Goal: Task Accomplishment & Management: Use online tool/utility

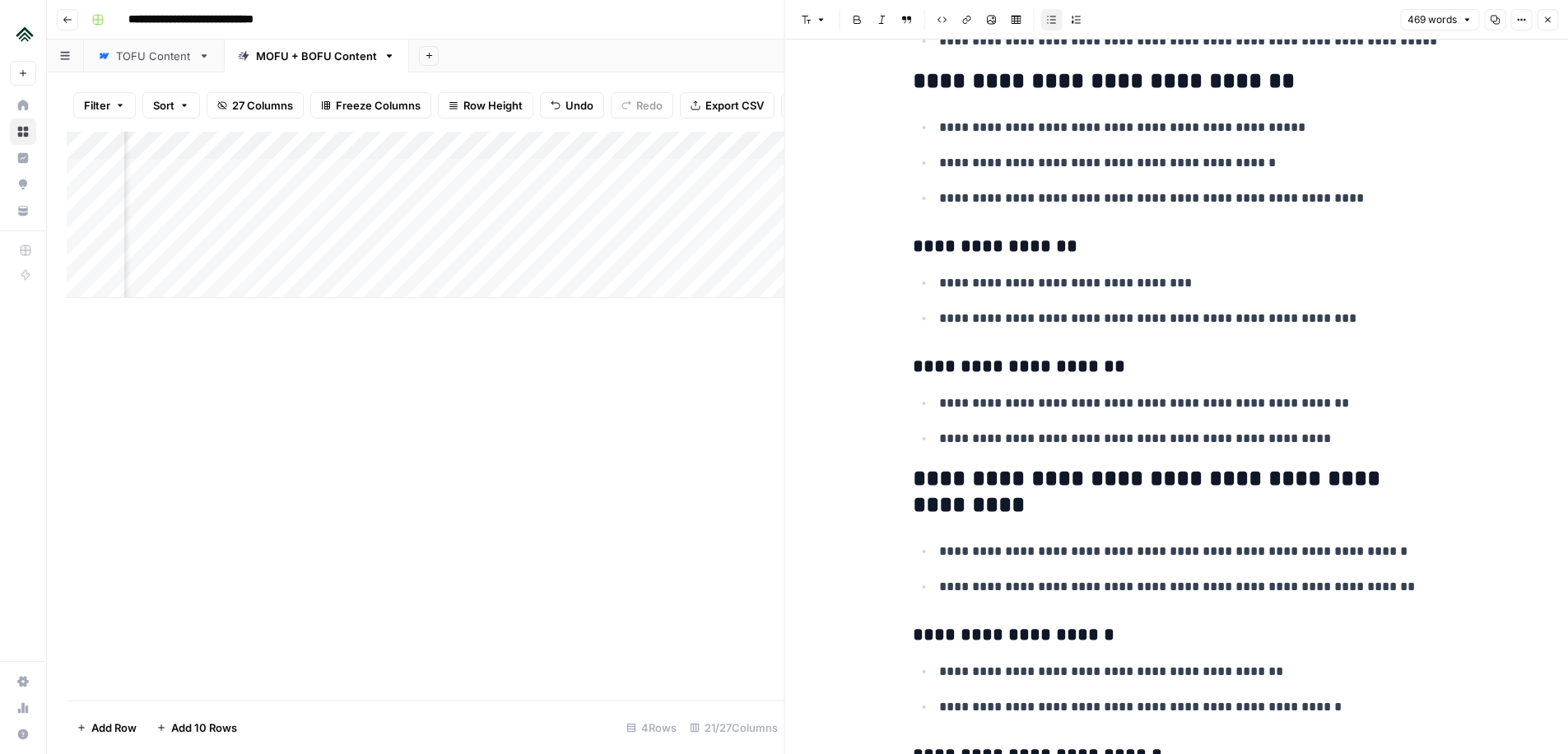
scroll to position [613, 0]
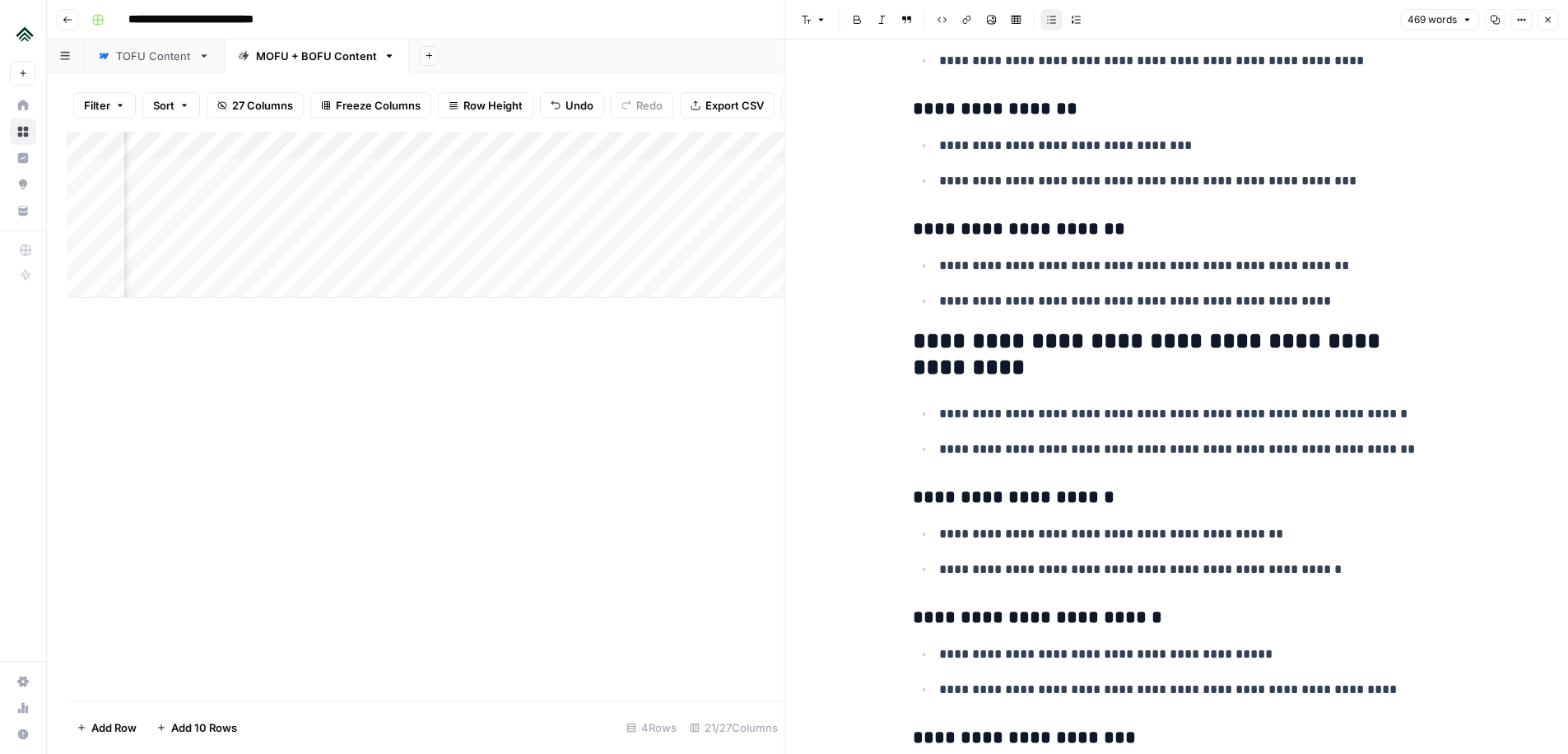
click at [1544, 20] on icon "button" at bounding box center [1548, 20] width 10 height 10
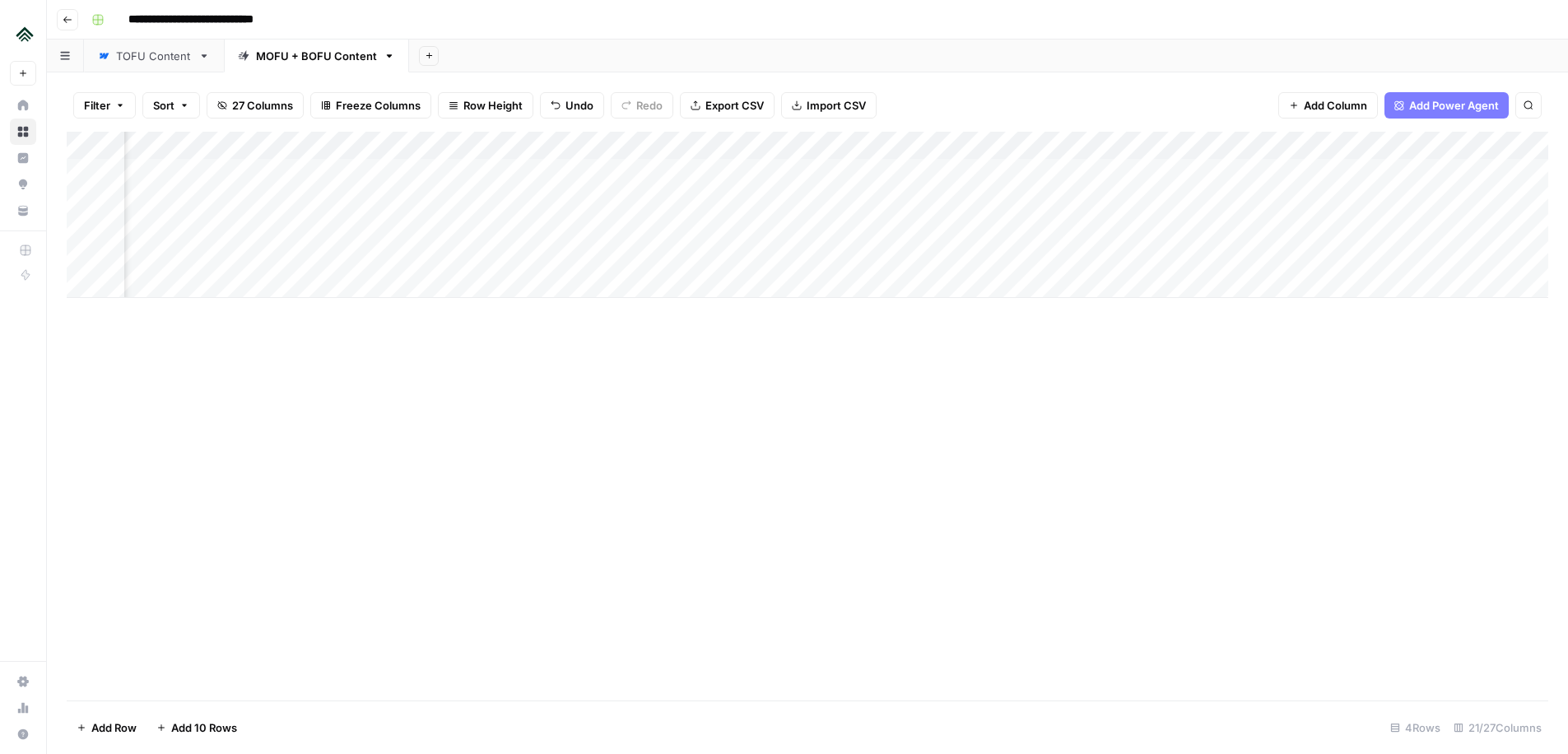
click at [158, 50] on div "TOFU Content" at bounding box center [154, 56] width 76 height 17
click at [596, 333] on div "Add Column" at bounding box center [807, 417] width 1481 height 569
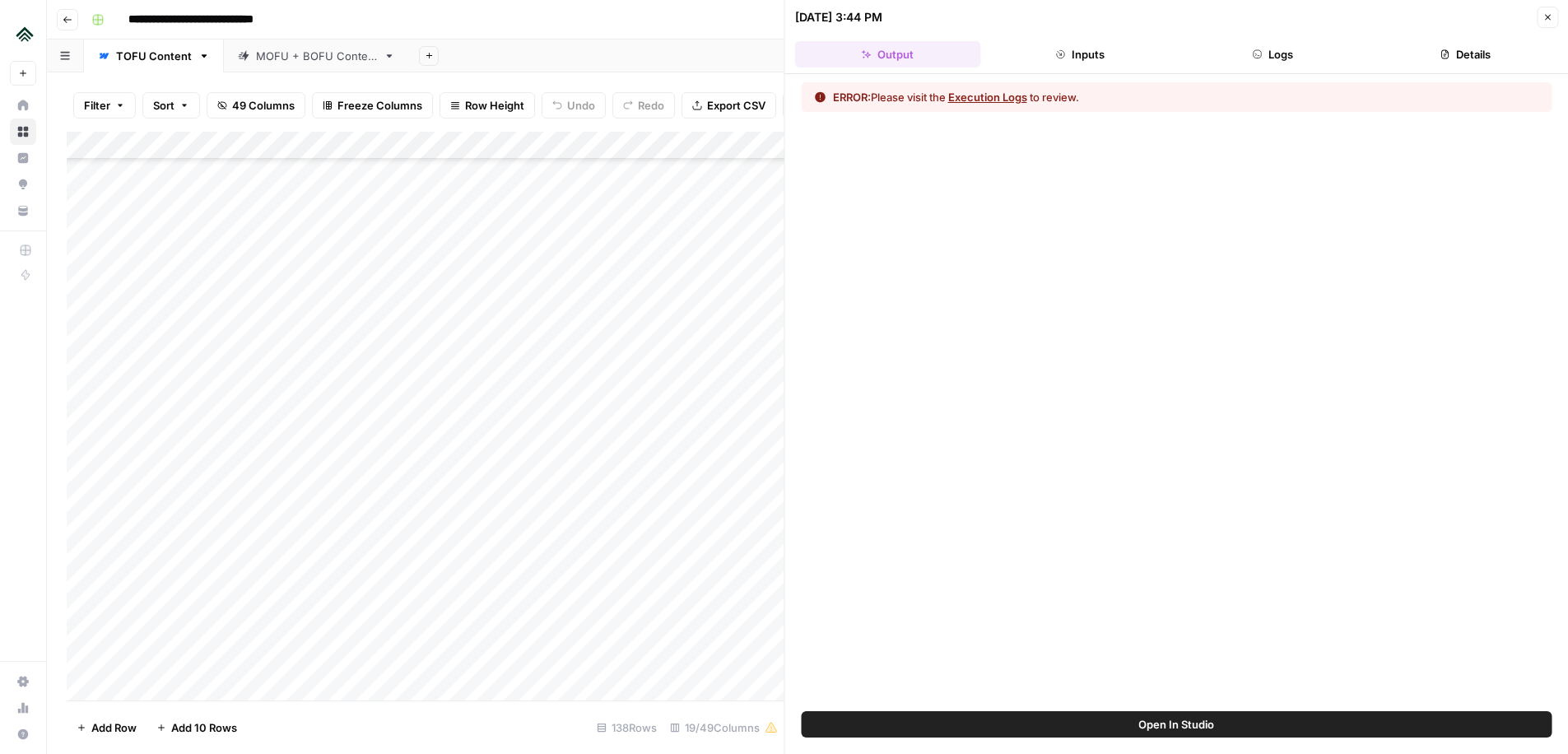
click at [1277, 54] on button "Logs" at bounding box center [1272, 54] width 186 height 26
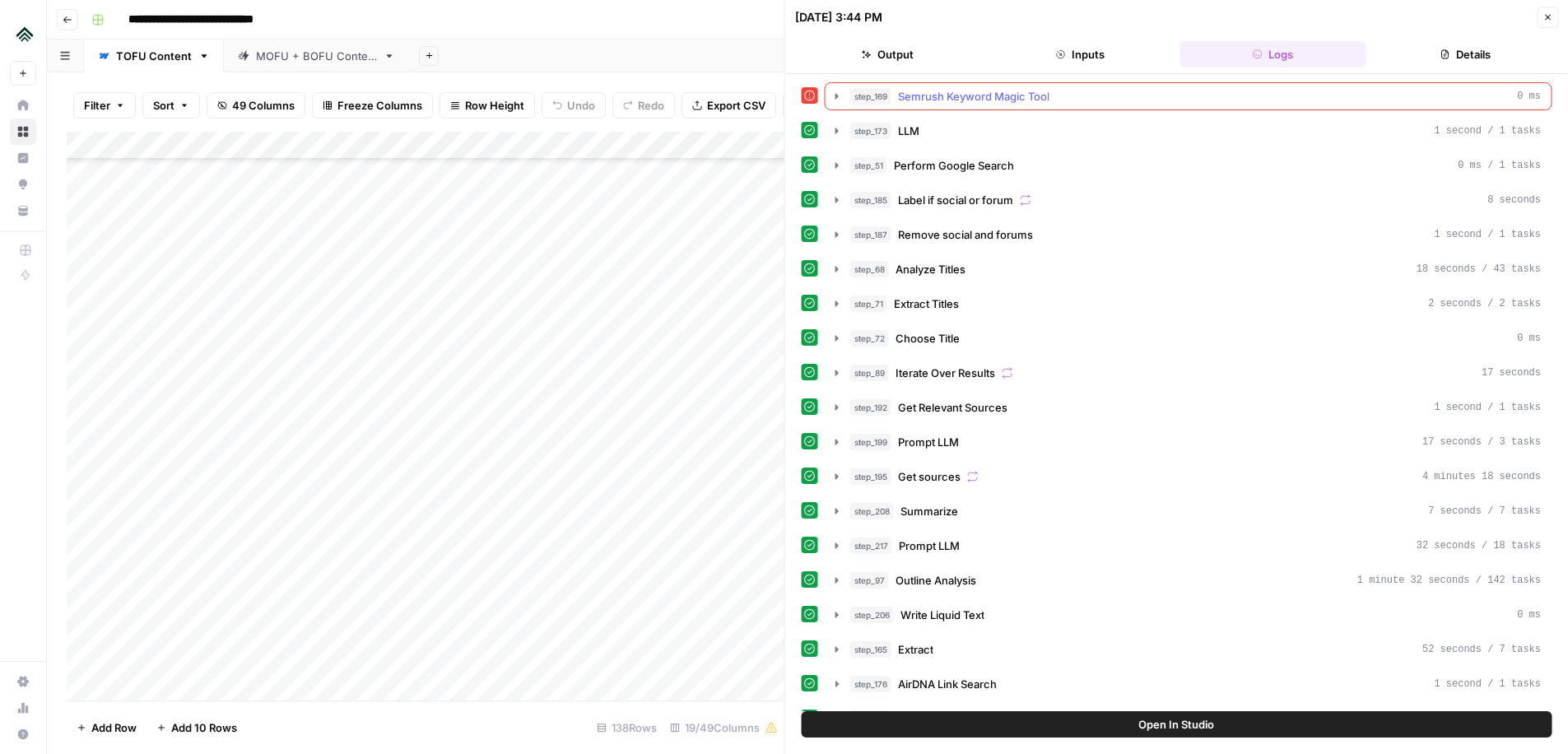
click at [834, 98] on icon "button" at bounding box center [837, 97] width 13 height 13
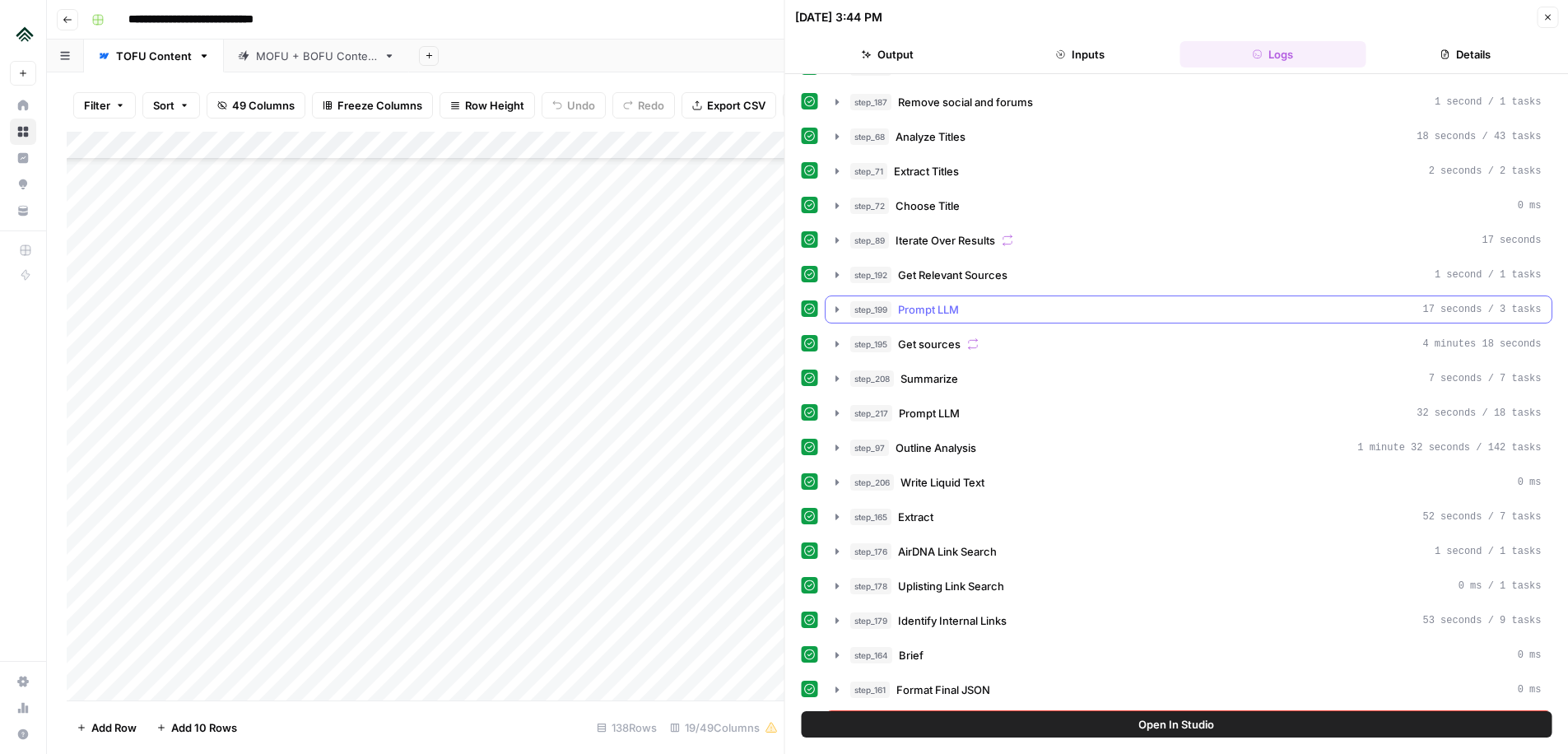
scroll to position [444, 0]
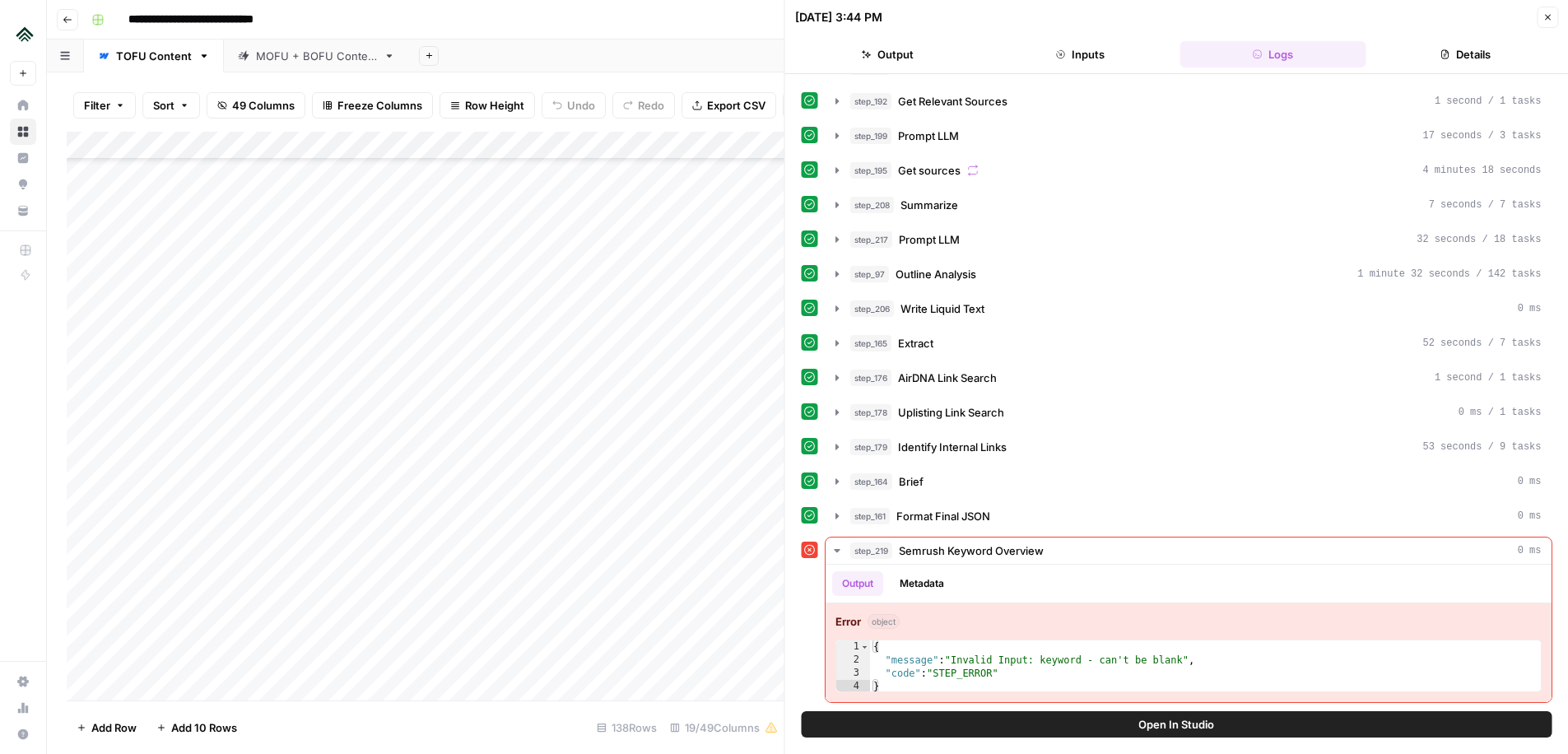
click at [1242, 723] on button "Open In Studio" at bounding box center [1177, 724] width 750 height 26
click at [594, 436] on div "Add Column" at bounding box center [425, 417] width 718 height 569
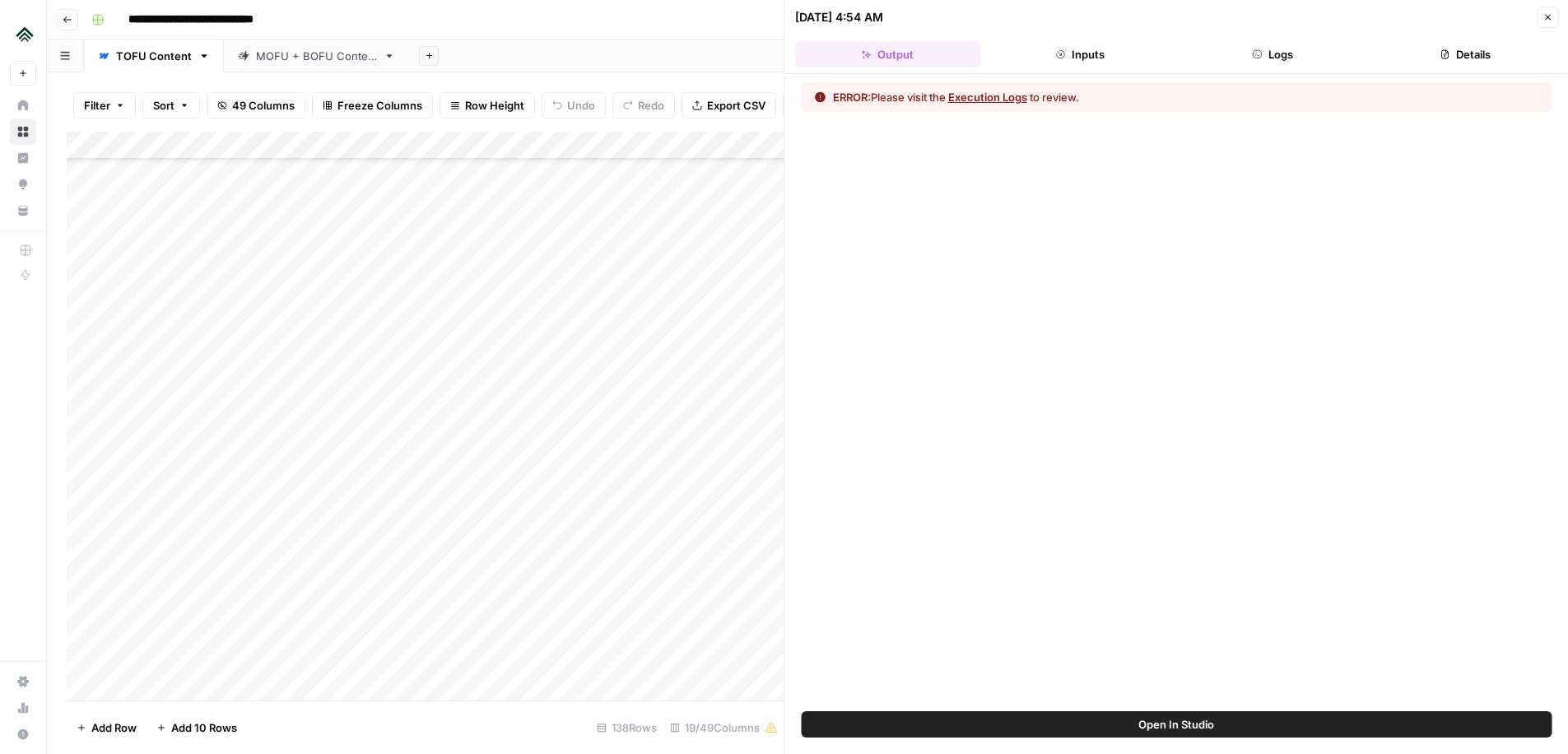
click at [1279, 56] on button "Logs" at bounding box center [1272, 54] width 186 height 26
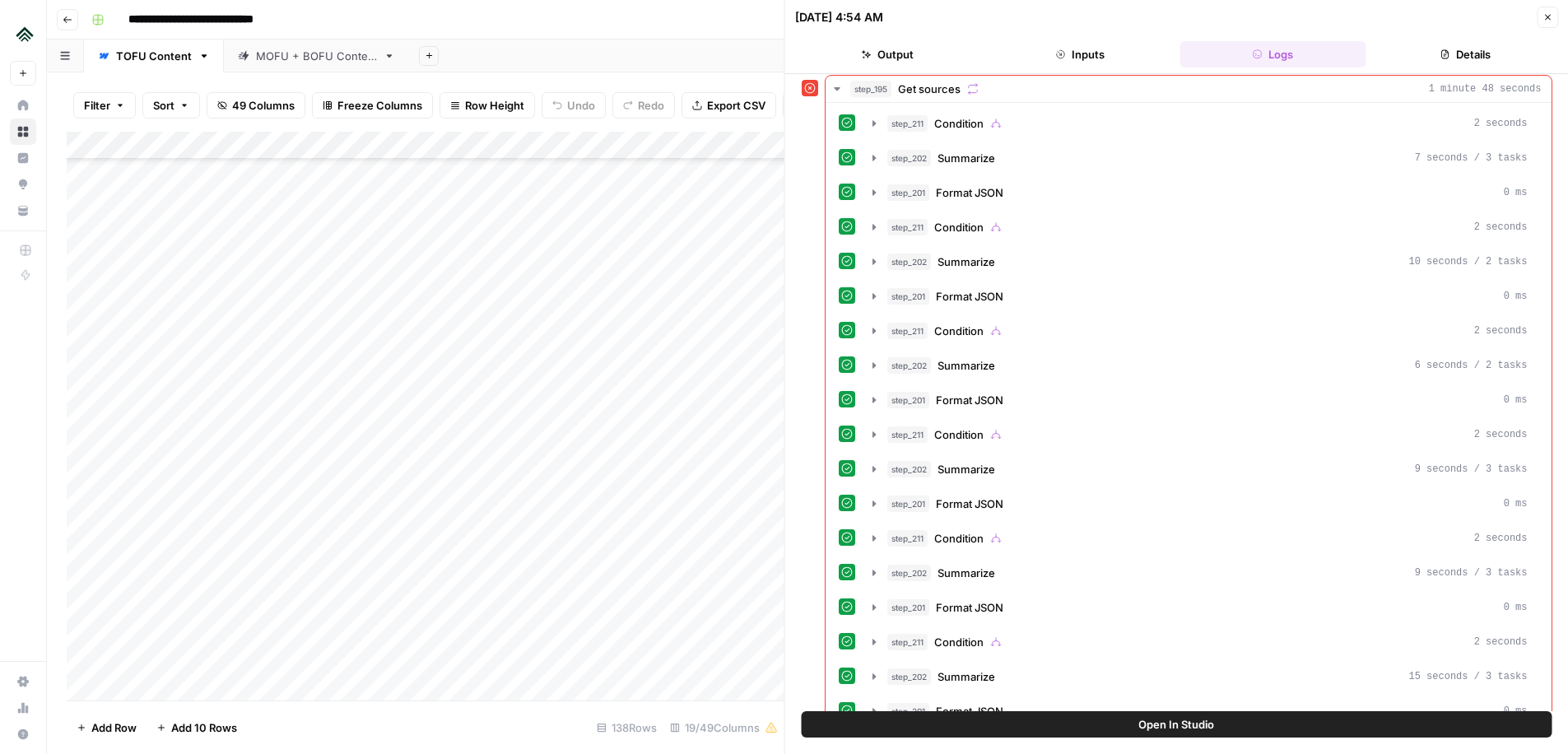
scroll to position [452, 0]
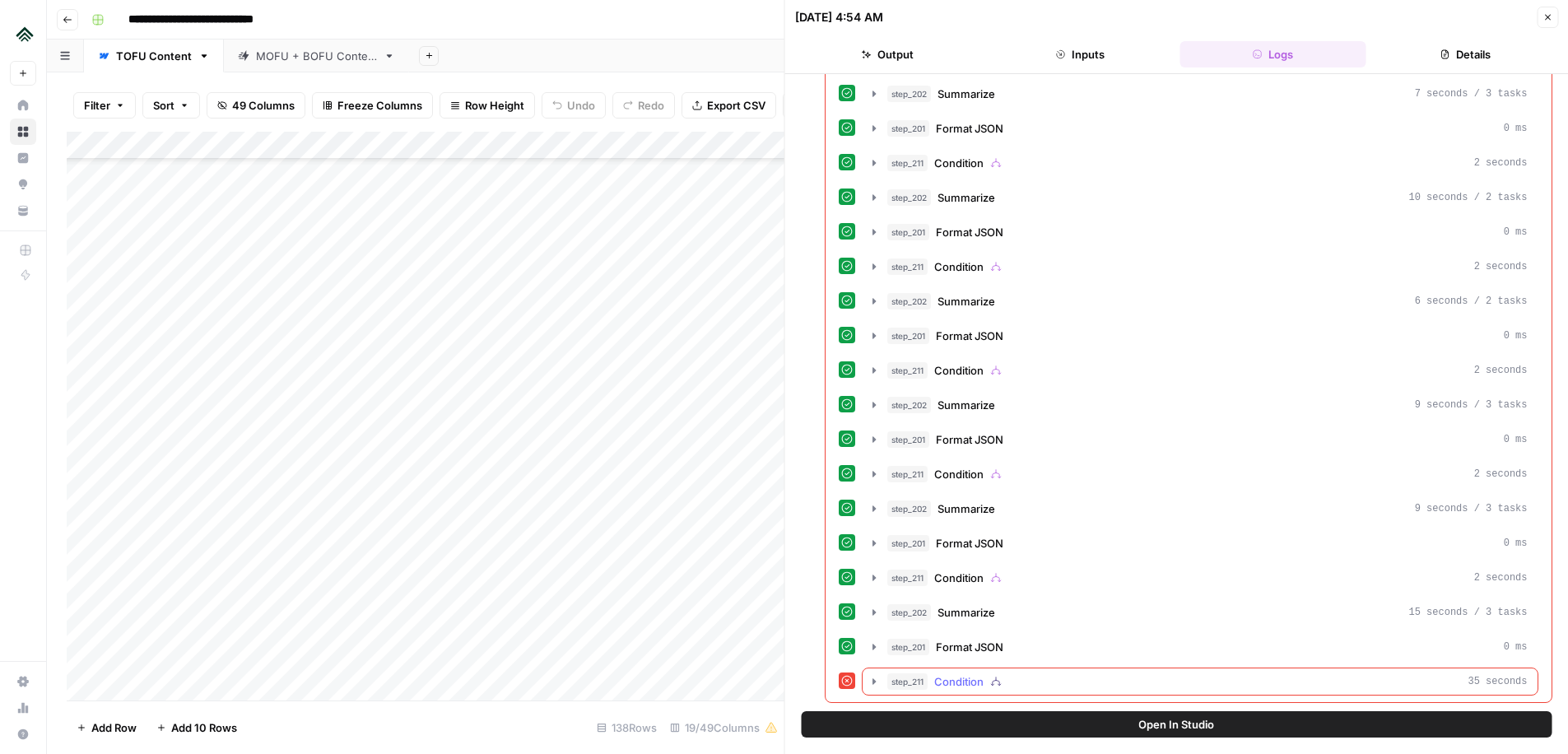
click at [873, 681] on icon "button" at bounding box center [874, 681] width 3 height 6
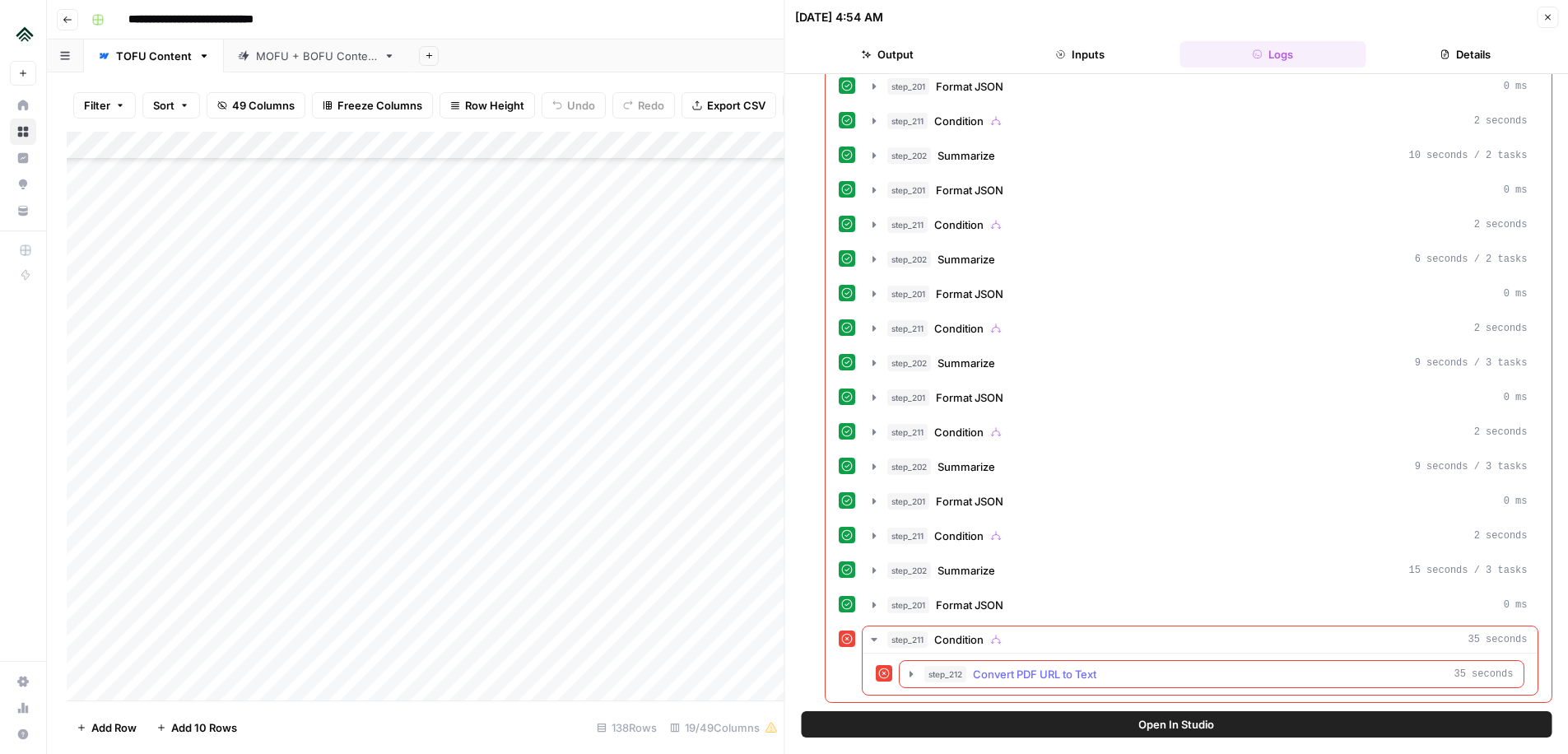
click at [909, 676] on icon "button" at bounding box center [911, 674] width 3 height 6
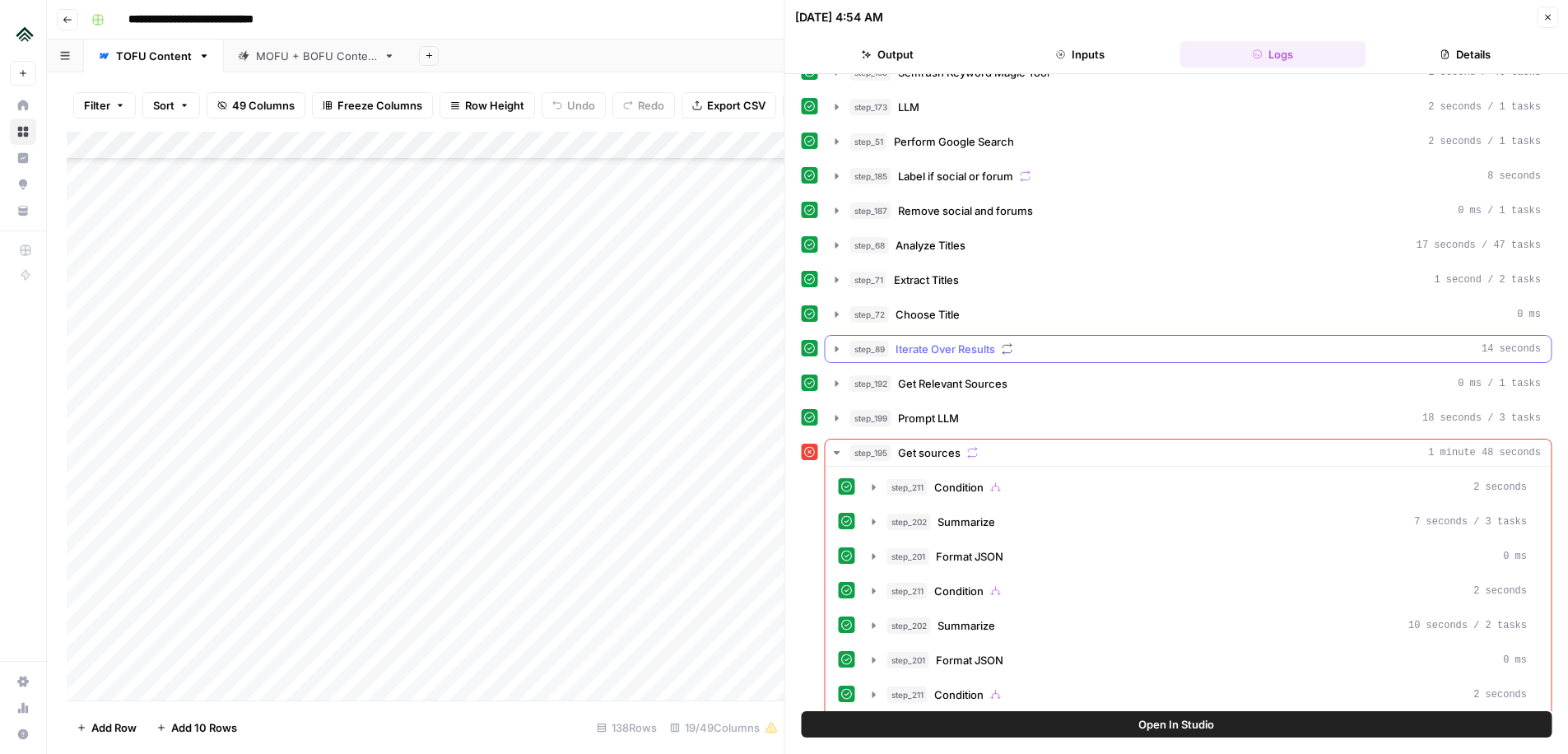
scroll to position [0, 0]
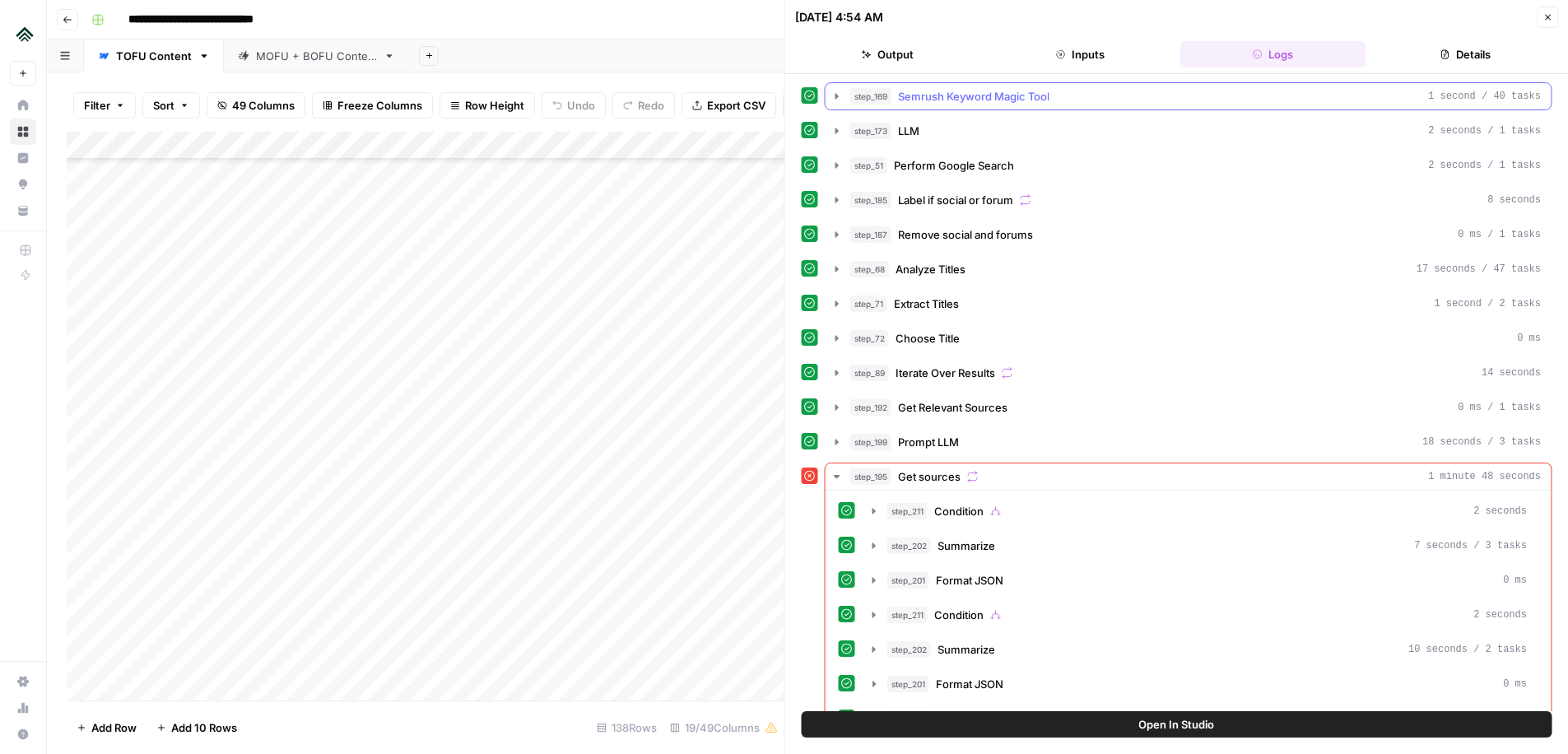
click at [832, 99] on icon "button" at bounding box center [837, 97] width 13 height 13
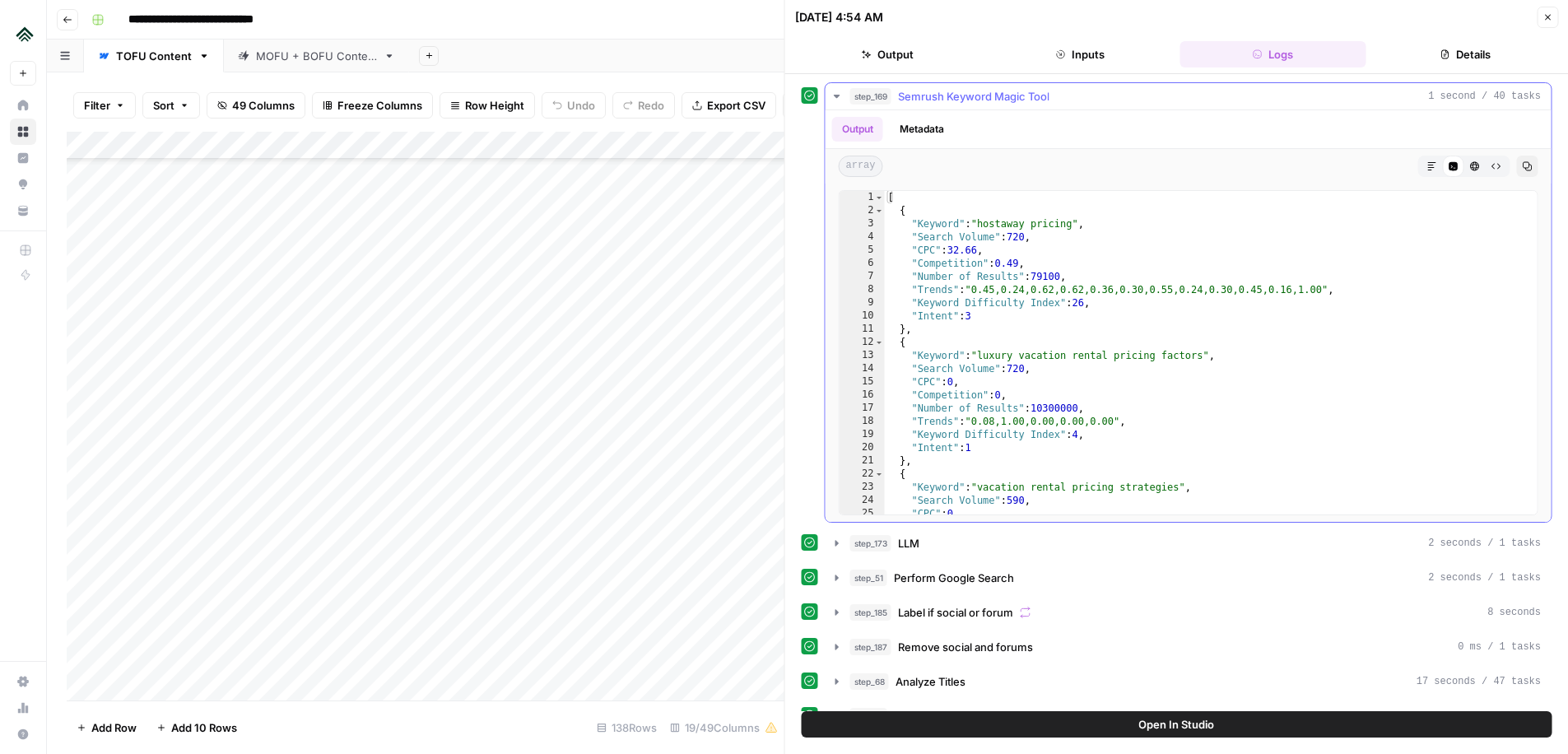
click at [833, 97] on icon "button" at bounding box center [837, 97] width 13 height 13
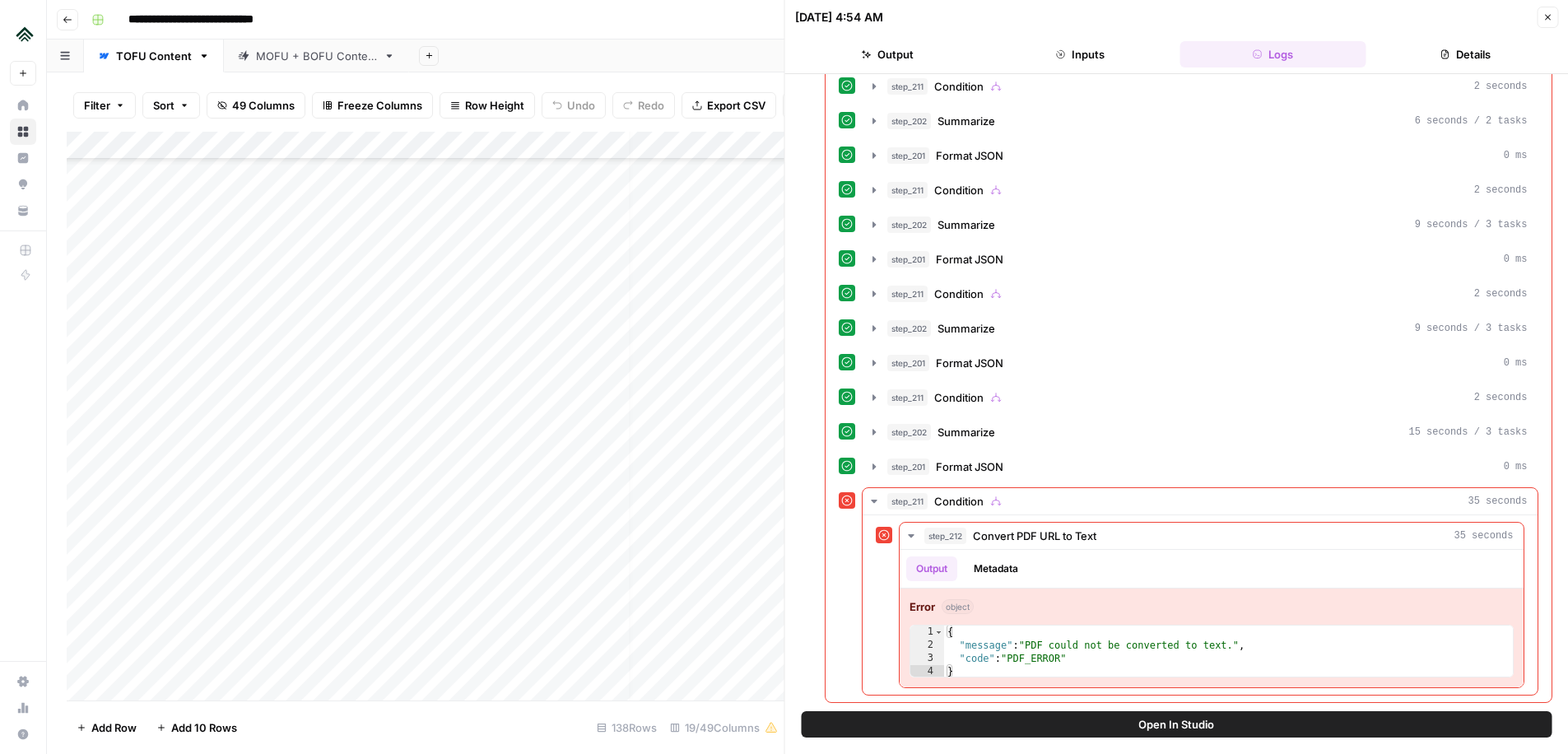
scroll to position [3066, 0]
click at [152, 325] on div "Add Column" at bounding box center [425, 417] width 718 height 569
click at [88, 727] on button "Add Row" at bounding box center [106, 727] width 80 height 26
click at [397, 398] on div "Add Column" at bounding box center [425, 417] width 718 height 569
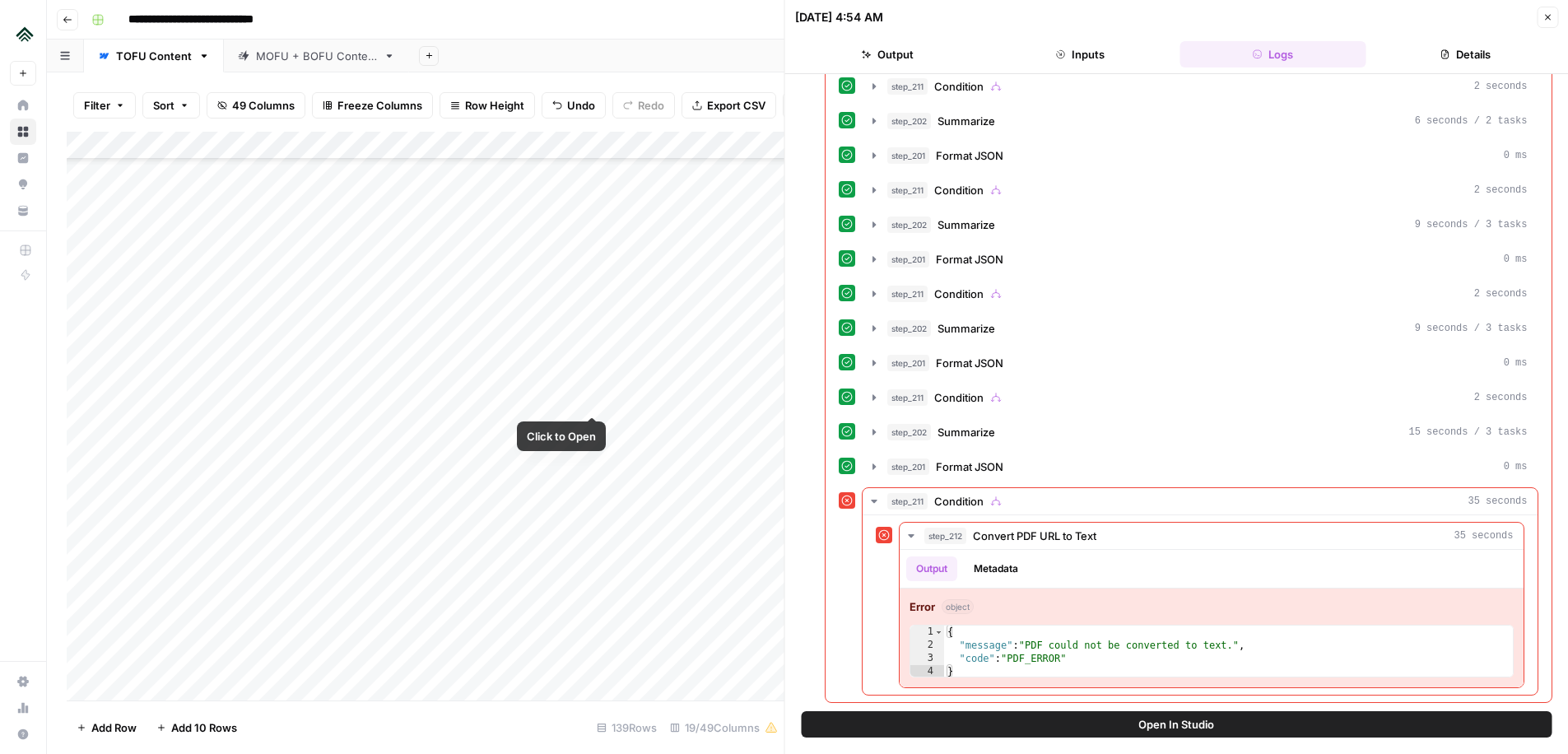
click at [591, 401] on div "Add Column" at bounding box center [425, 417] width 718 height 569
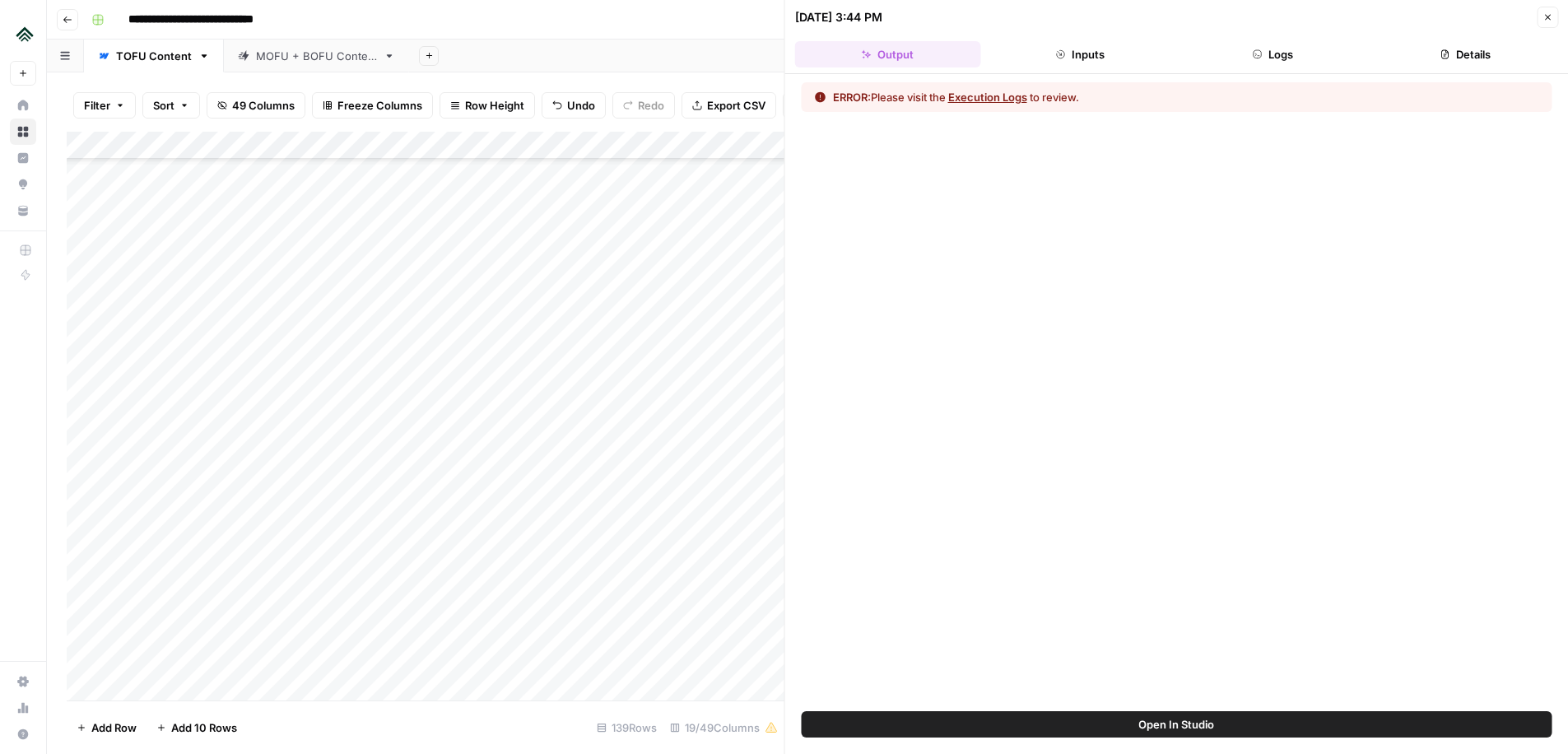
click at [1301, 57] on button "Logs" at bounding box center [1272, 54] width 186 height 26
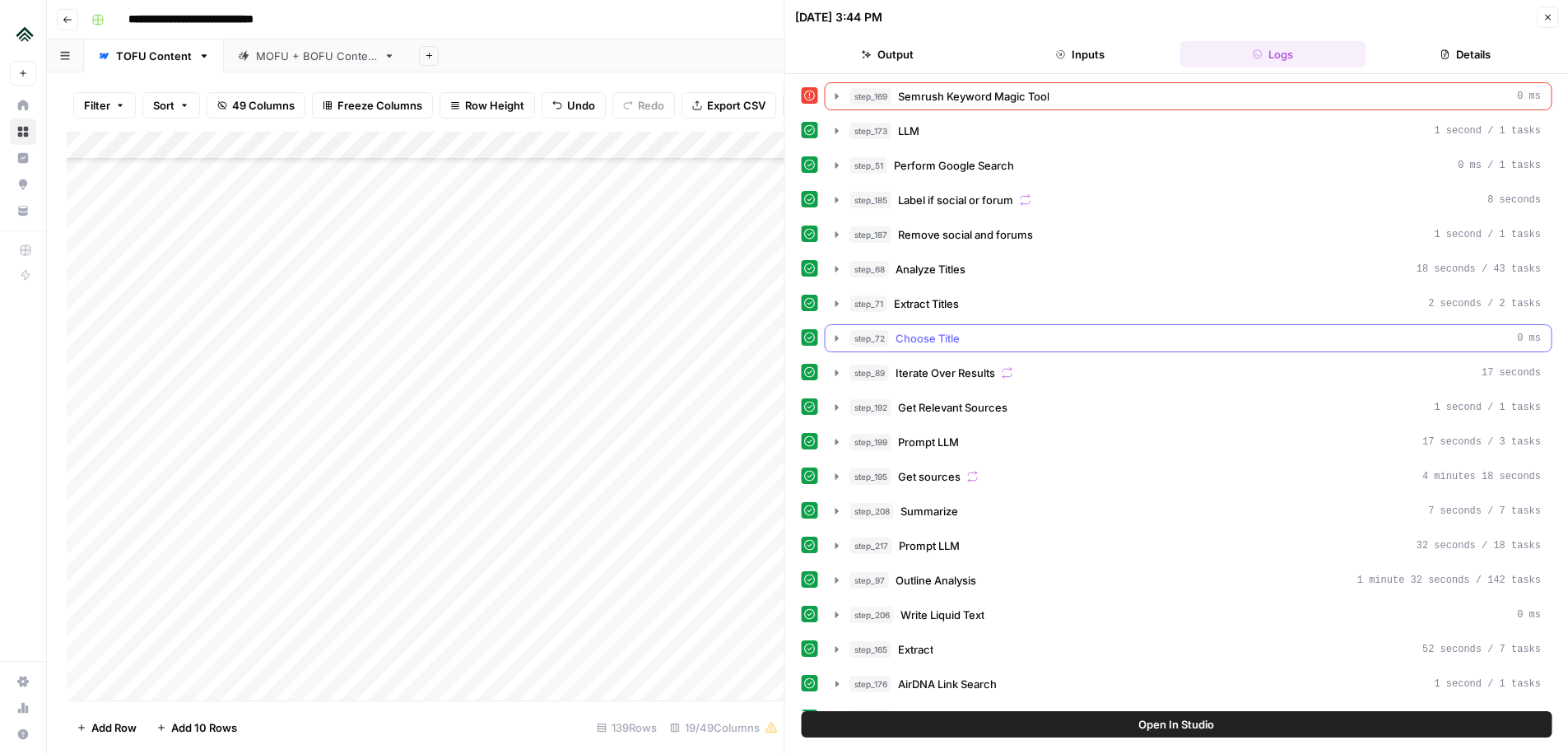
scroll to position [306, 0]
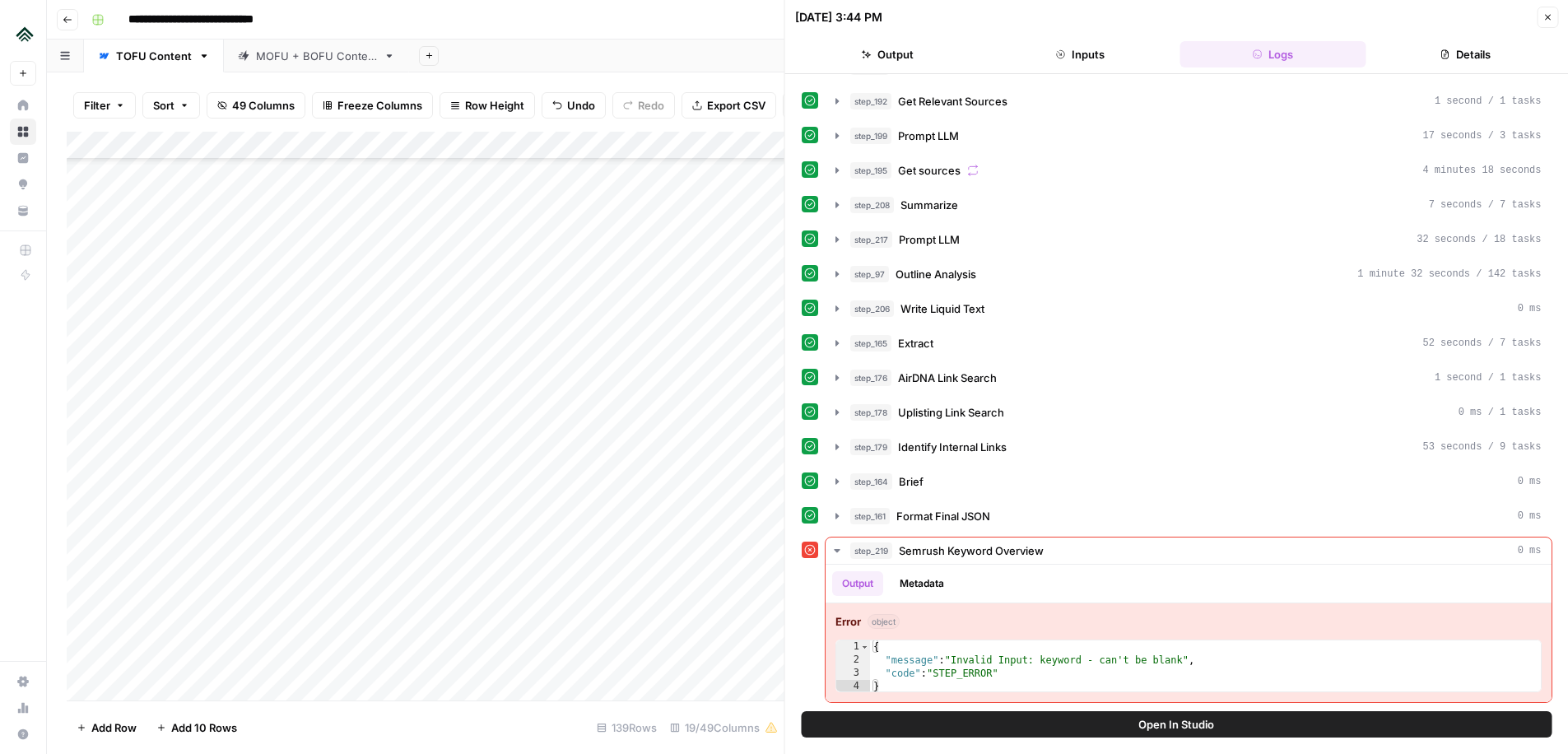
click at [591, 423] on div "Add Column" at bounding box center [425, 417] width 718 height 569
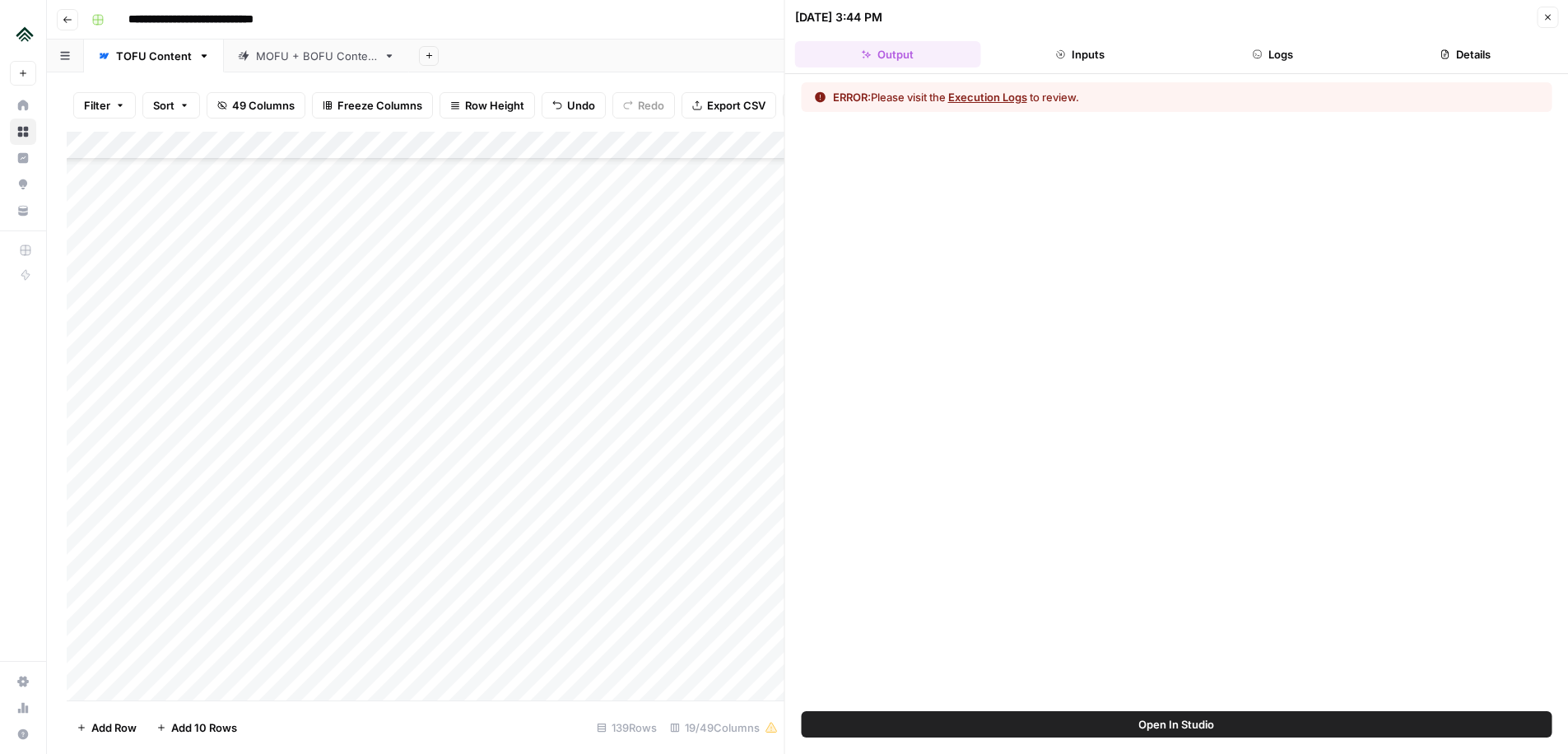
click at [1290, 52] on button "Logs" at bounding box center [1272, 54] width 186 height 26
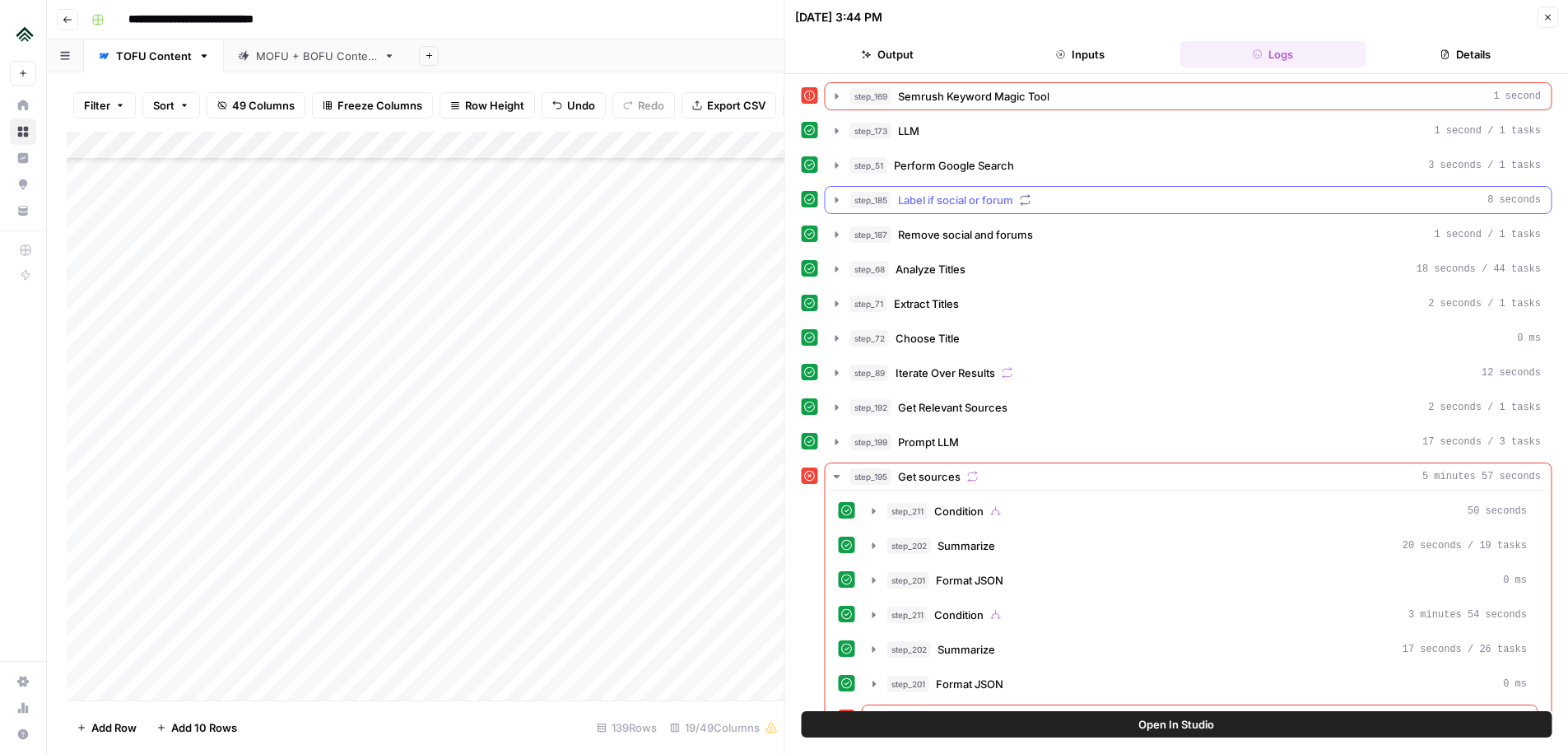
scroll to position [37, 0]
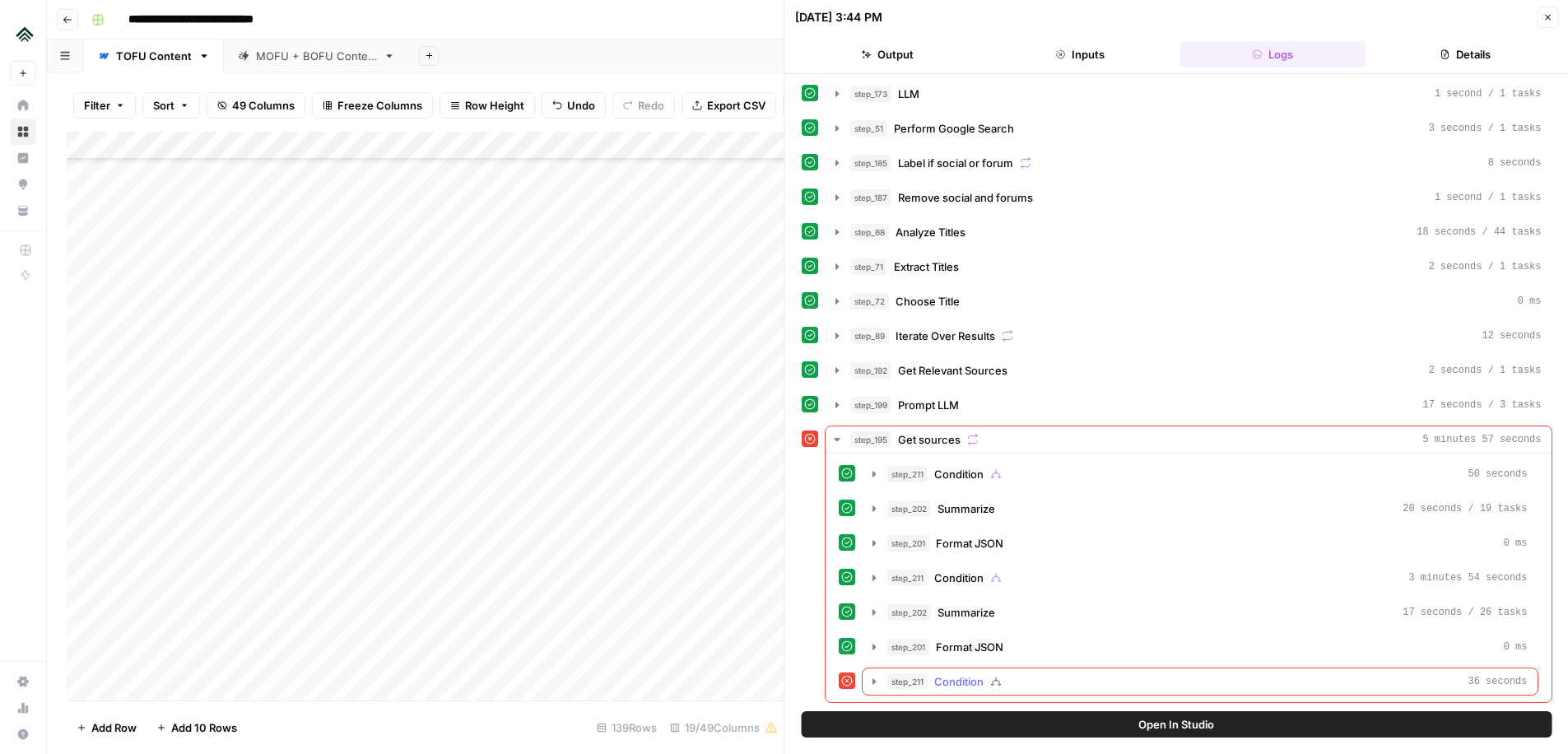
click at [867, 677] on icon "button" at bounding box center [874, 682] width 13 height 13
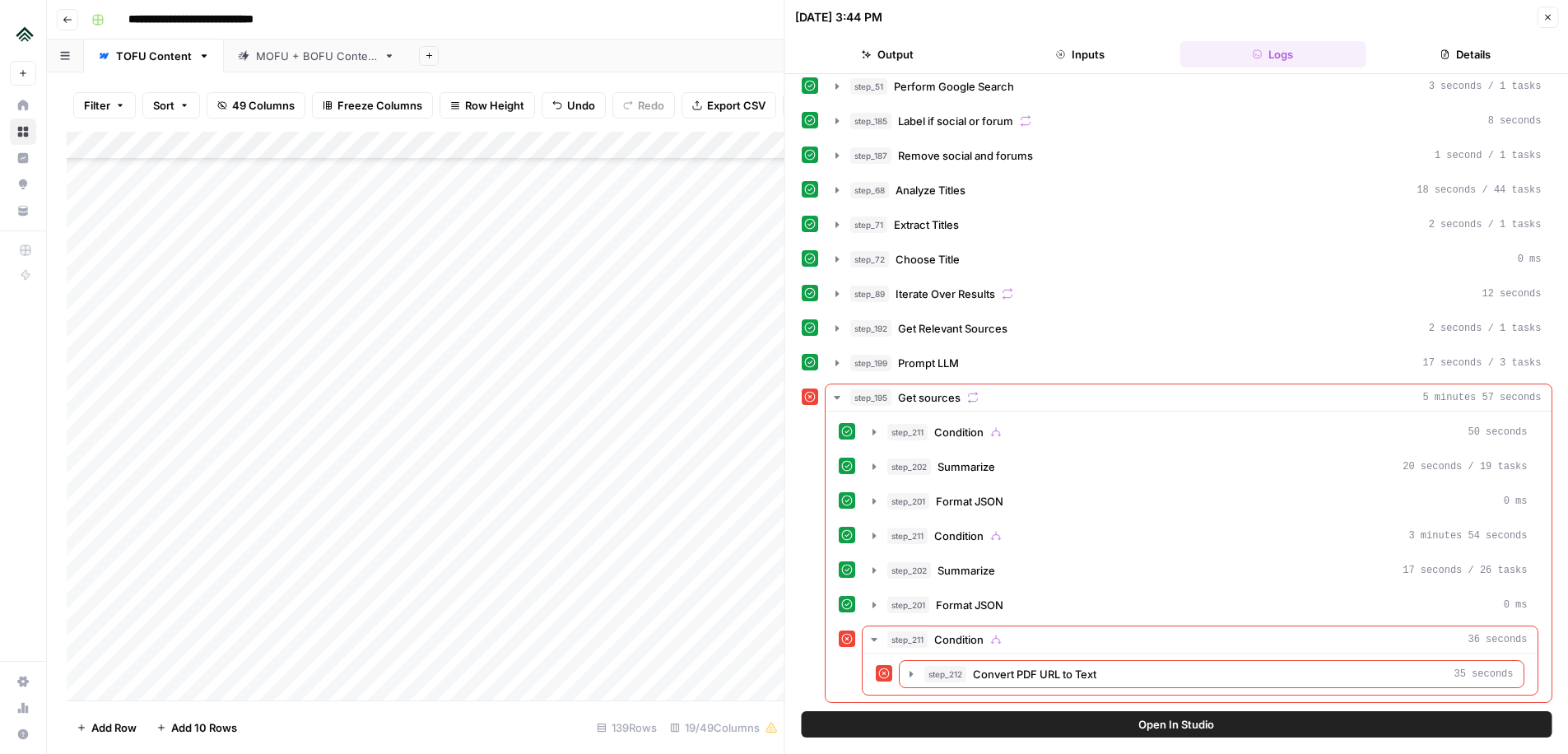
click at [1108, 720] on button "Open In Studio" at bounding box center [1177, 724] width 750 height 26
click at [594, 456] on div "Add Column" at bounding box center [425, 417] width 718 height 569
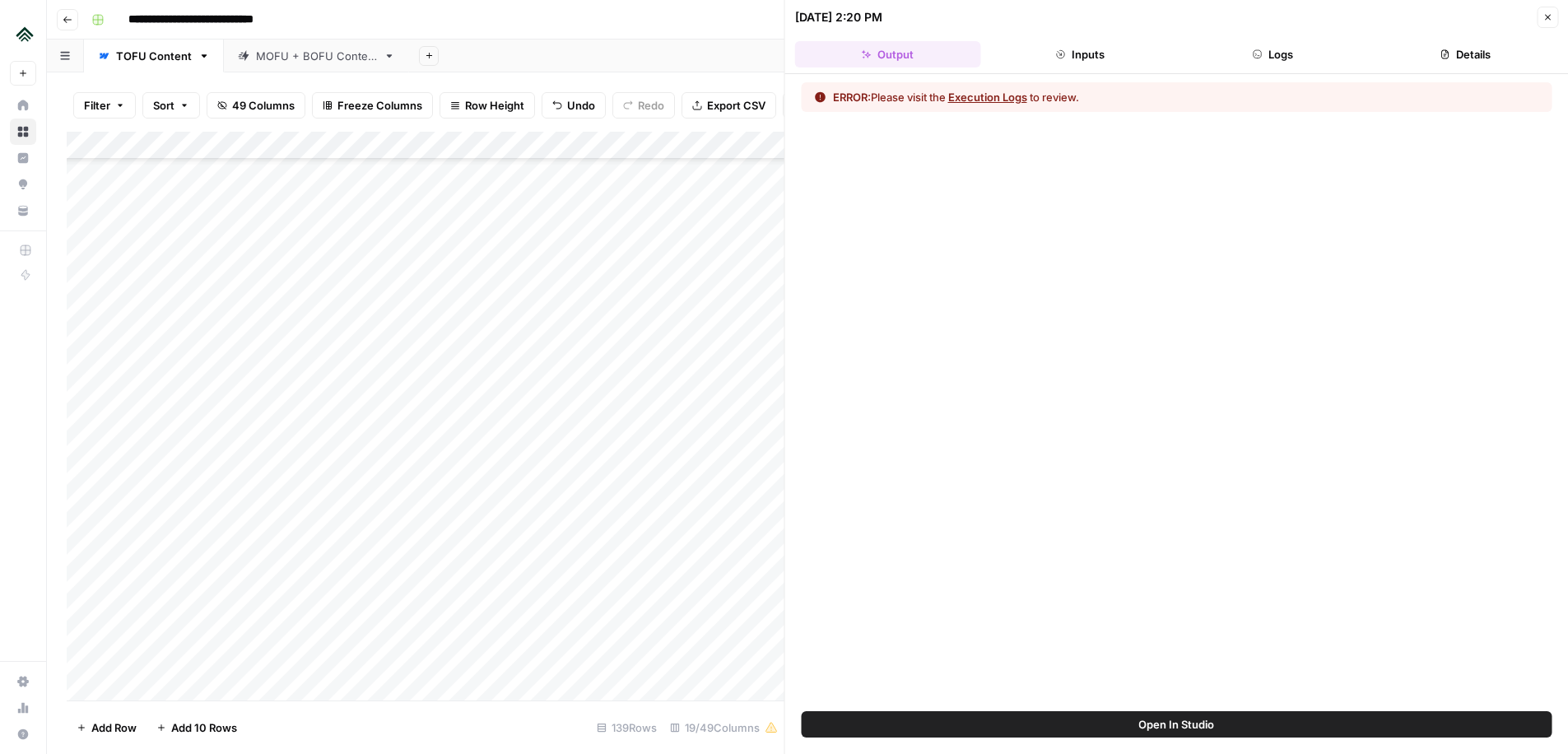
click at [1313, 63] on button "Logs" at bounding box center [1272, 54] width 186 height 26
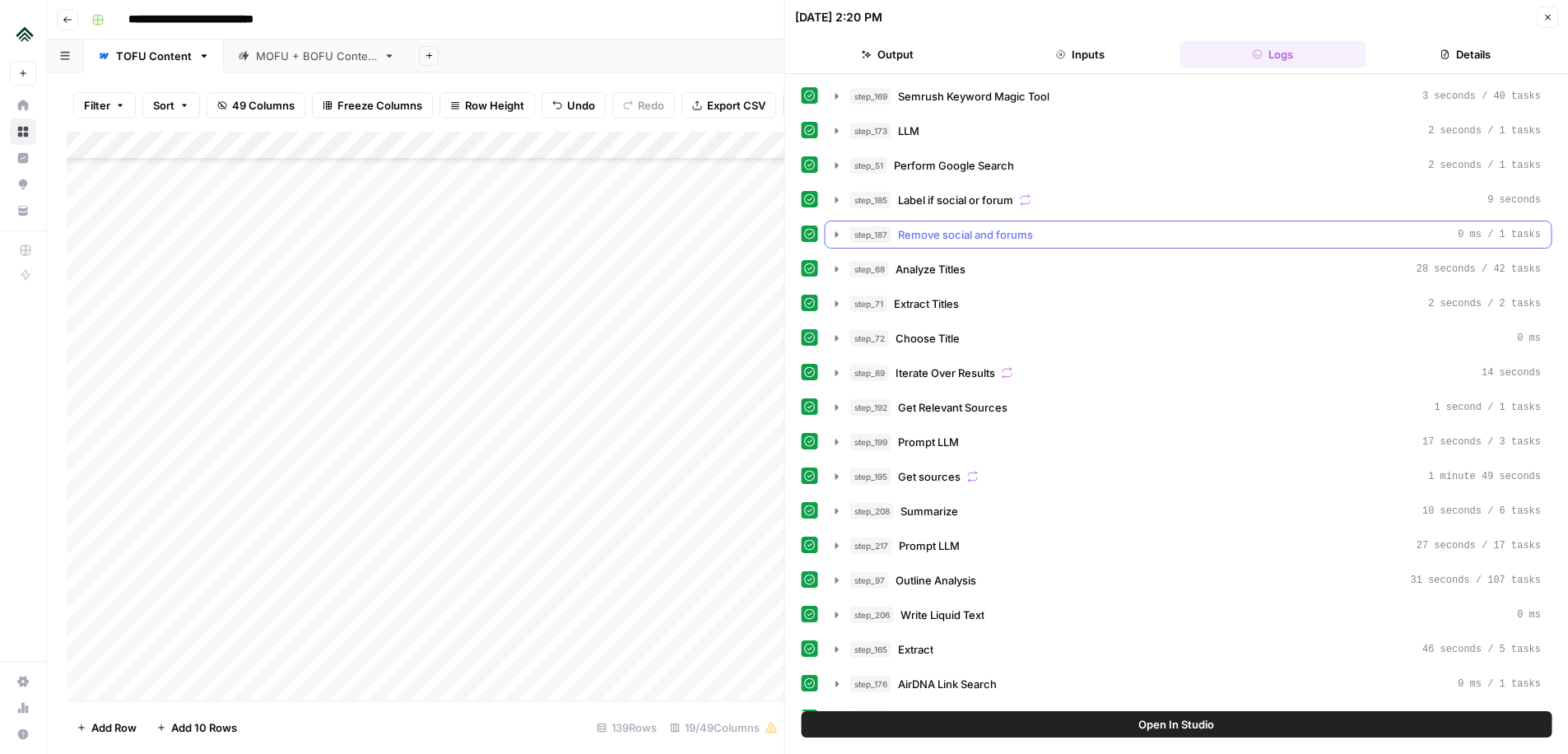
scroll to position [306, 0]
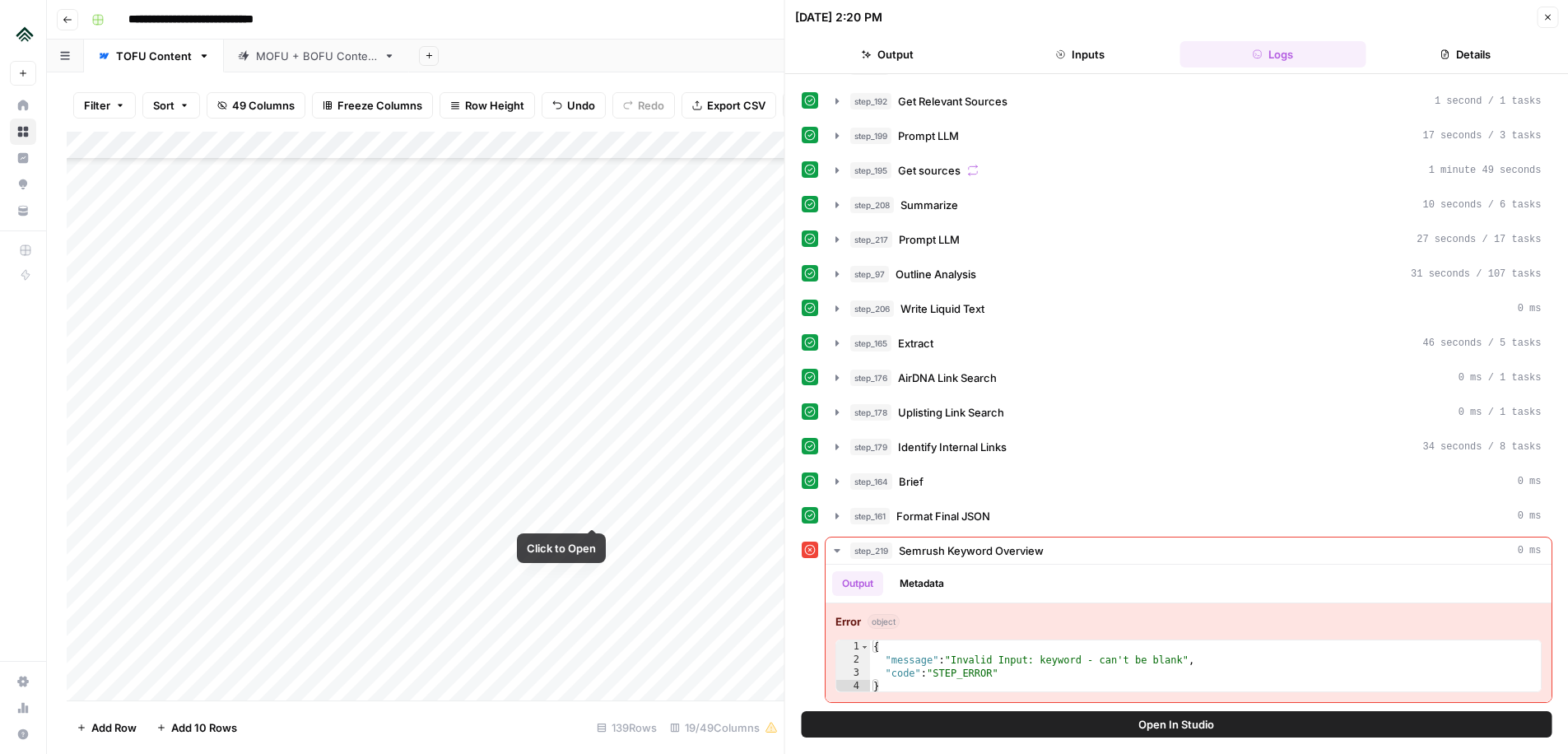
click at [591, 507] on div "Add Column" at bounding box center [425, 417] width 718 height 569
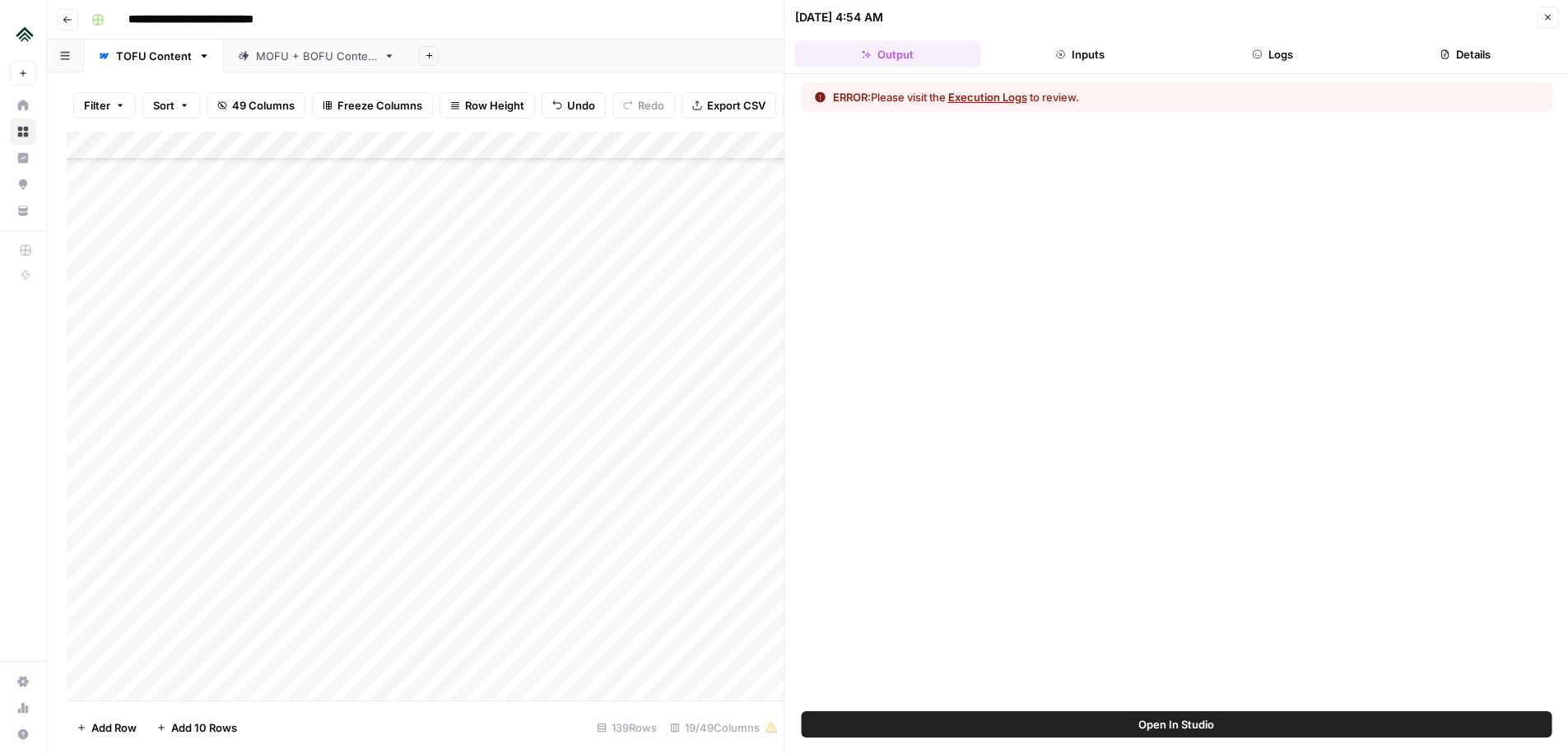
click at [1291, 46] on button "Logs" at bounding box center [1272, 54] width 186 height 26
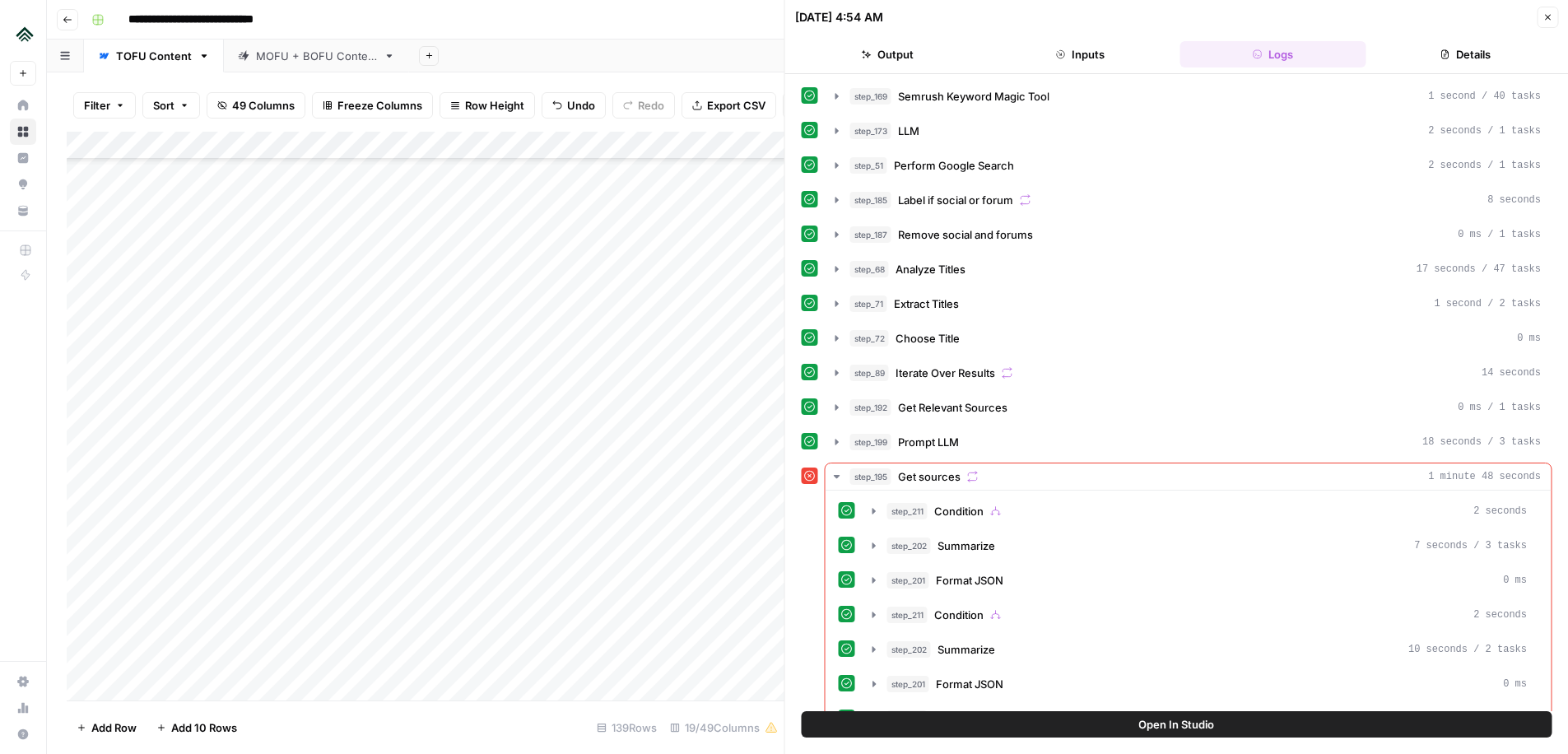
scroll to position [452, 0]
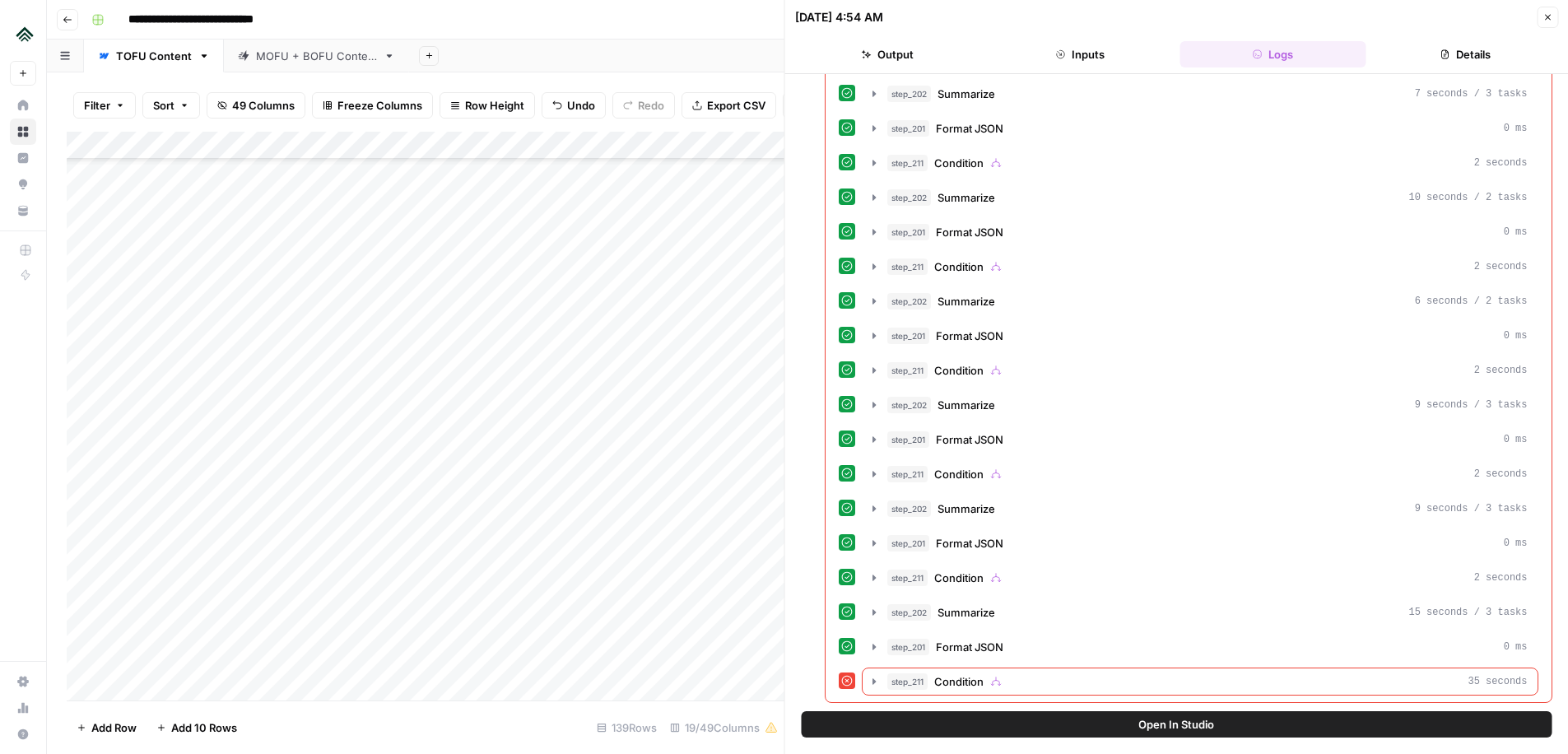
click at [1544, 17] on icon "button" at bounding box center [1548, 18] width 10 height 10
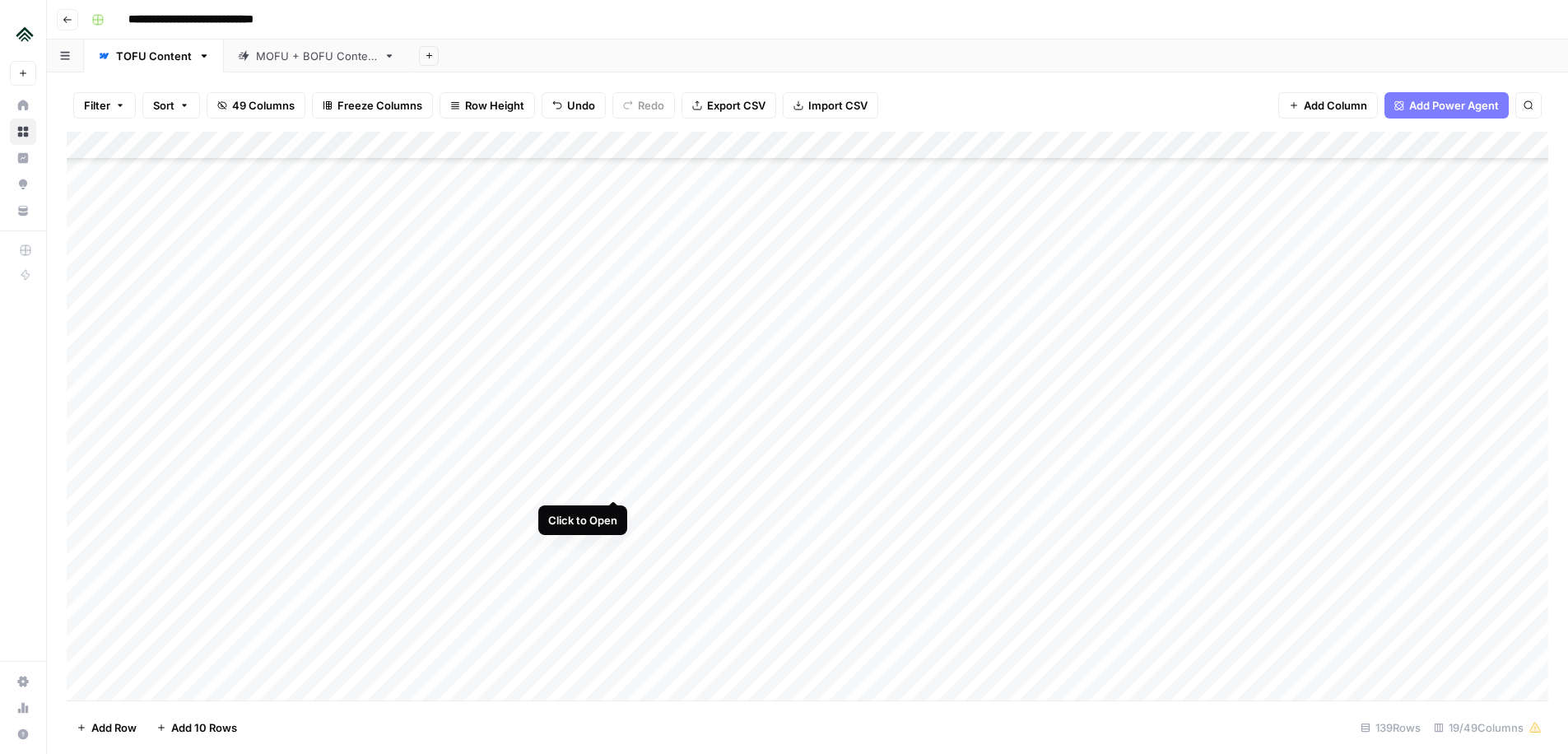
click at [612, 481] on div "Add Column" at bounding box center [807, 417] width 1481 height 569
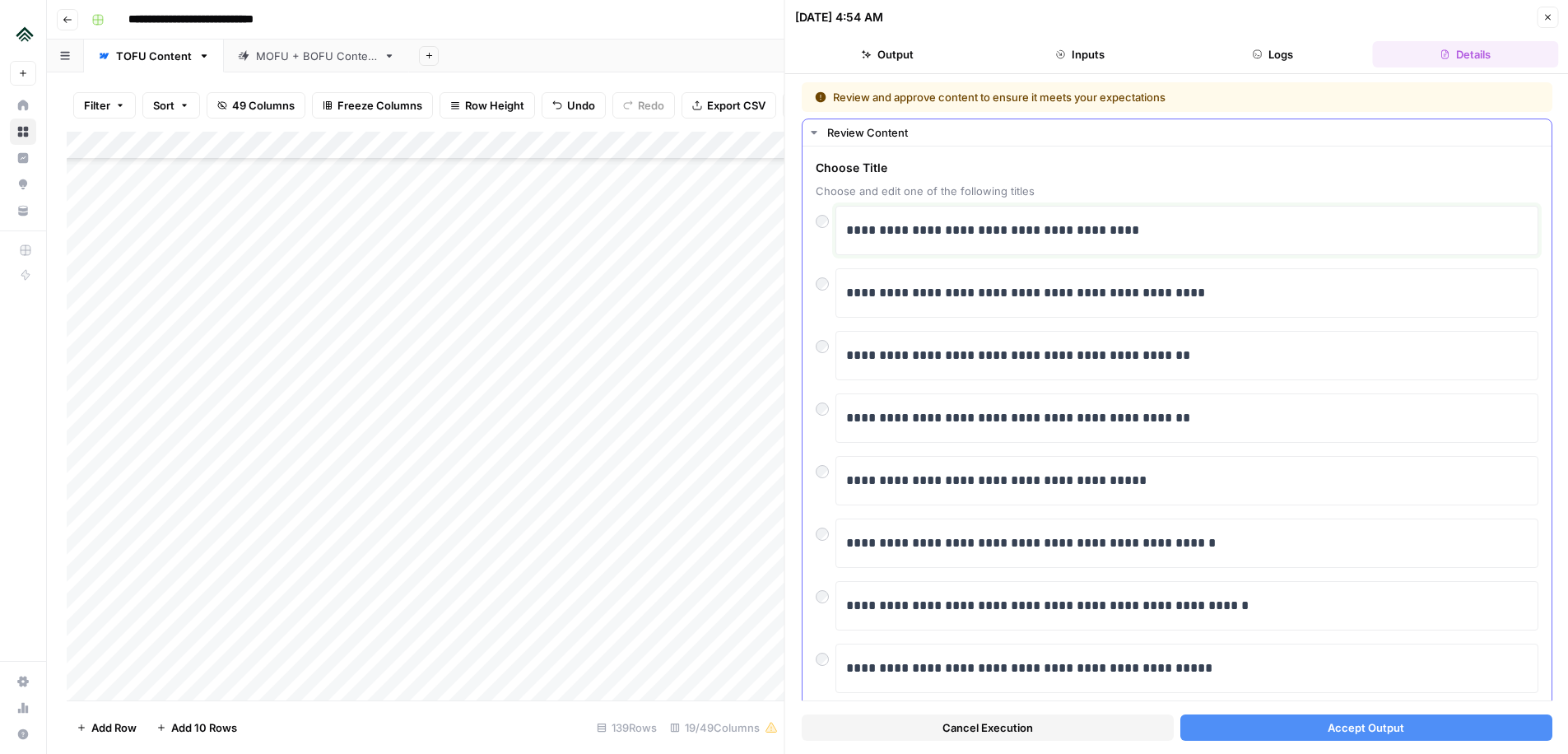
click at [886, 231] on p "**********" at bounding box center [1187, 230] width 681 height 21
click at [903, 231] on p "**********" at bounding box center [1187, 230] width 681 height 21
click at [929, 235] on p "**********" at bounding box center [1187, 230] width 681 height 21
click at [985, 236] on p "**********" at bounding box center [1187, 230] width 681 height 21
click at [1327, 727] on span "Accept Output" at bounding box center [1365, 728] width 77 height 17
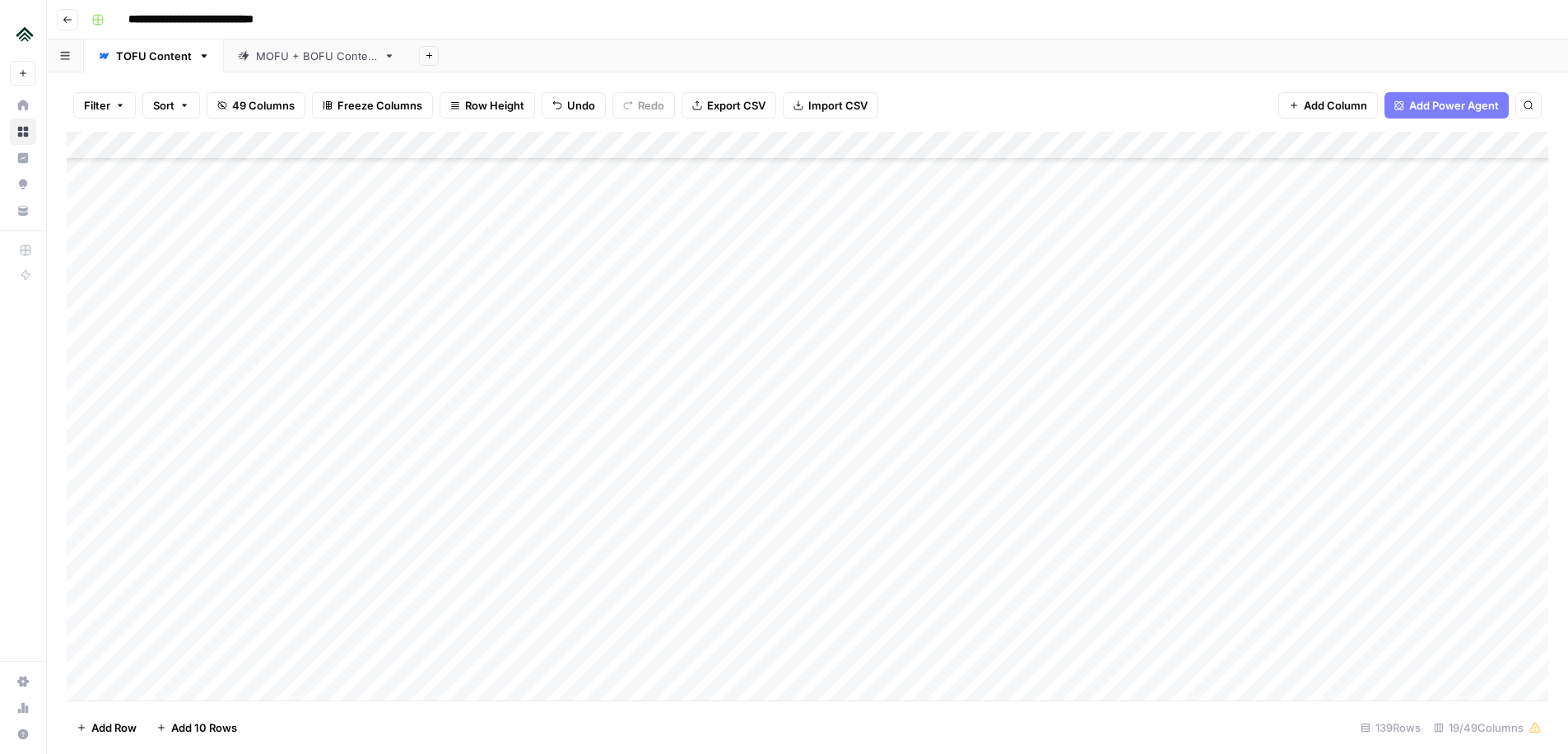
scroll to position [2977, 0]
click at [612, 415] on div "Add Column" at bounding box center [807, 417] width 1481 height 569
click at [613, 443] on div "Add Column" at bounding box center [807, 417] width 1481 height 569
click at [612, 473] on div "Add Column" at bounding box center [807, 417] width 1481 height 569
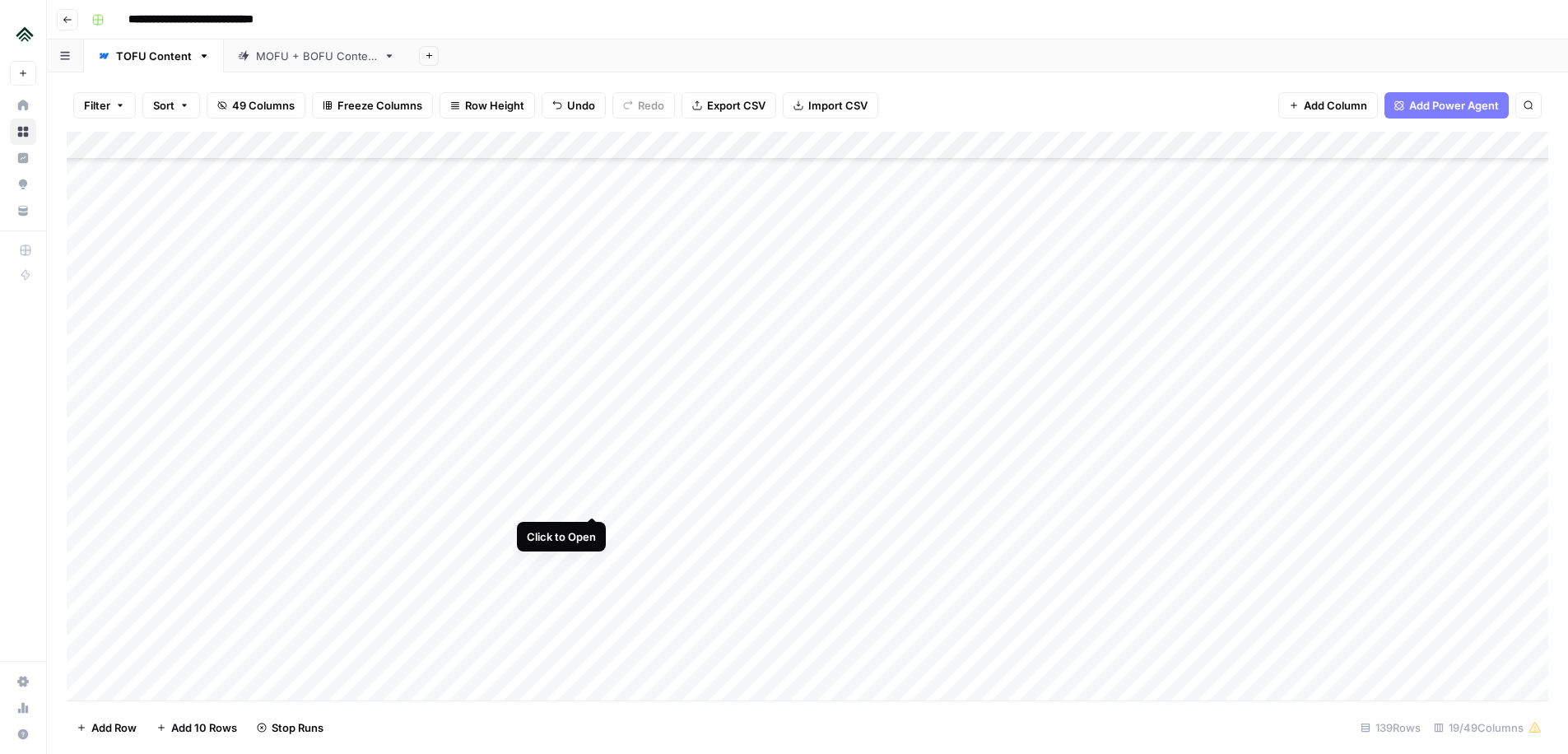
click at [589, 501] on div "Add Column" at bounding box center [807, 417] width 1481 height 569
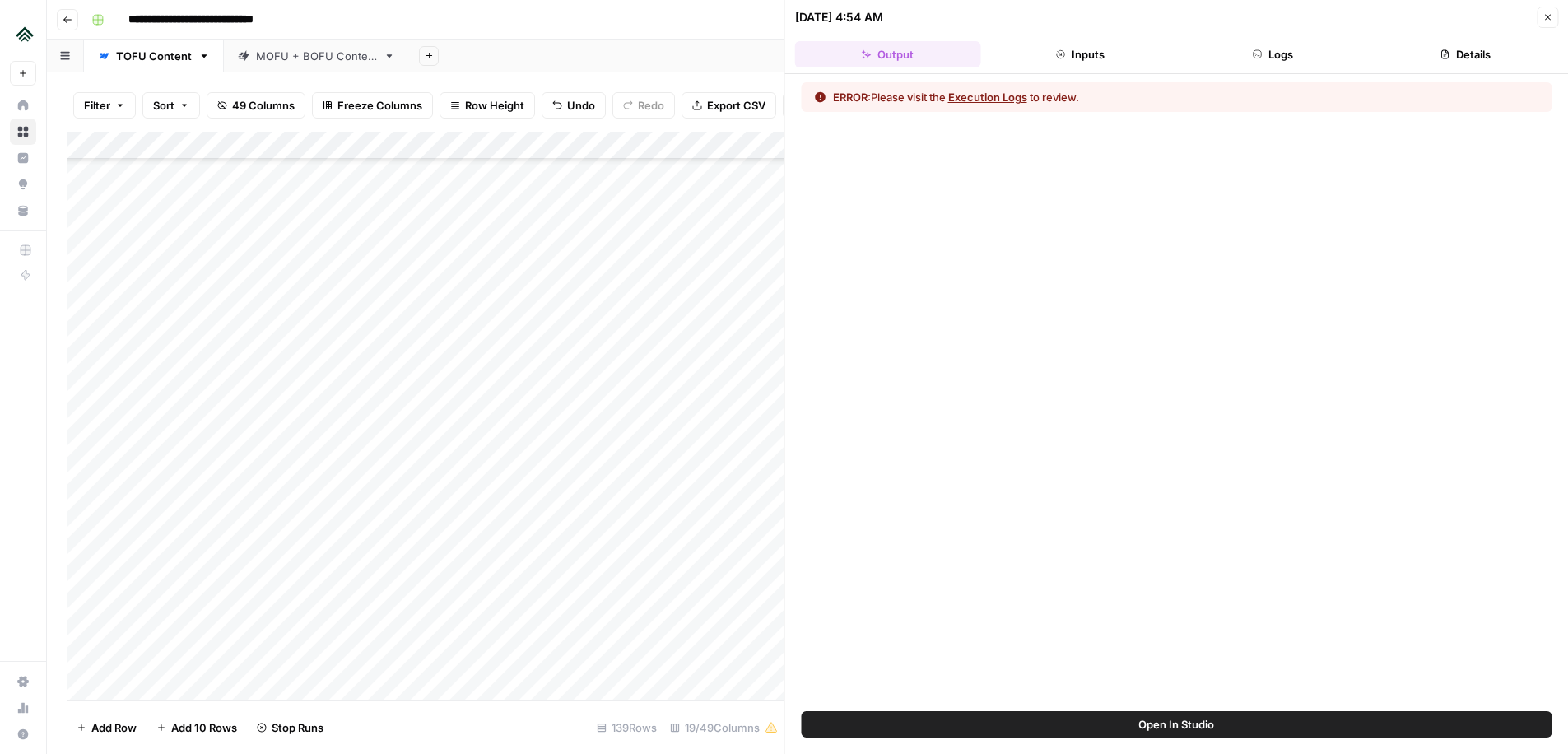
click at [1303, 49] on button "Logs" at bounding box center [1272, 54] width 186 height 26
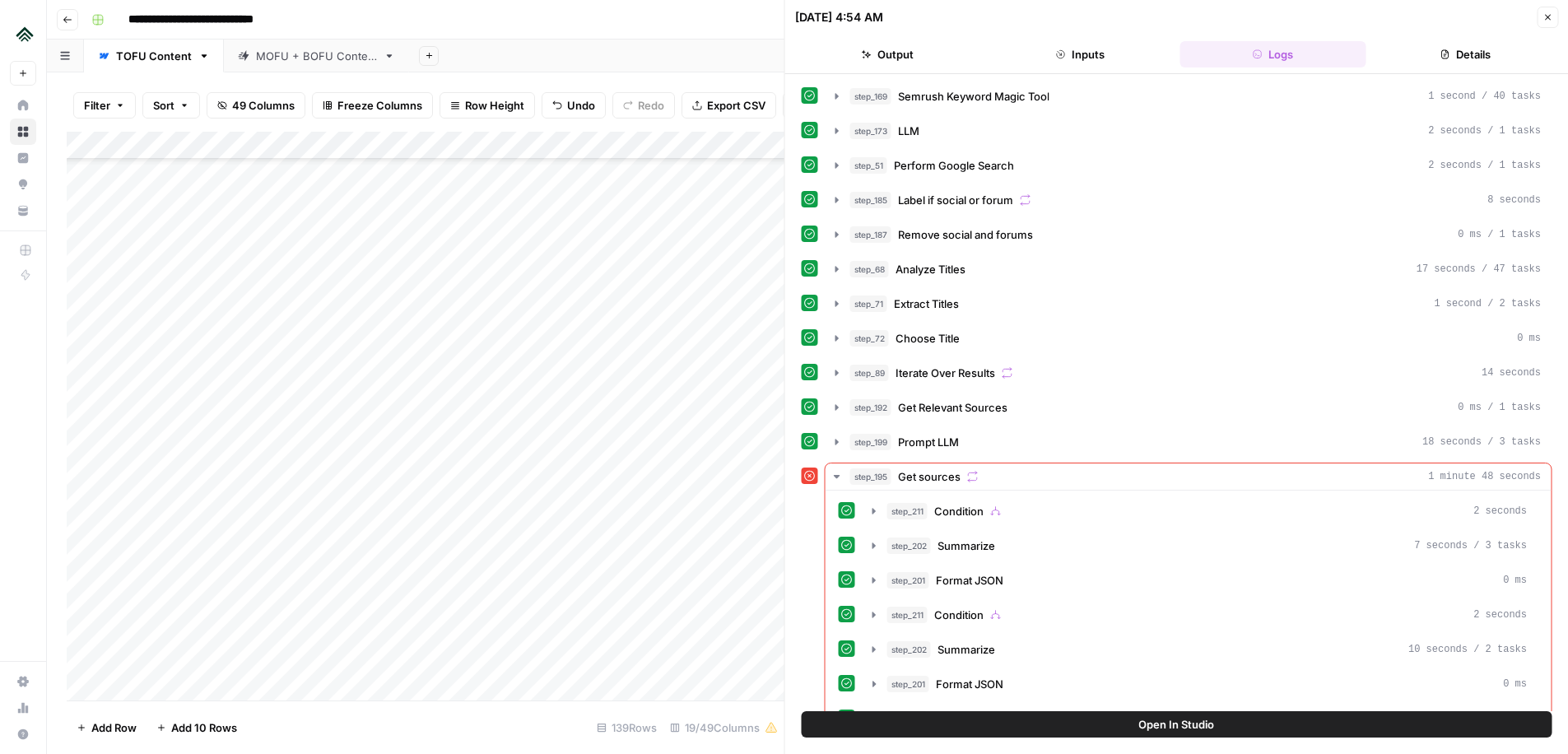
click at [609, 388] on div "Add Column" at bounding box center [425, 417] width 718 height 569
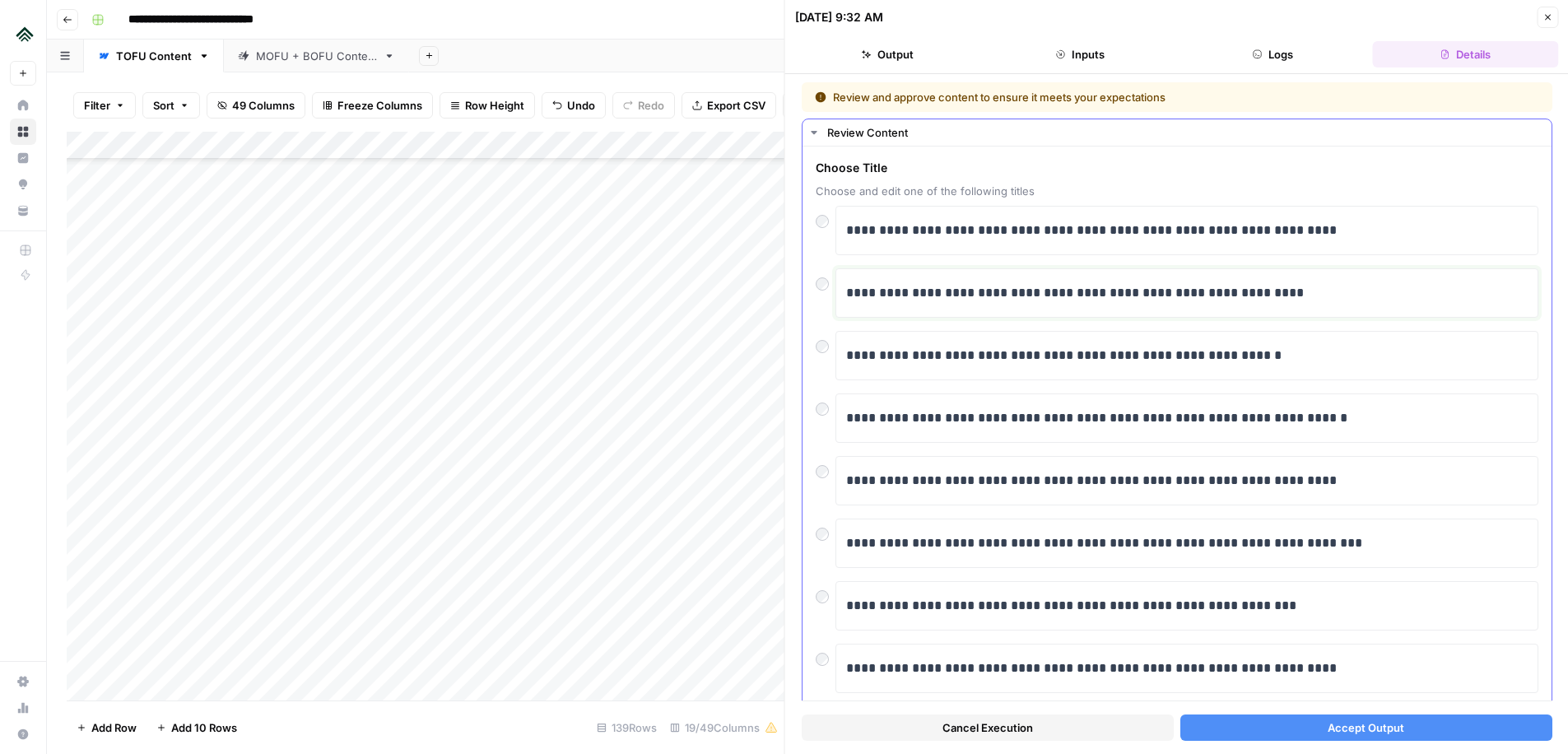
click at [1068, 295] on p "**********" at bounding box center [1187, 293] width 681 height 21
click at [846, 232] on p "**********" at bounding box center [1187, 230] width 681 height 21
click at [1054, 231] on p "**********" at bounding box center [1187, 230] width 681 height 21
drag, startPoint x: 1092, startPoint y: 231, endPoint x: 1565, endPoint y: 260, distance: 473.9
click at [1565, 260] on div "**********" at bounding box center [1178, 414] width 784 height 680
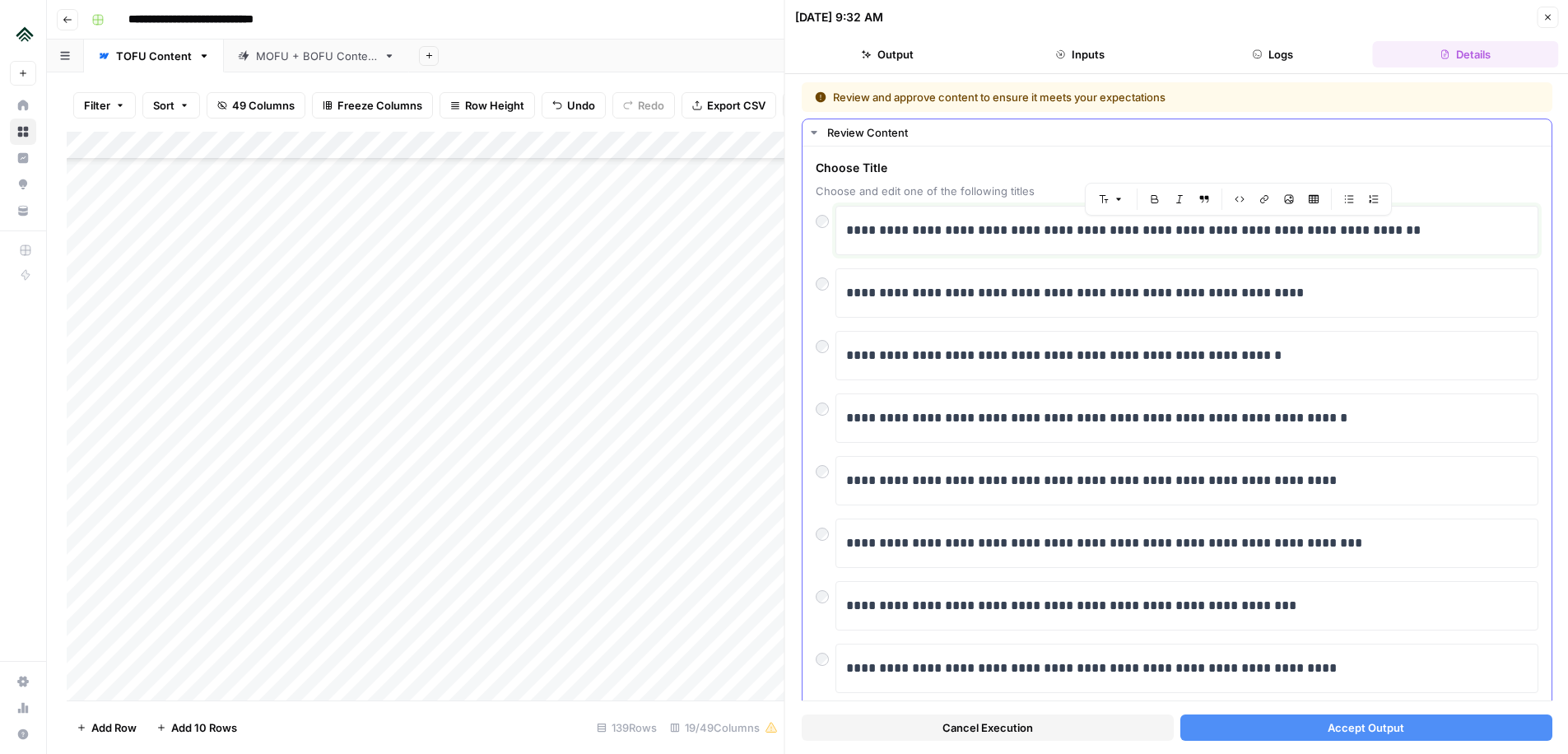
drag, startPoint x: 1446, startPoint y: 237, endPoint x: 1095, endPoint y: 235, distance: 351.0
click at [1095, 235] on p "**********" at bounding box center [1187, 230] width 681 height 21
click at [1263, 727] on button "Accept Output" at bounding box center [1365, 727] width 372 height 26
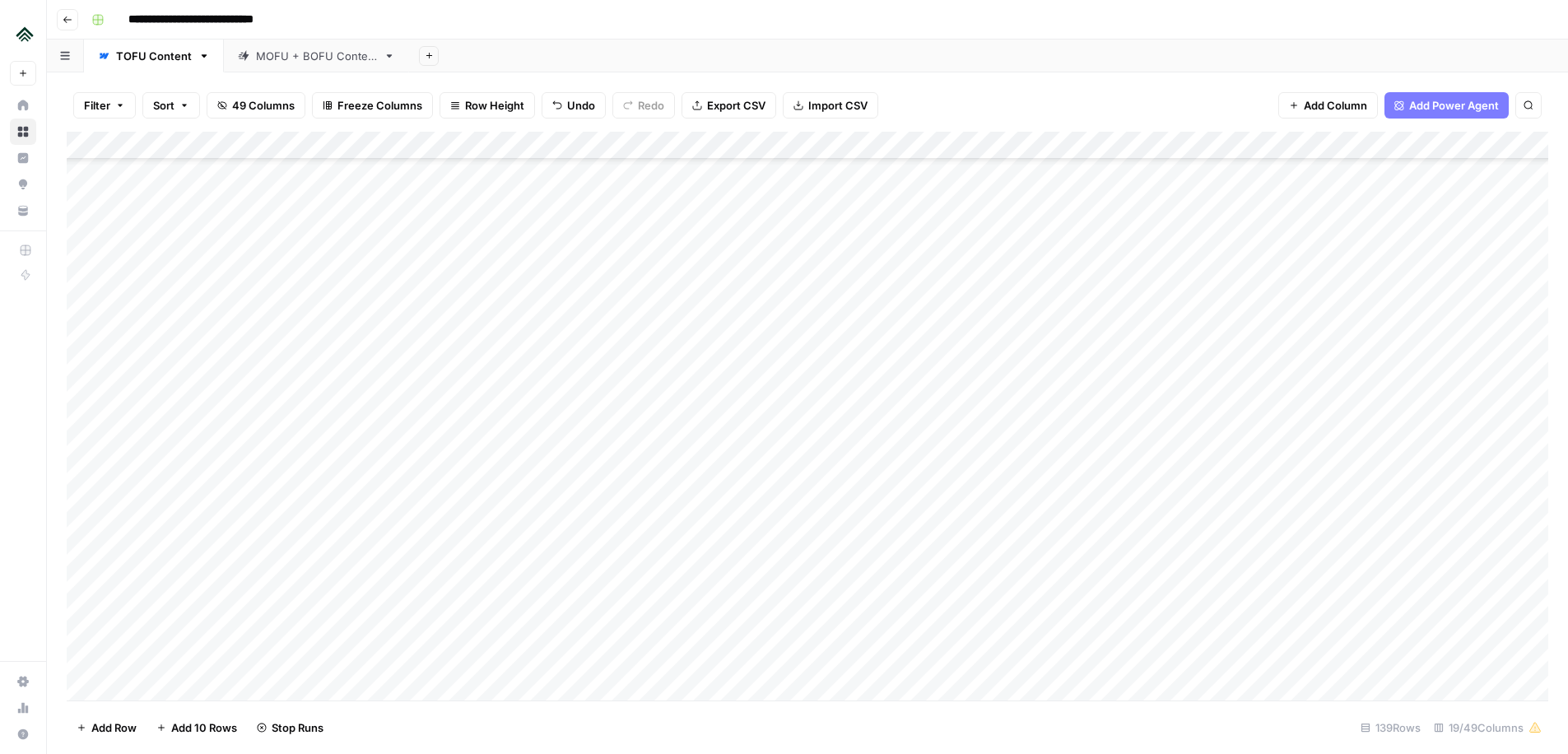
click at [609, 417] on div "Add Column" at bounding box center [807, 417] width 1481 height 569
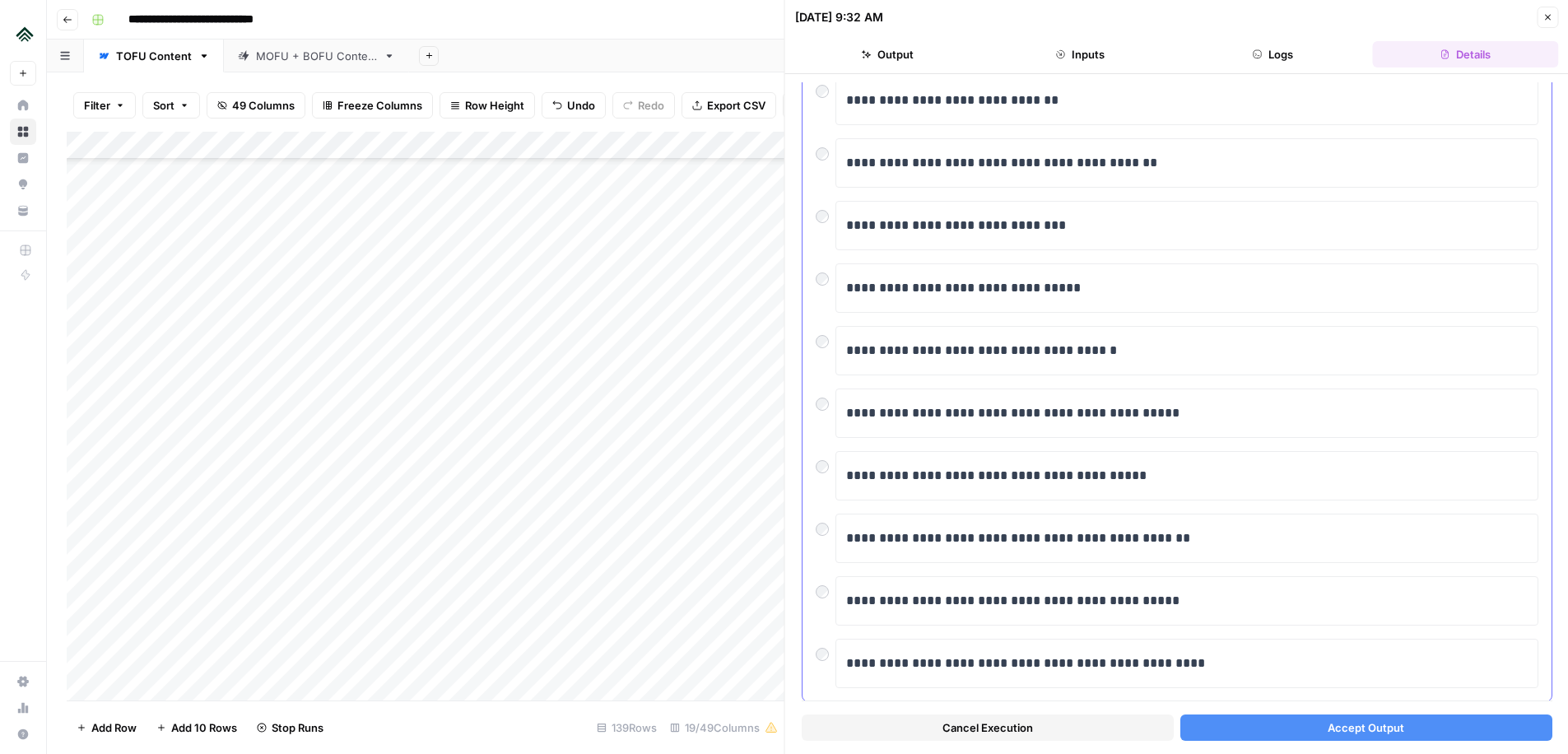
scroll to position [167, 0]
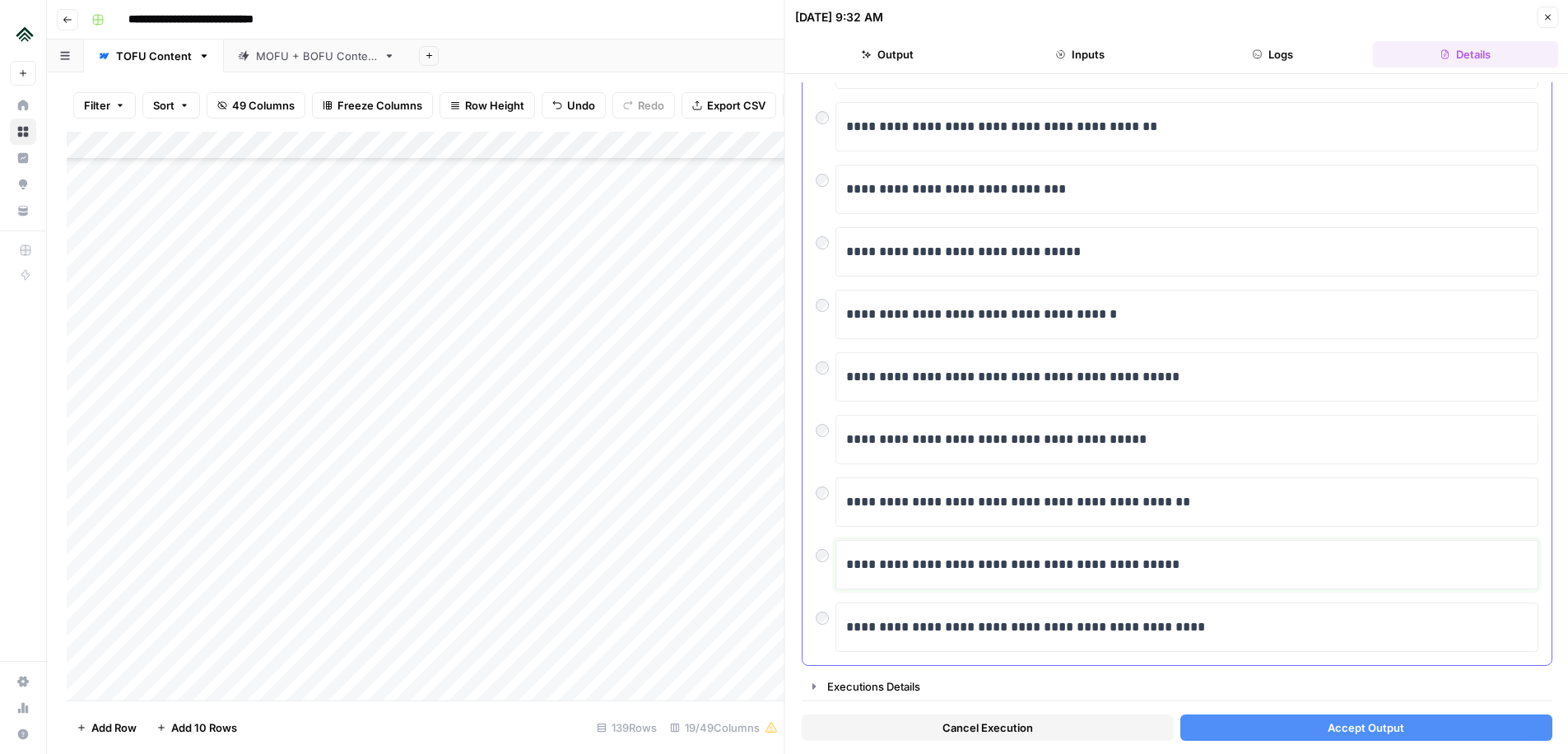
click at [924, 572] on p "**********" at bounding box center [1187, 565] width 681 height 21
click at [969, 572] on p "**********" at bounding box center [1187, 565] width 681 height 21
click at [1011, 569] on p "**********" at bounding box center [1187, 565] width 681 height 21
click at [1059, 569] on p "**********" at bounding box center [1187, 565] width 681 height 21
click at [1119, 566] on p "**********" at bounding box center [1187, 565] width 681 height 21
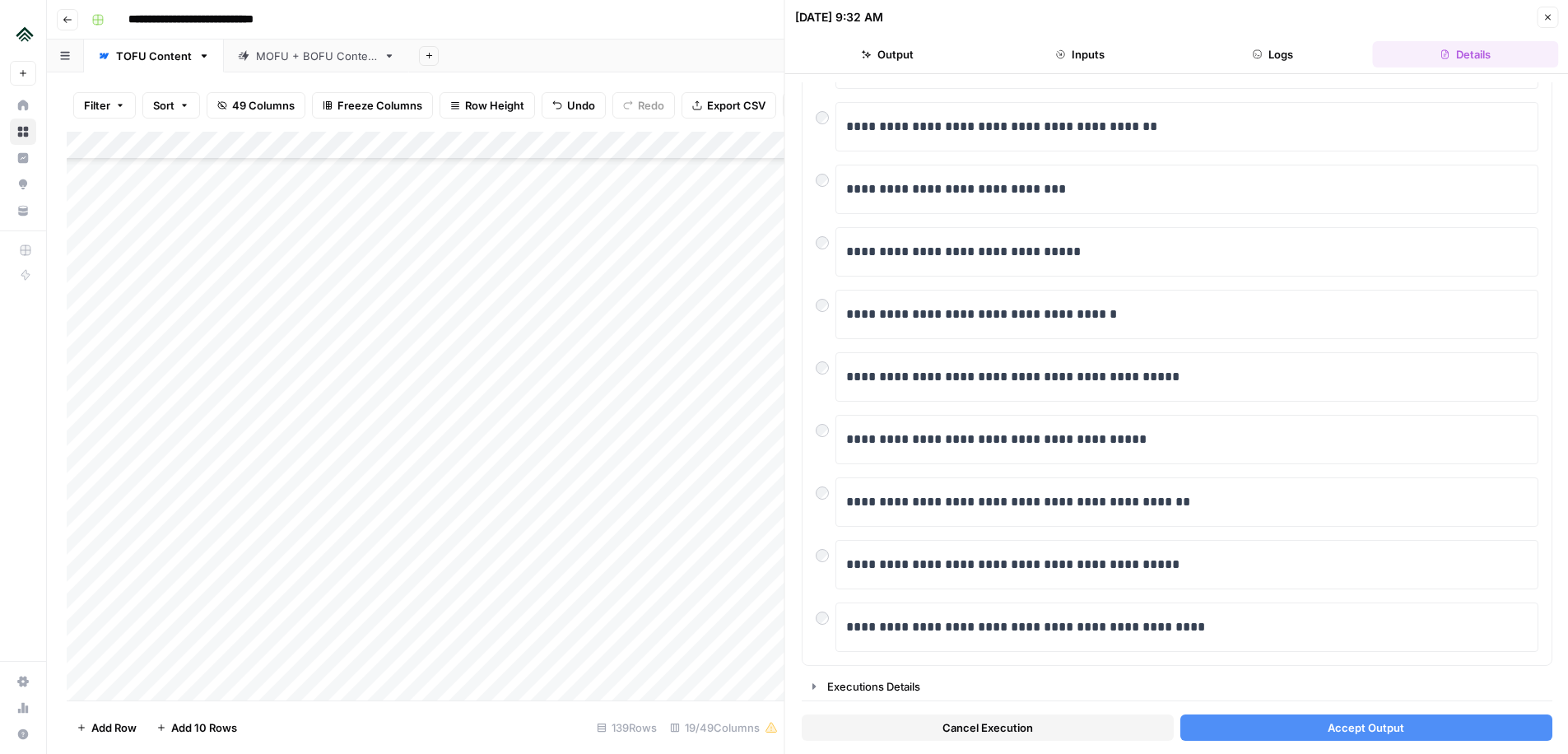
click at [1242, 725] on button "Accept Output" at bounding box center [1365, 727] width 372 height 26
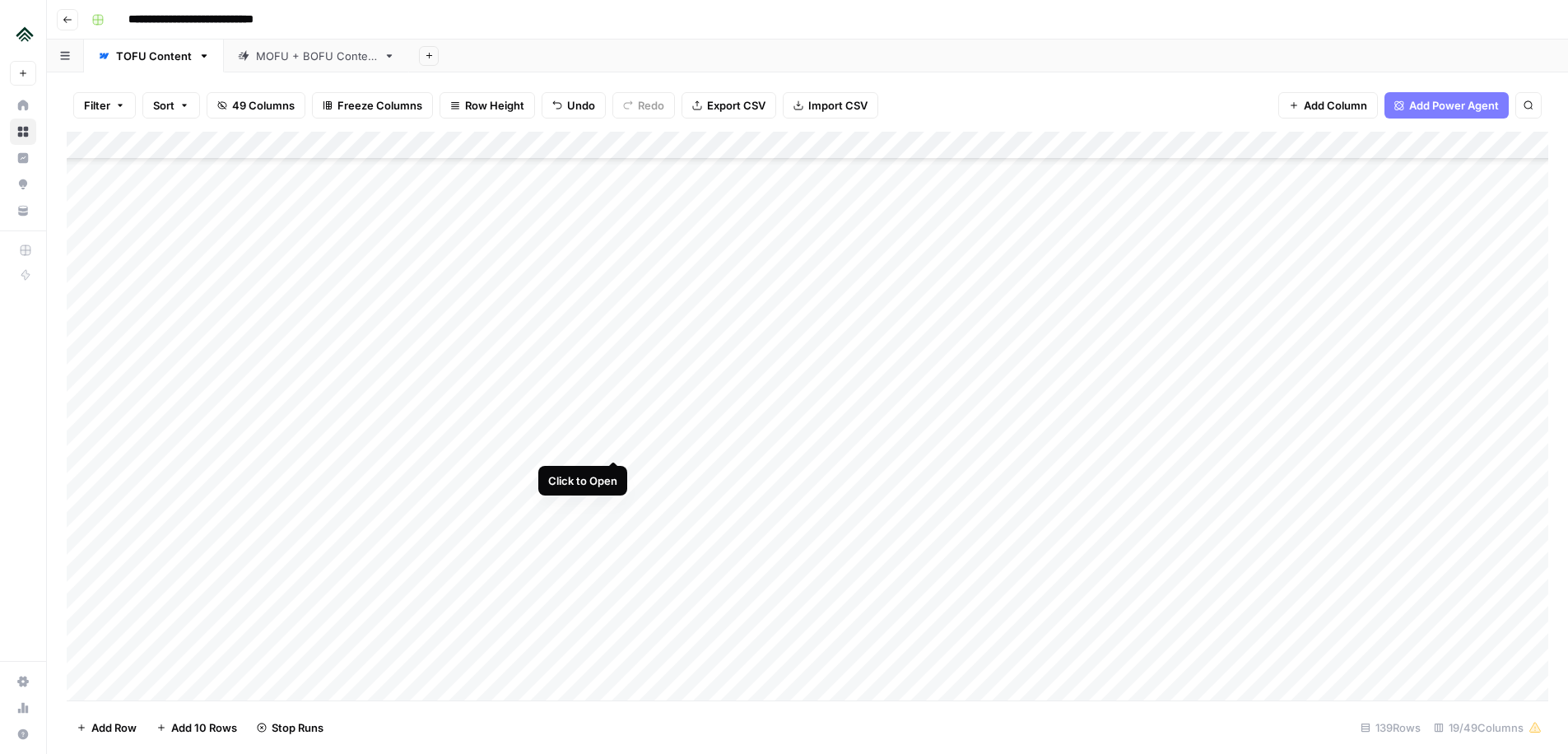
click at [610, 443] on div "Add Column" at bounding box center [807, 417] width 1481 height 569
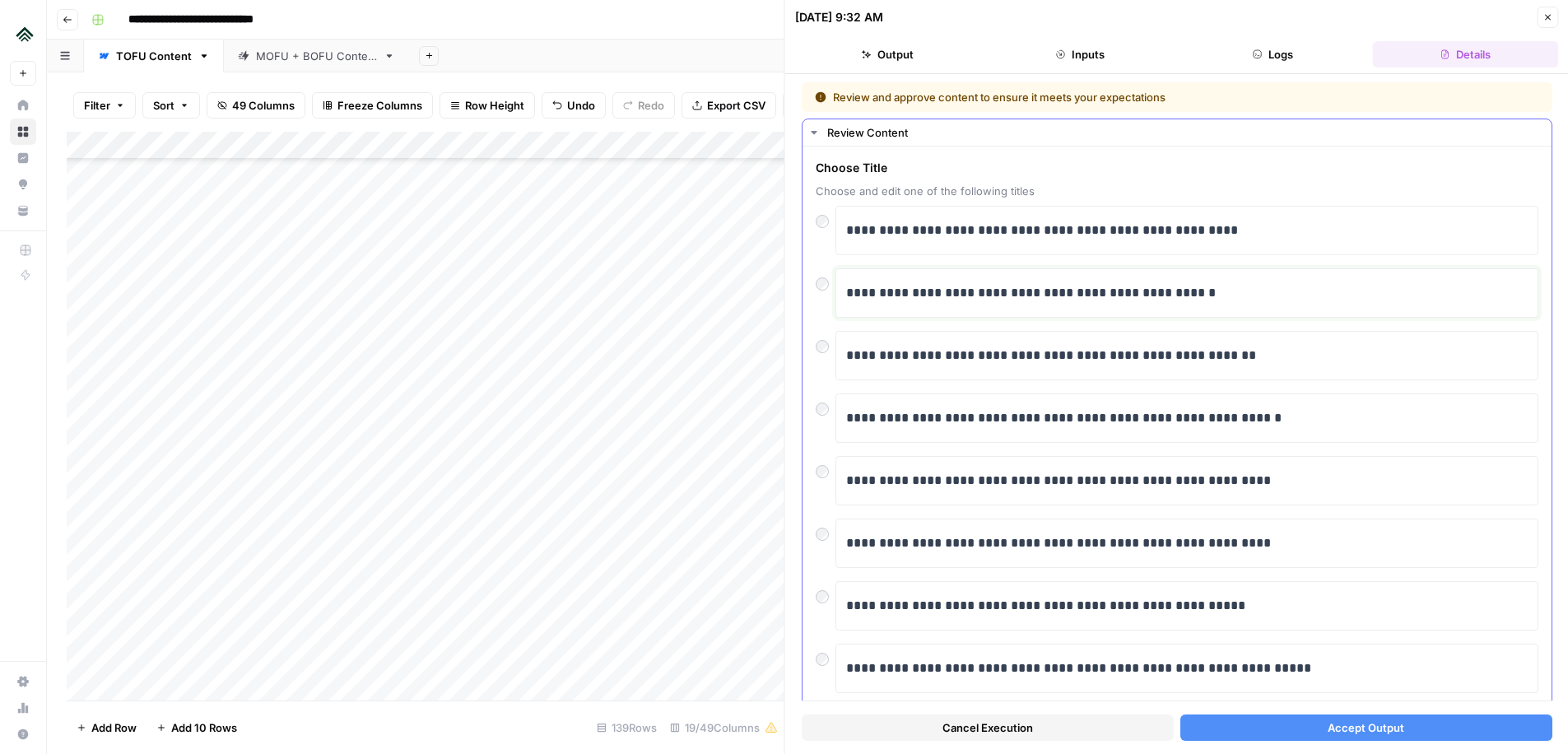
click at [850, 295] on p "**********" at bounding box center [1187, 293] width 681 height 21
click at [951, 297] on p "**********" at bounding box center [1187, 293] width 681 height 21
click at [999, 296] on p "**********" at bounding box center [1187, 293] width 681 height 21
drag, startPoint x: 1047, startPoint y: 296, endPoint x: 1169, endPoint y: 296, distance: 122.0
click at [1169, 296] on p "**********" at bounding box center [1187, 293] width 681 height 21
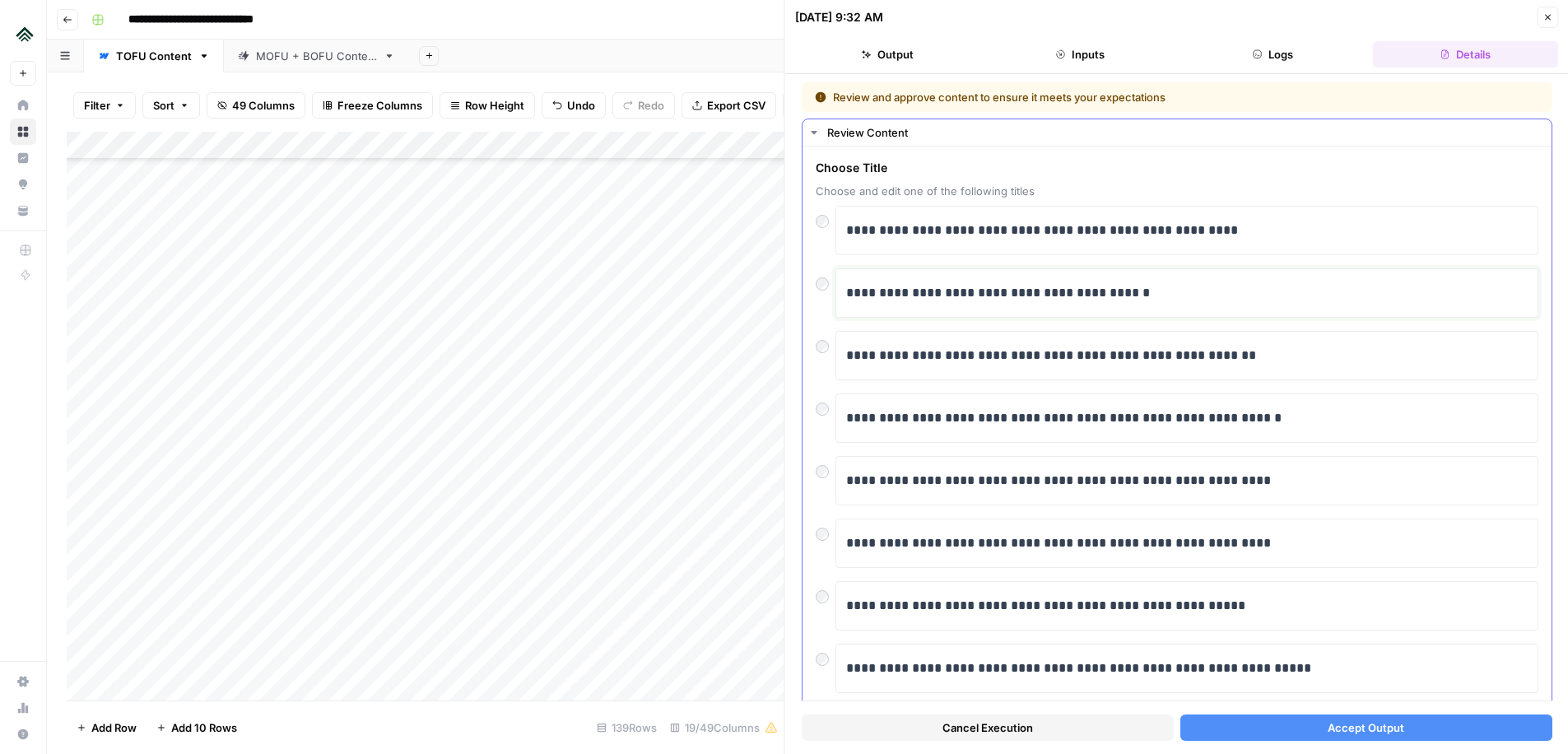
click at [1072, 294] on p "**********" at bounding box center [1187, 293] width 681 height 21
click at [1109, 292] on p "**********" at bounding box center [1187, 293] width 681 height 21
click at [1294, 724] on button "Accept Output" at bounding box center [1365, 727] width 372 height 26
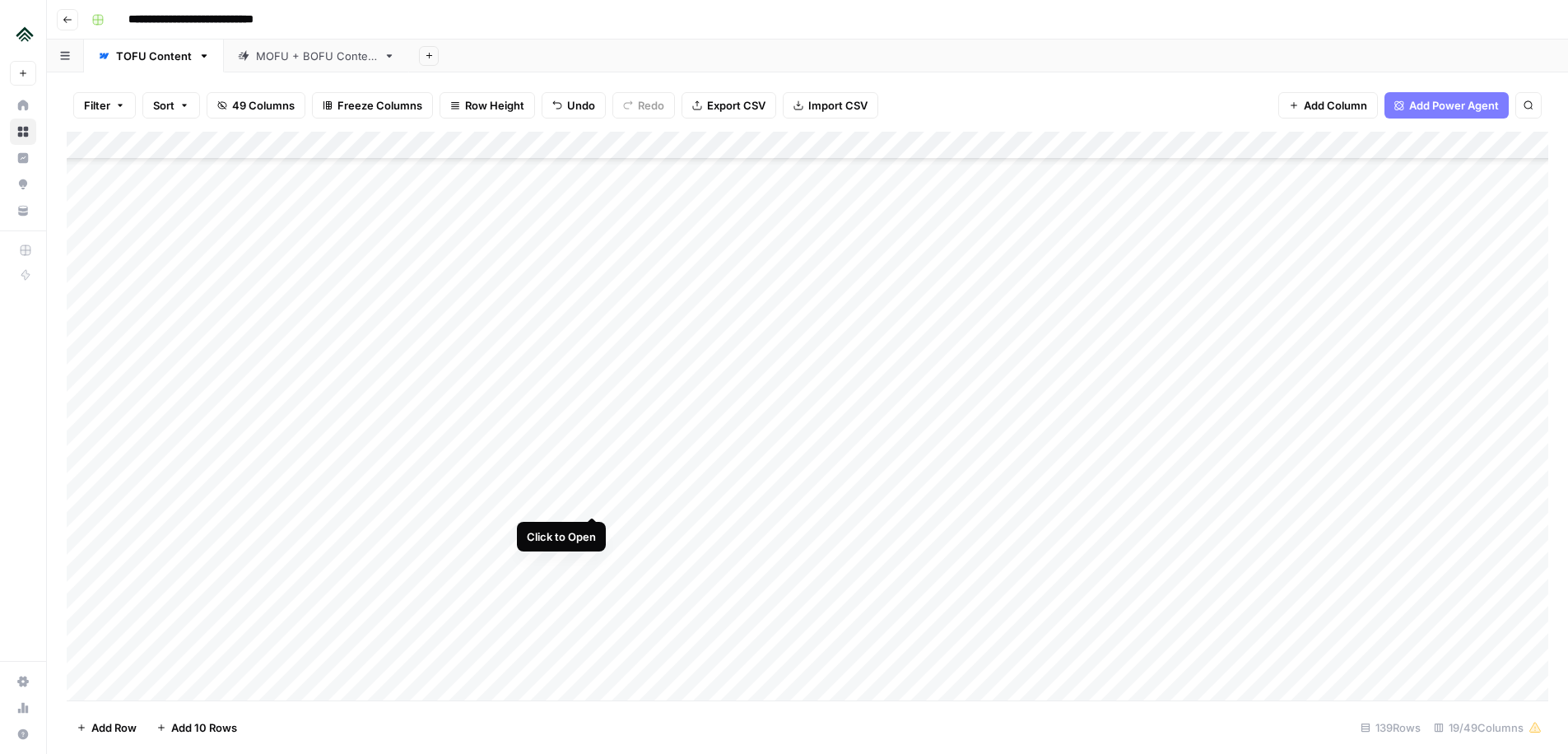
click at [596, 498] on div "Add Column" at bounding box center [807, 417] width 1481 height 569
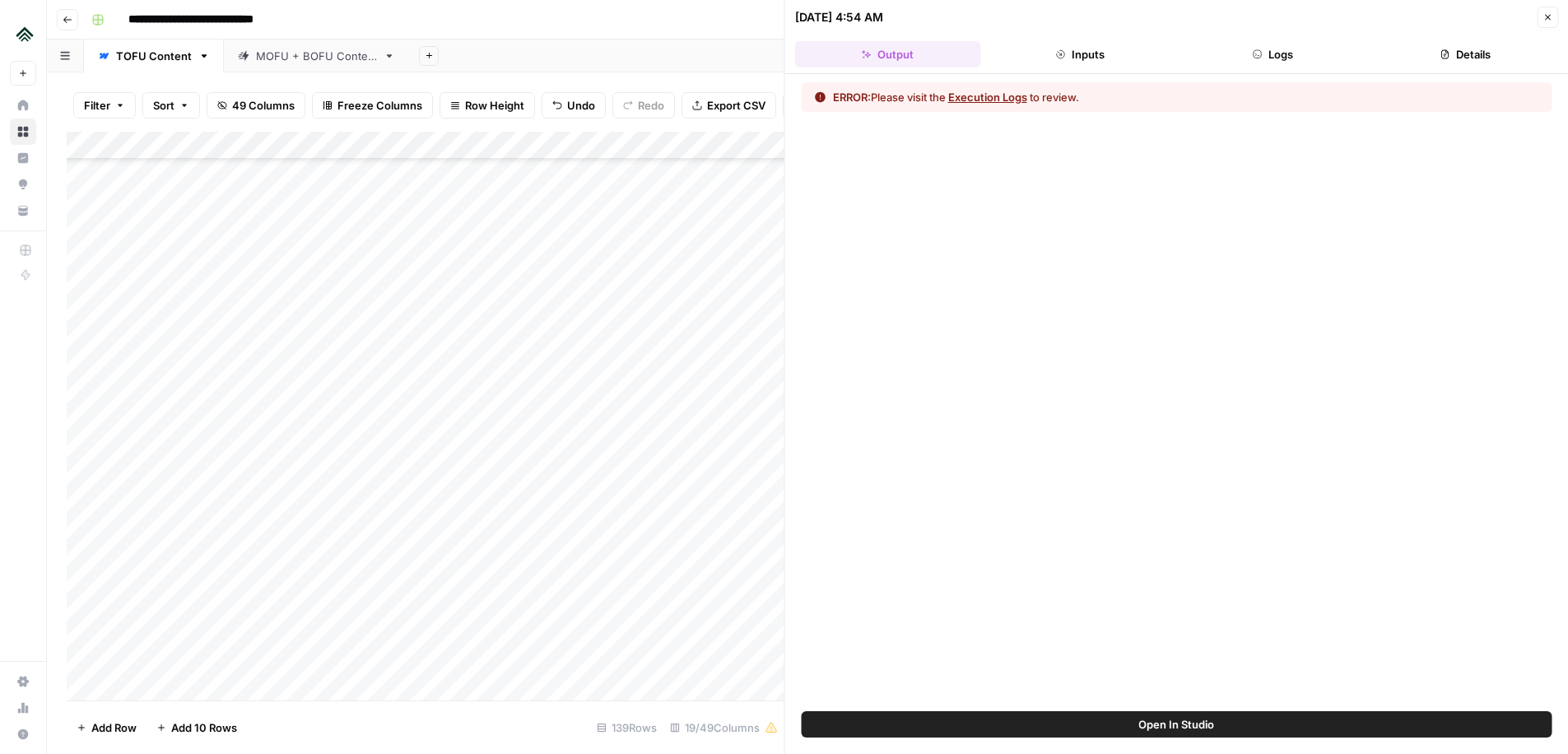
click at [1297, 45] on button "Logs" at bounding box center [1272, 54] width 186 height 26
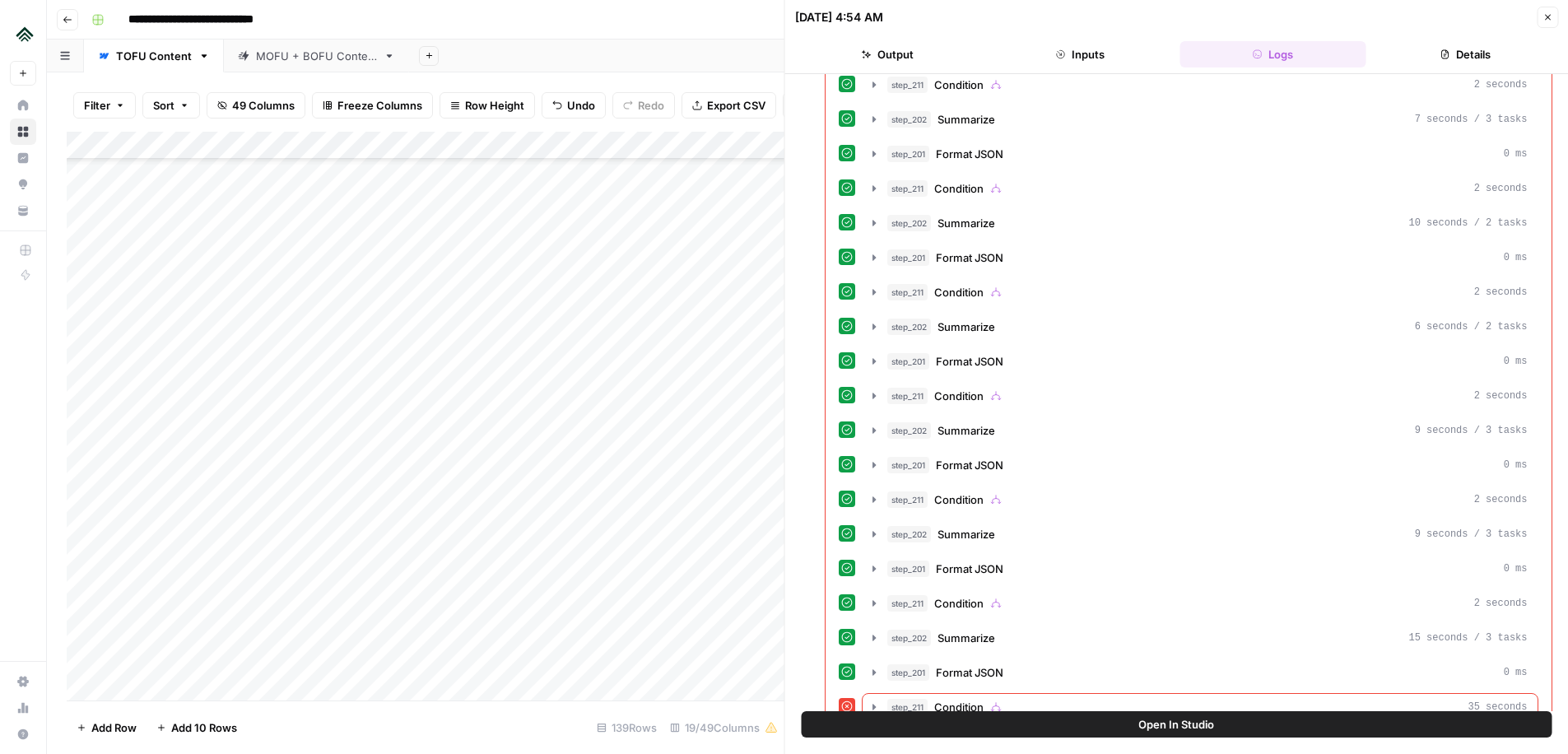
scroll to position [452, 0]
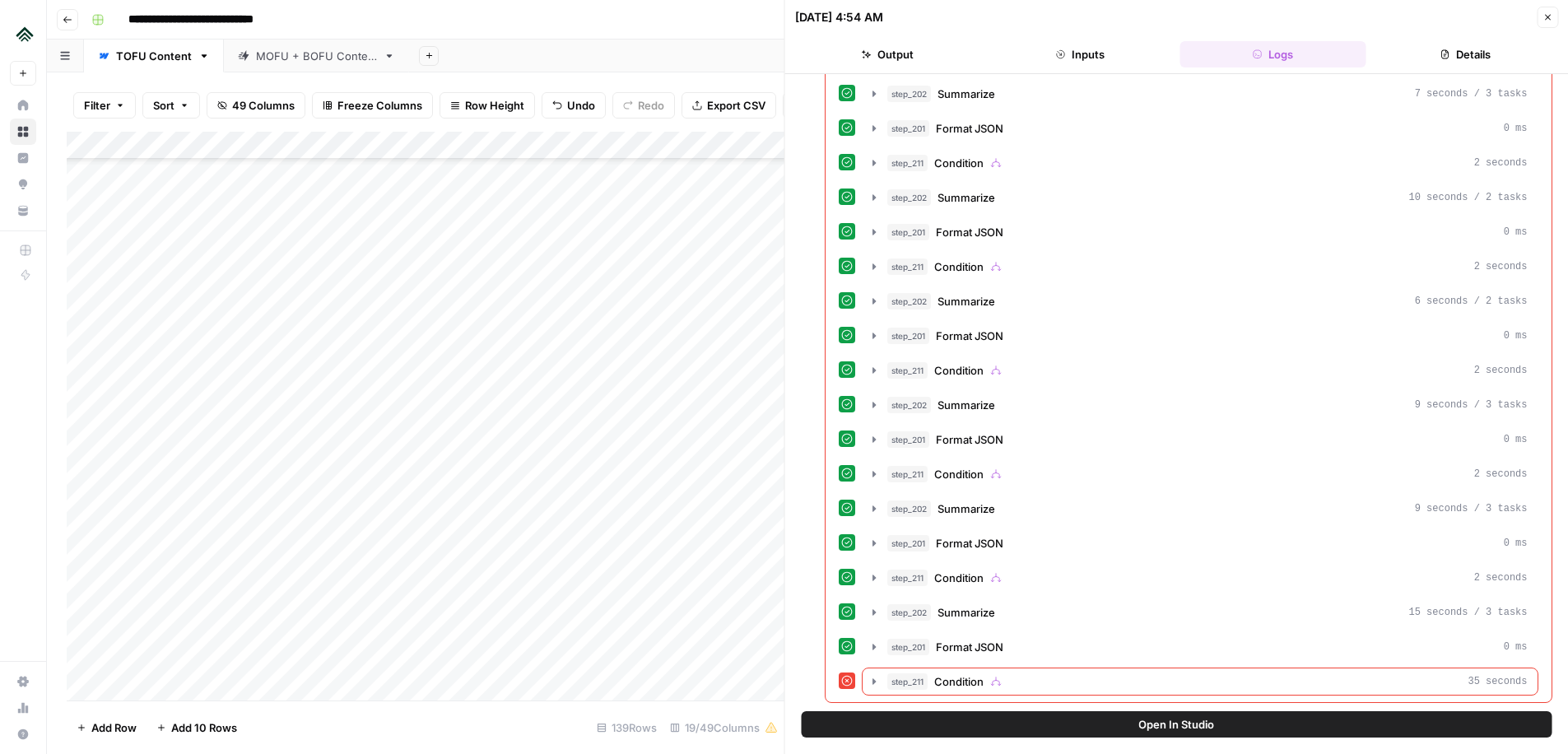
click at [1553, 16] on button "Close" at bounding box center [1547, 17] width 21 height 21
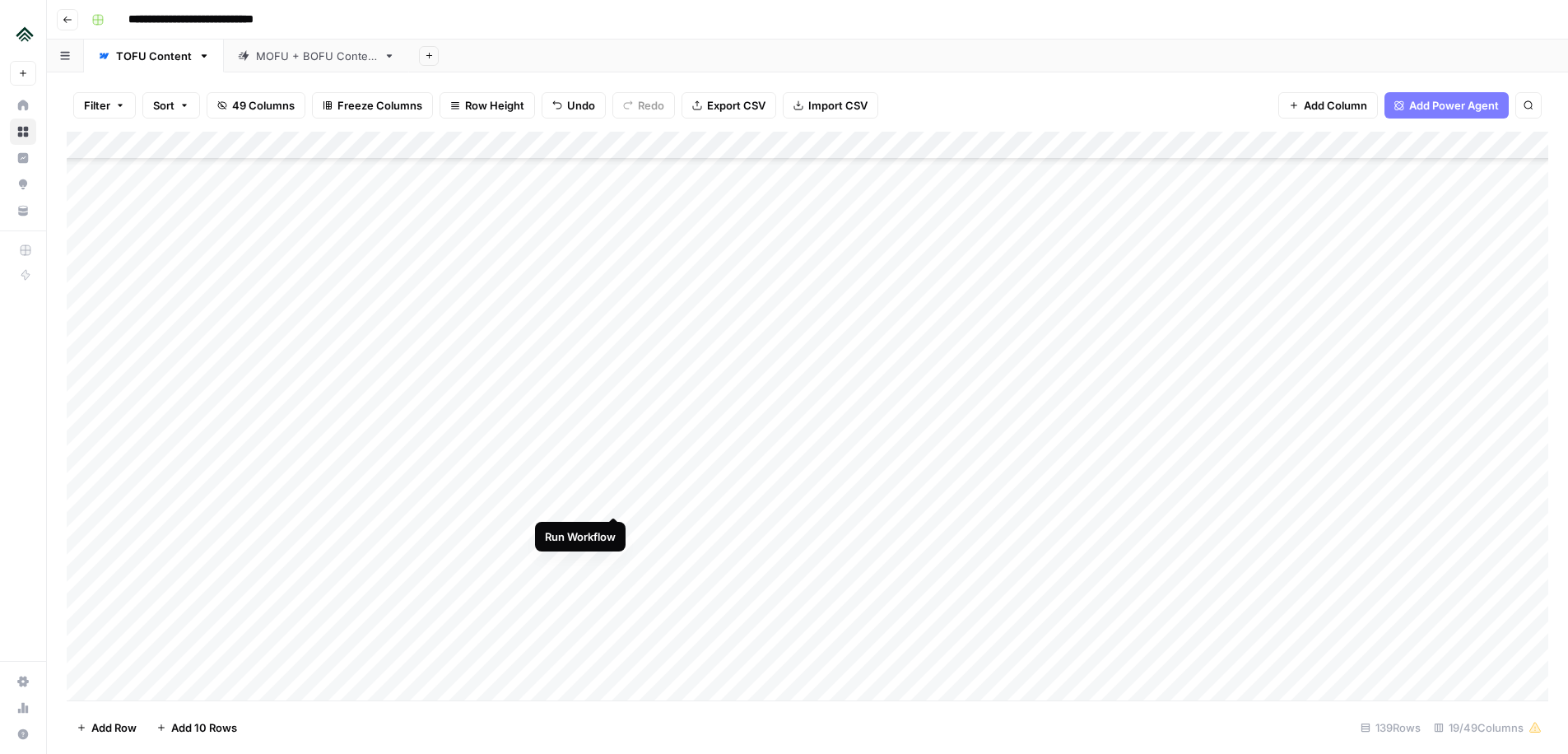
click at [612, 499] on div "Add Column" at bounding box center [807, 417] width 1481 height 569
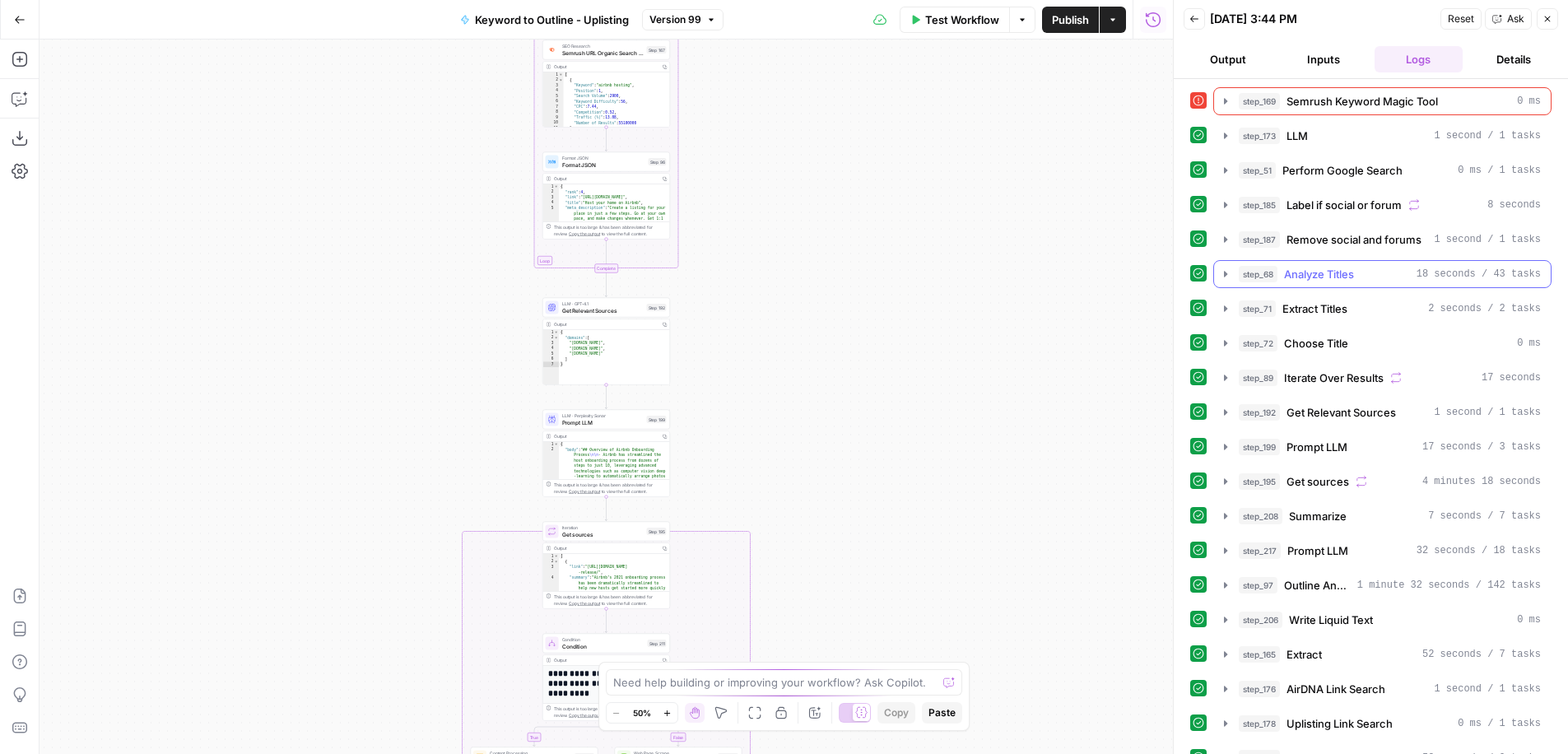
scroll to position [287, 0]
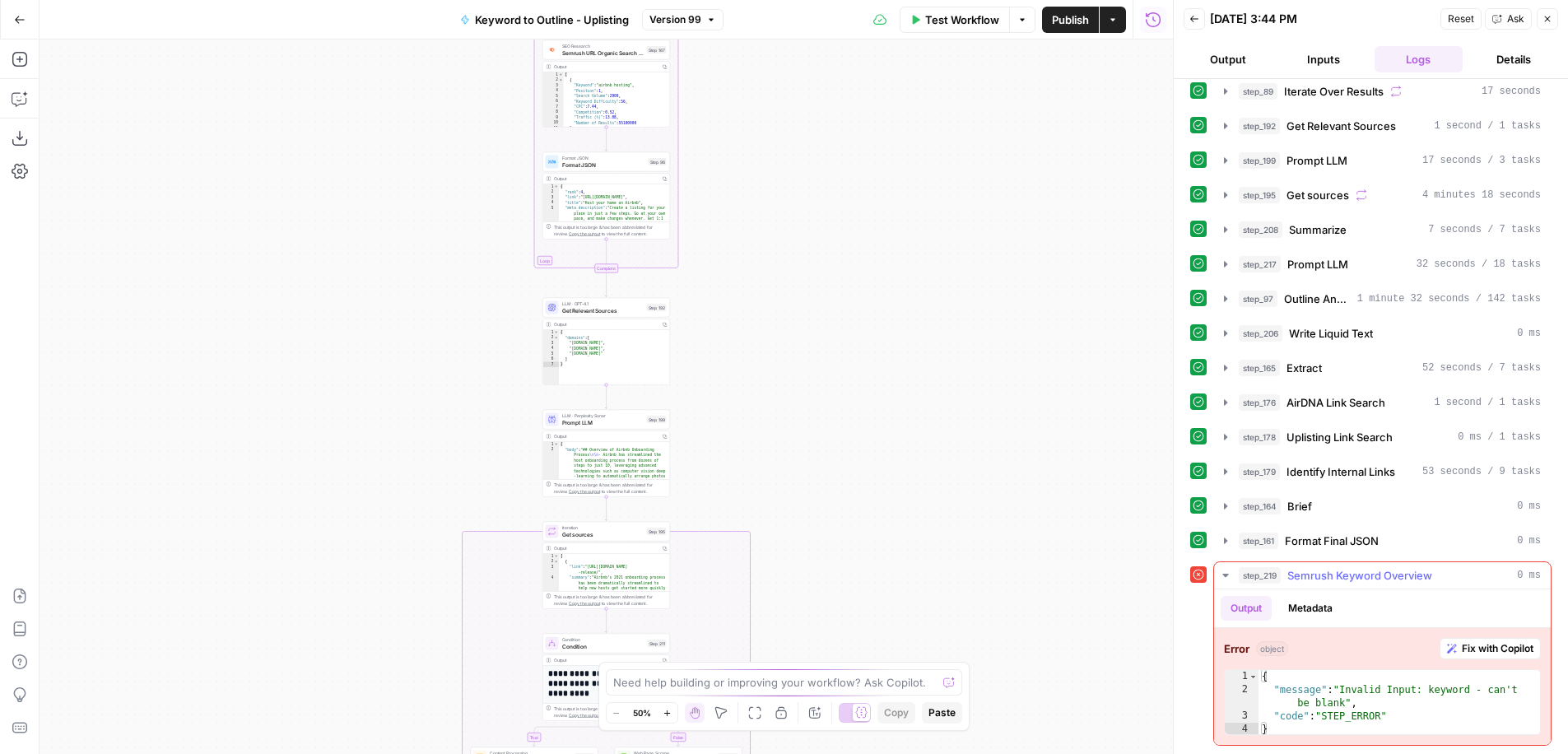
click at [1259, 573] on span "step_219" at bounding box center [1260, 576] width 42 height 17
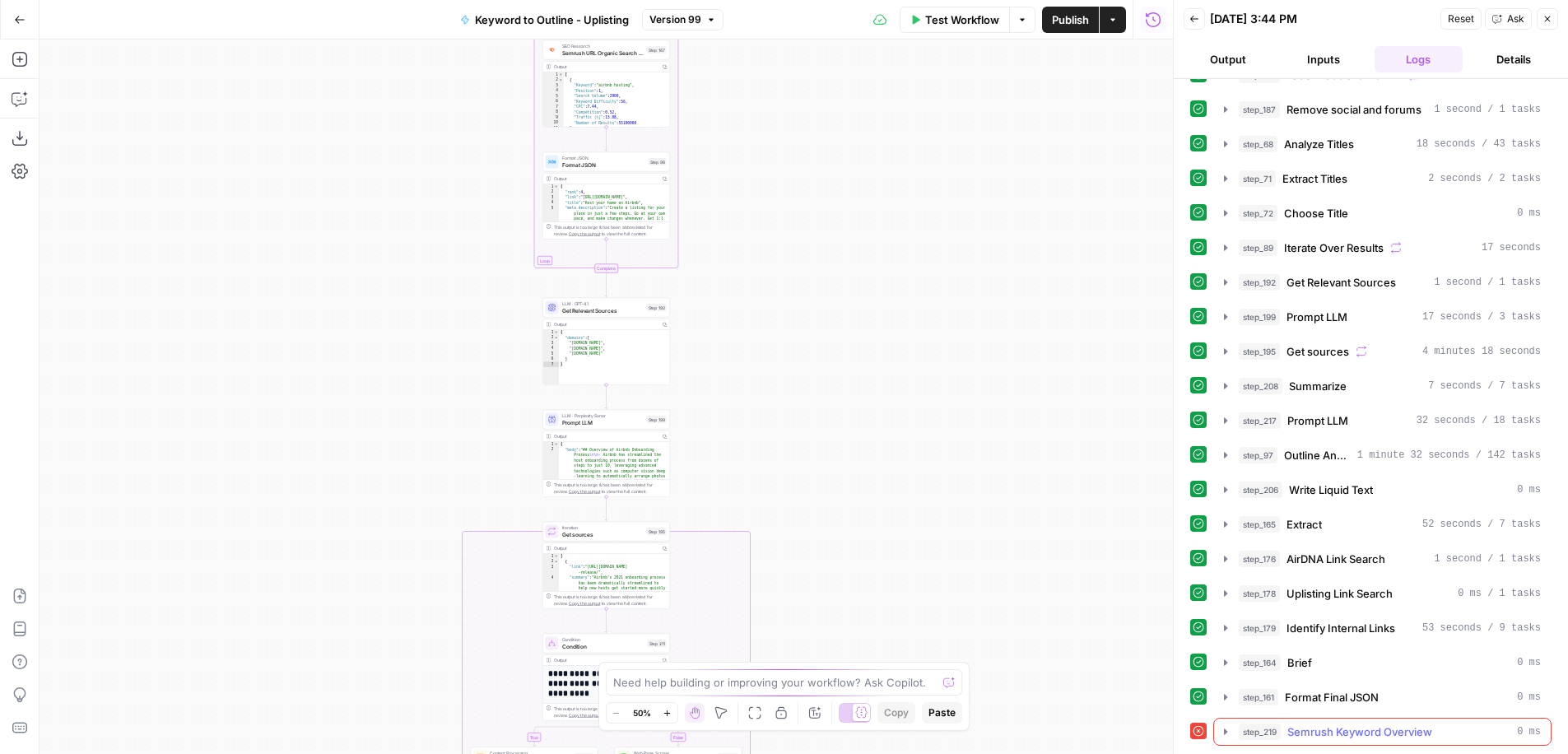
click at [1222, 738] on icon "button" at bounding box center [1226, 732] width 13 height 13
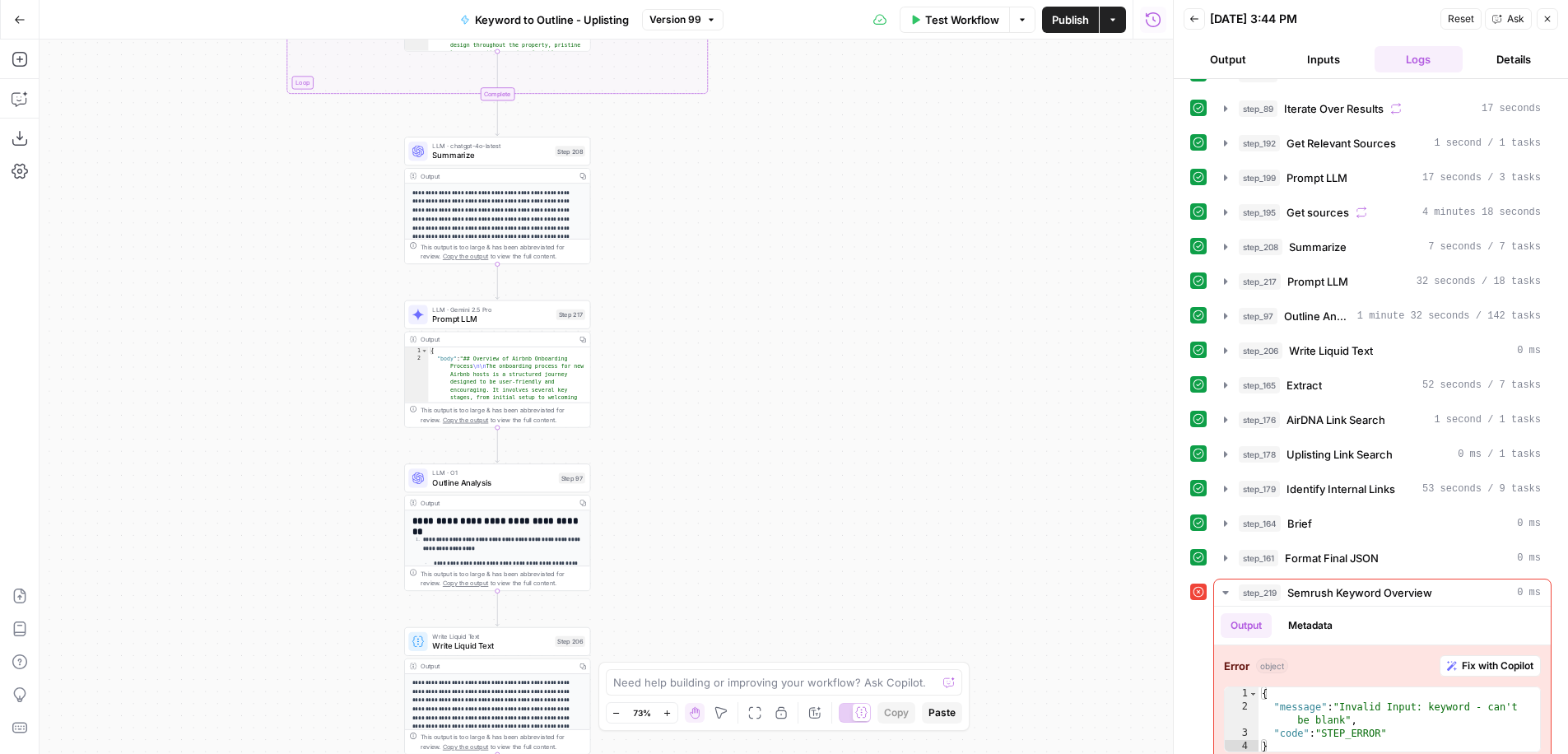
scroll to position [271, 0]
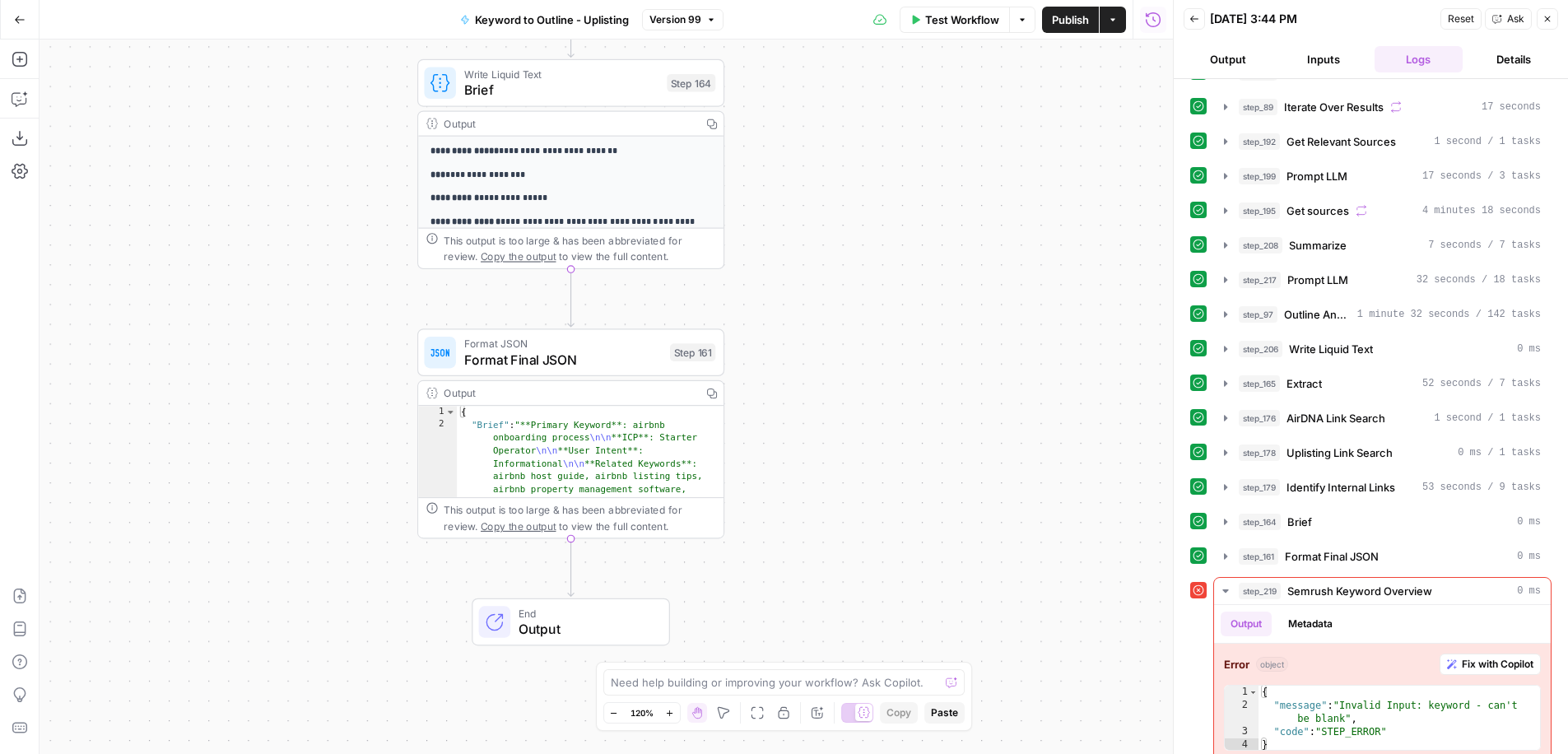
click at [711, 11] on button "Version 99" at bounding box center [682, 19] width 82 height 21
click at [1139, 407] on div "true false Workflow Set Inputs Inputs Run Code · Python Convert URL to PDF Step…" at bounding box center [606, 396] width 1133 height 714
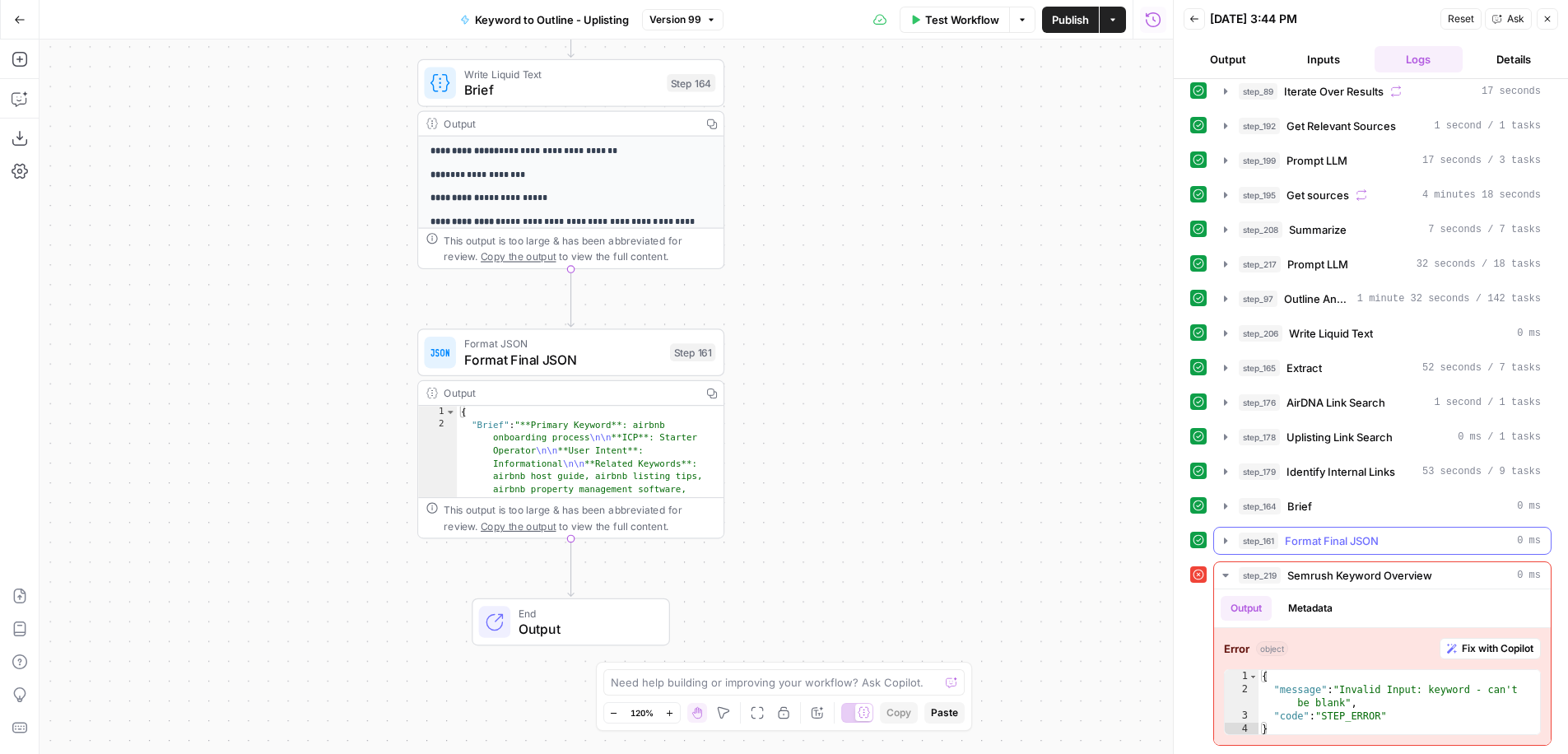
click at [1230, 544] on icon "button" at bounding box center [1226, 541] width 13 height 13
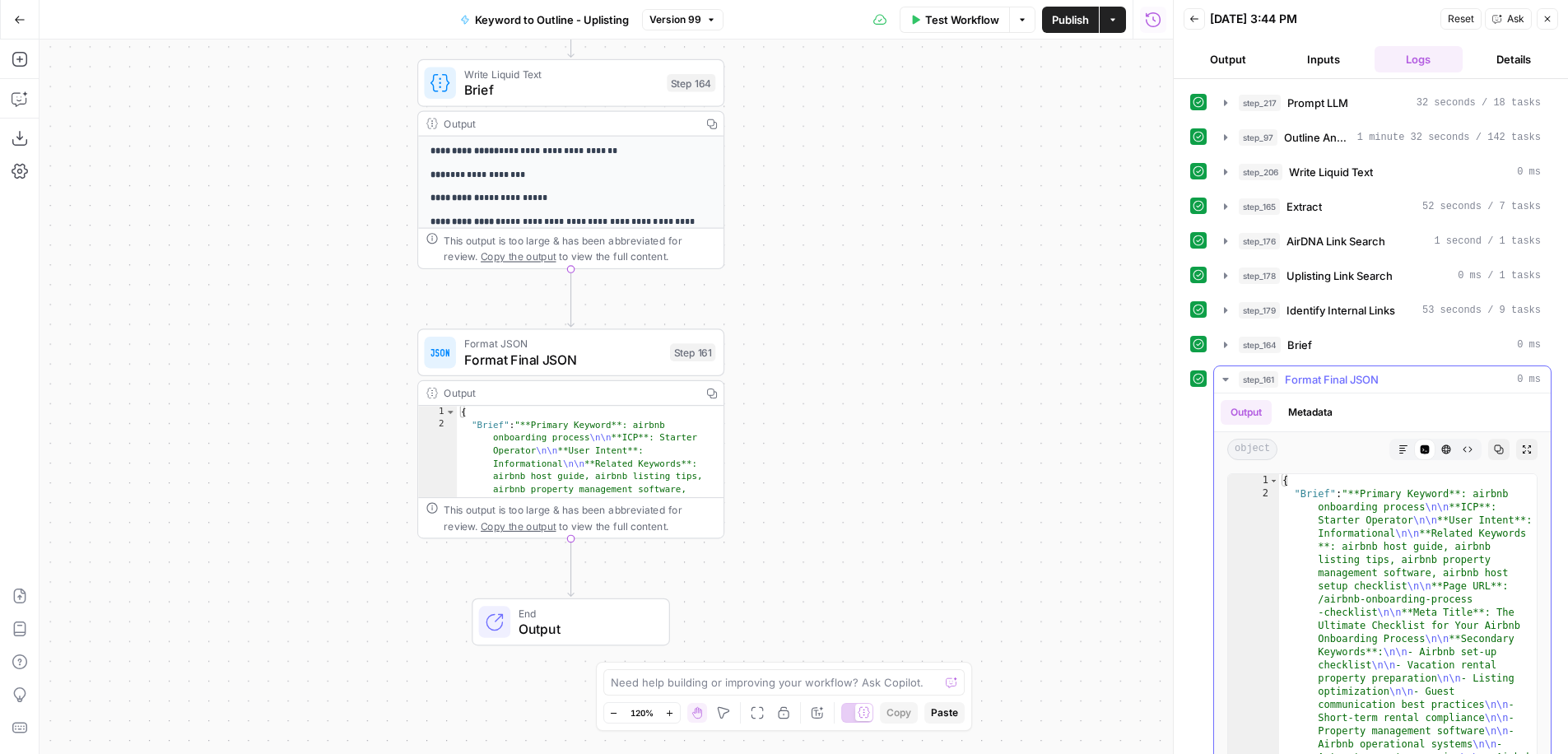
scroll to position [444, 0]
click at [1227, 377] on icon "button" at bounding box center [1226, 383] width 13 height 13
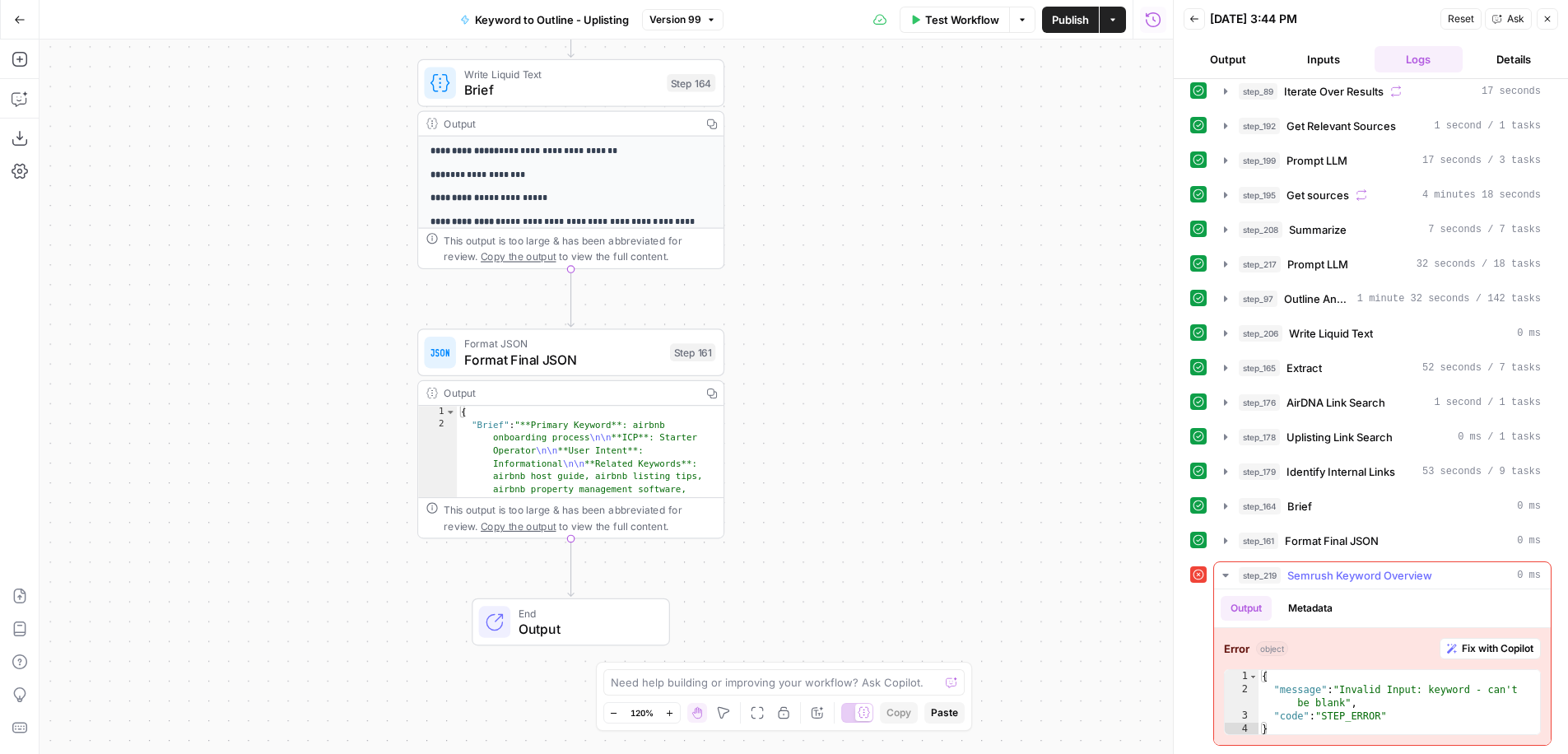
click at [1391, 603] on div "Output Metadata" at bounding box center [1382, 608] width 336 height 38
click at [27, 98] on button "Copilot" at bounding box center [19, 98] width 26 height 26
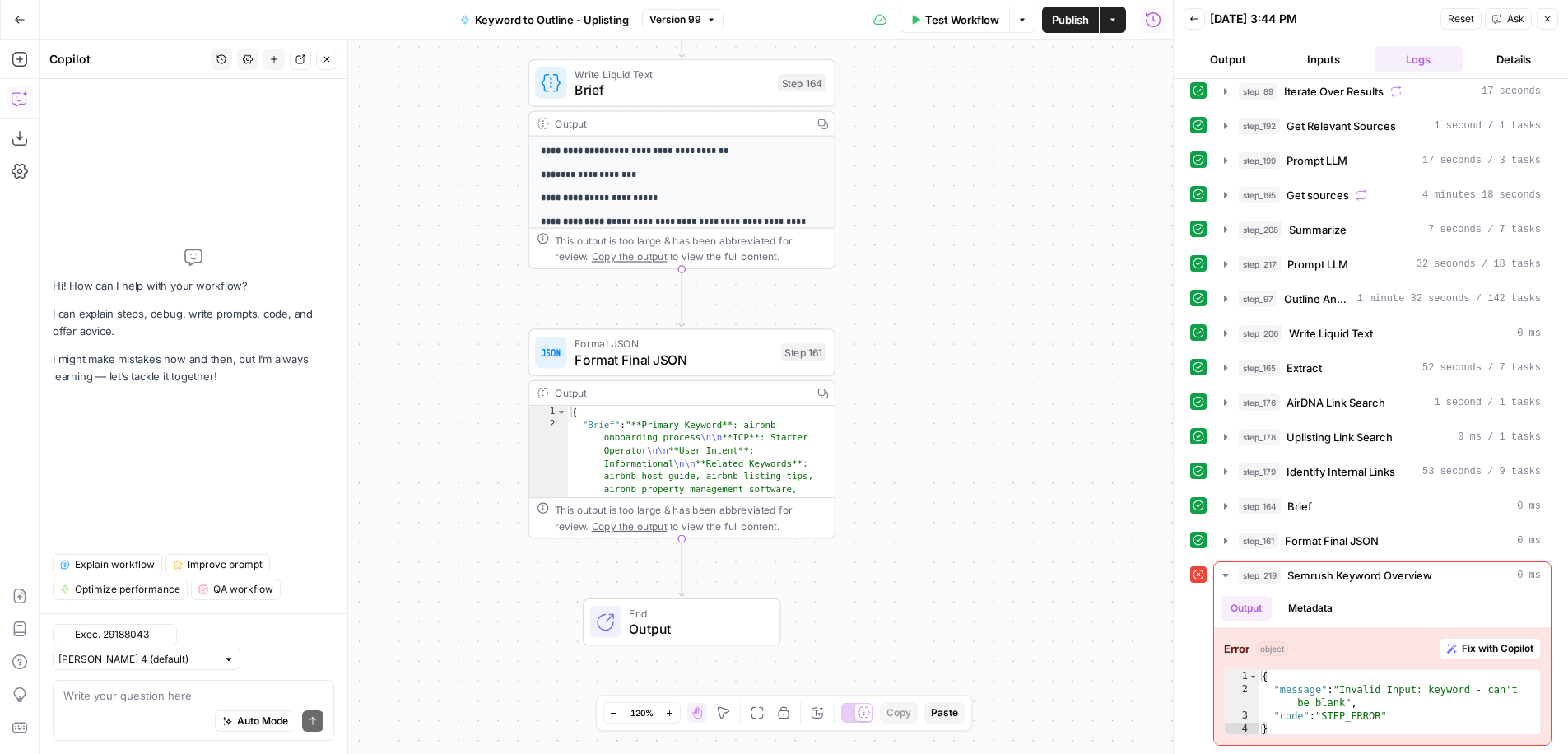
click at [183, 692] on textarea at bounding box center [193, 696] width 260 height 17
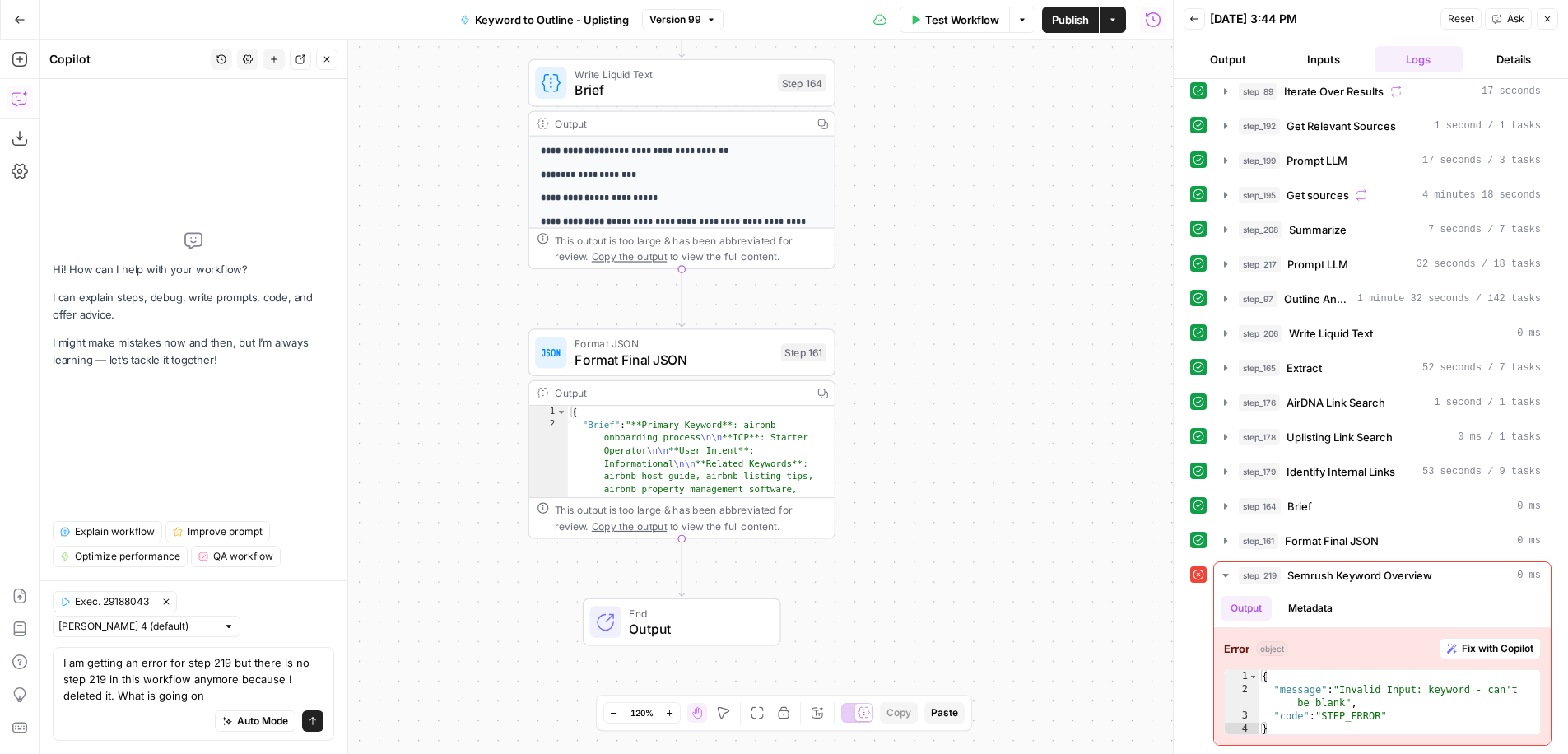
type textarea "I am getting an error for step 219 but there is no step 219 in this workflow an…"
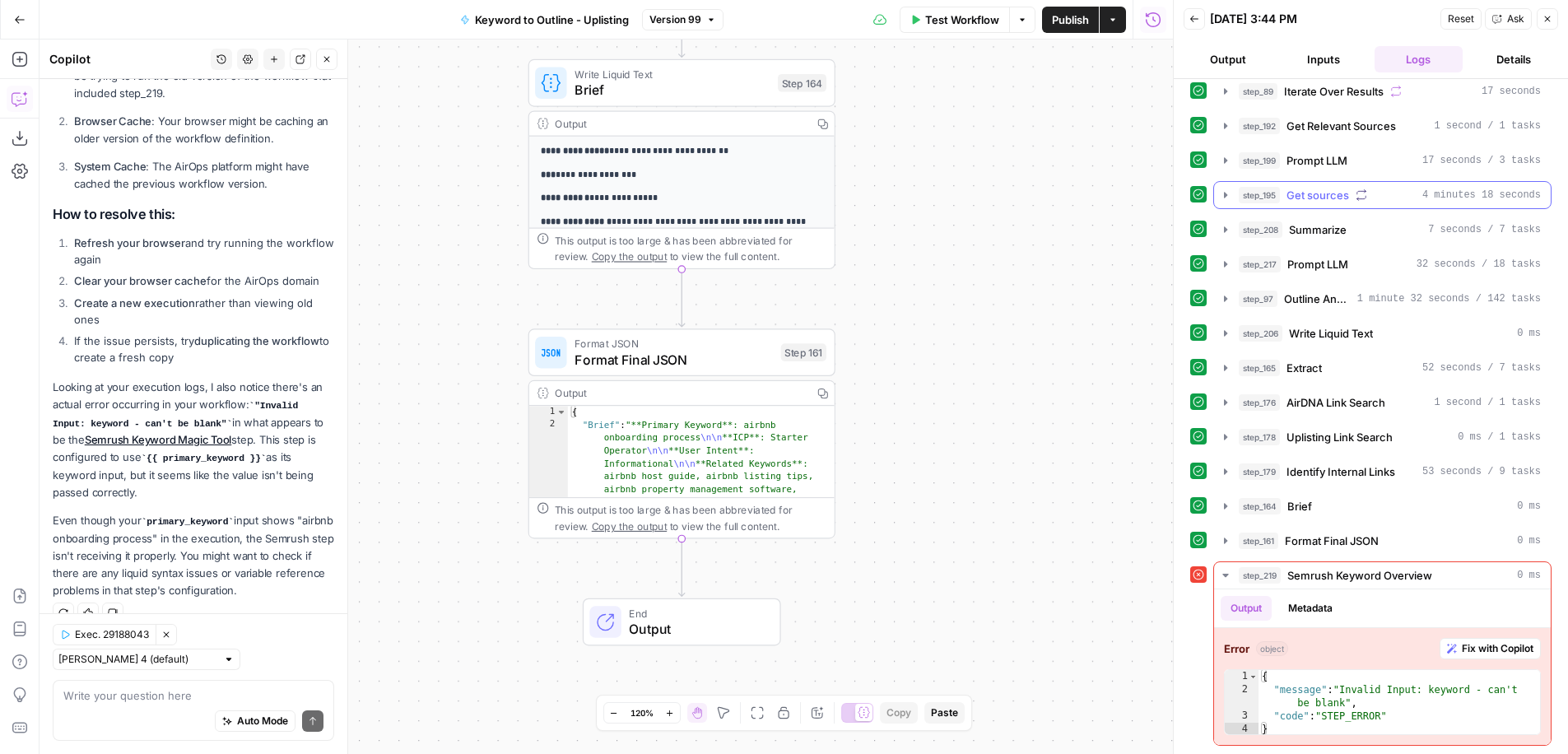
scroll to position [0, 0]
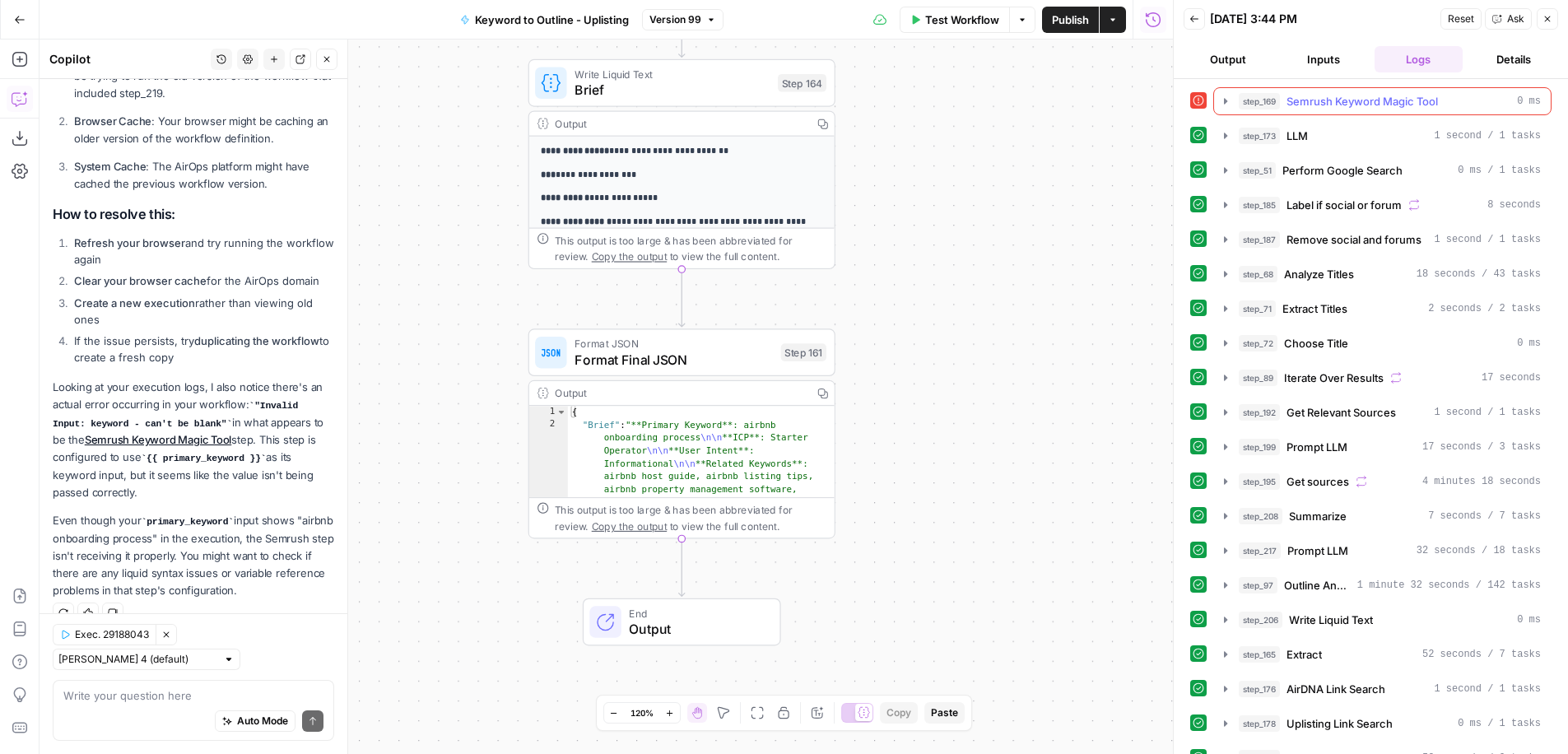
click at [1224, 98] on icon "button" at bounding box center [1226, 100] width 3 height 6
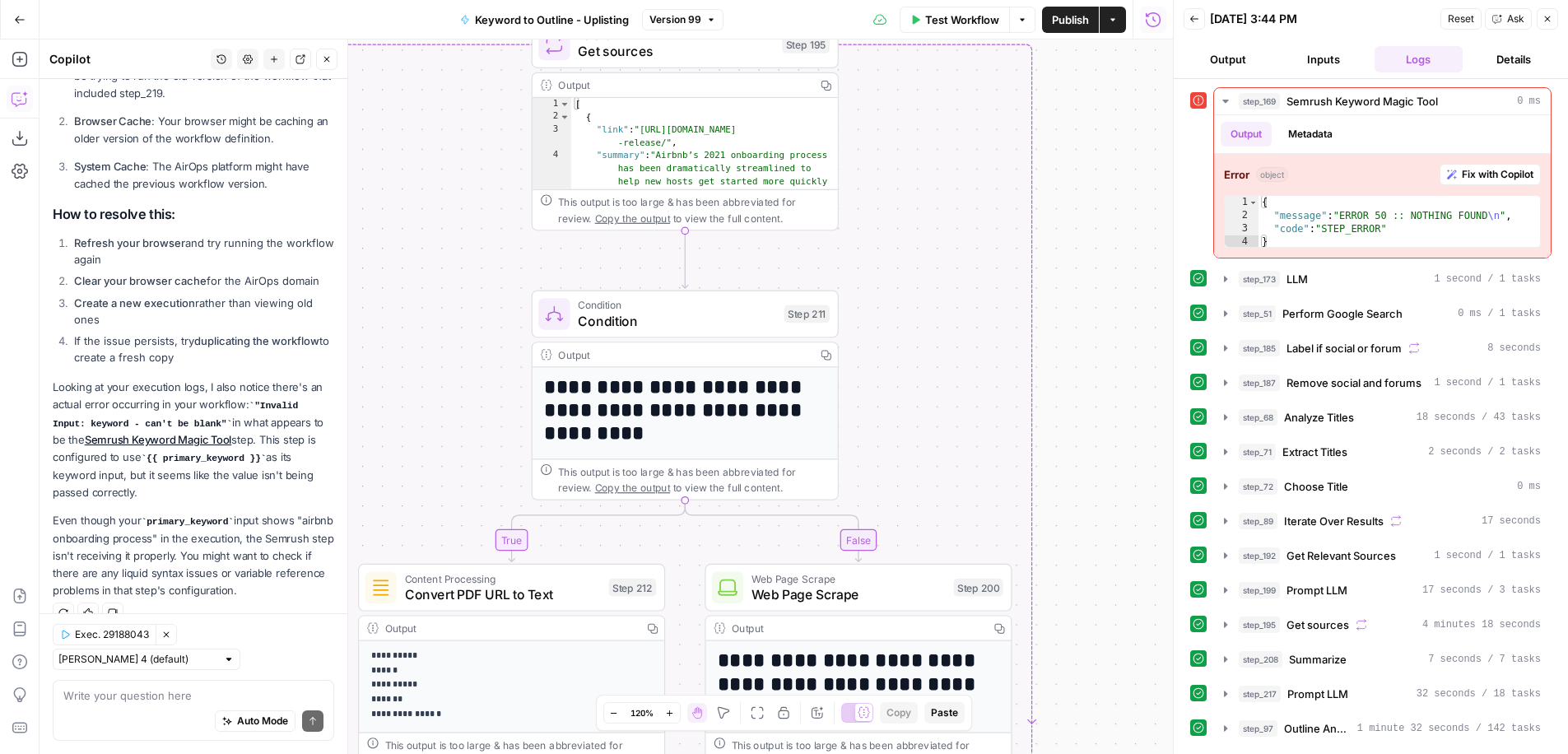
drag, startPoint x: 1137, startPoint y: 250, endPoint x: 1123, endPoint y: 796, distance: 546.2
click at [1123, 753] on html "Uplisting New Home Browse Insights Opportunities Your Data Recent Grids AirDNA …" at bounding box center [784, 377] width 1568 height 754
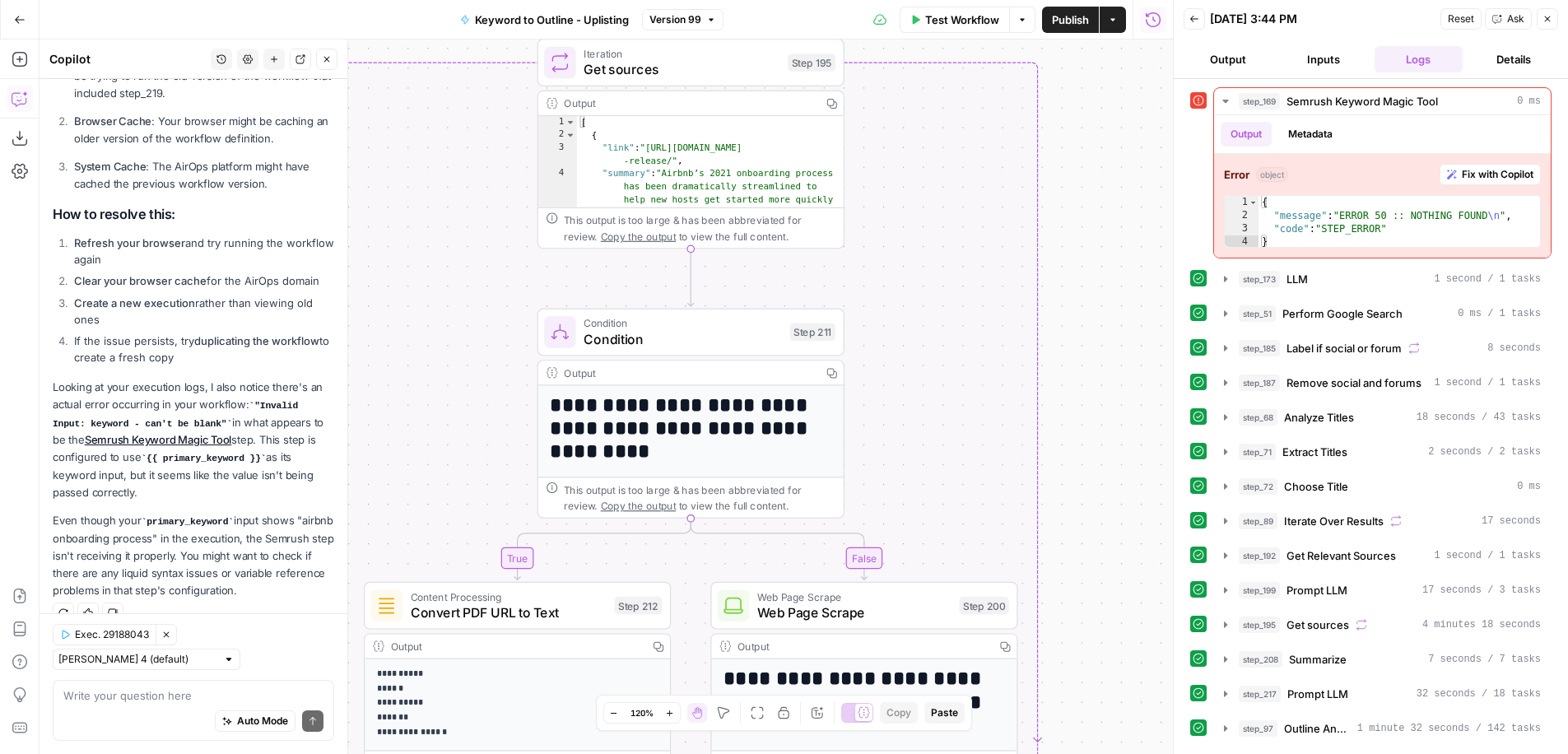
drag, startPoint x: 1094, startPoint y: 157, endPoint x: 1130, endPoint y: 638, distance: 482.3
click at [1130, 638] on div "true false Workflow Set Inputs Inputs Run Code · Python Convert URL to PDF Step…" at bounding box center [606, 396] width 1133 height 714
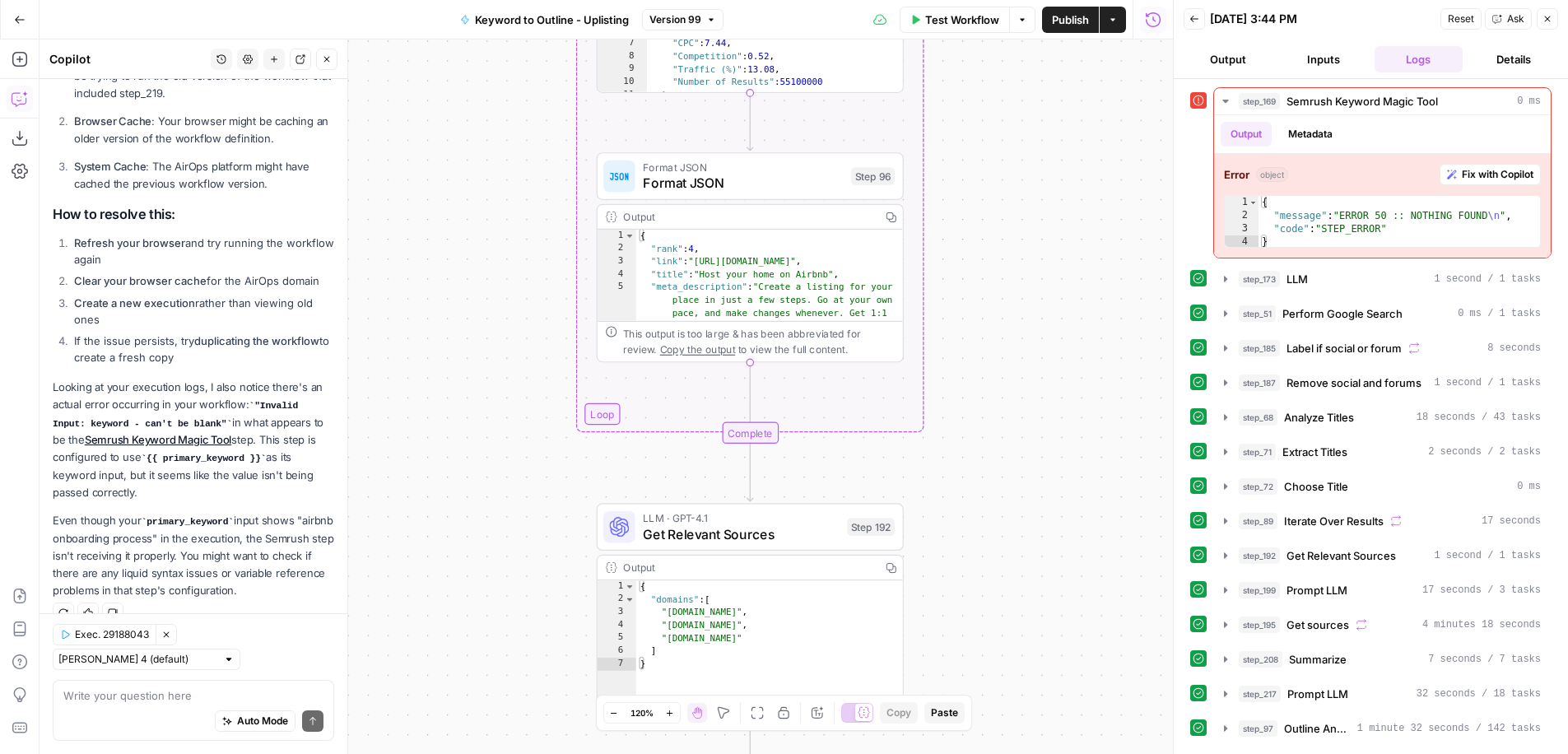
drag, startPoint x: 1045, startPoint y: 106, endPoint x: 1069, endPoint y: 608, distance: 502.6
click at [1069, 608] on div "true false Workflow Set Inputs Inputs Run Code · Python Convert URL to PDF Step…" at bounding box center [606, 396] width 1133 height 714
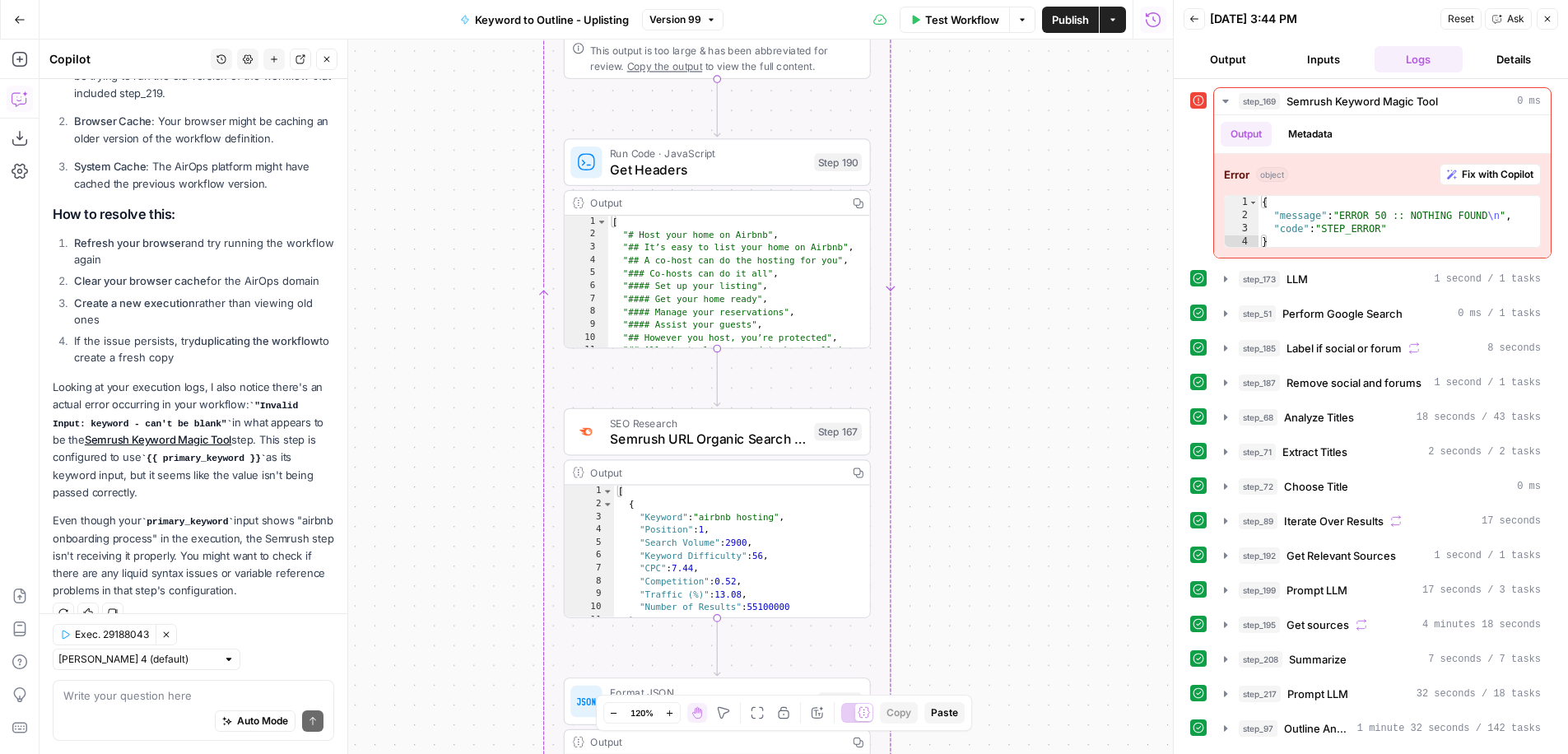
drag, startPoint x: 997, startPoint y: 247, endPoint x: 979, endPoint y: 796, distance: 549.3
click at [979, 753] on html "Uplisting New Home Browse Insights Opportunities Your Data Recent Grids AirDNA …" at bounding box center [784, 377] width 1568 height 754
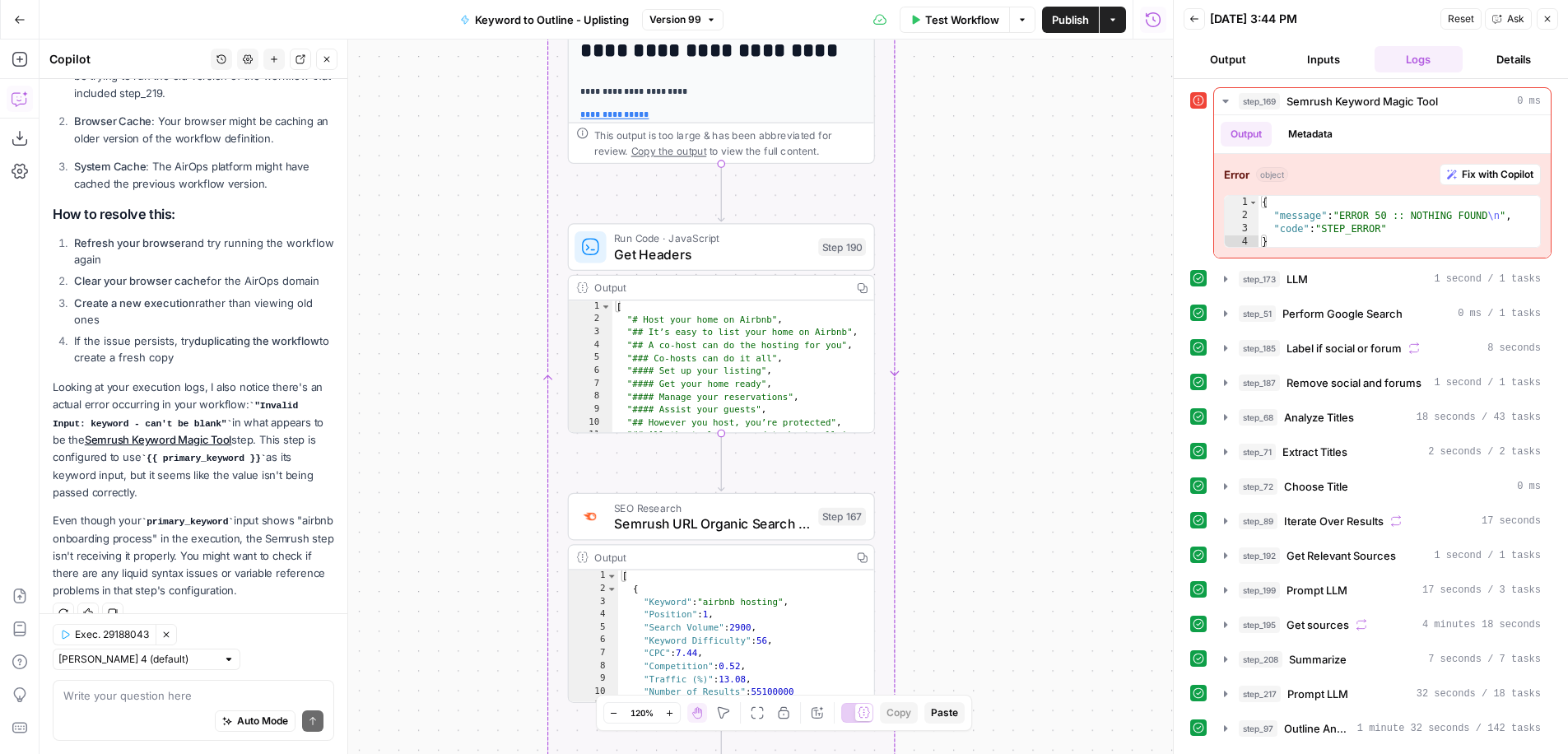
drag, startPoint x: 981, startPoint y: 353, endPoint x: 940, endPoint y: 796, distance: 444.9
click at [940, 753] on html "Uplisting New Home Browse Insights Opportunities Your Data Recent Grids AirDNA …" at bounding box center [784, 377] width 1568 height 754
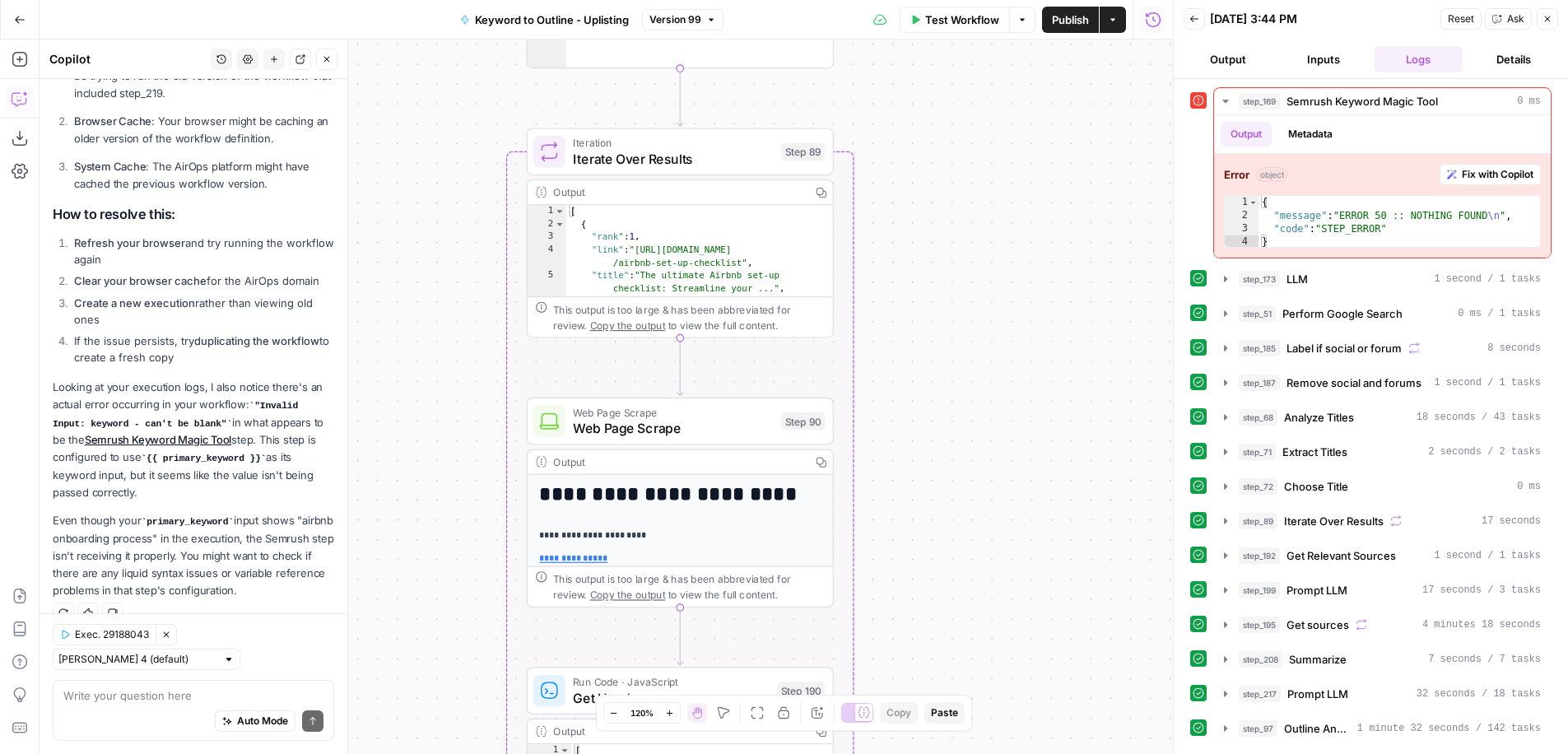
drag, startPoint x: 993, startPoint y: 250, endPoint x: 1017, endPoint y: 782, distance: 532.5
click at [1017, 753] on html "Uplisting New Home Browse Insights Opportunities Your Data Recent Grids AirDNA …" at bounding box center [784, 377] width 1568 height 754
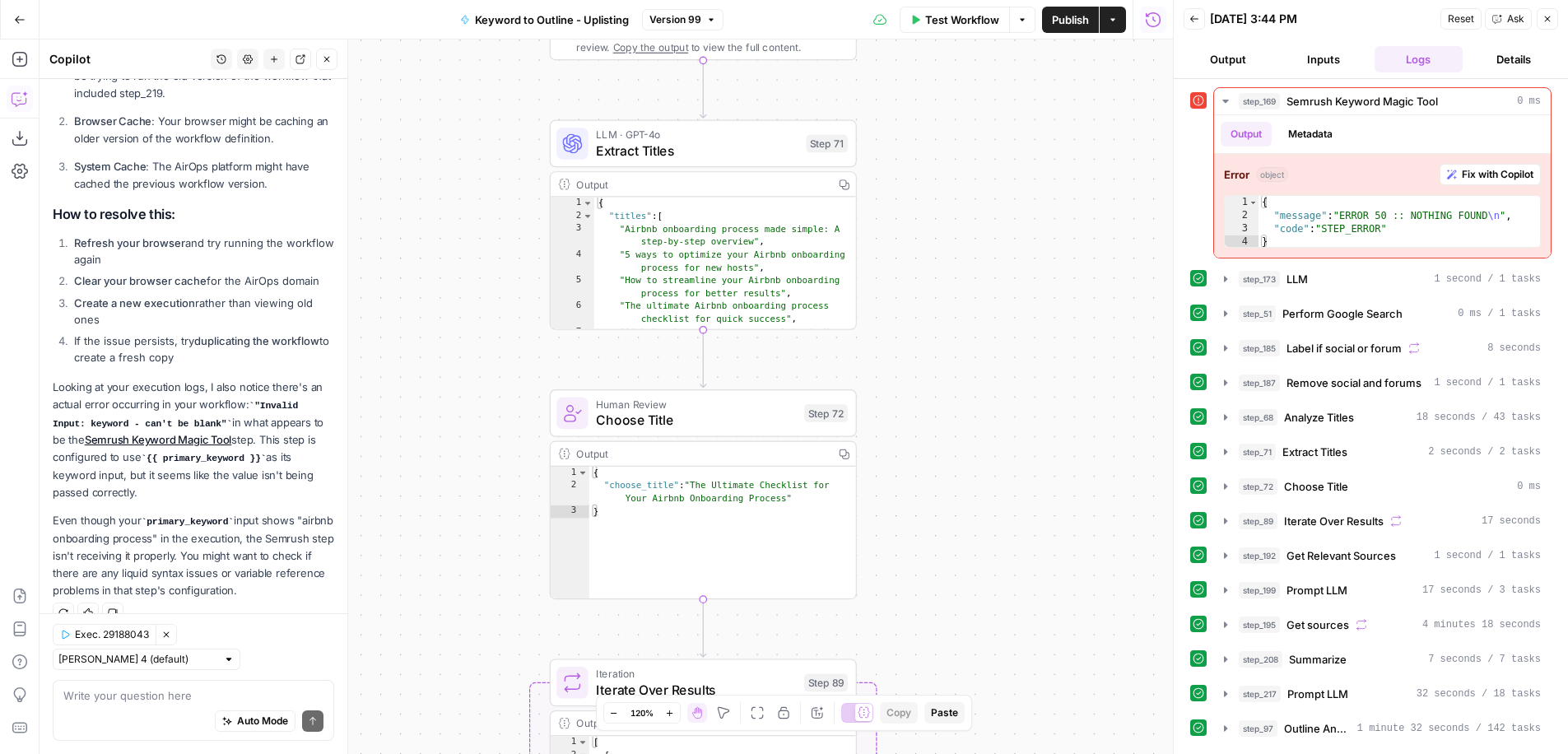
drag, startPoint x: 955, startPoint y: 561, endPoint x: 992, endPoint y: 796, distance: 237.9
click at [992, 753] on html "Uplisting New Home Browse Insights Opportunities Your Data Recent Grids AirDNA …" at bounding box center [784, 377] width 1568 height 754
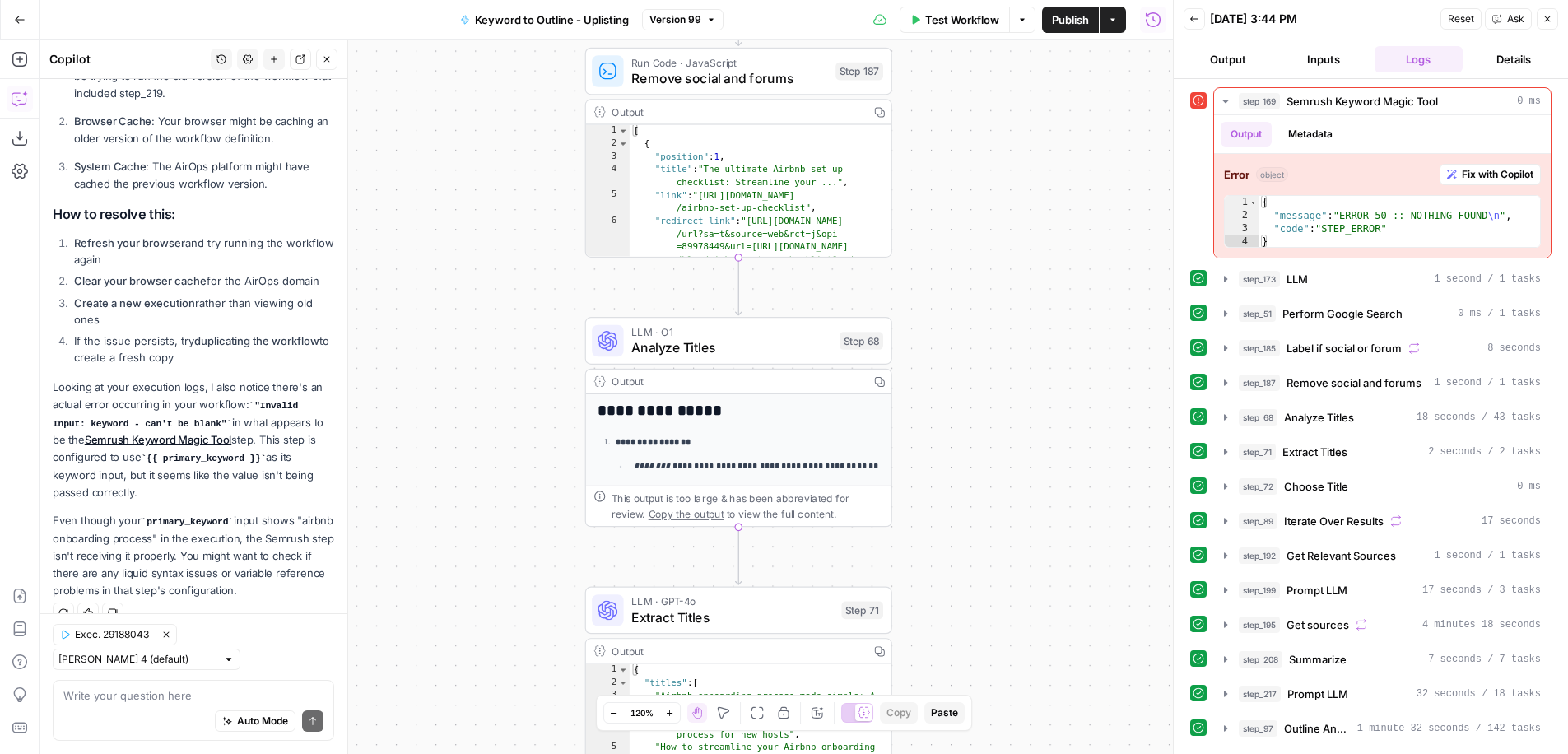
drag, startPoint x: 982, startPoint y: 564, endPoint x: 1003, endPoint y: 750, distance: 187.2
click at [1003, 744] on div "true false Workflow Set Inputs Inputs Run Code · Python Convert URL to PDF Step…" at bounding box center [606, 396] width 1133 height 714
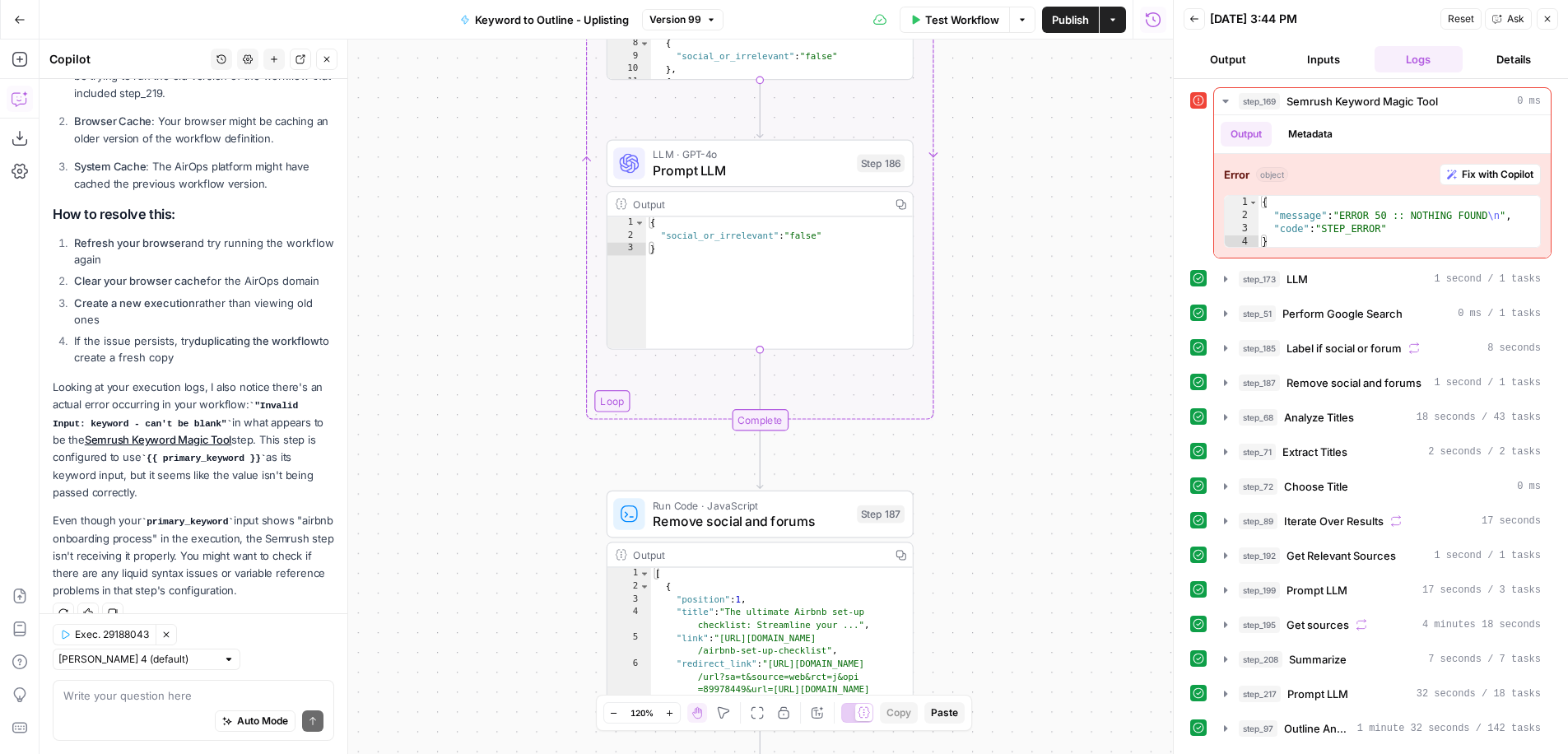
drag, startPoint x: 997, startPoint y: 356, endPoint x: 999, endPoint y: 792, distance: 436.0
click at [999, 753] on html "Uplisting New Home Browse Insights Opportunities Your Data Recent Grids AirDNA …" at bounding box center [784, 377] width 1568 height 754
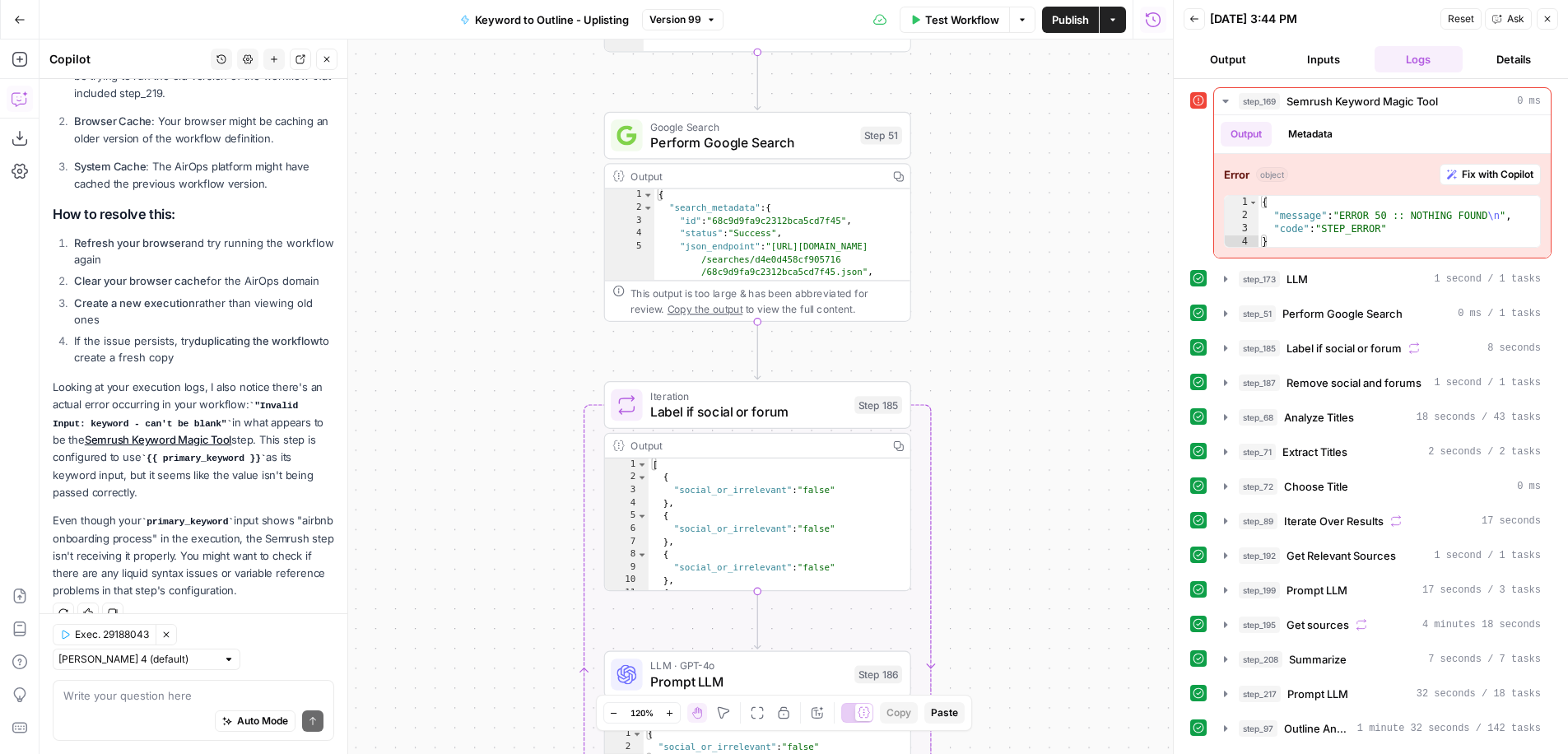
drag, startPoint x: 994, startPoint y: 603, endPoint x: 1002, endPoint y: 796, distance: 193.2
click at [1002, 753] on html "Uplisting New Home Browse Insights Opportunities Your Data Recent Grids AirDNA …" at bounding box center [784, 377] width 1568 height 754
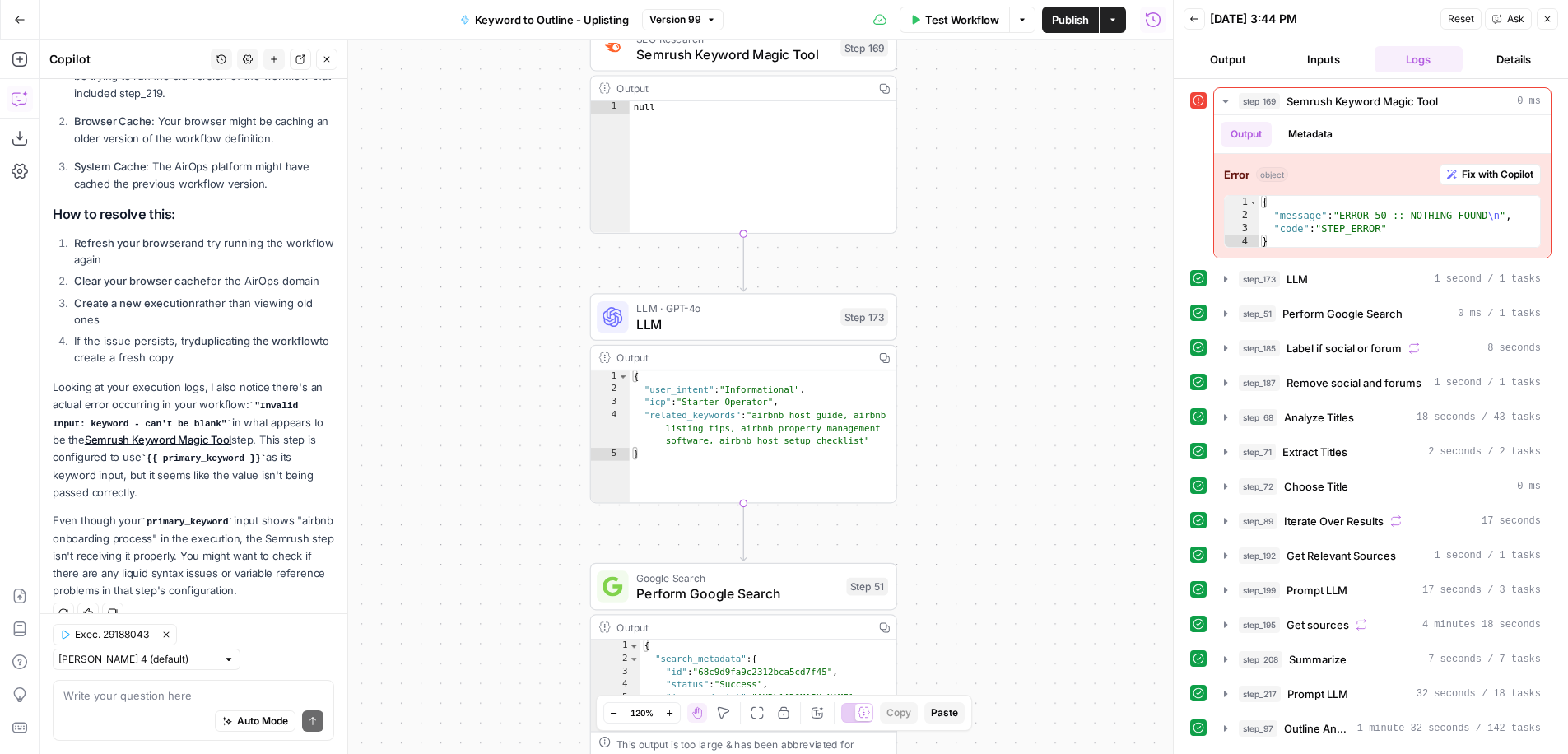
drag, startPoint x: 925, startPoint y: 598, endPoint x: 943, endPoint y: 773, distance: 175.9
click at [943, 753] on html "Uplisting New Home Browse Insights Opportunities Your Data Recent Grids AirDNA …" at bounding box center [784, 377] width 1568 height 754
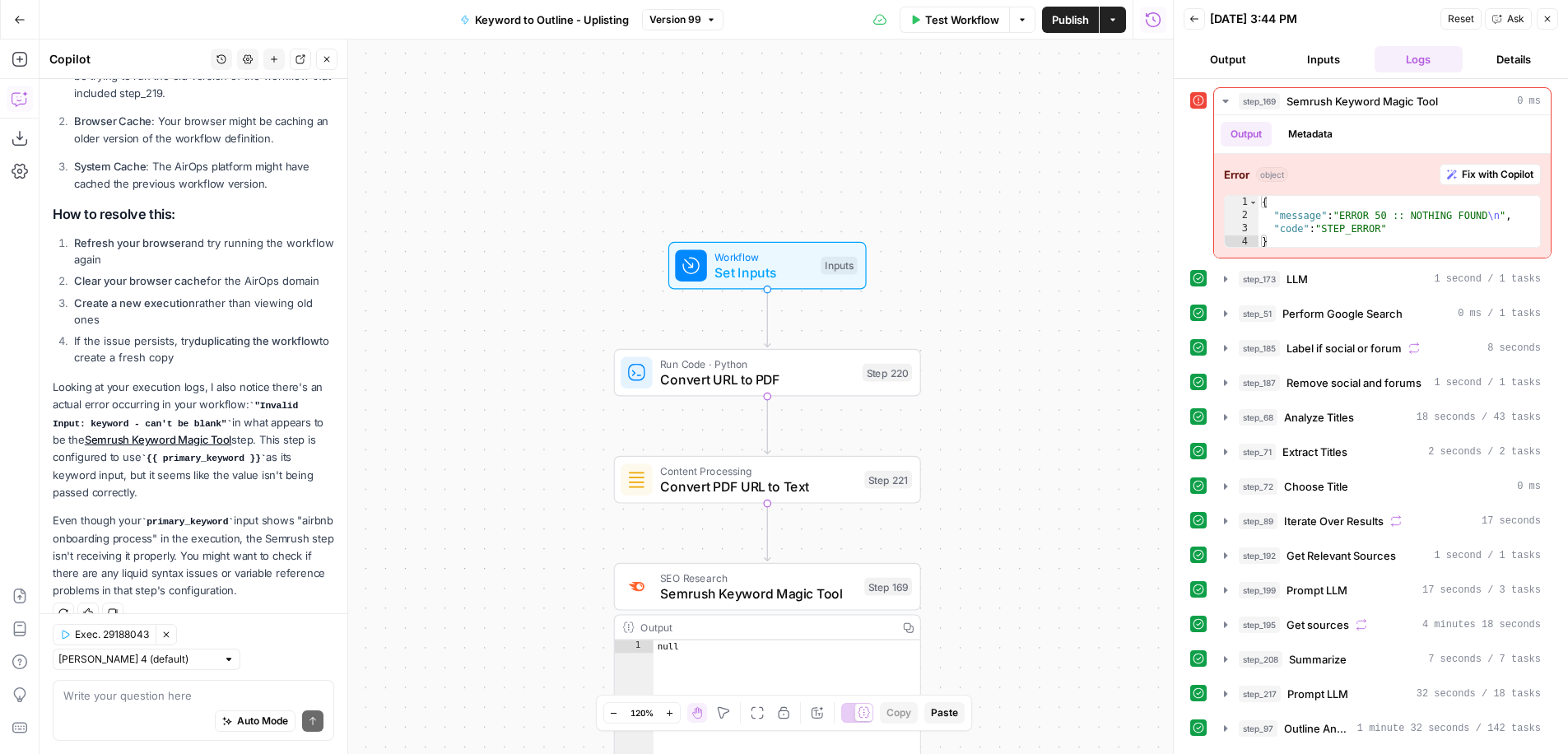
drag, startPoint x: 955, startPoint y: 352, endPoint x: 996, endPoint y: 348, distance: 41.2
click at [996, 348] on div "true false Workflow Set Inputs Inputs Run Code · Python Convert URL to PDF Step…" at bounding box center [606, 396] width 1133 height 714
drag, startPoint x: 1066, startPoint y: 570, endPoint x: 1038, endPoint y: 284, distance: 287.4
click at [1038, 284] on div "true false Workflow Set Inputs Inputs Run Code · Python Convert URL to PDF Step…" at bounding box center [606, 396] width 1133 height 714
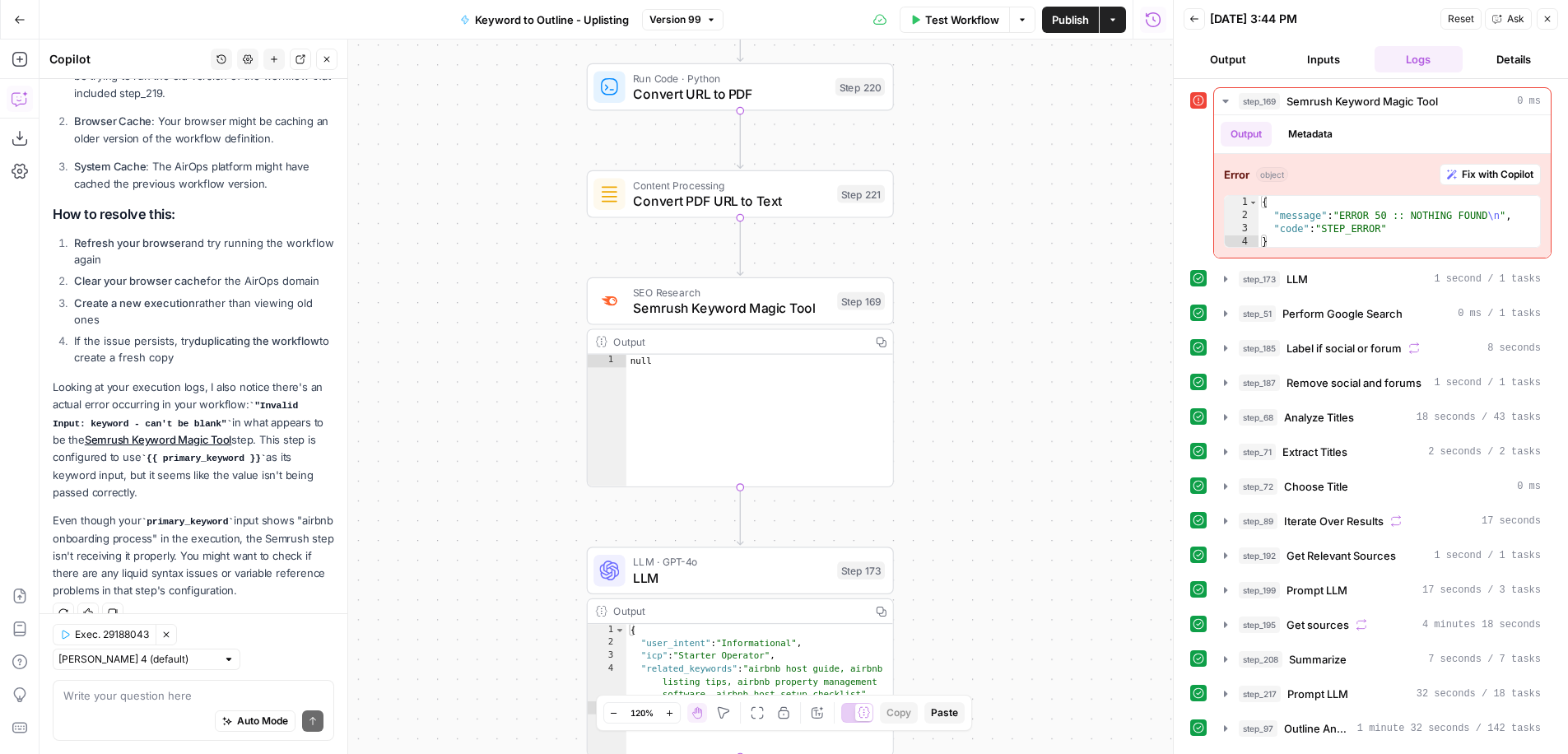
click at [776, 297] on span "SEO Research" at bounding box center [731, 292] width 196 height 16
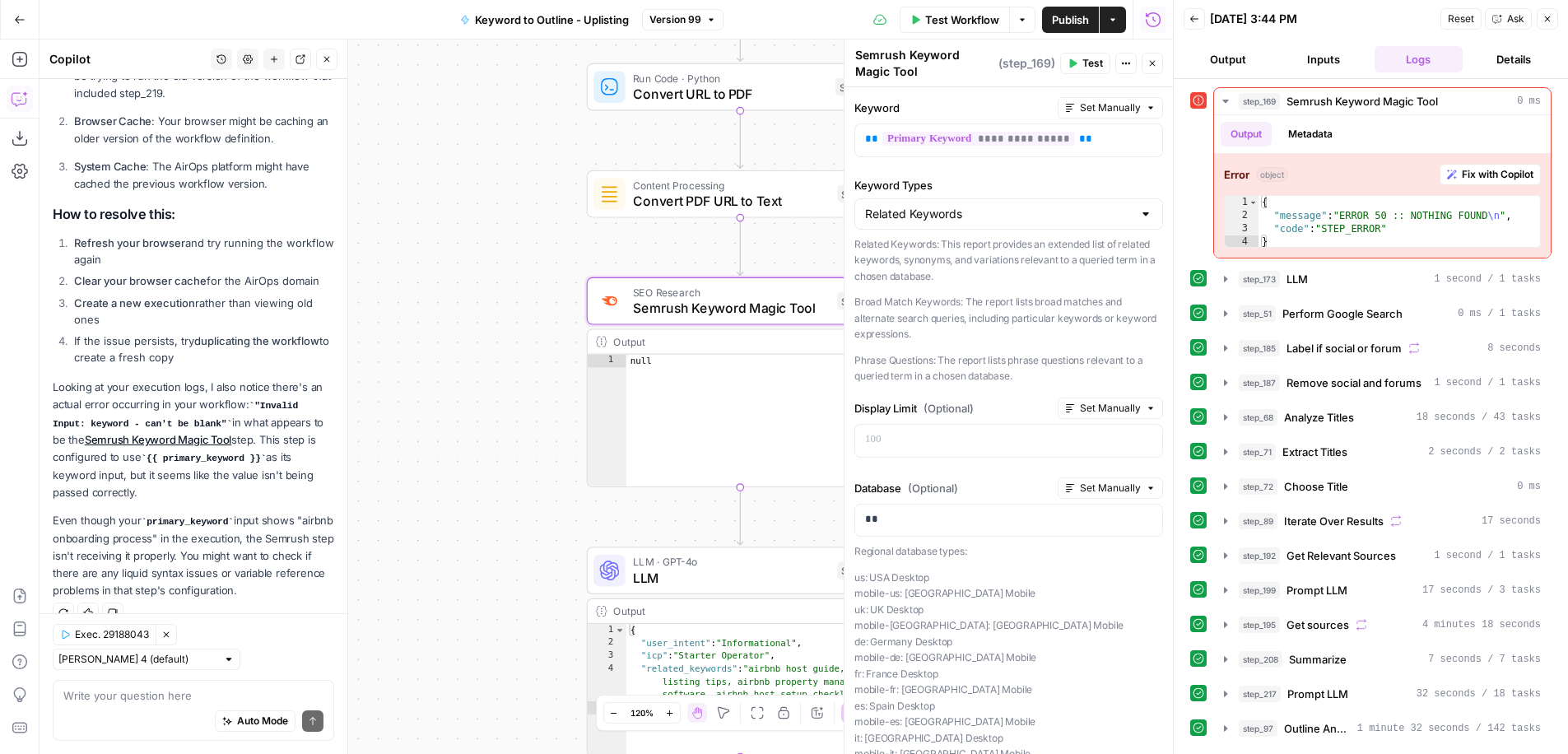
click at [132, 706] on div "Auto Mode Send" at bounding box center [193, 722] width 260 height 36
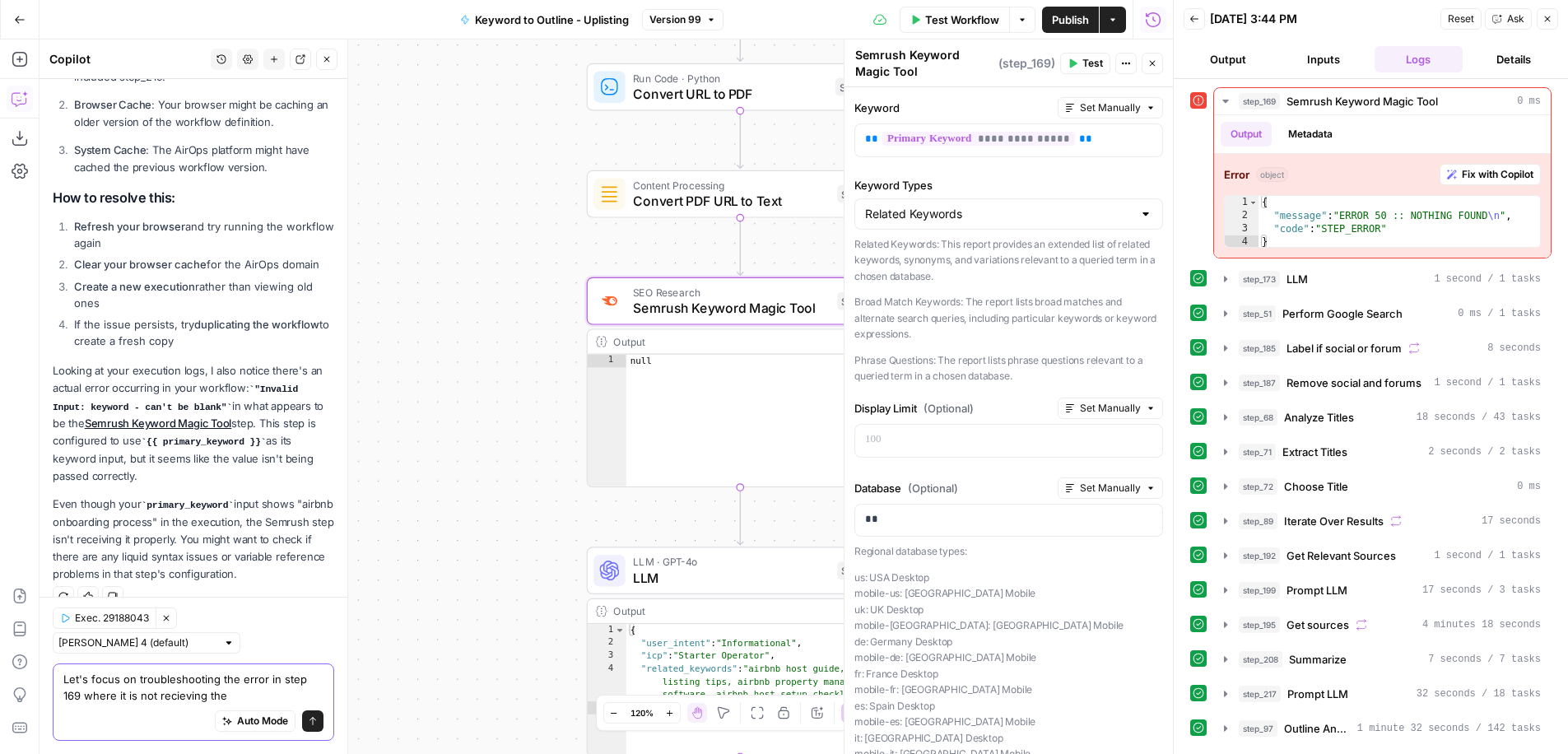
drag, startPoint x: 112, startPoint y: 693, endPoint x: 301, endPoint y: 711, distance: 189.9
click at [301, 711] on div "Let's focus on troubleshooting the error in step 169 where it is not recieving …" at bounding box center [193, 703] width 282 height 77
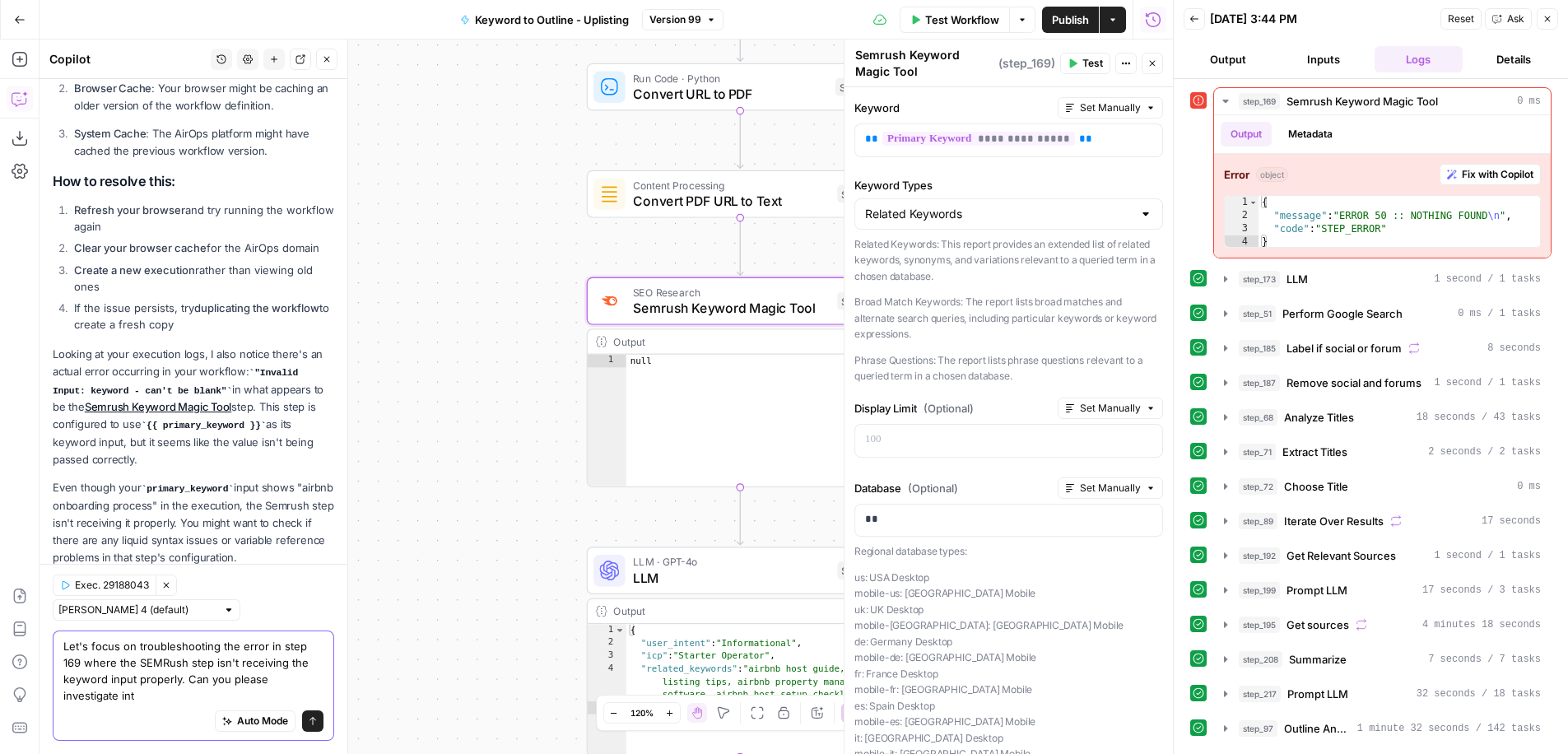
scroll to position [424, 0]
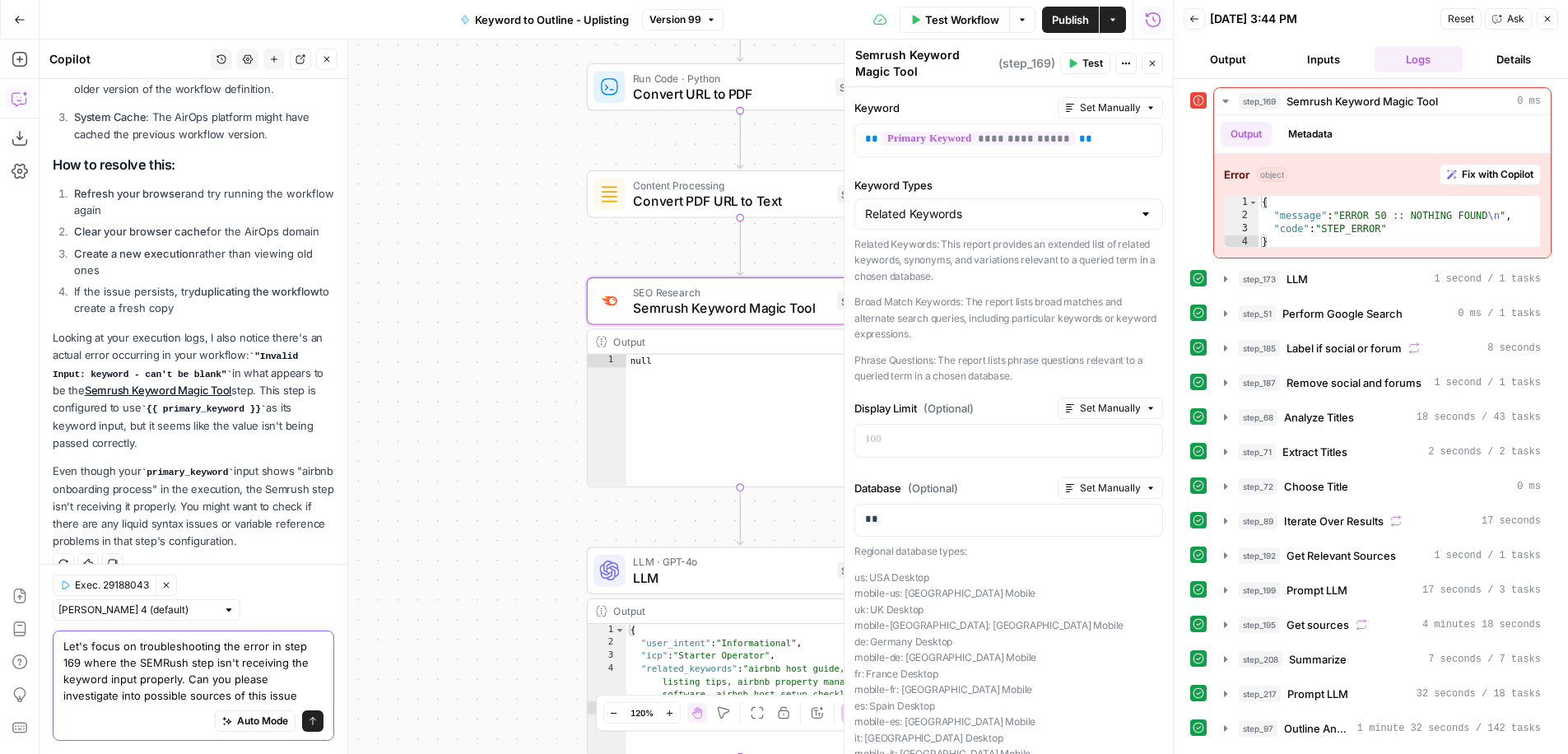
type textarea "Let's focus on troubleshooting the error in step 169 where the SEMRush step isn…"
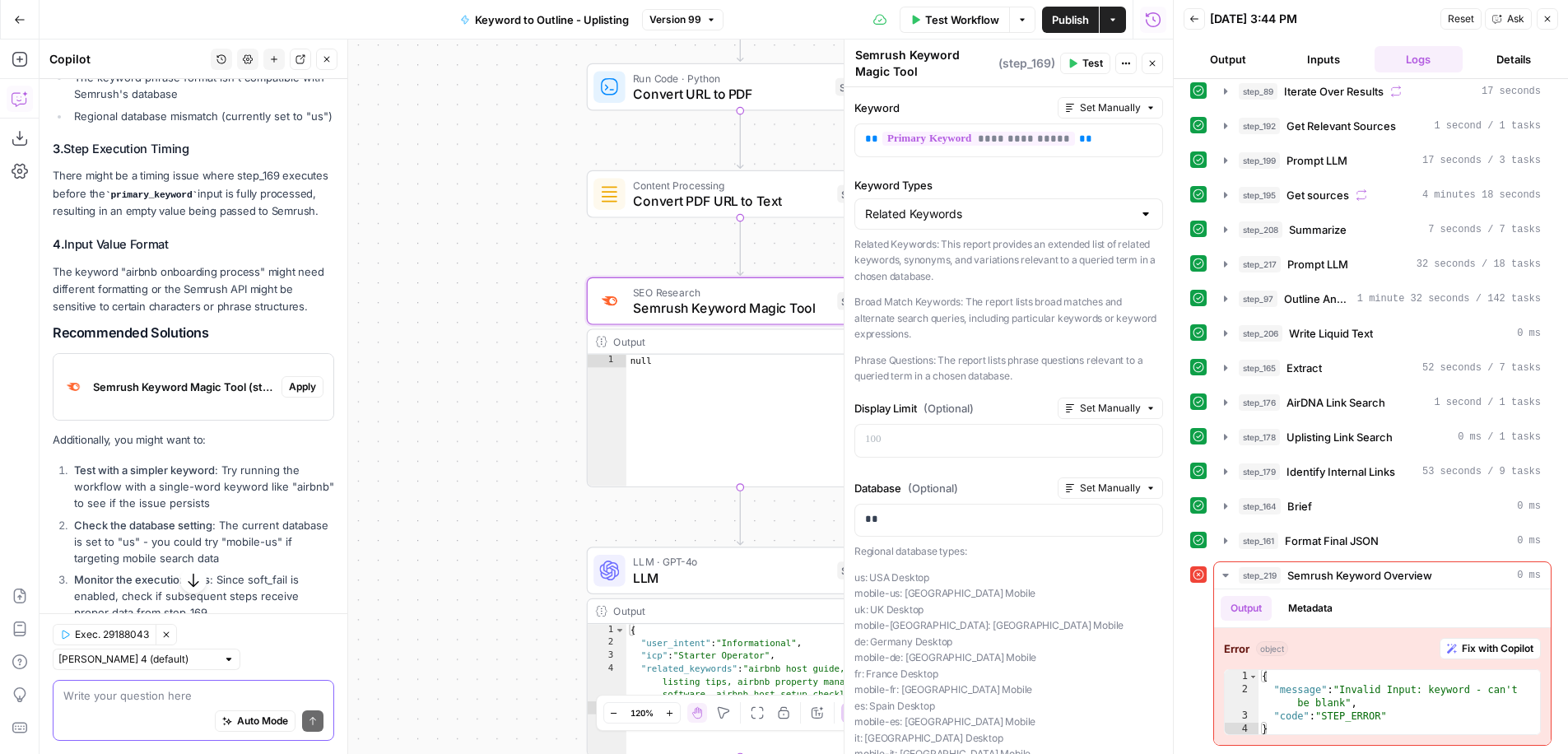
scroll to position [1582, 0]
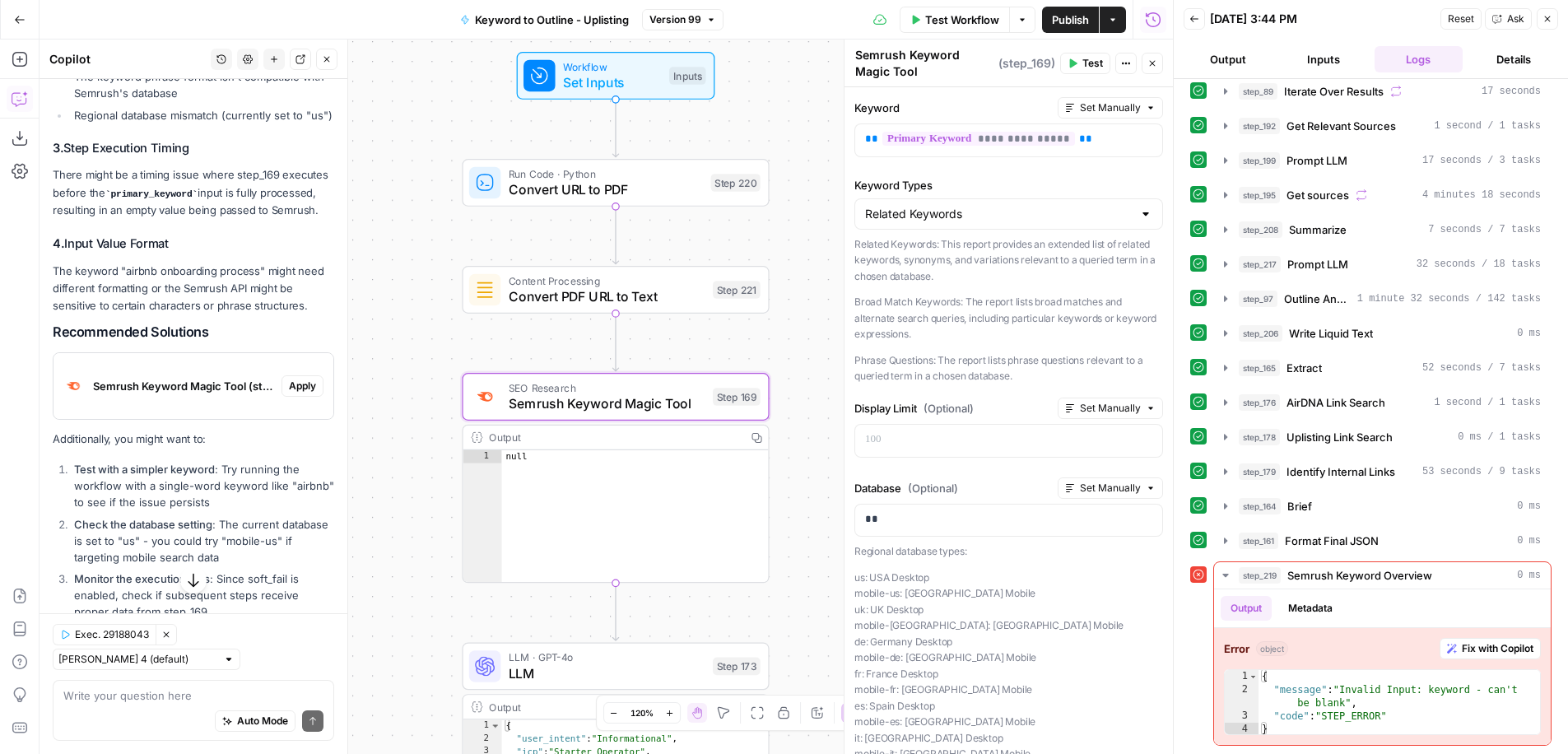
click at [204, 385] on span "Semrush Keyword Magic Tool (step_169)" at bounding box center [184, 386] width 182 height 17
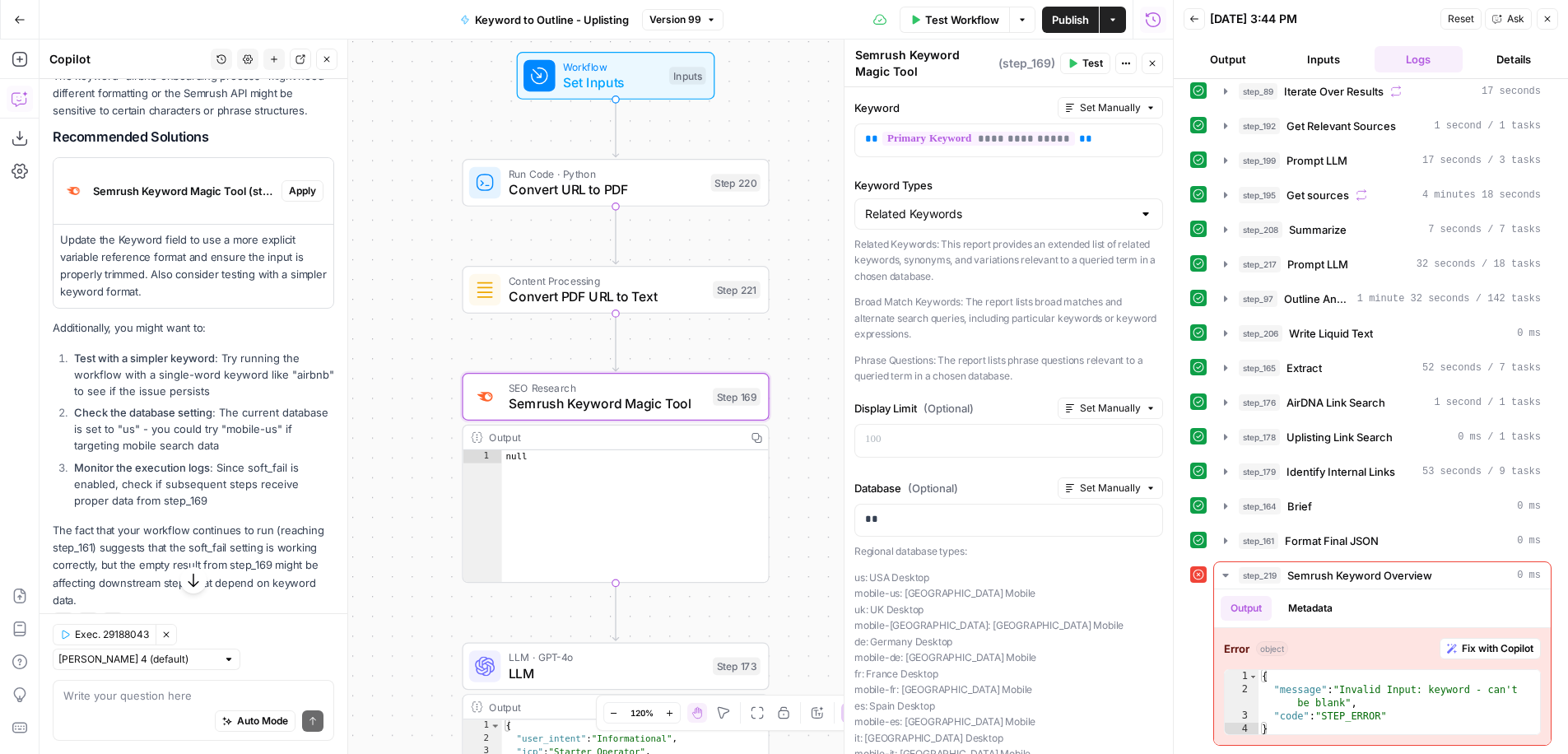
scroll to position [1786, 0]
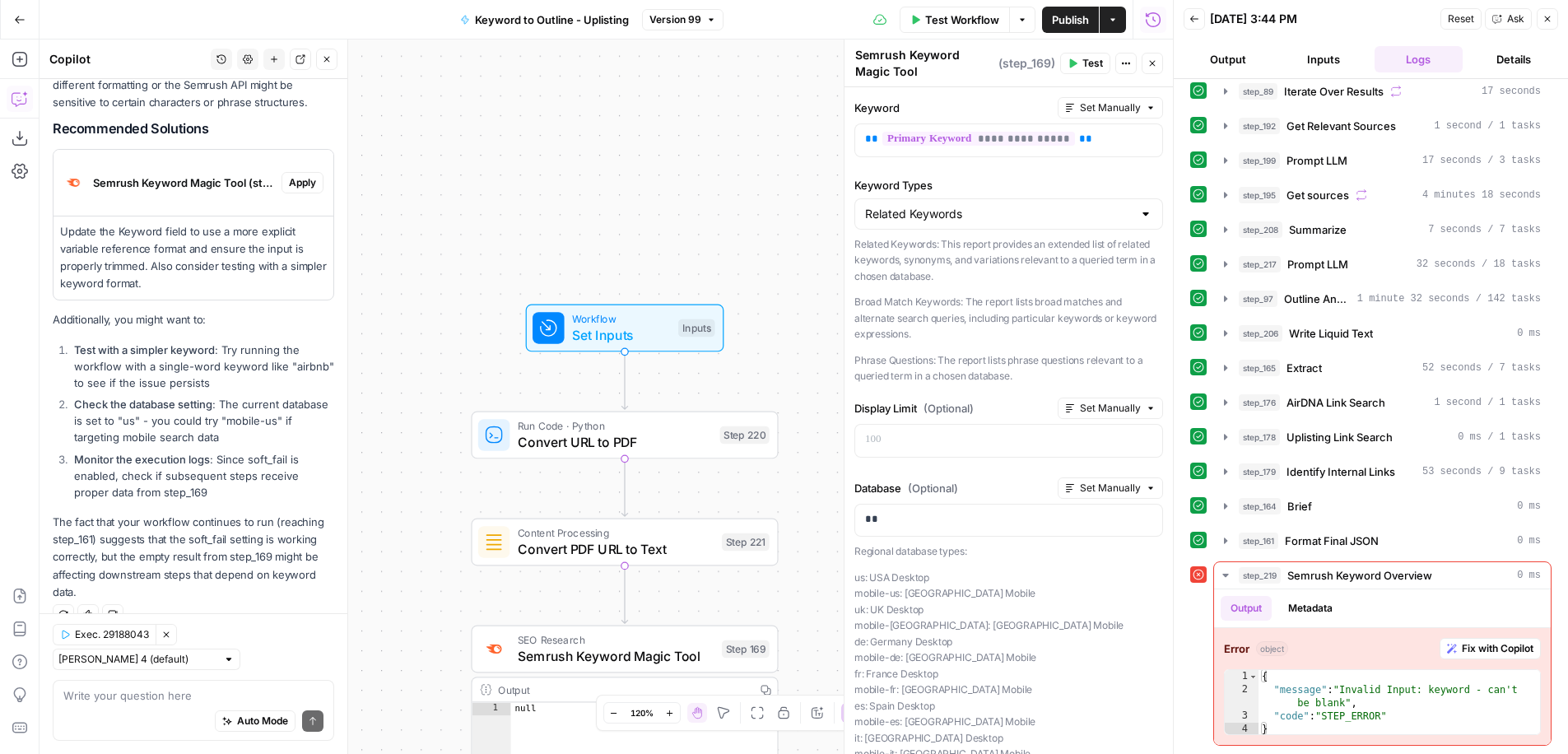
click at [993, 20] on span "Test Workflow" at bounding box center [962, 20] width 74 height 17
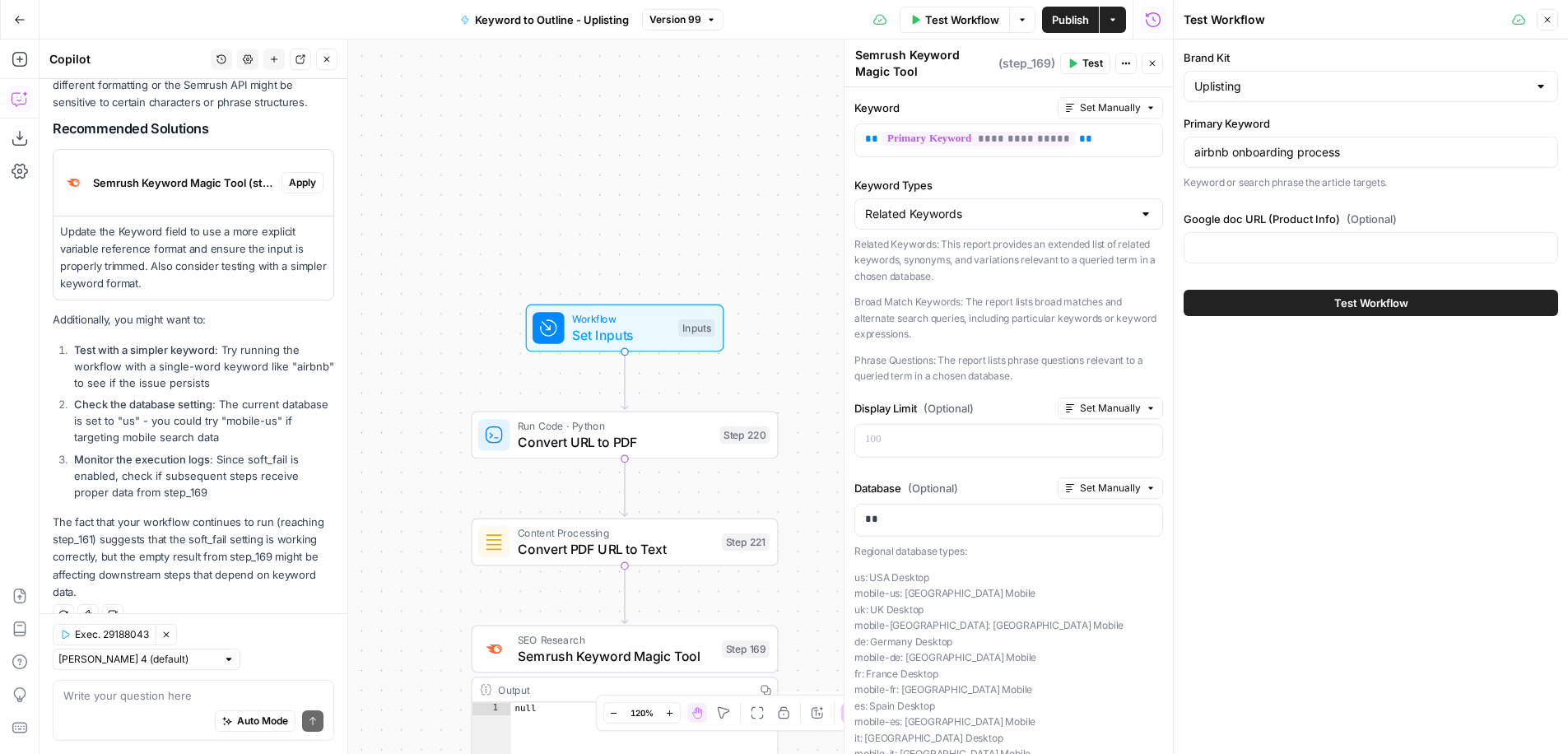
click at [1321, 138] on div "airbnb onboarding process" at bounding box center [1370, 151] width 374 height 31
click at [1323, 142] on div "airbnb onboarding process" at bounding box center [1370, 151] width 374 height 31
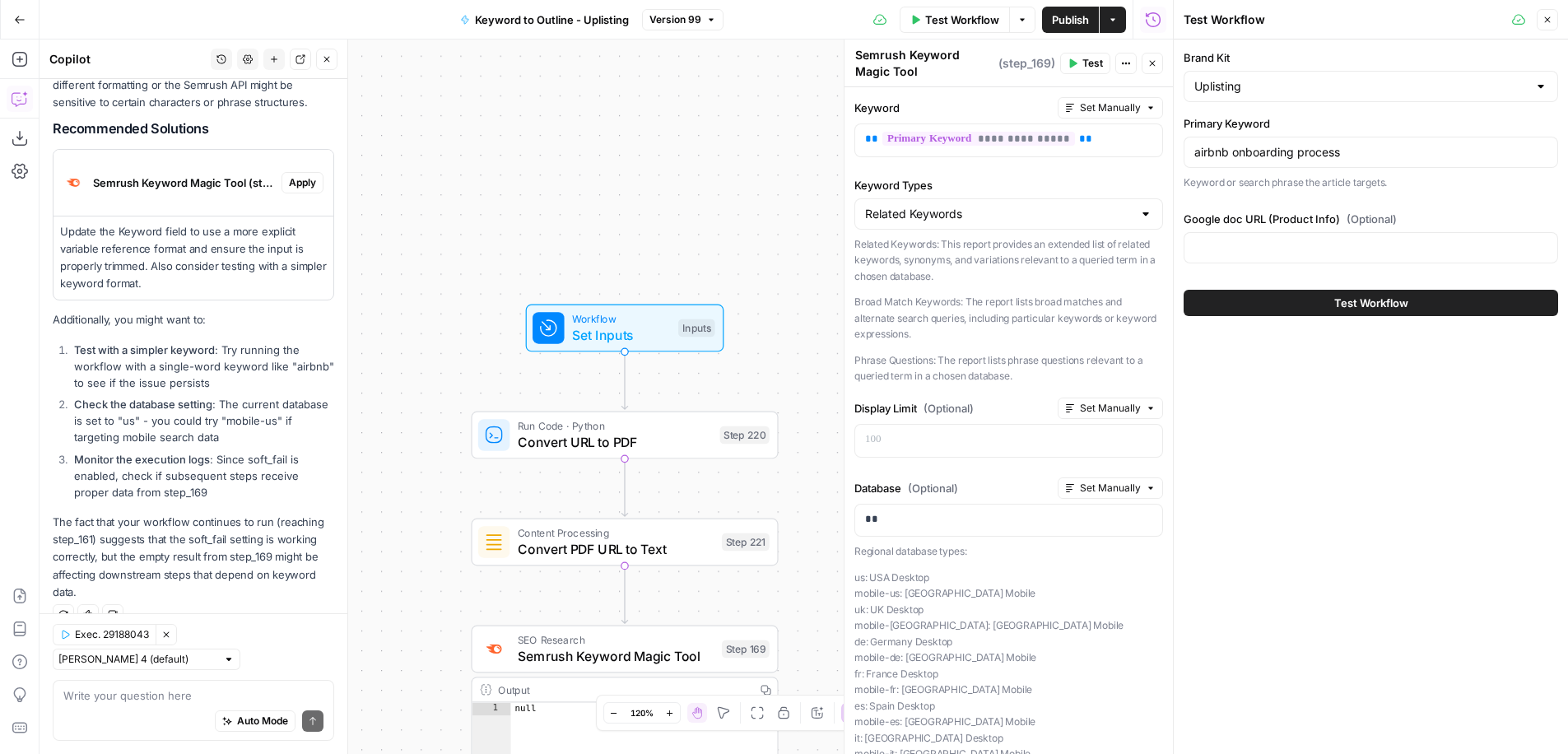
click at [1323, 142] on div "airbnb onboarding process" at bounding box center [1370, 151] width 374 height 31
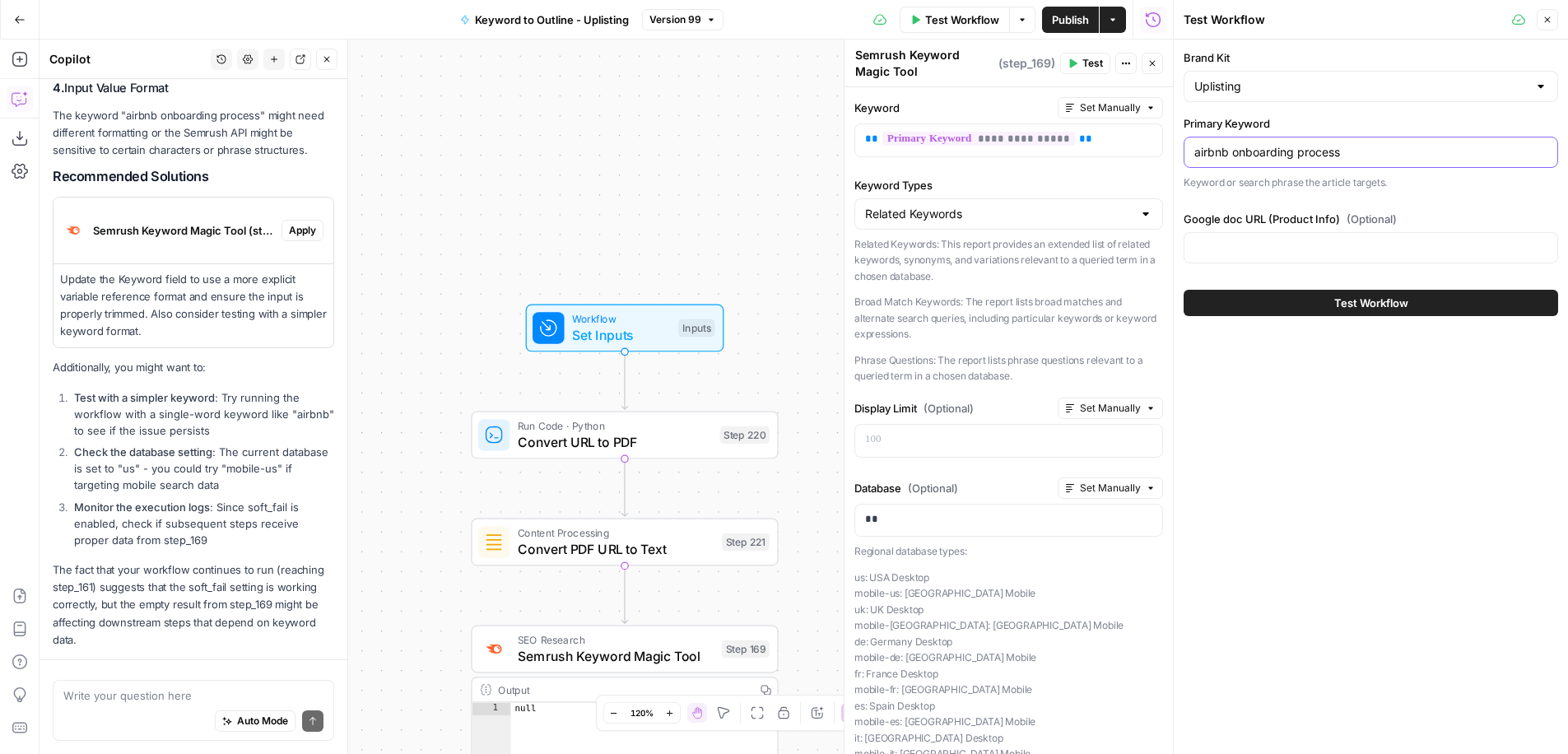
click at [1324, 152] on input "airbnb onboarding process" at bounding box center [1371, 152] width 353 height 17
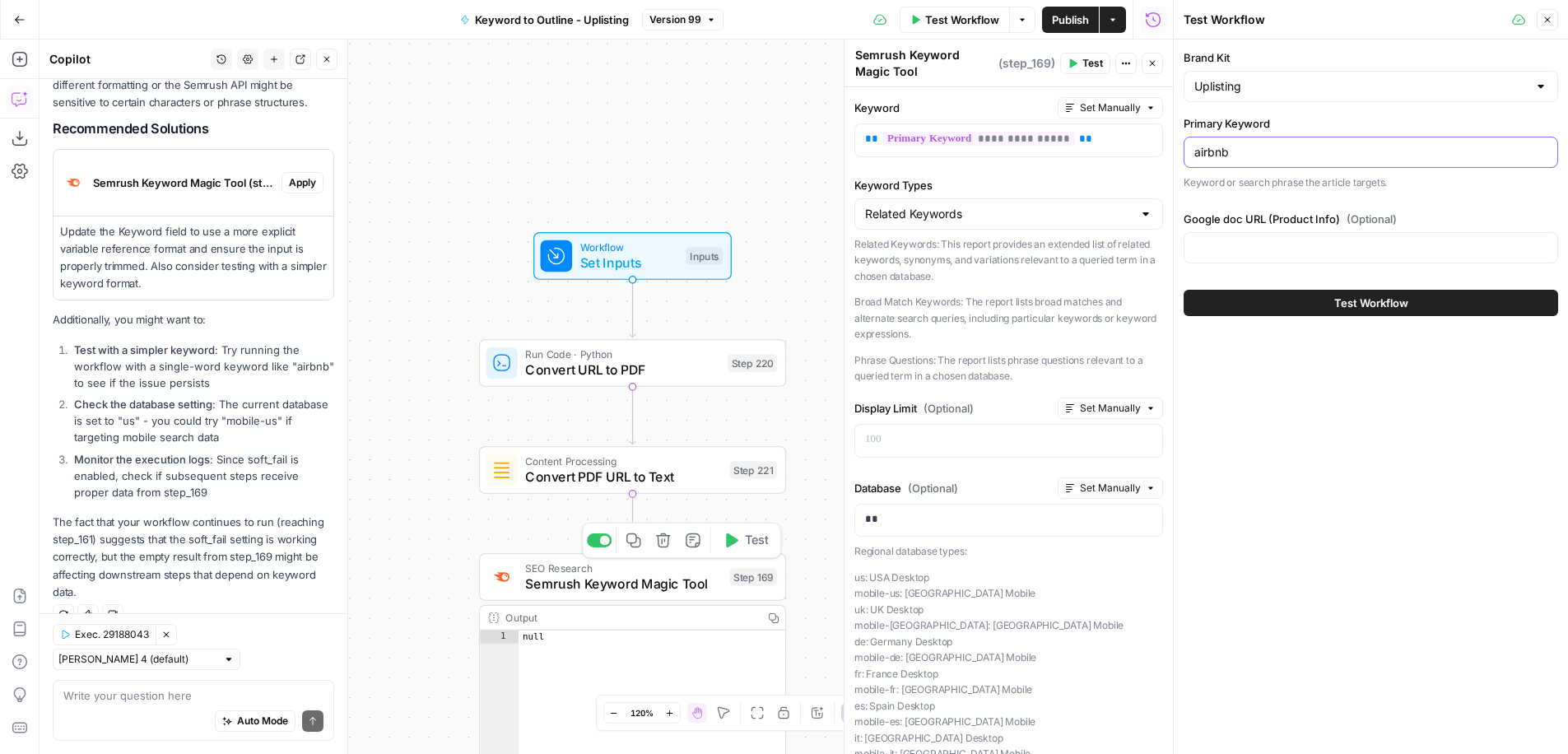
type input "airbnb"
click at [734, 544] on icon "button" at bounding box center [730, 540] width 16 height 16
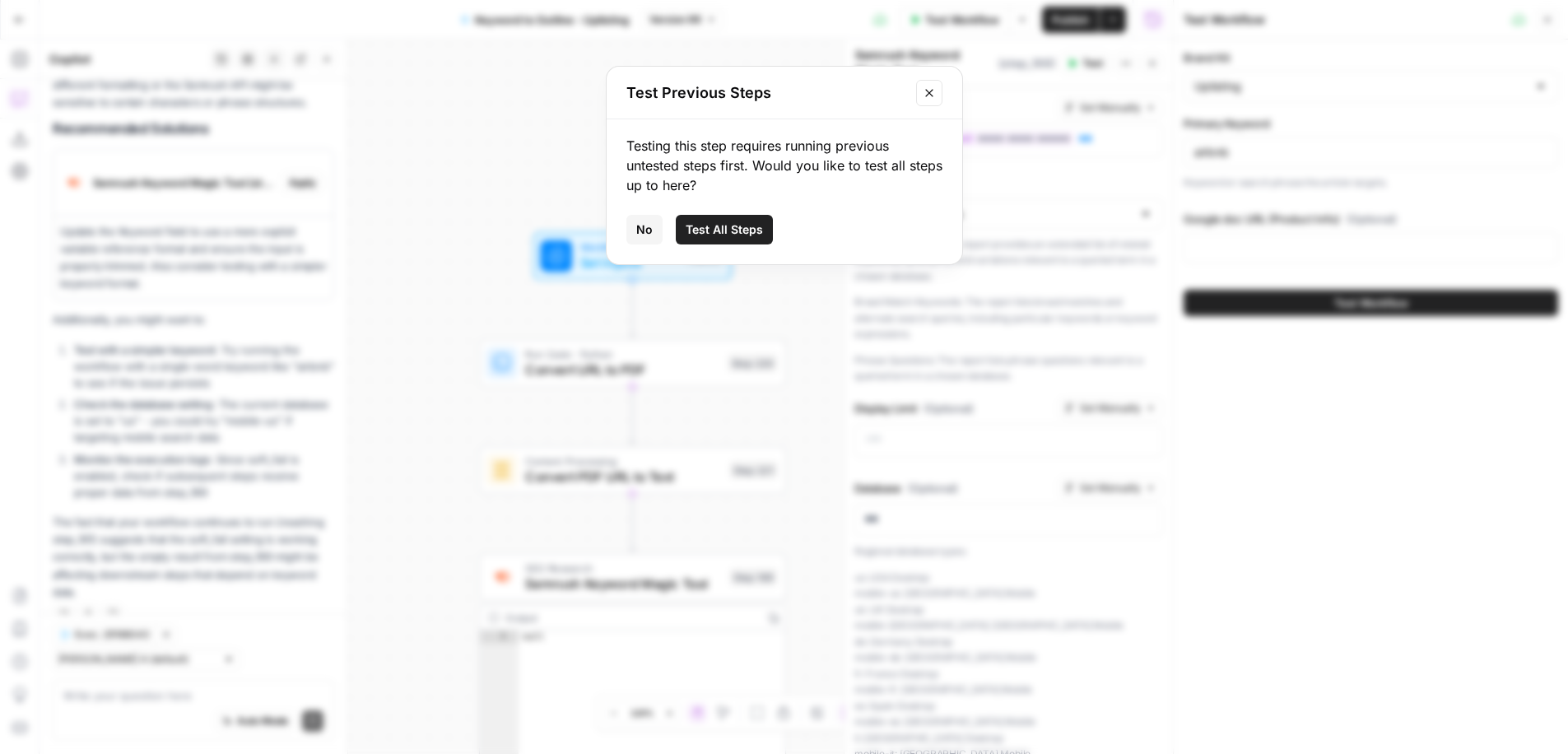
click at [718, 216] on button "Test All Steps" at bounding box center [723, 229] width 97 height 29
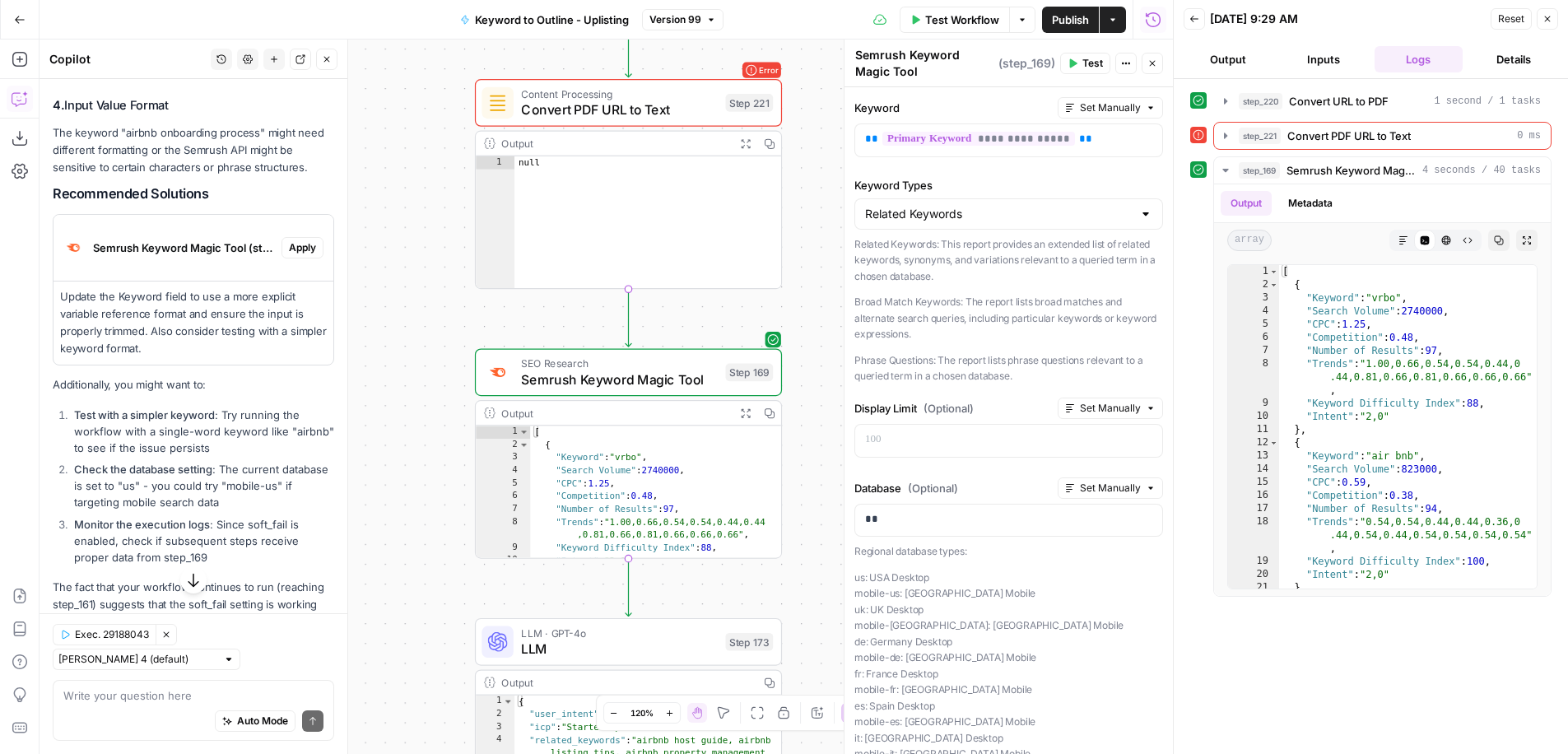
scroll to position [1705, 0]
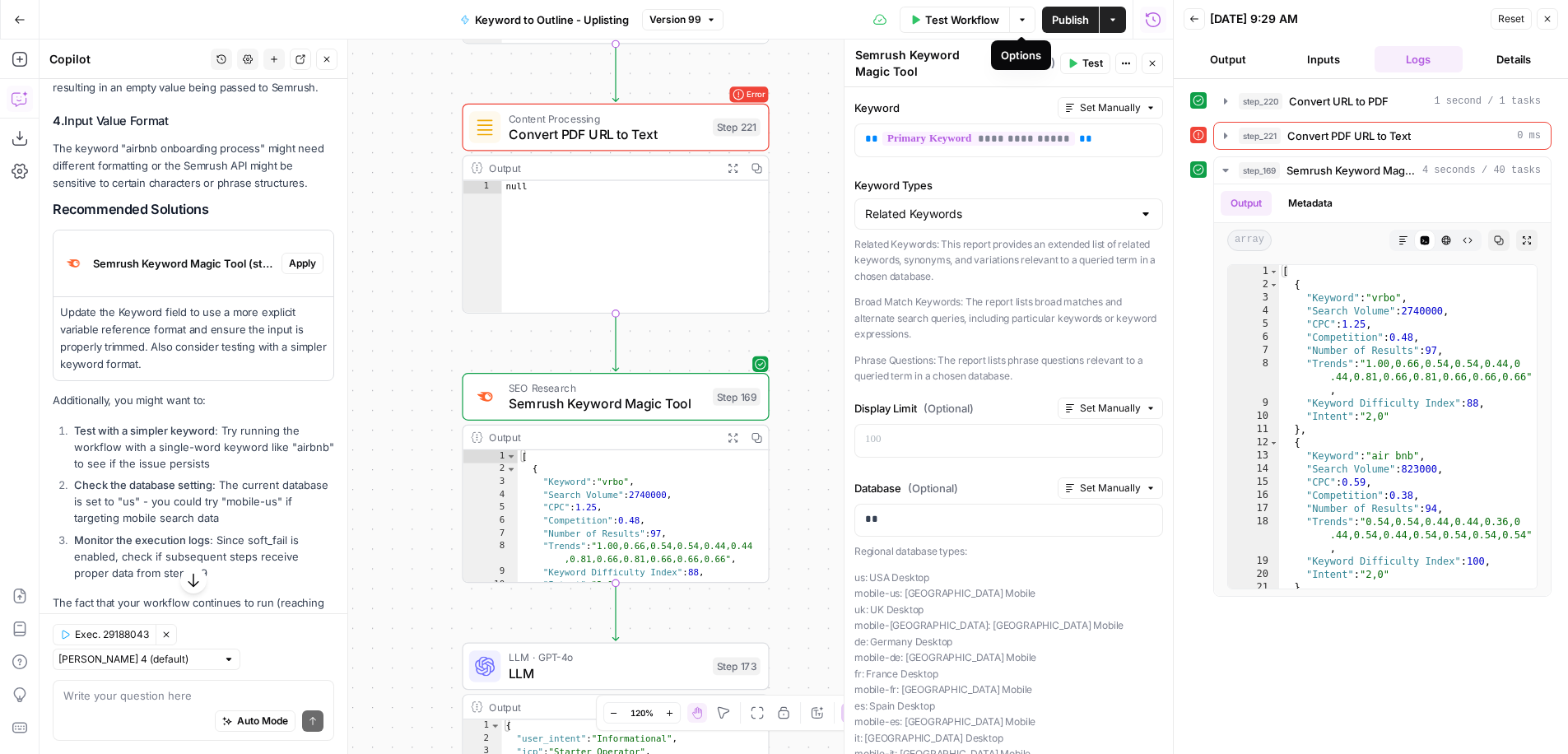
click at [1018, 20] on icon "button" at bounding box center [1023, 20] width 10 height 10
click at [973, 19] on span "Test Workflow" at bounding box center [963, 20] width 74 height 17
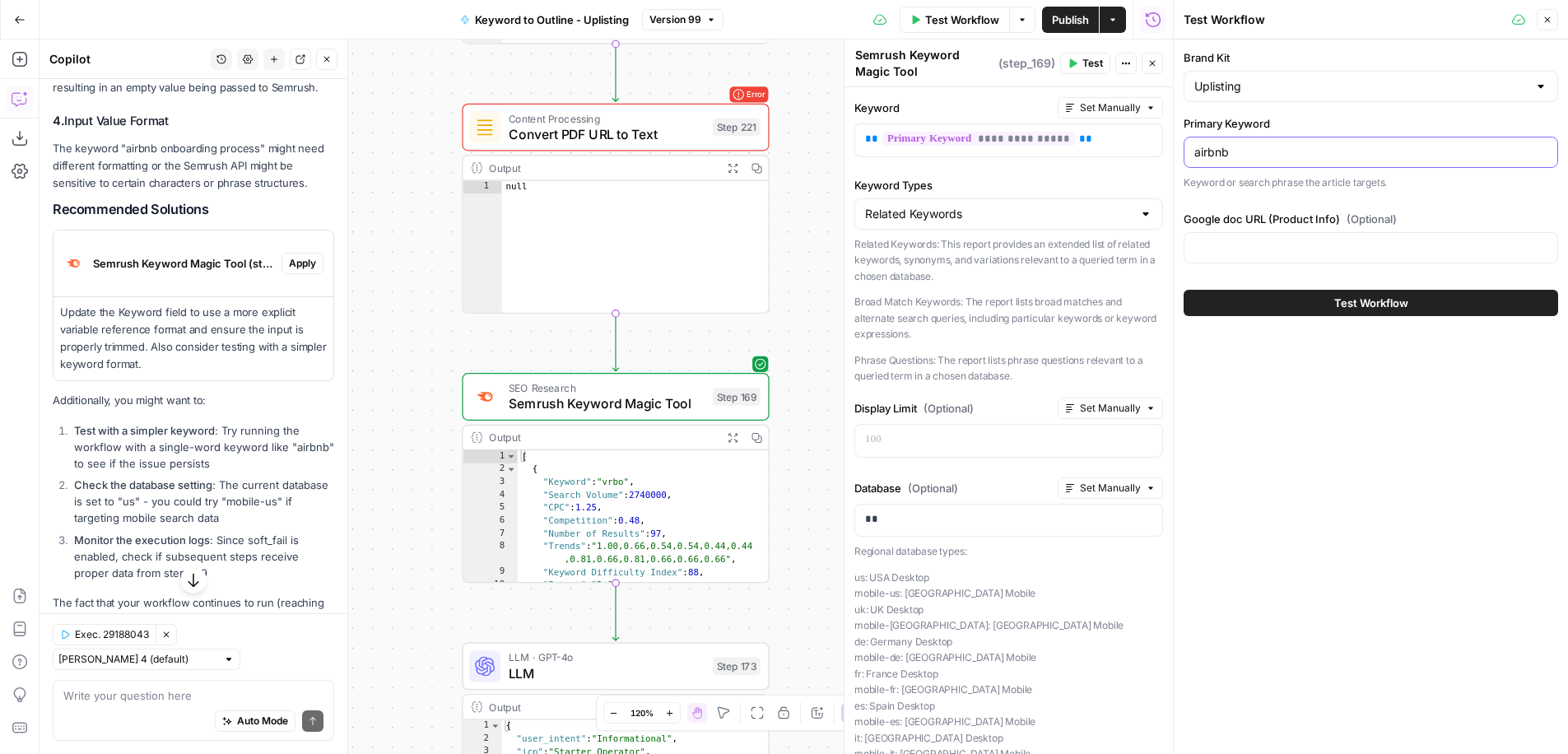
click at [1307, 156] on input "airbnb" at bounding box center [1371, 152] width 353 height 17
type input "airbnb onboarding process"
click at [1553, 19] on button "Close" at bounding box center [1547, 19] width 21 height 21
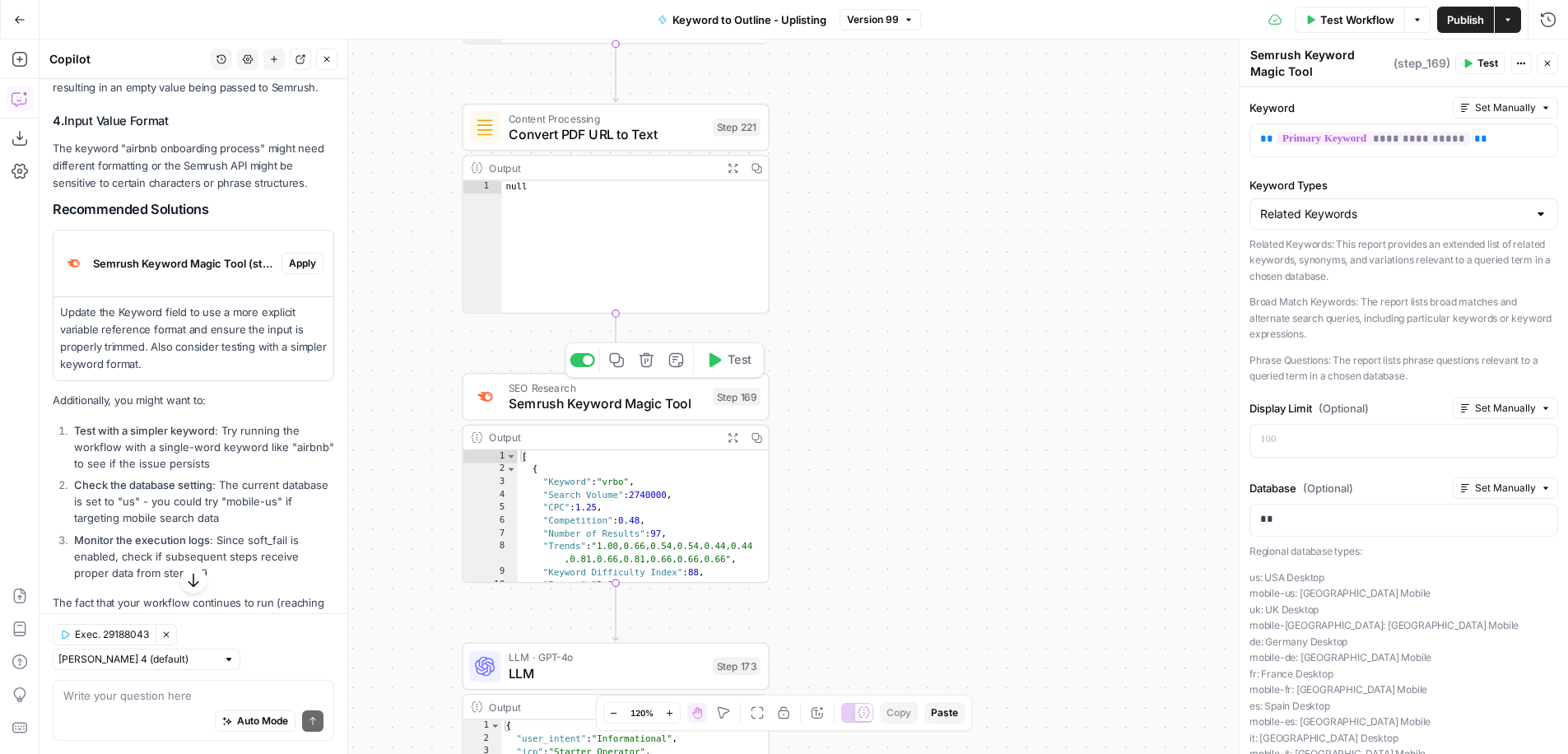
click at [723, 360] on button "Test" at bounding box center [728, 360] width 61 height 25
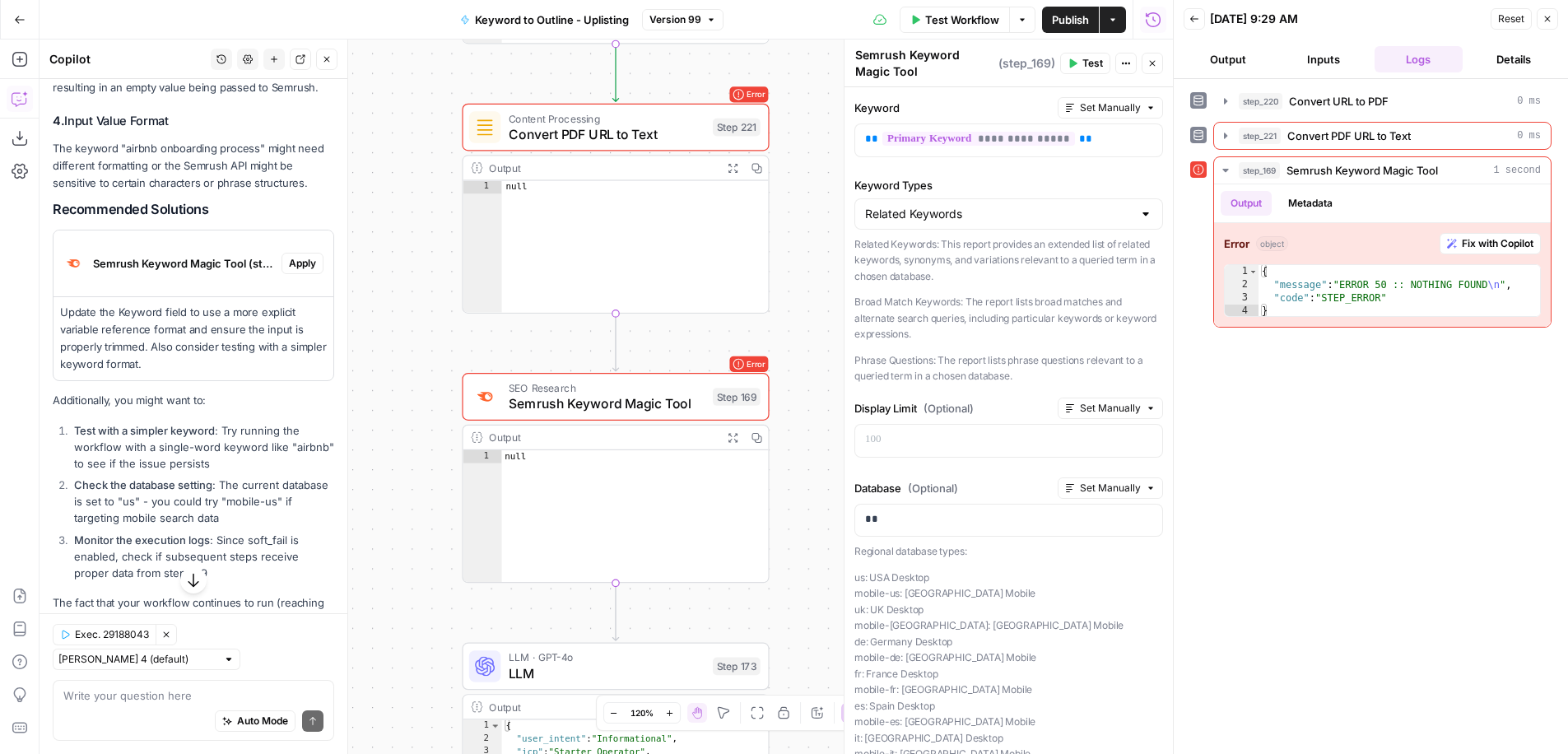
click at [989, 19] on span "Test Workflow" at bounding box center [962, 20] width 74 height 17
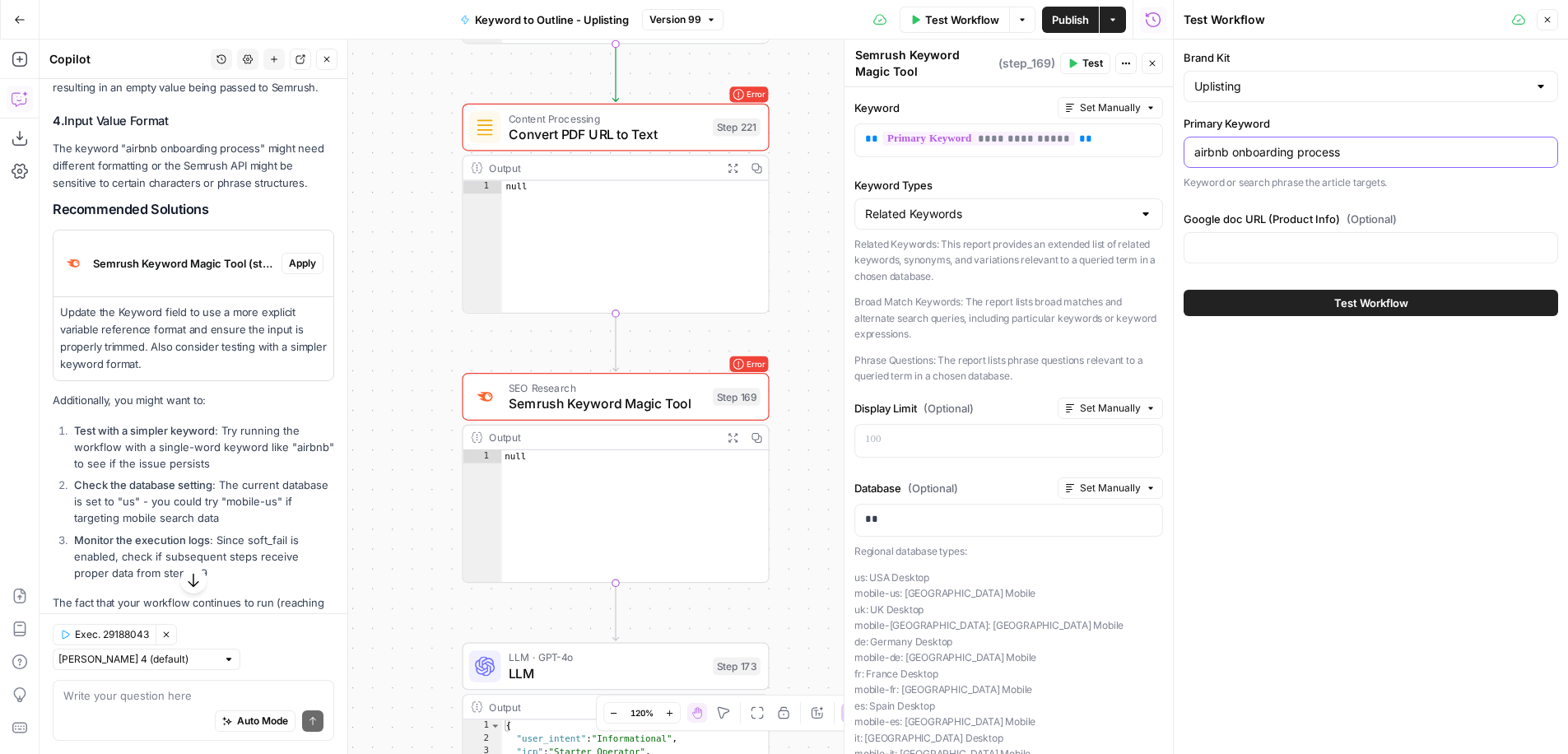
click at [1301, 144] on input "airbnb onboarding process" at bounding box center [1371, 152] width 353 height 17
click at [1334, 151] on input "airbnb onboarding process" at bounding box center [1371, 152] width 353 height 17
click at [1196, 151] on input "airbnb onboarding process" at bounding box center [1371, 152] width 353 height 17
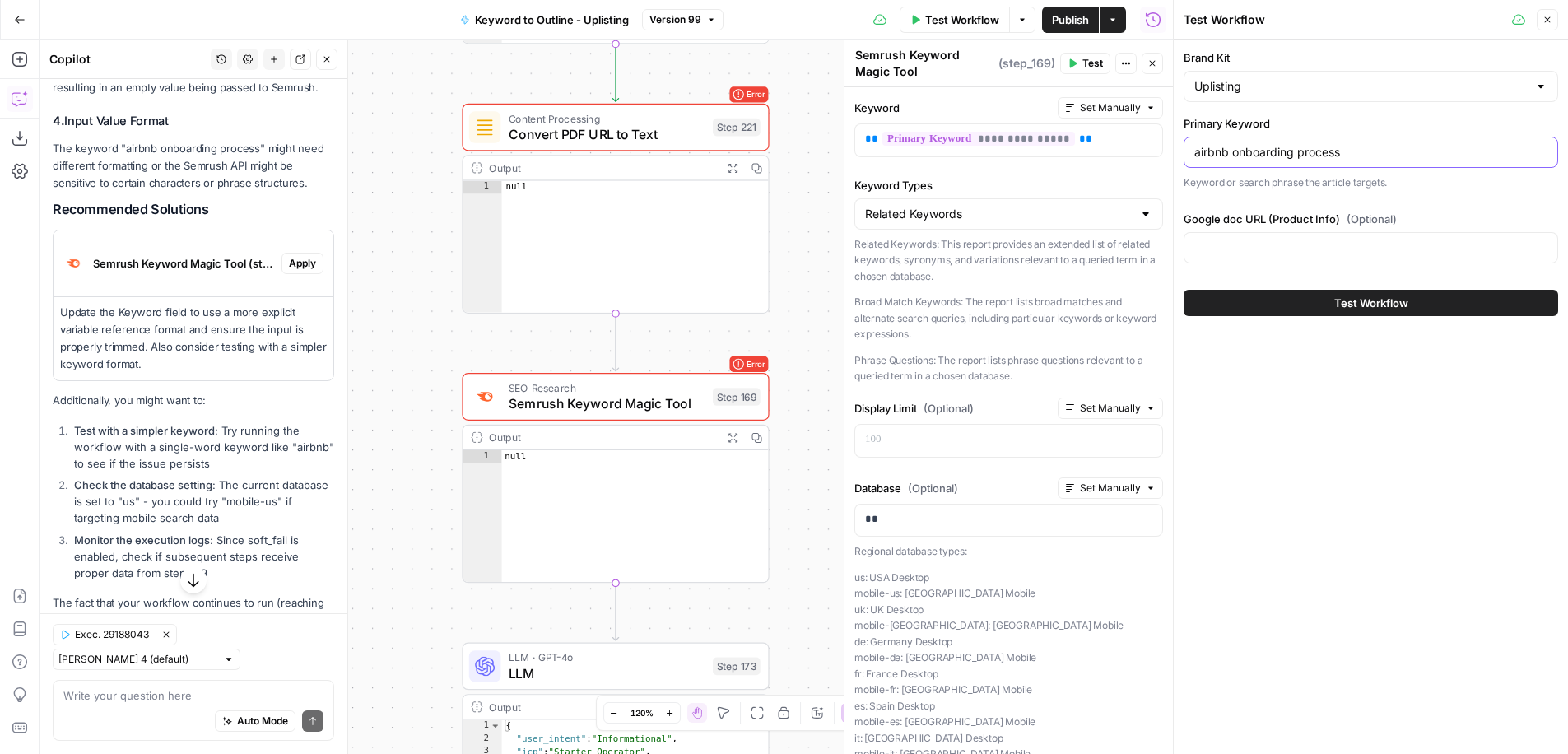
click at [1361, 153] on input "airbnb onboarding process" at bounding box center [1371, 152] width 353 height 17
click at [1313, 153] on input "airbnb onboarding process" at bounding box center [1371, 152] width 353 height 17
type input "airbnb onboarding"
click at [1548, 21] on icon "button" at bounding box center [1548, 20] width 10 height 10
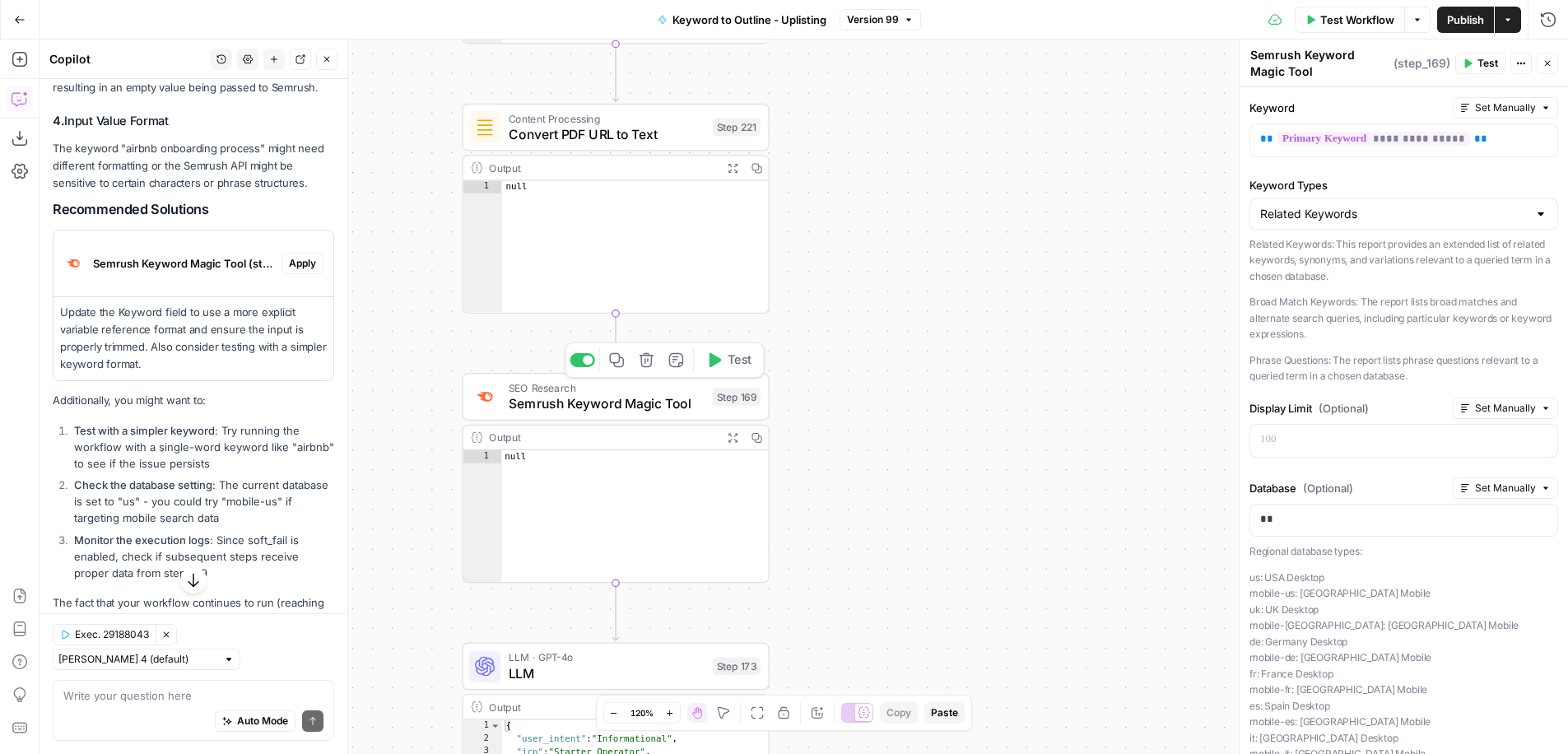
click at [715, 364] on icon "button" at bounding box center [716, 360] width 13 height 14
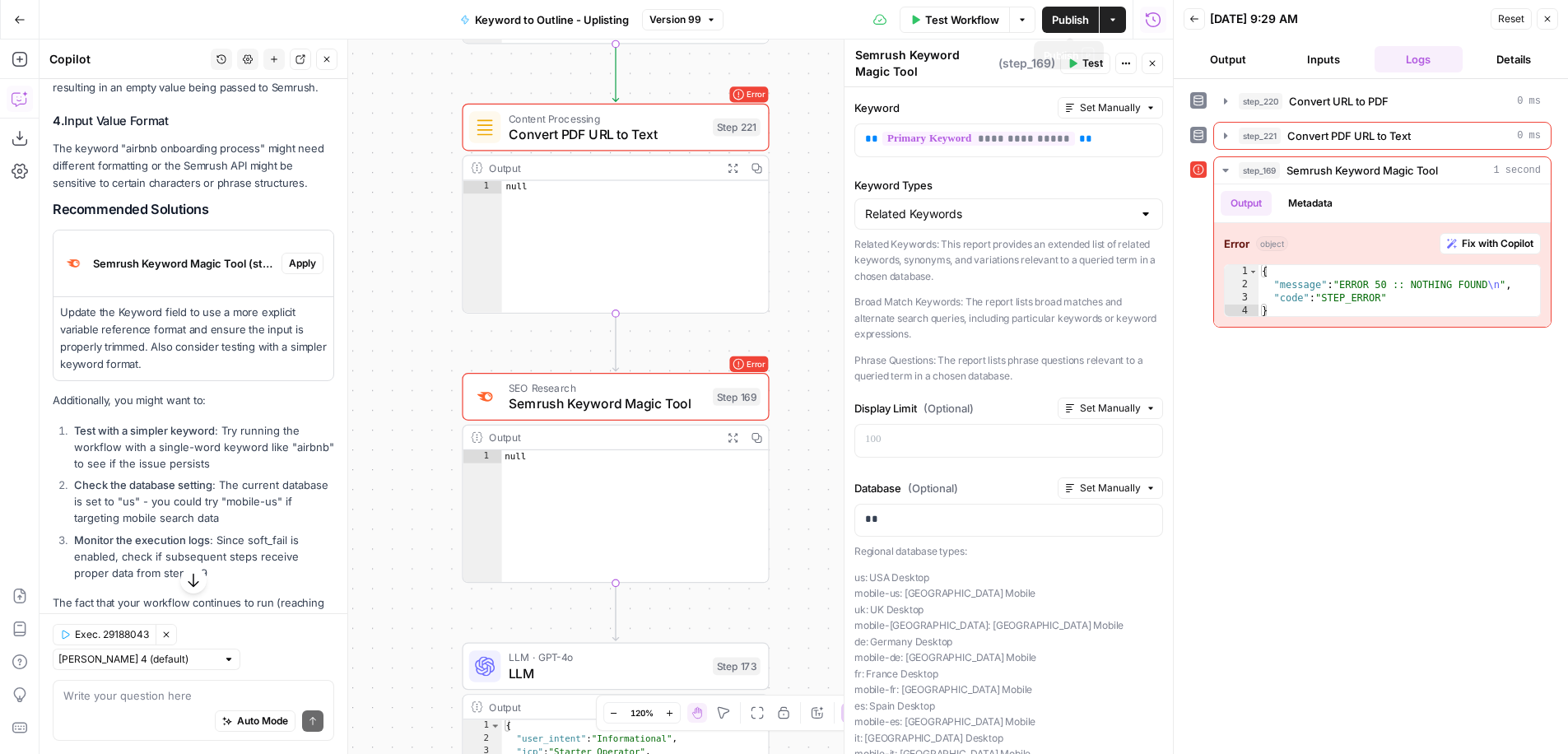
click at [999, 19] on button "Test Workflow" at bounding box center [955, 19] width 110 height 26
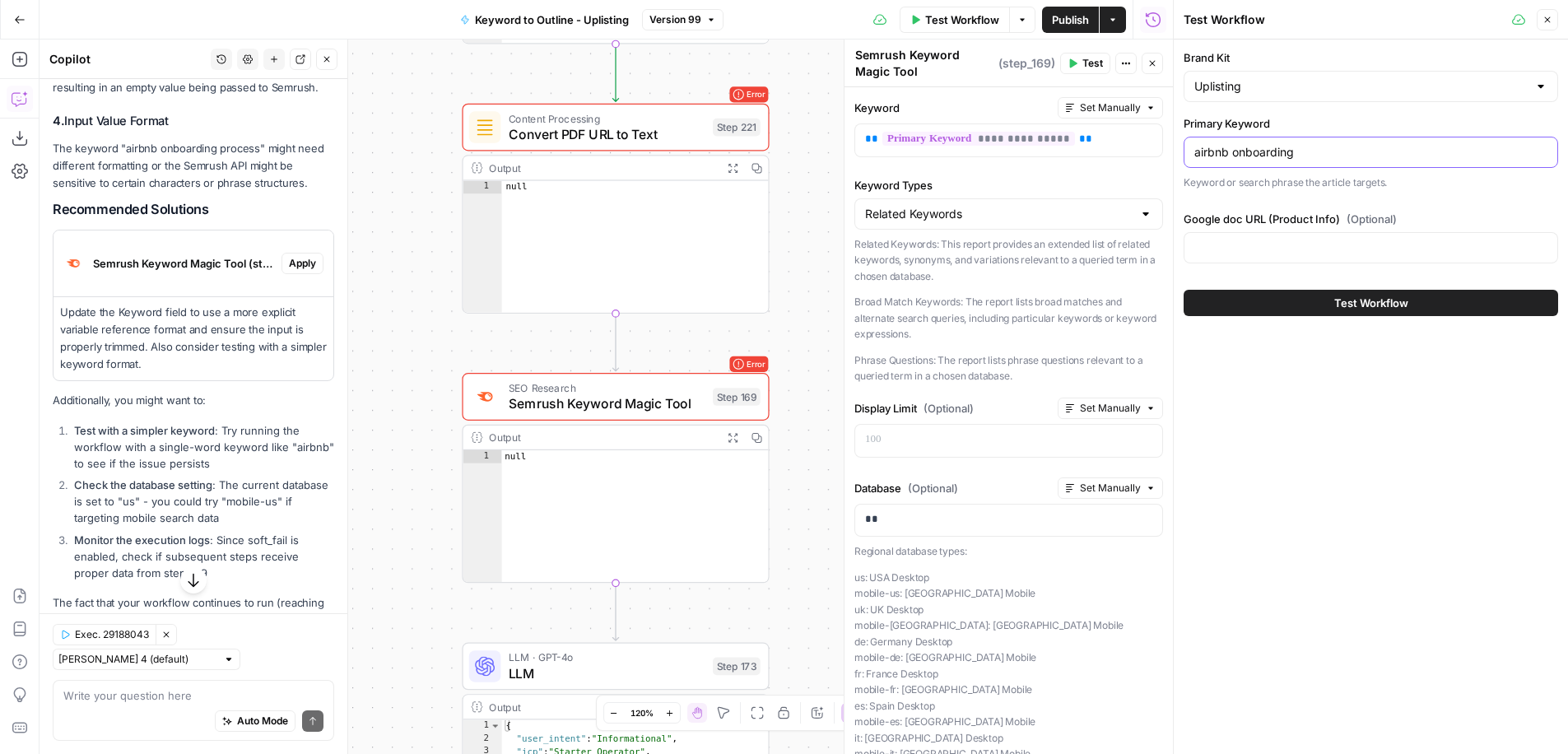
click at [1250, 146] on input "airbnb onboarding" at bounding box center [1371, 152] width 353 height 17
type input "vacation rental investing"
click at [1547, 16] on icon "button" at bounding box center [1548, 20] width 10 height 10
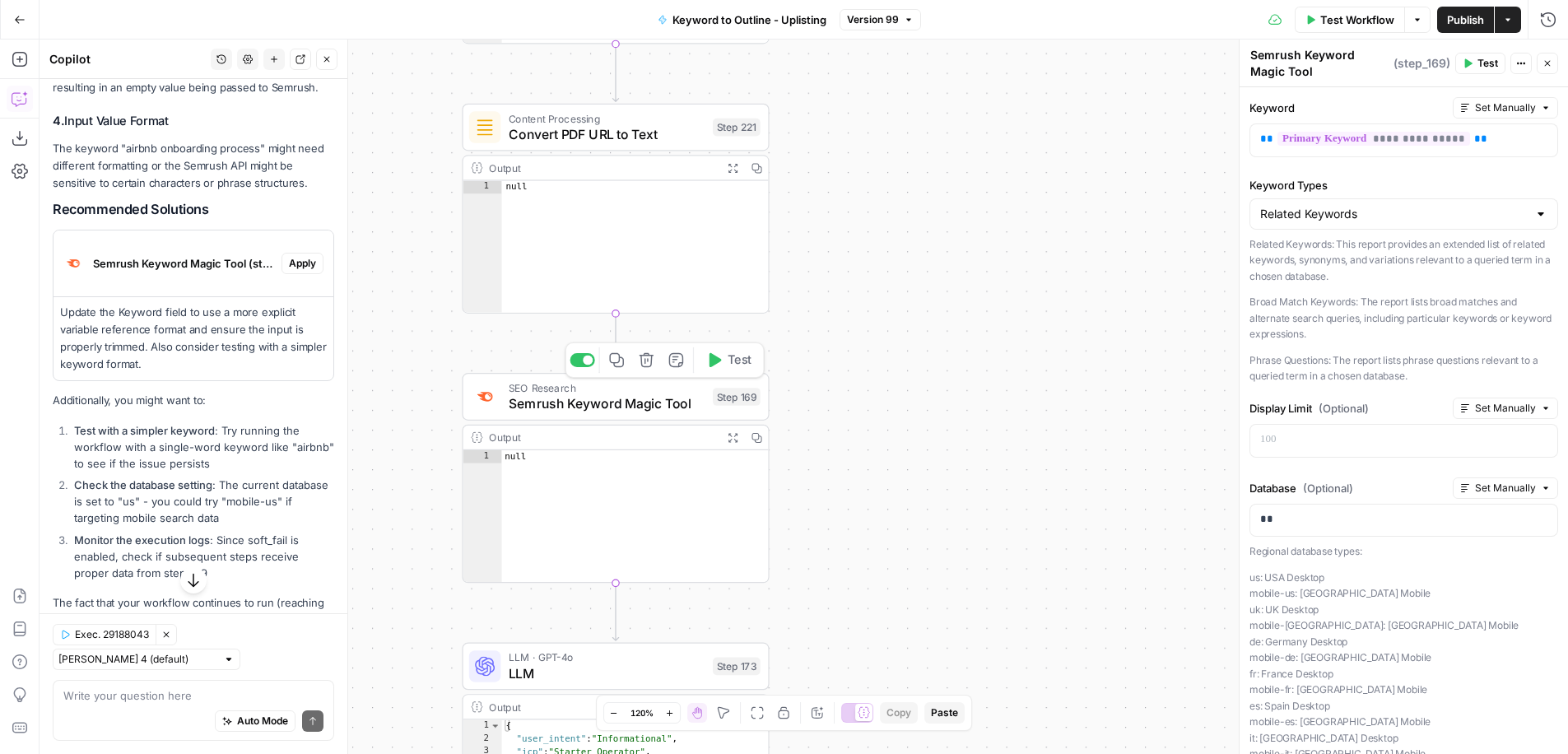
click at [707, 364] on icon "button" at bounding box center [714, 360] width 16 height 16
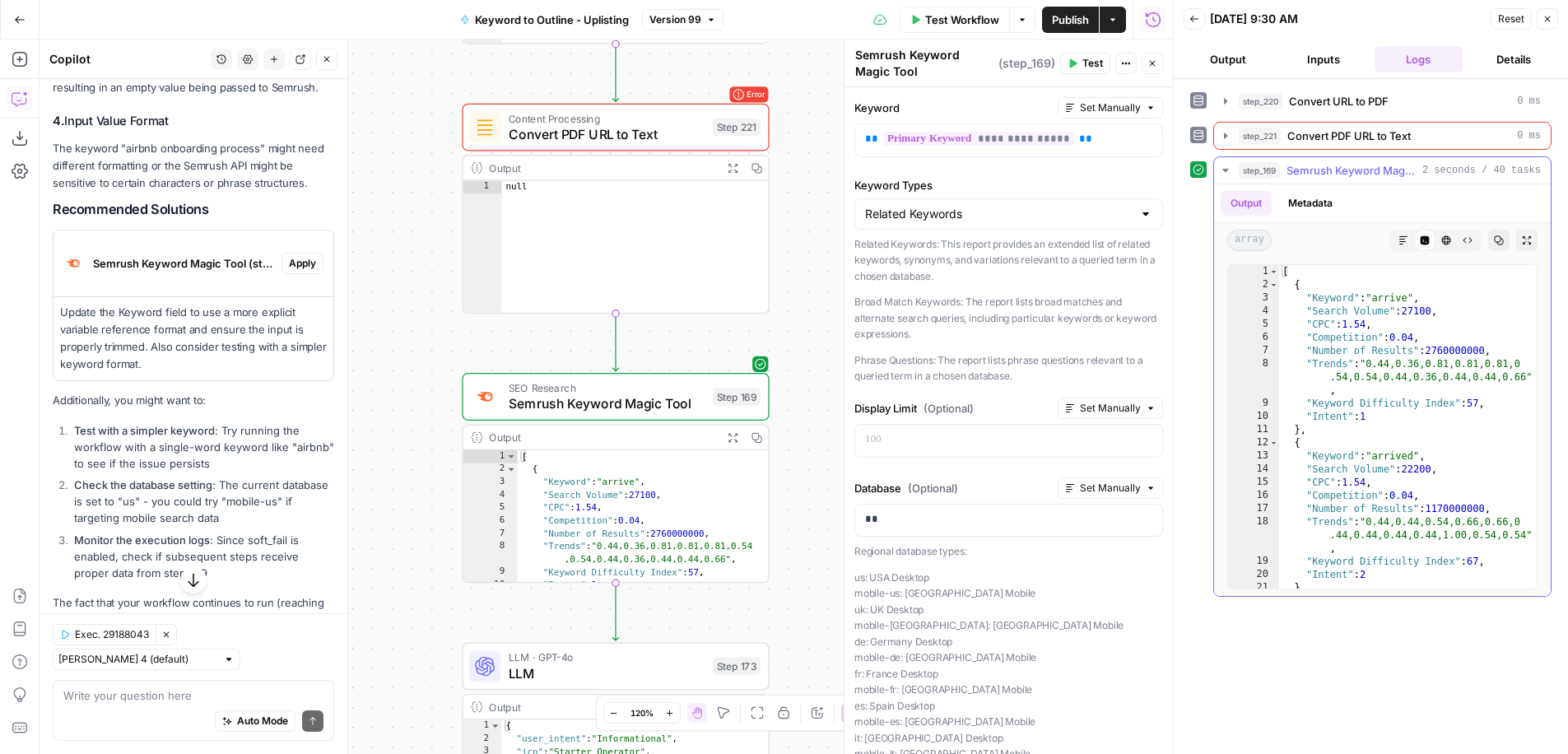
click at [1226, 169] on icon "button" at bounding box center [1225, 171] width 6 height 3
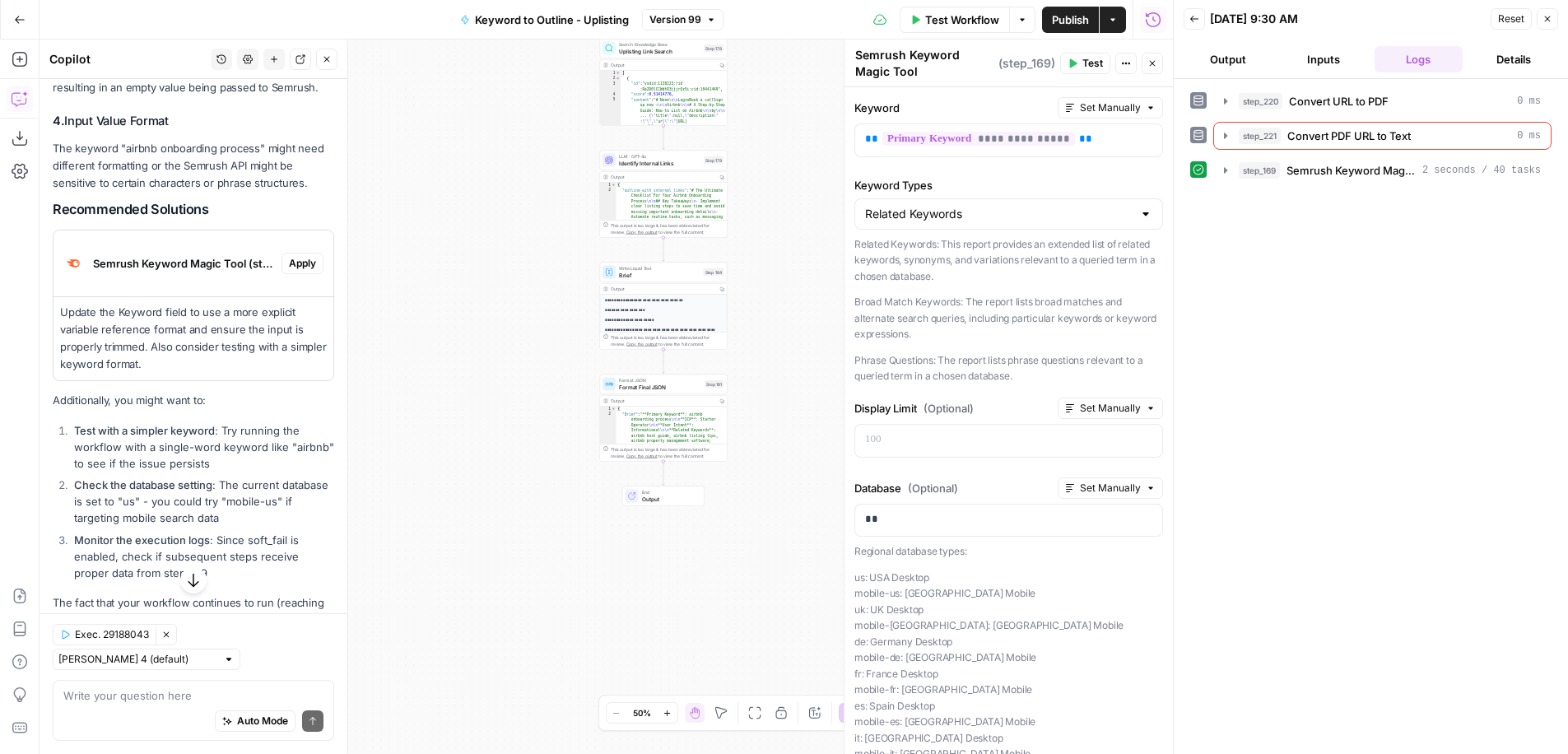
click at [1081, 31] on button "Publish" at bounding box center [1071, 19] width 57 height 26
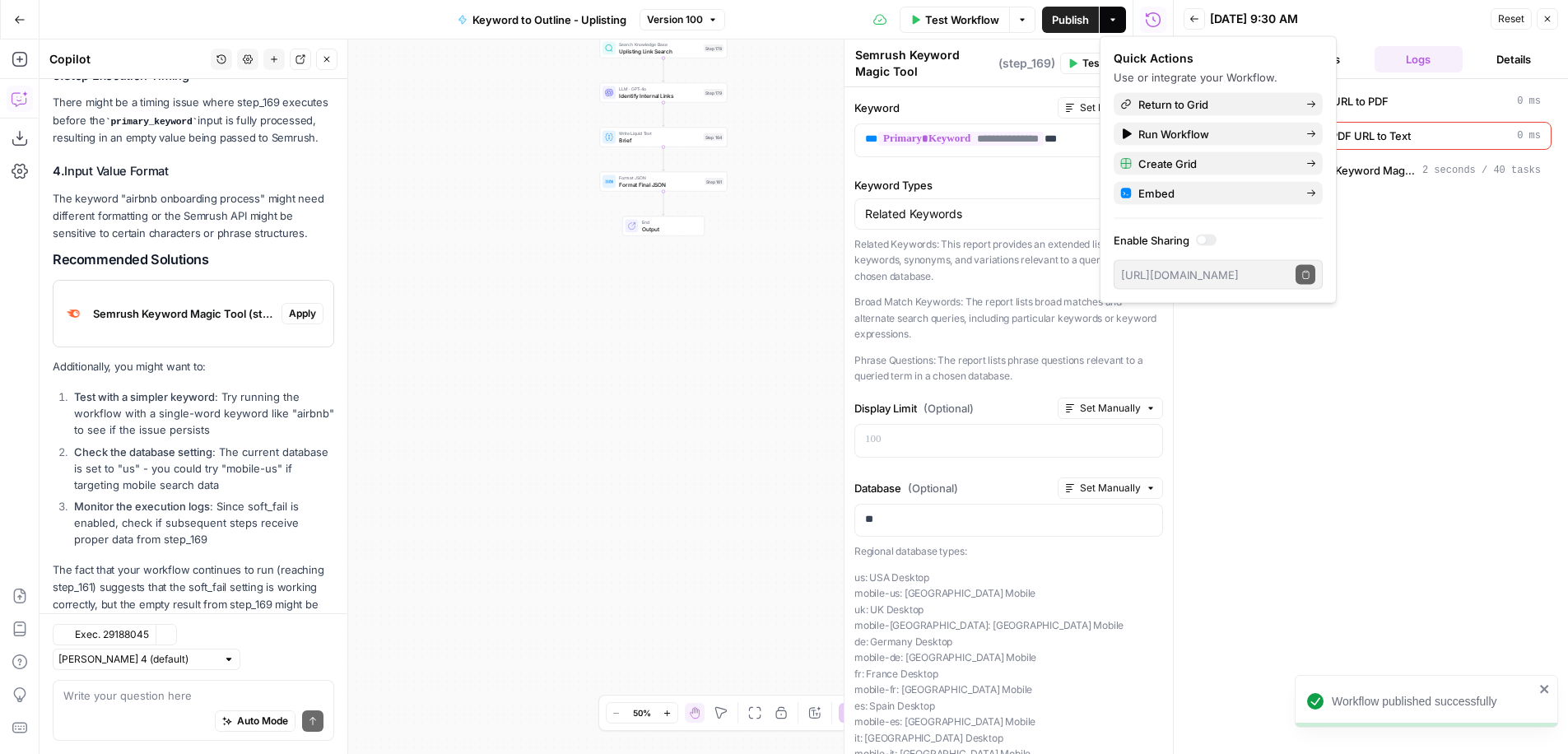
scroll to position [1702, 0]
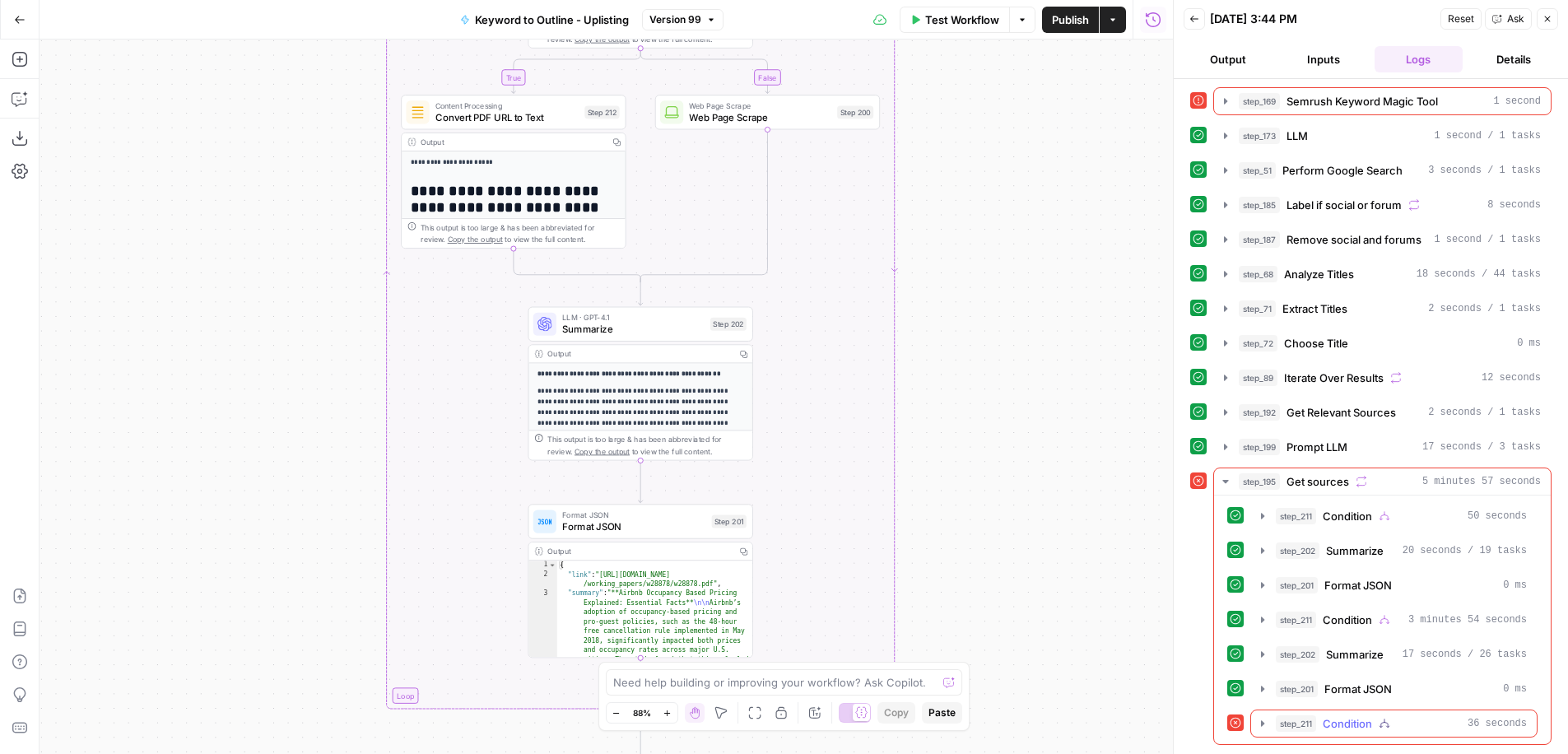
click at [1259, 721] on icon "button" at bounding box center [1263, 724] width 13 height 13
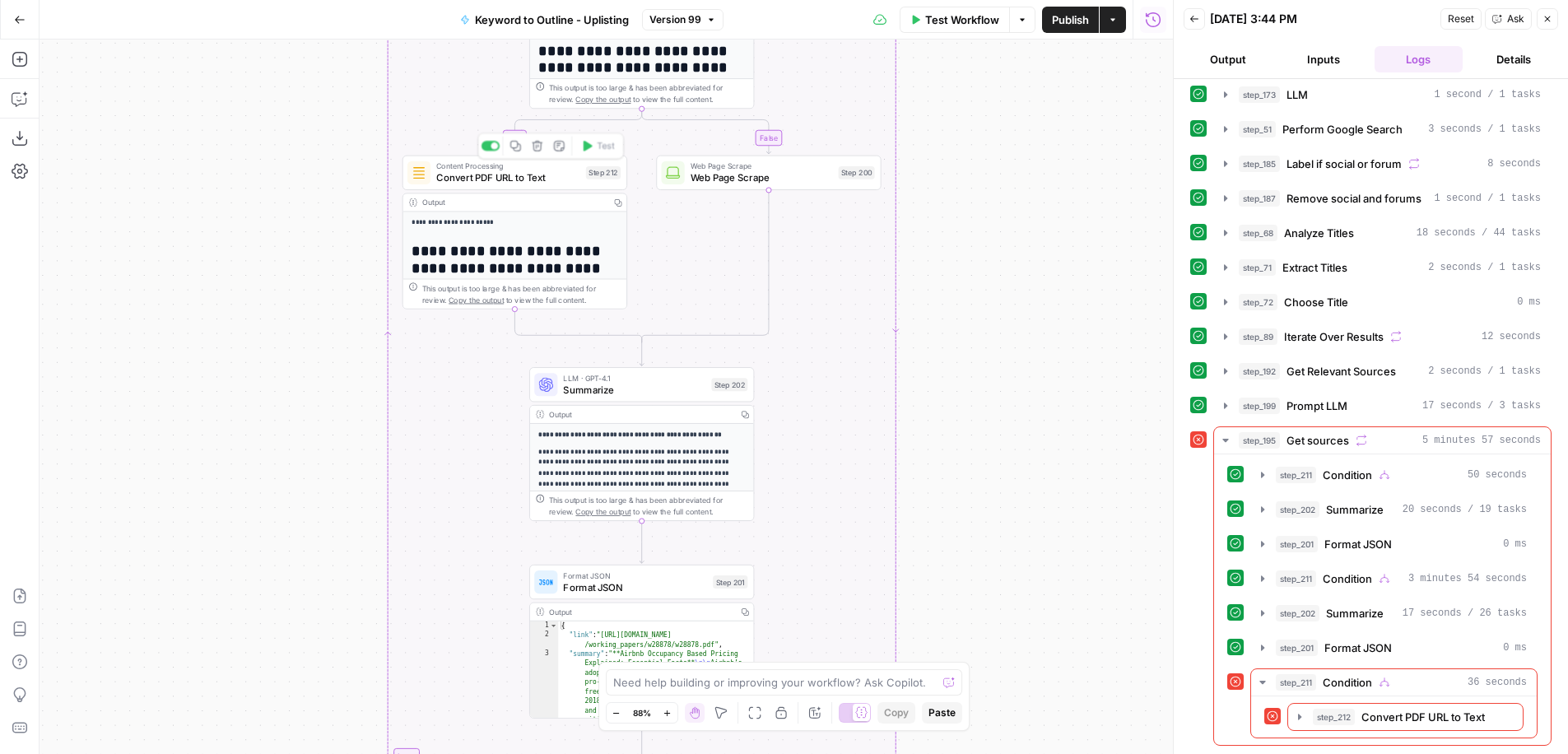
click at [545, 181] on span "Convert PDF URL to Text" at bounding box center [508, 178] width 144 height 15
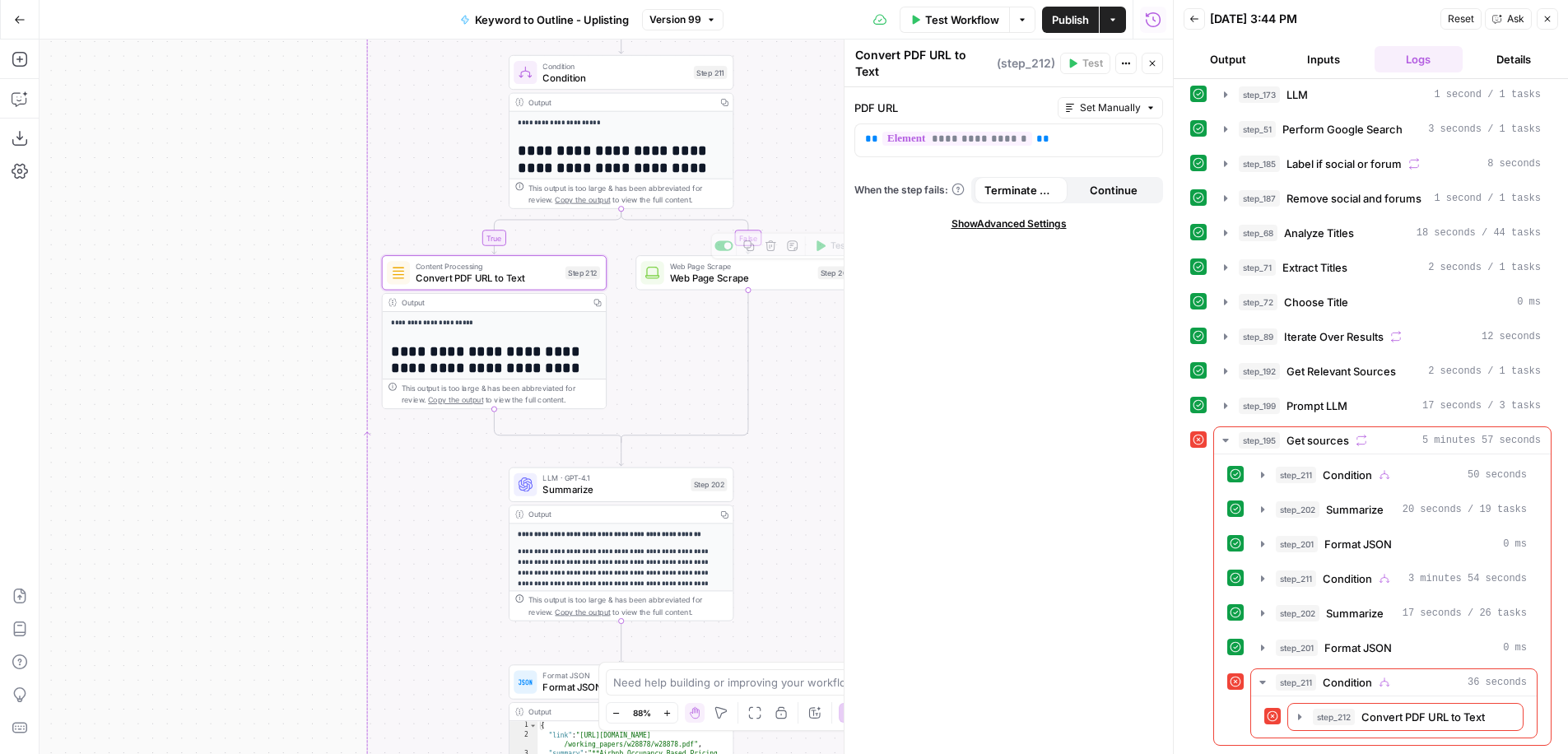
click at [1109, 184] on span "Continue" at bounding box center [1114, 190] width 48 height 17
click at [1077, 19] on span "Publish" at bounding box center [1071, 20] width 37 height 17
click at [23, 94] on icon "button" at bounding box center [24, 94] width 6 height 6
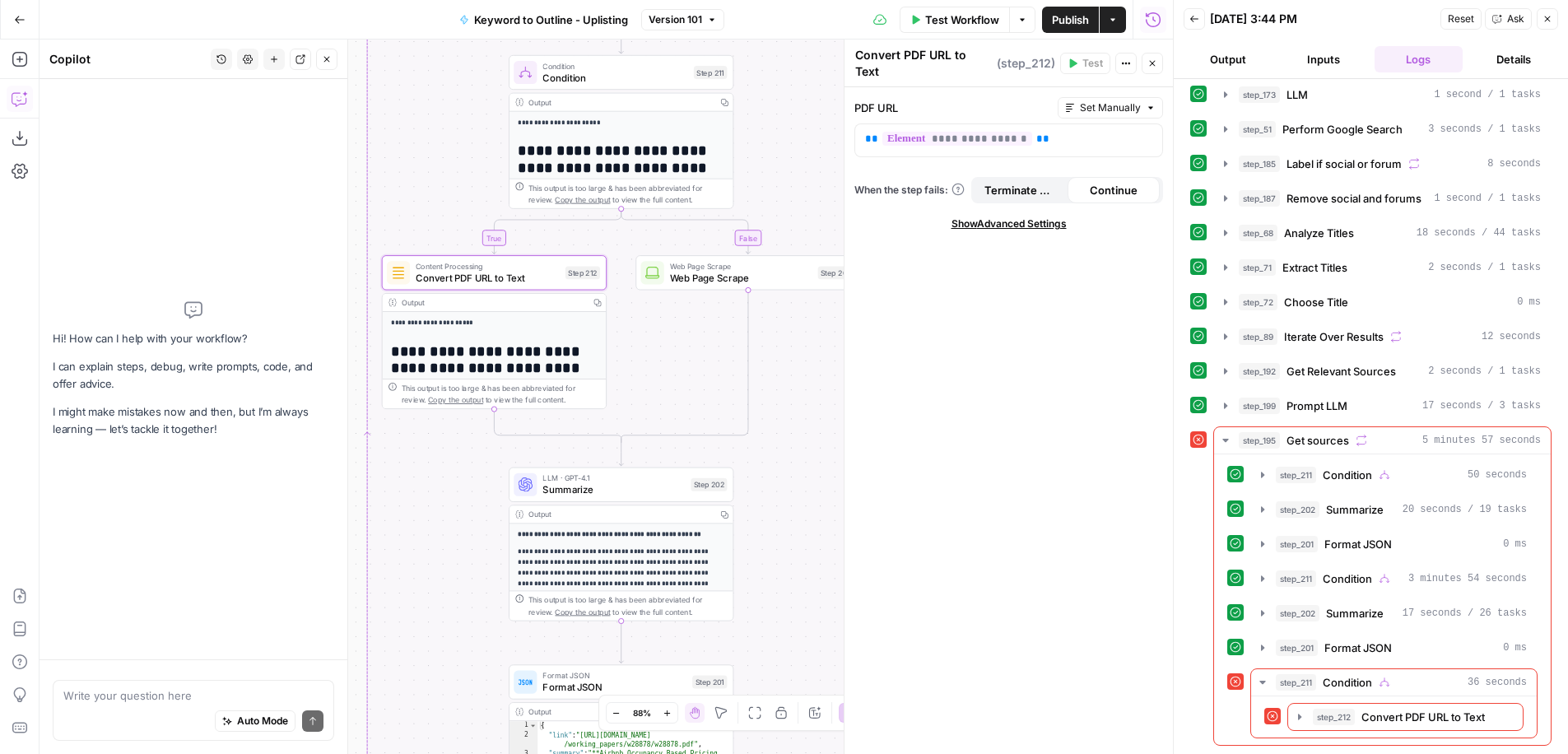
click at [141, 698] on textarea at bounding box center [193, 696] width 260 height 17
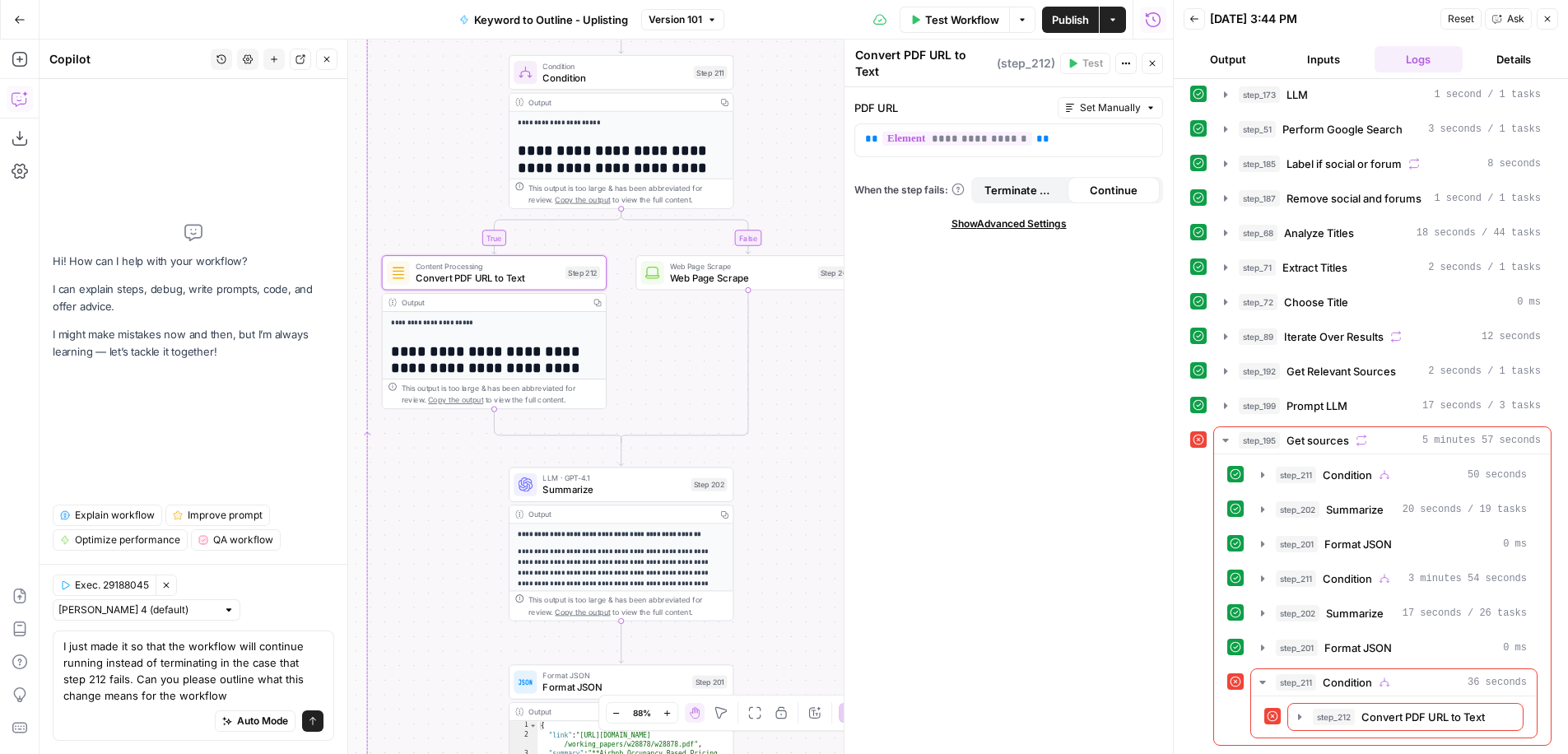
type textarea "I just made it so that the workflow will continue running instead of terminatin…"
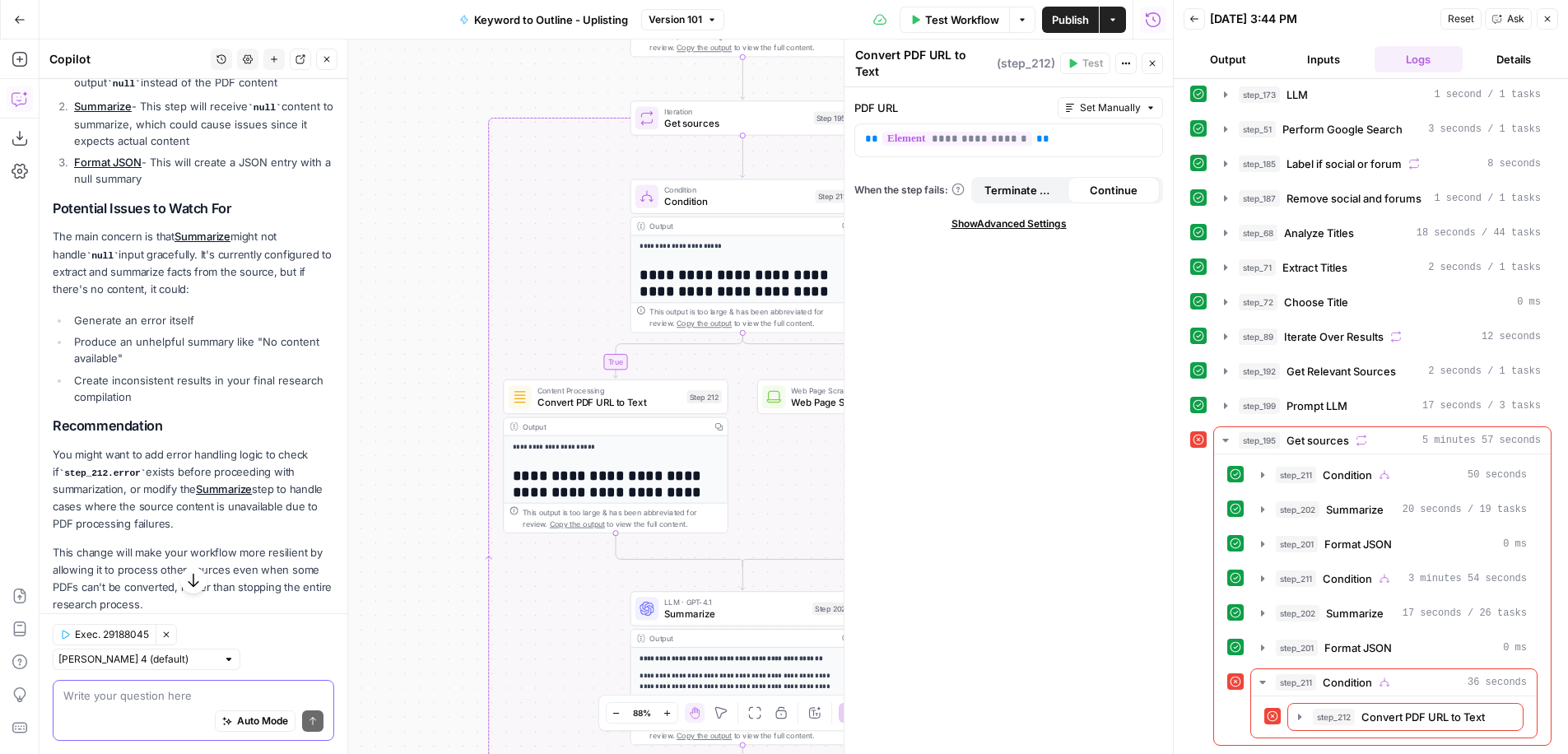
scroll to position [719, 0]
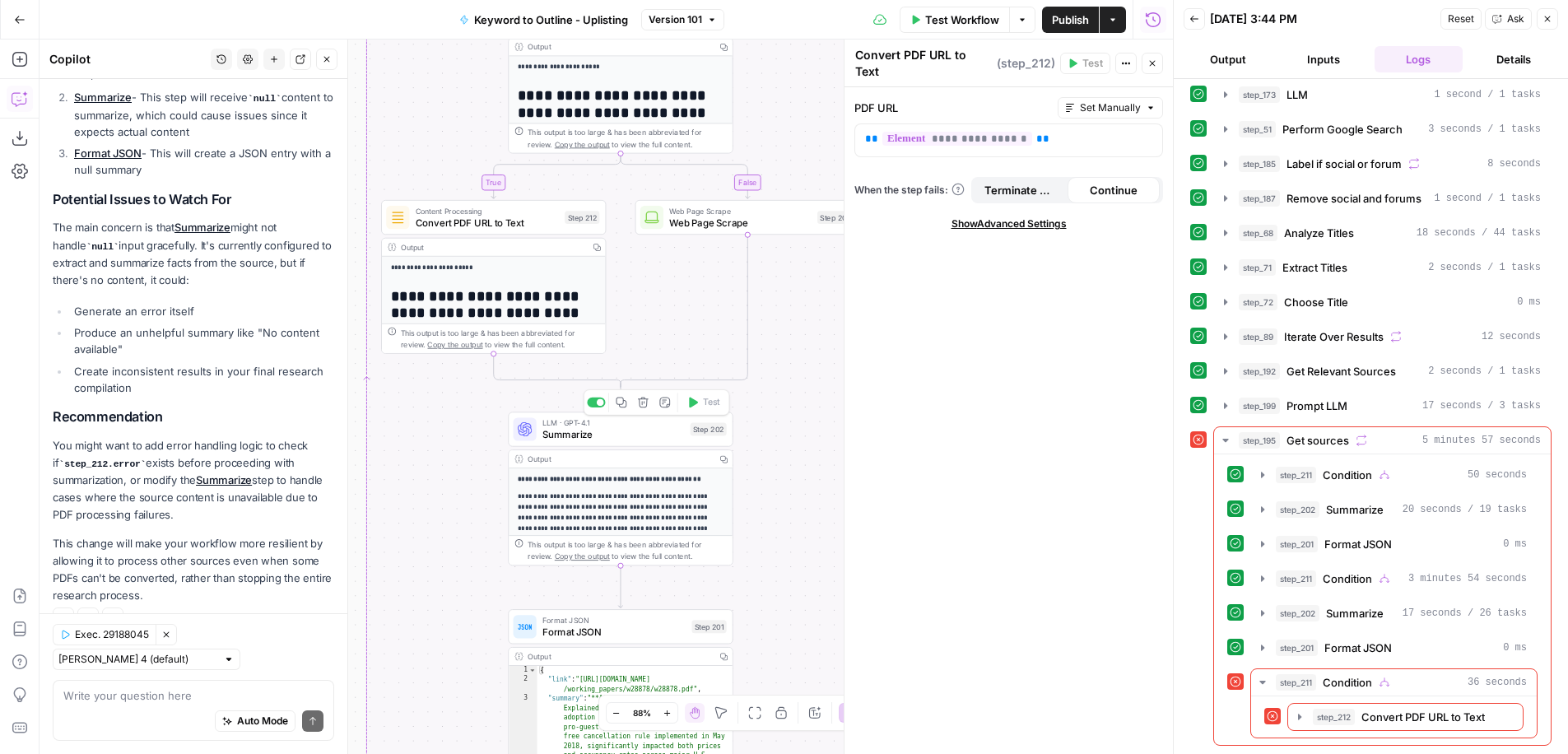
click at [664, 434] on span "Summarize" at bounding box center [613, 435] width 142 height 15
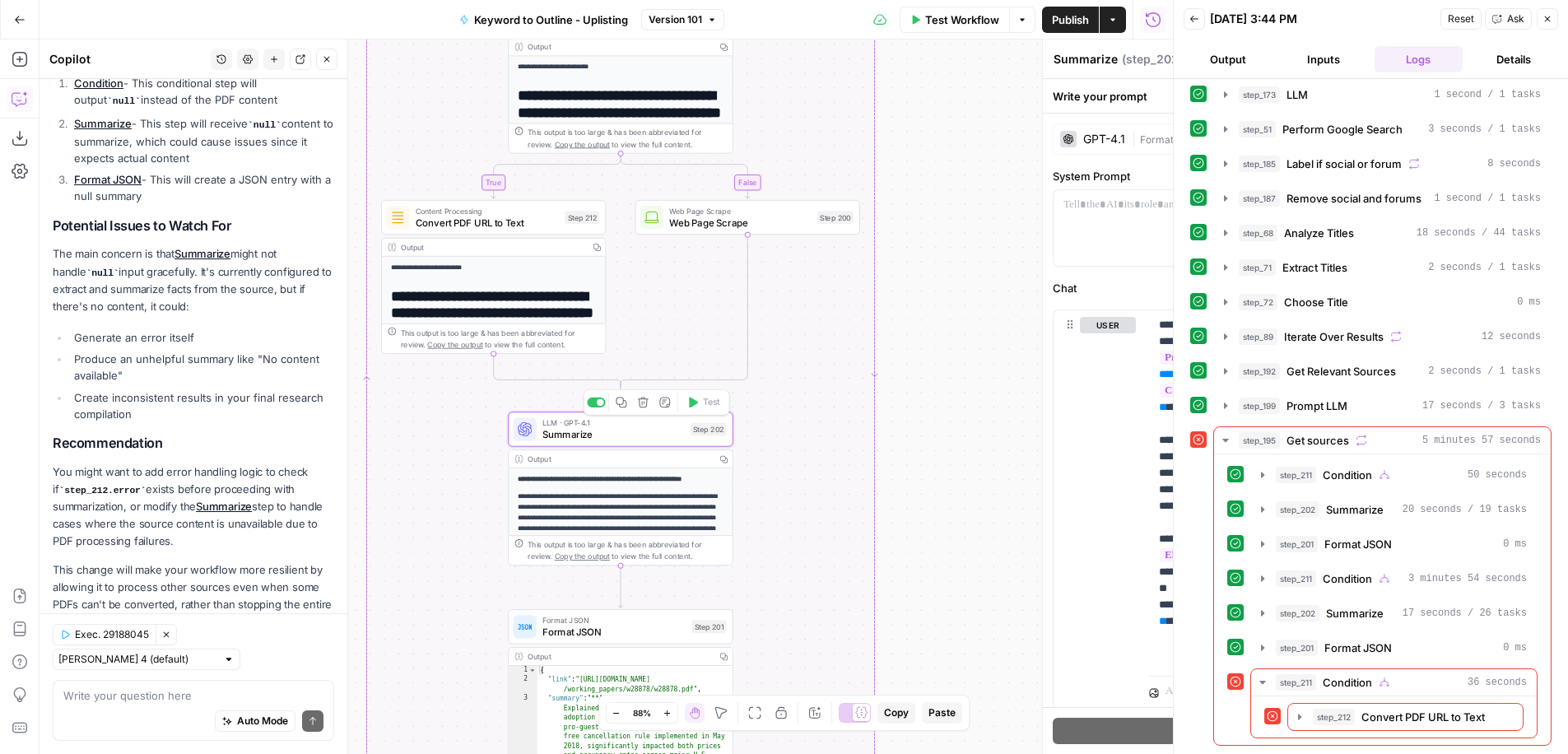
scroll to position [746, 0]
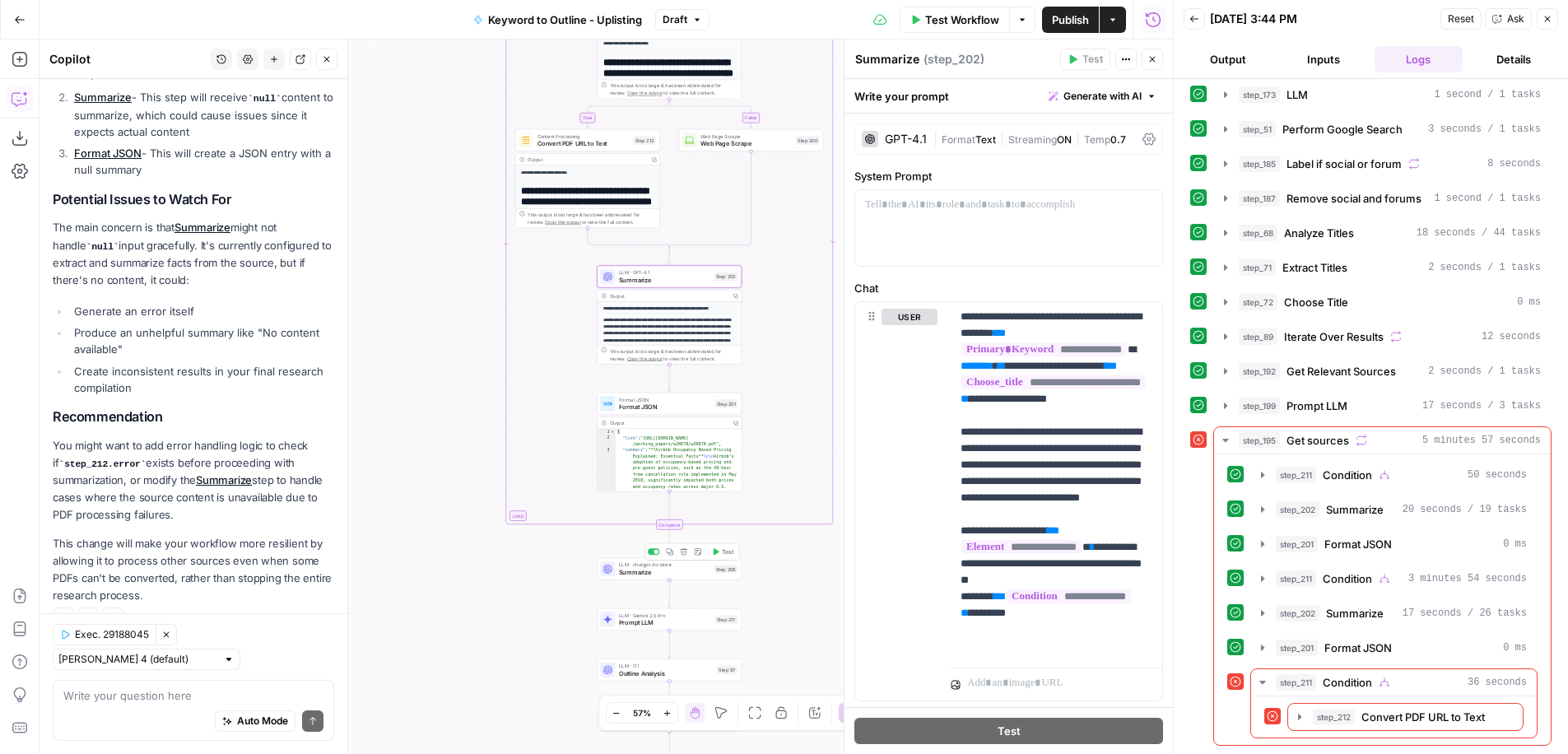
click at [720, 556] on button "Test" at bounding box center [723, 552] width 29 height 13
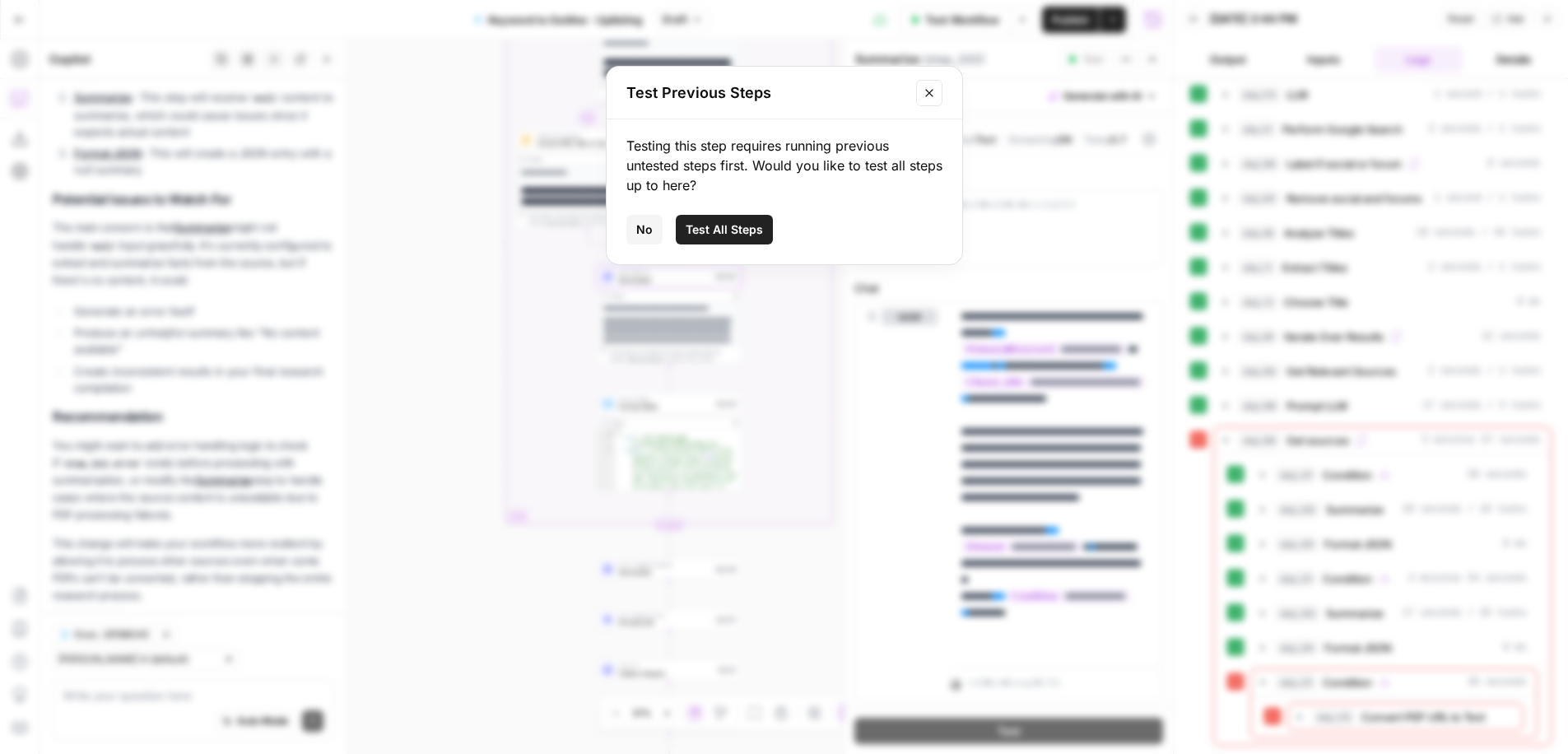
click at [712, 227] on span "Test All Steps" at bounding box center [724, 230] width 77 height 17
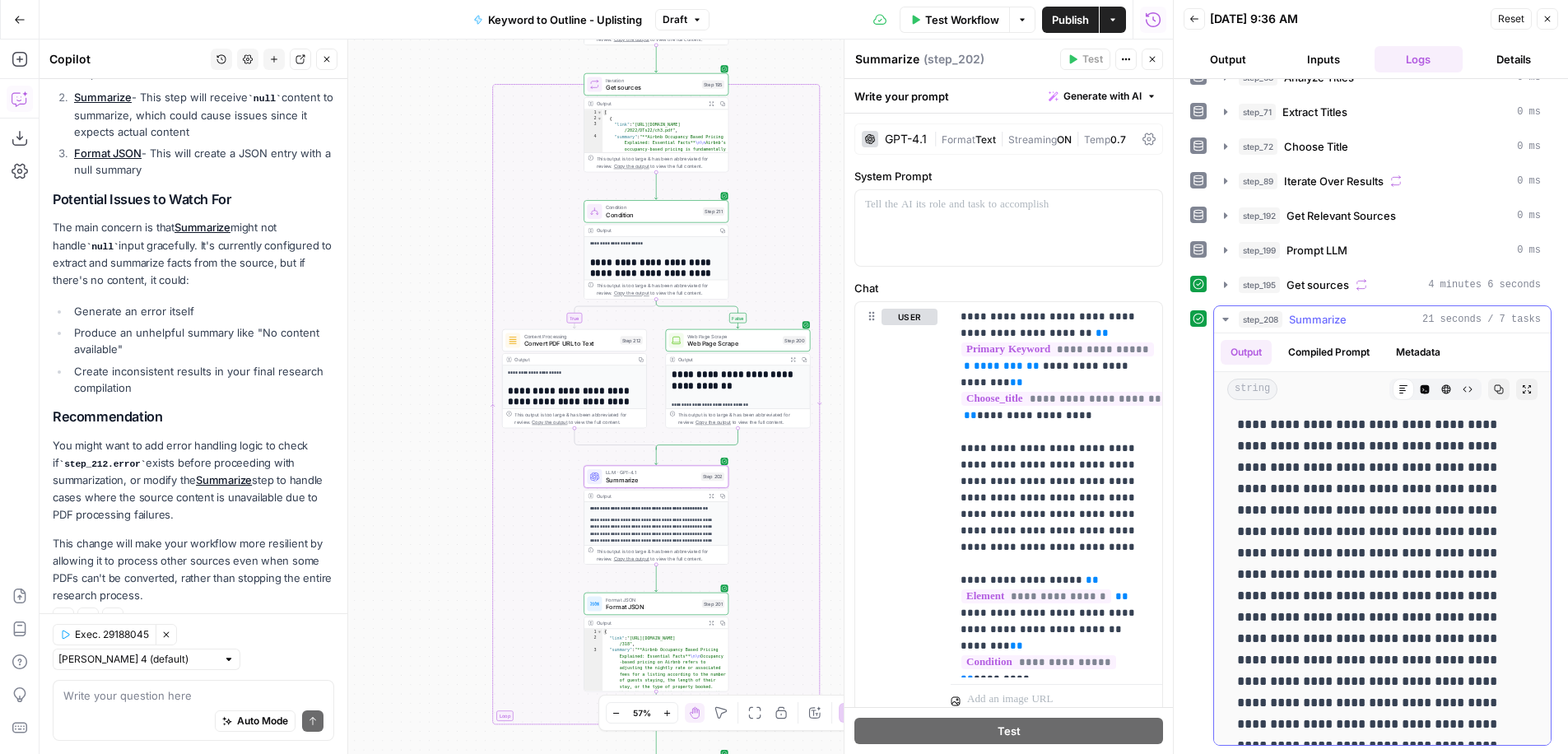
scroll to position [0, 0]
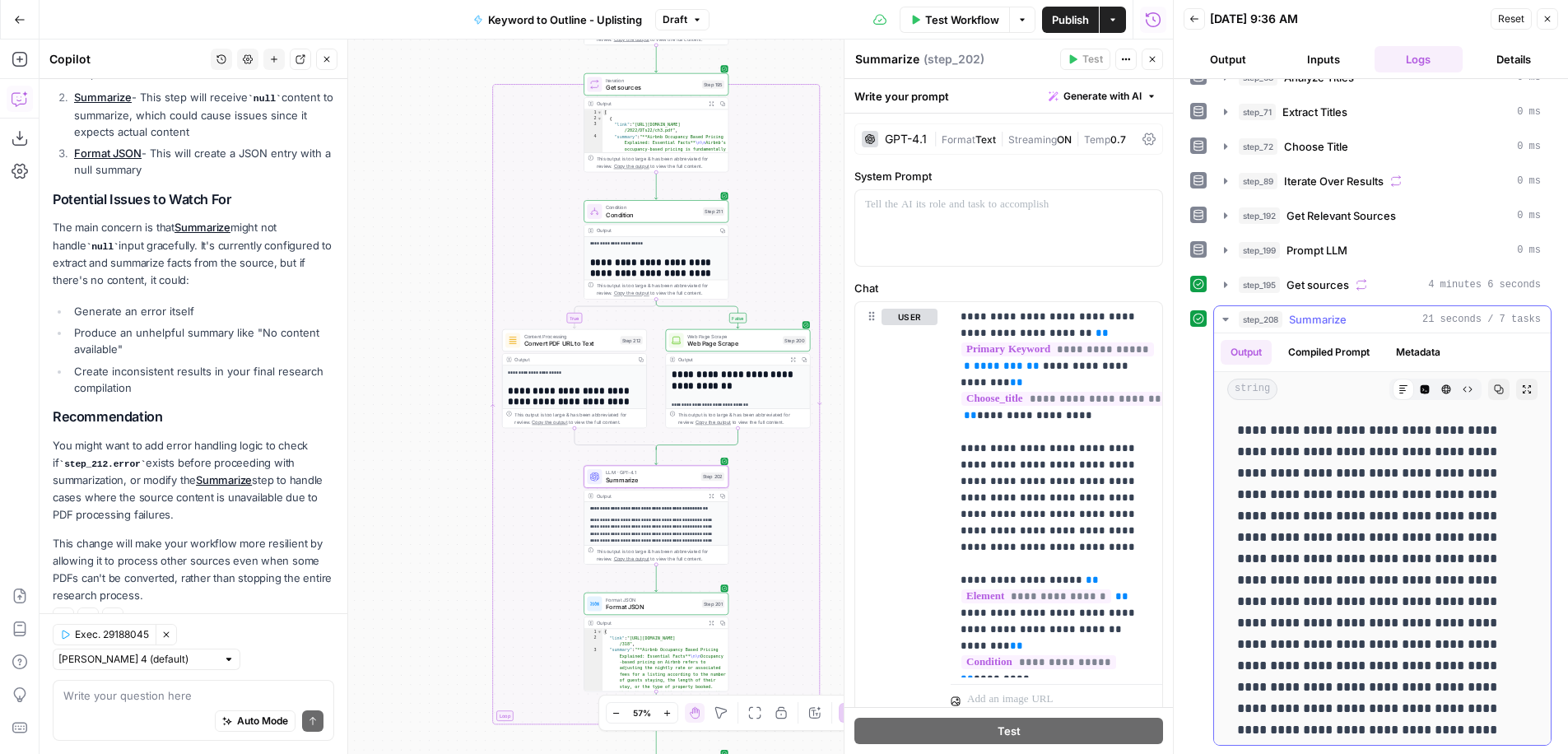
click at [1221, 318] on icon "button" at bounding box center [1226, 320] width 13 height 13
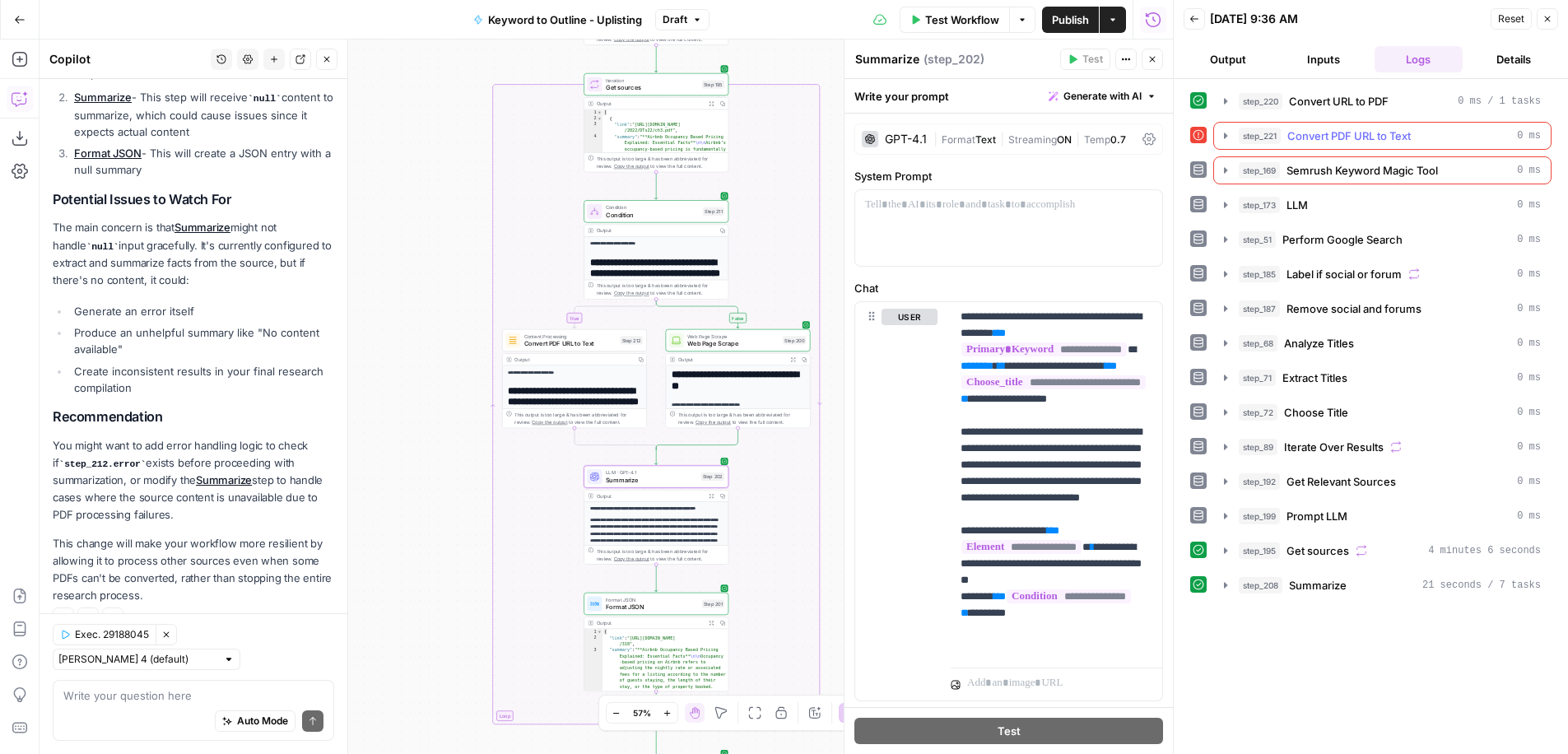
click at [1216, 133] on button "step_221 Convert PDF URL to Text 0 ms" at bounding box center [1382, 135] width 336 height 26
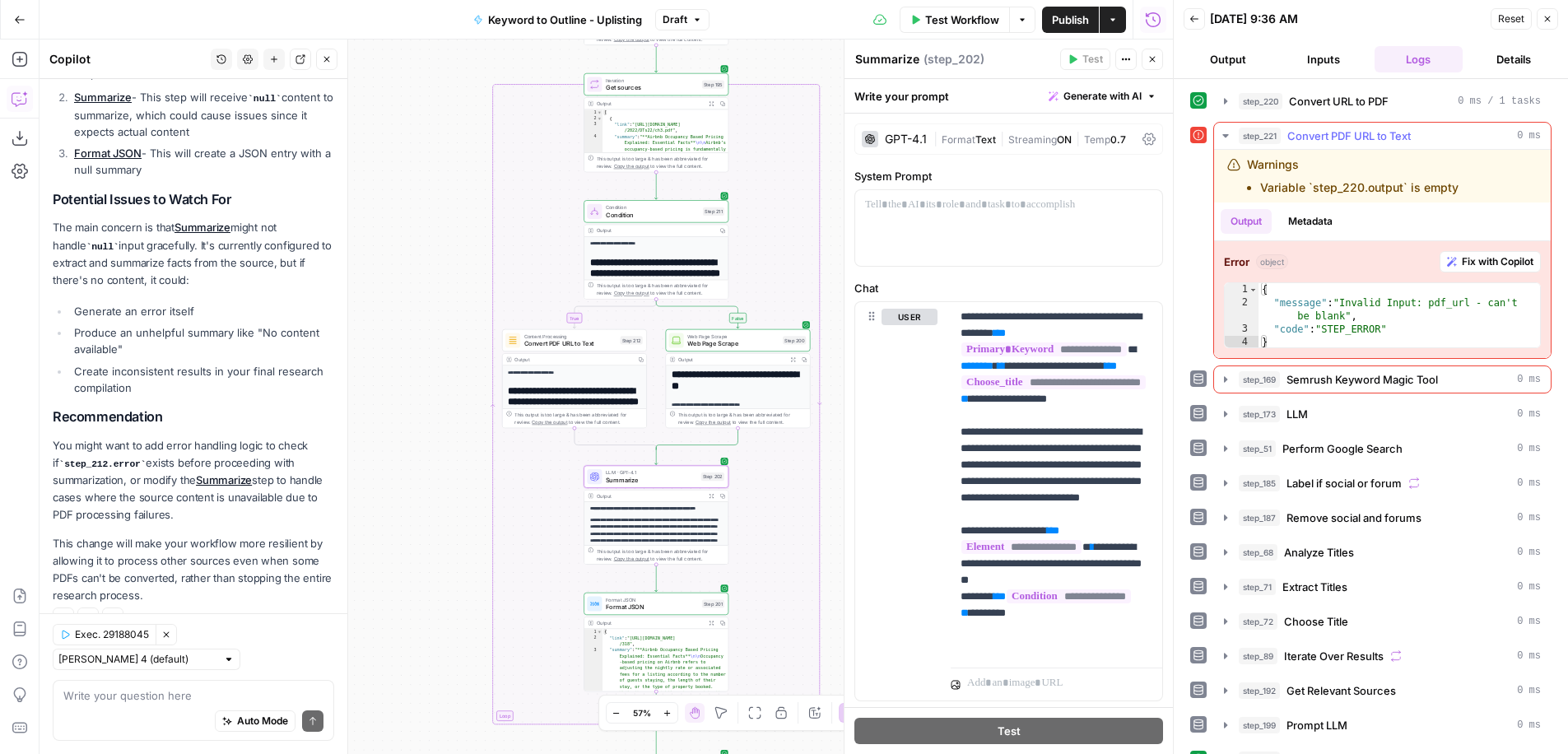
click at [1220, 135] on icon "button" at bounding box center [1226, 136] width 13 height 13
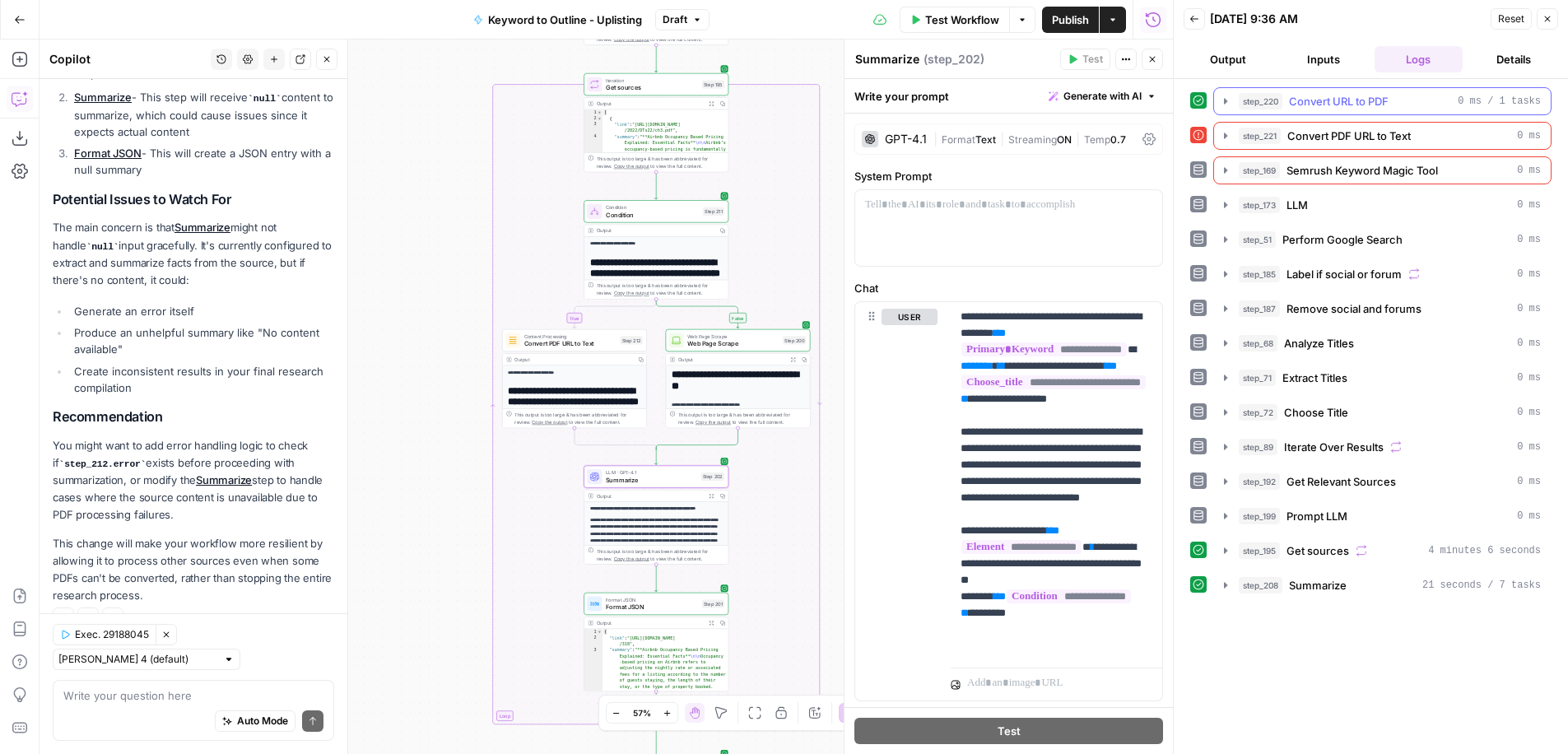
click at [1228, 101] on icon "button" at bounding box center [1226, 102] width 13 height 13
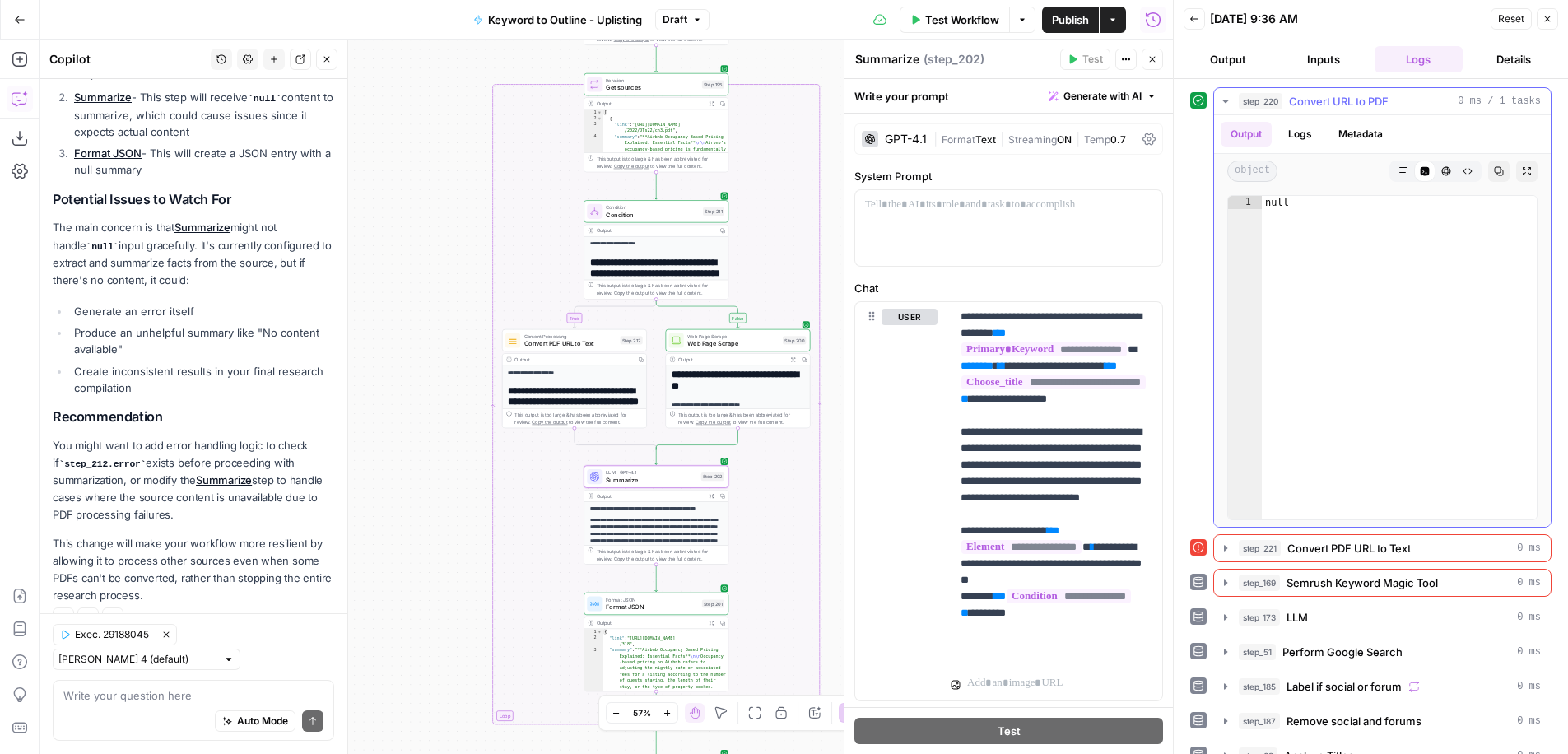
click at [1226, 100] on icon "button" at bounding box center [1225, 101] width 6 height 3
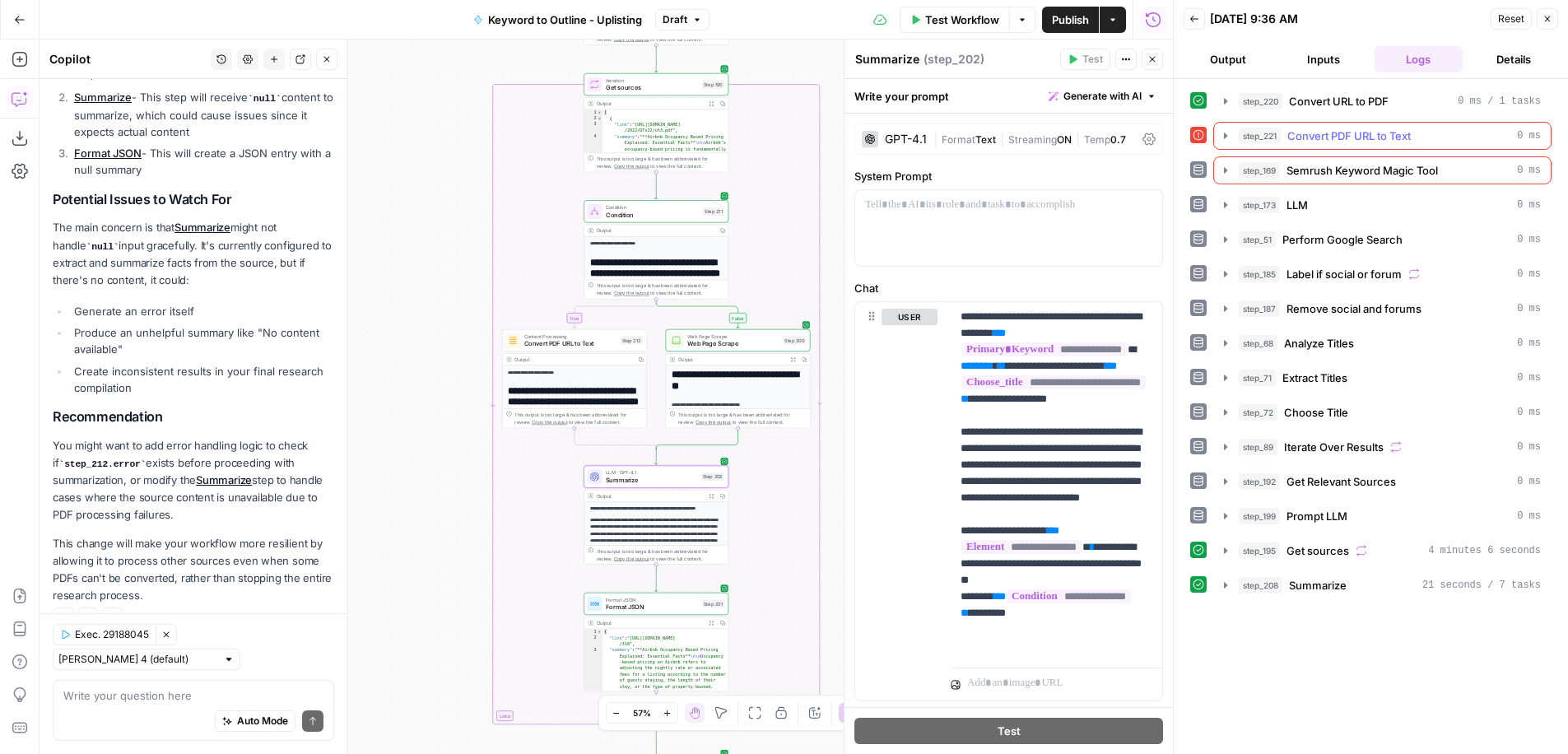
click at [1222, 130] on icon "button" at bounding box center [1226, 136] width 13 height 13
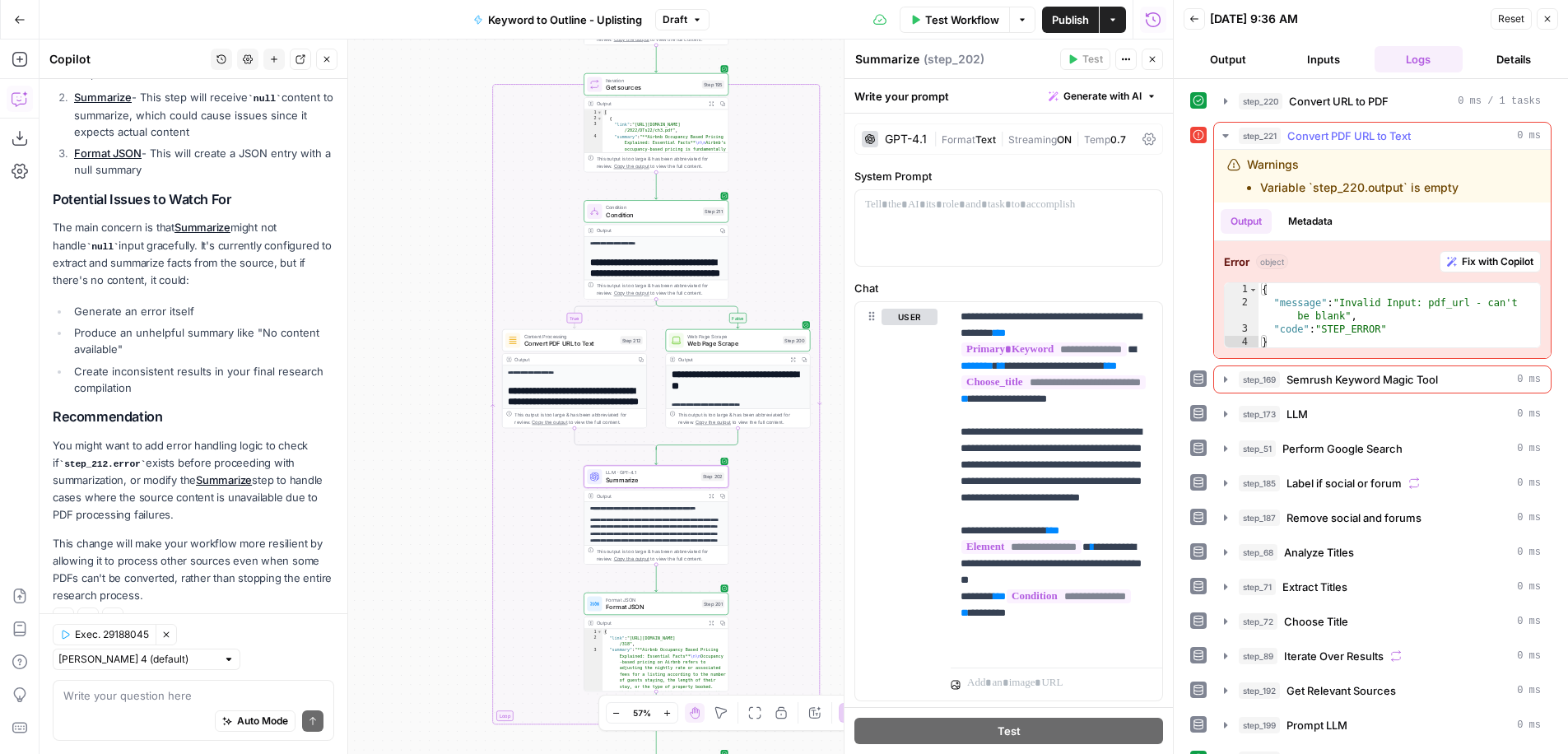
click at [1224, 135] on icon "button" at bounding box center [1225, 136] width 6 height 3
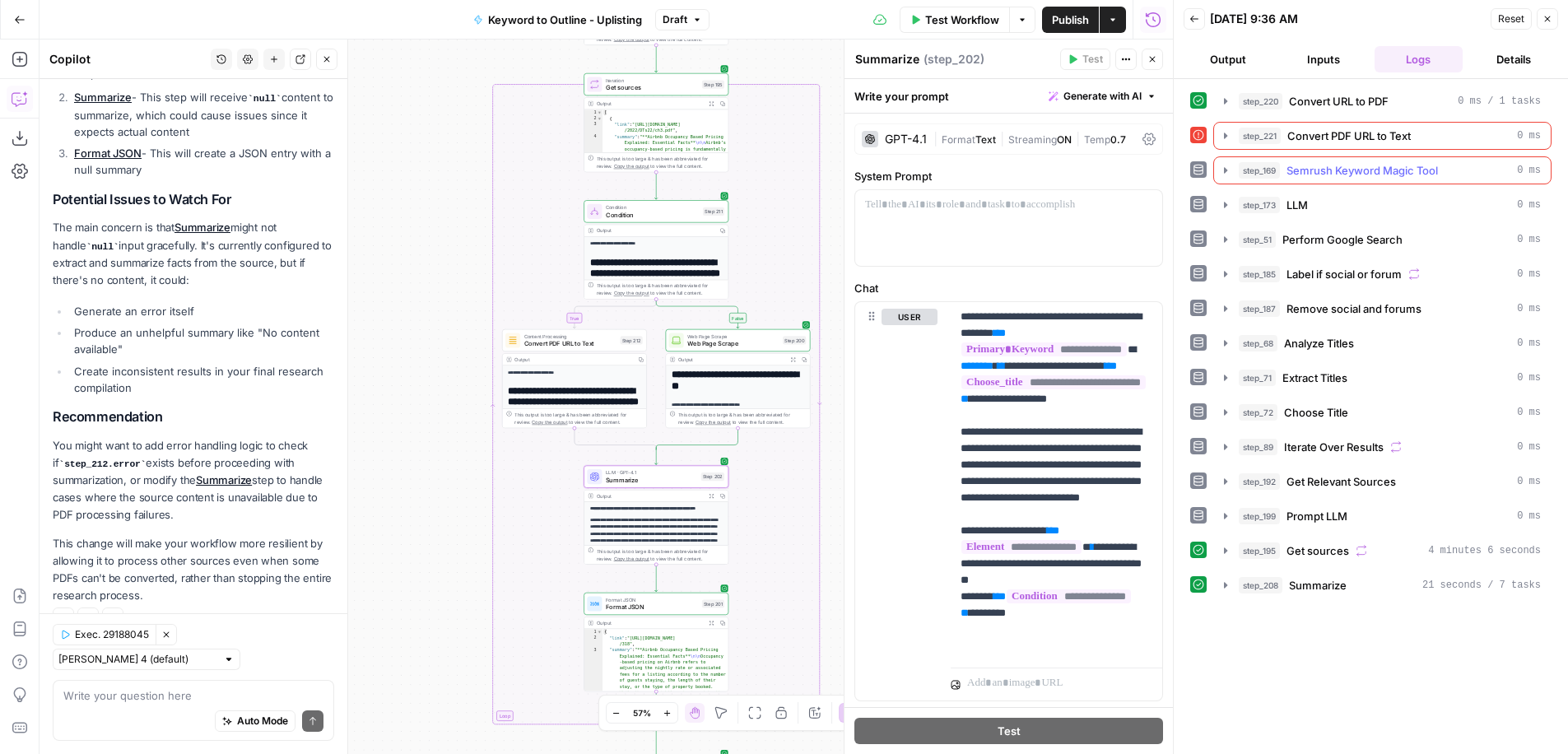
click at [1226, 170] on icon "button" at bounding box center [1226, 170] width 3 height 6
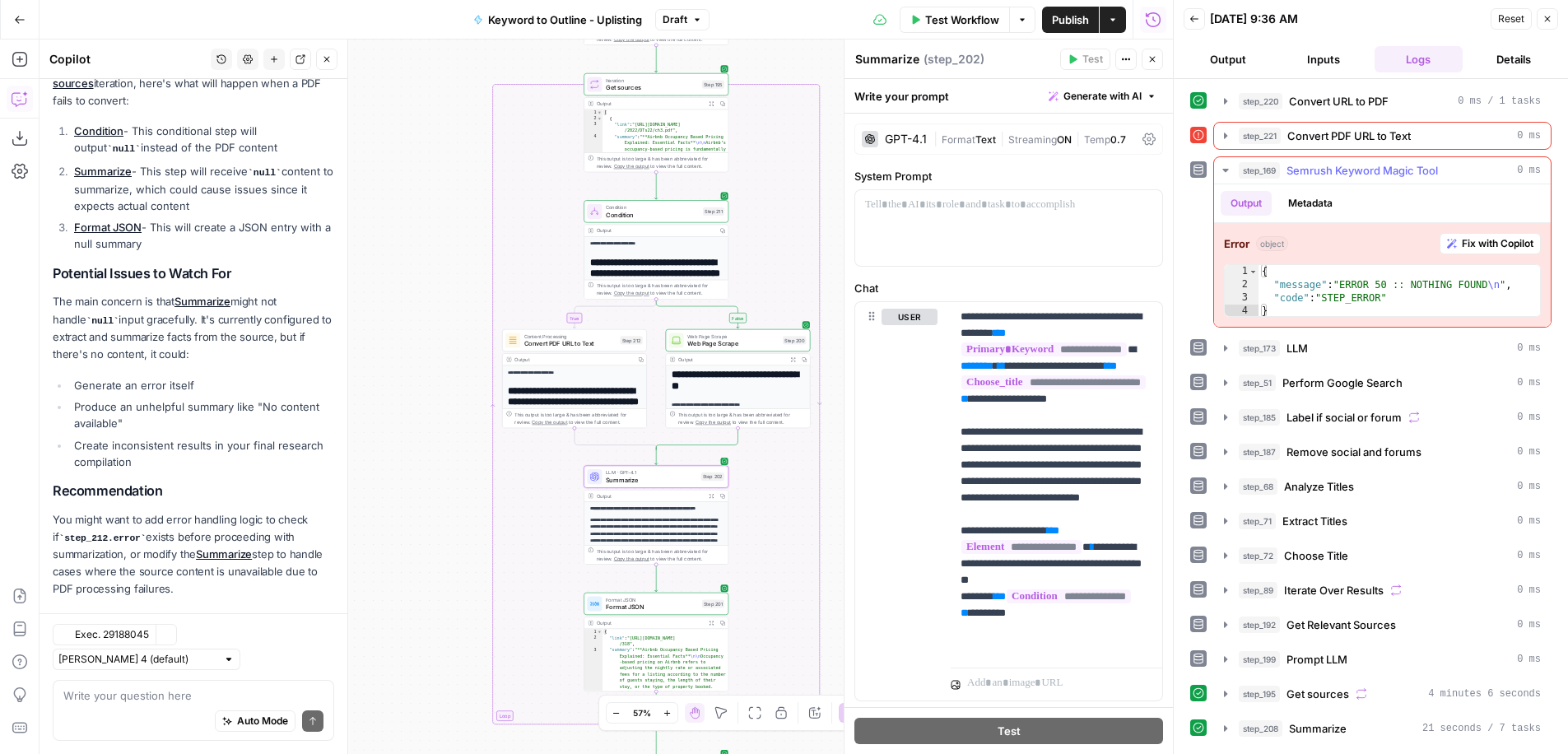
scroll to position [746, 0]
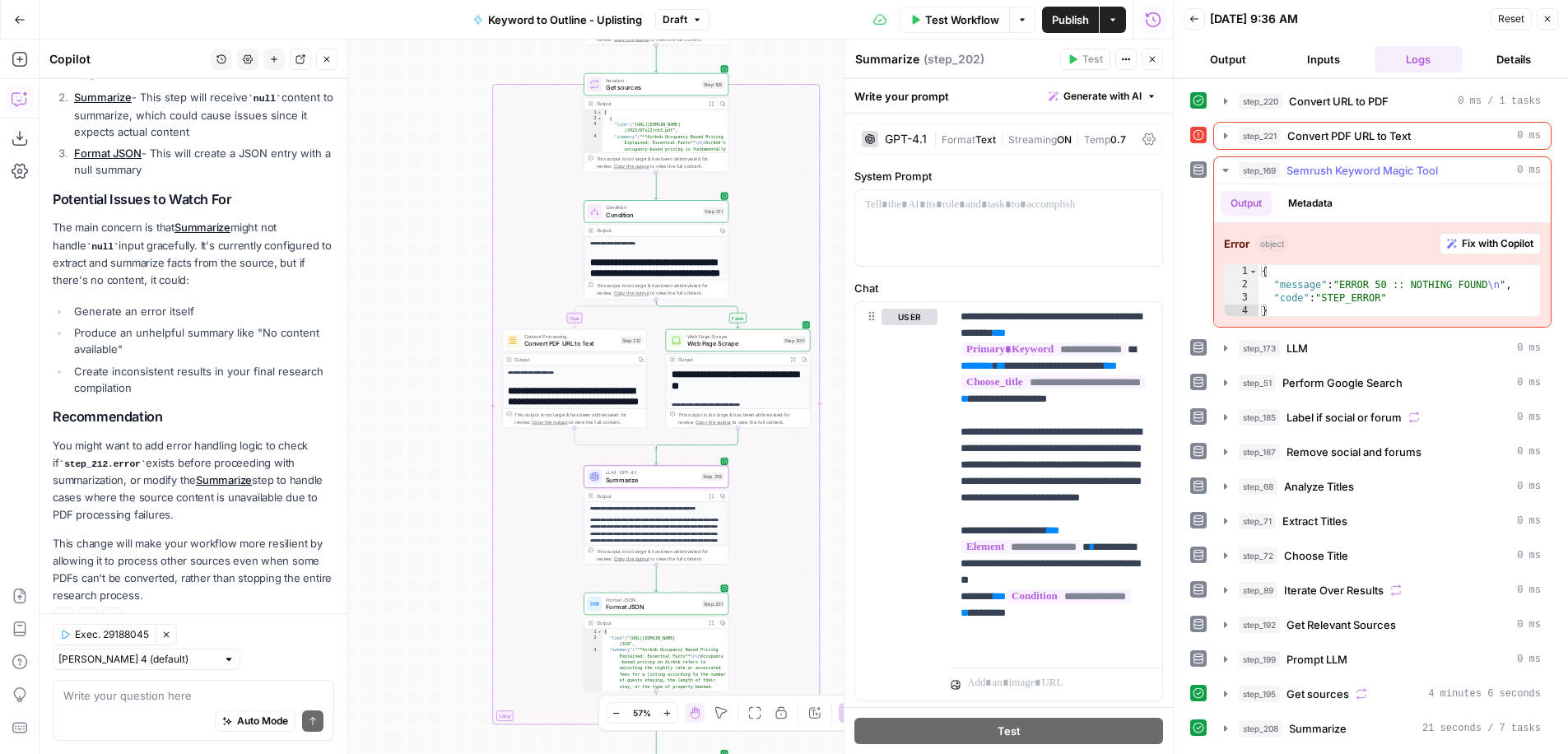
click at [1226, 171] on icon "button" at bounding box center [1225, 171] width 6 height 3
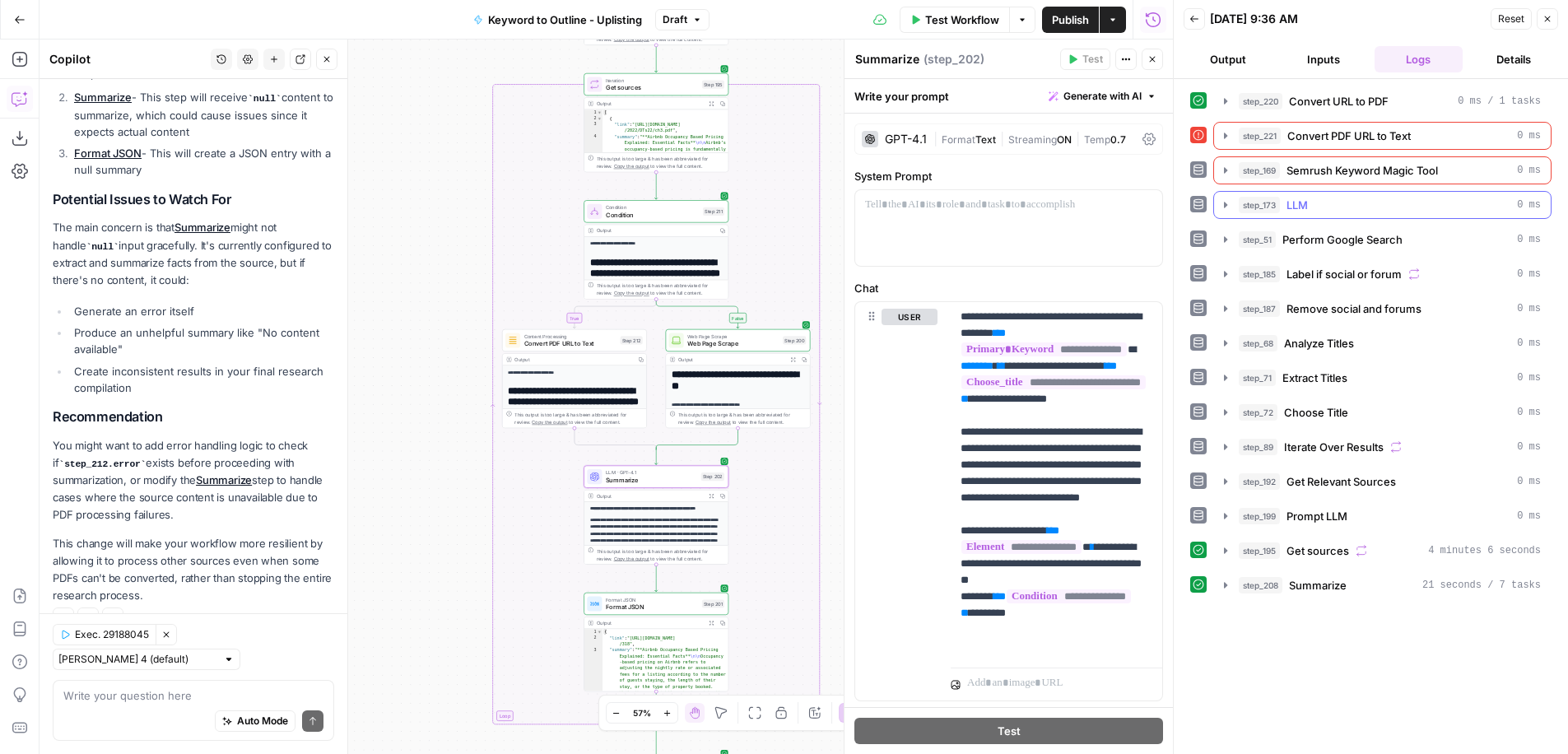
click at [1223, 203] on icon "button" at bounding box center [1226, 205] width 13 height 13
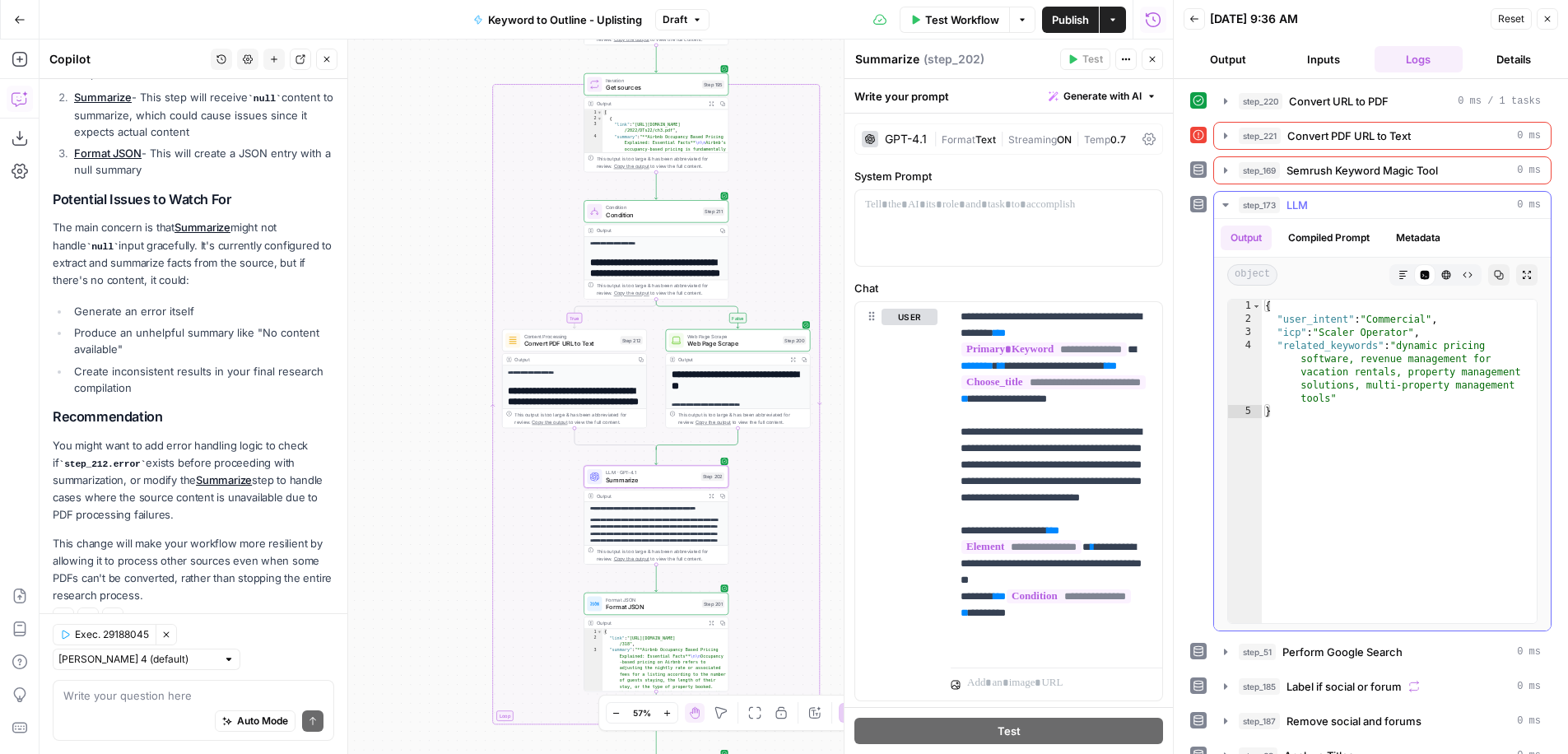
click at [1223, 205] on icon "button" at bounding box center [1226, 205] width 13 height 13
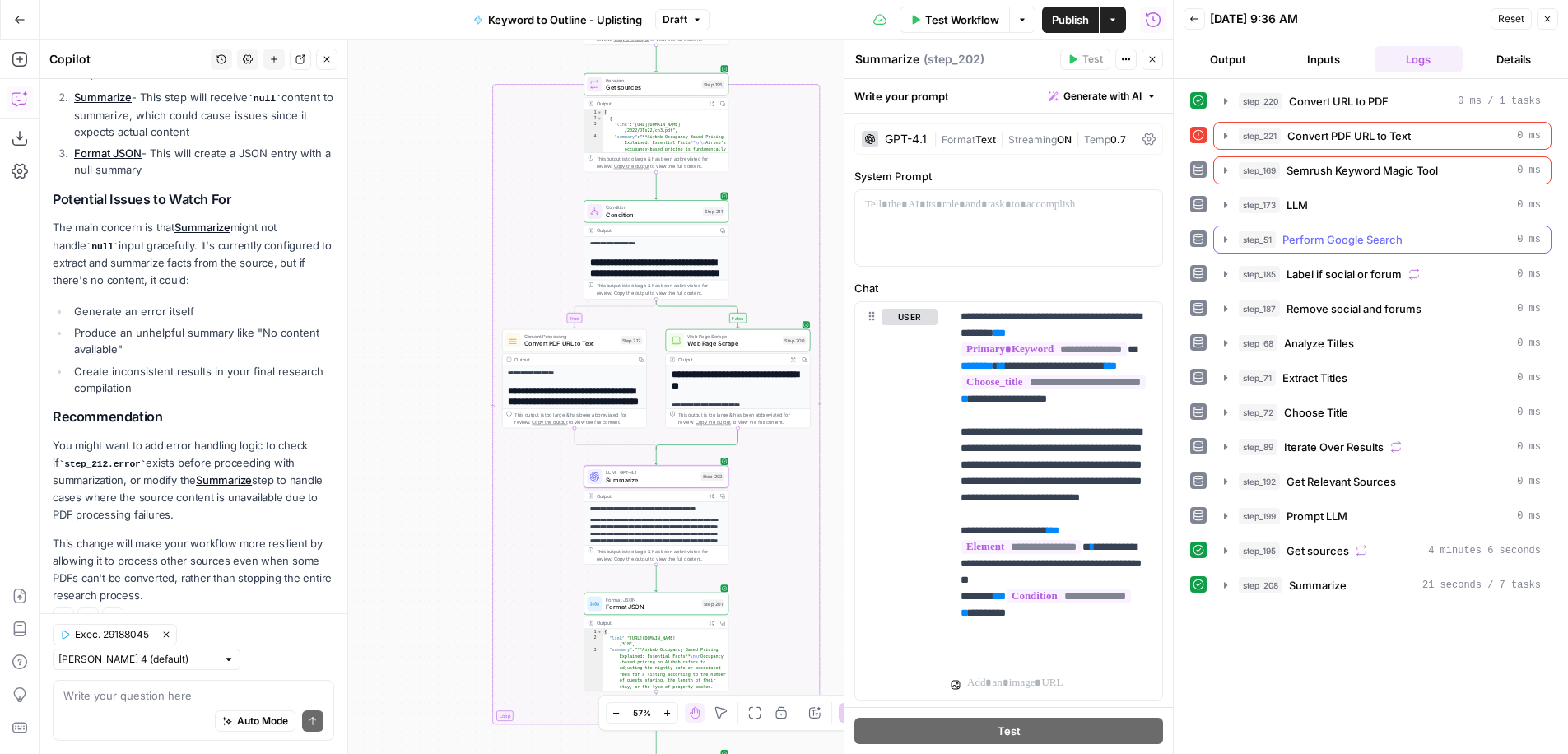
click at [1224, 236] on icon "button" at bounding box center [1226, 239] width 3 height 6
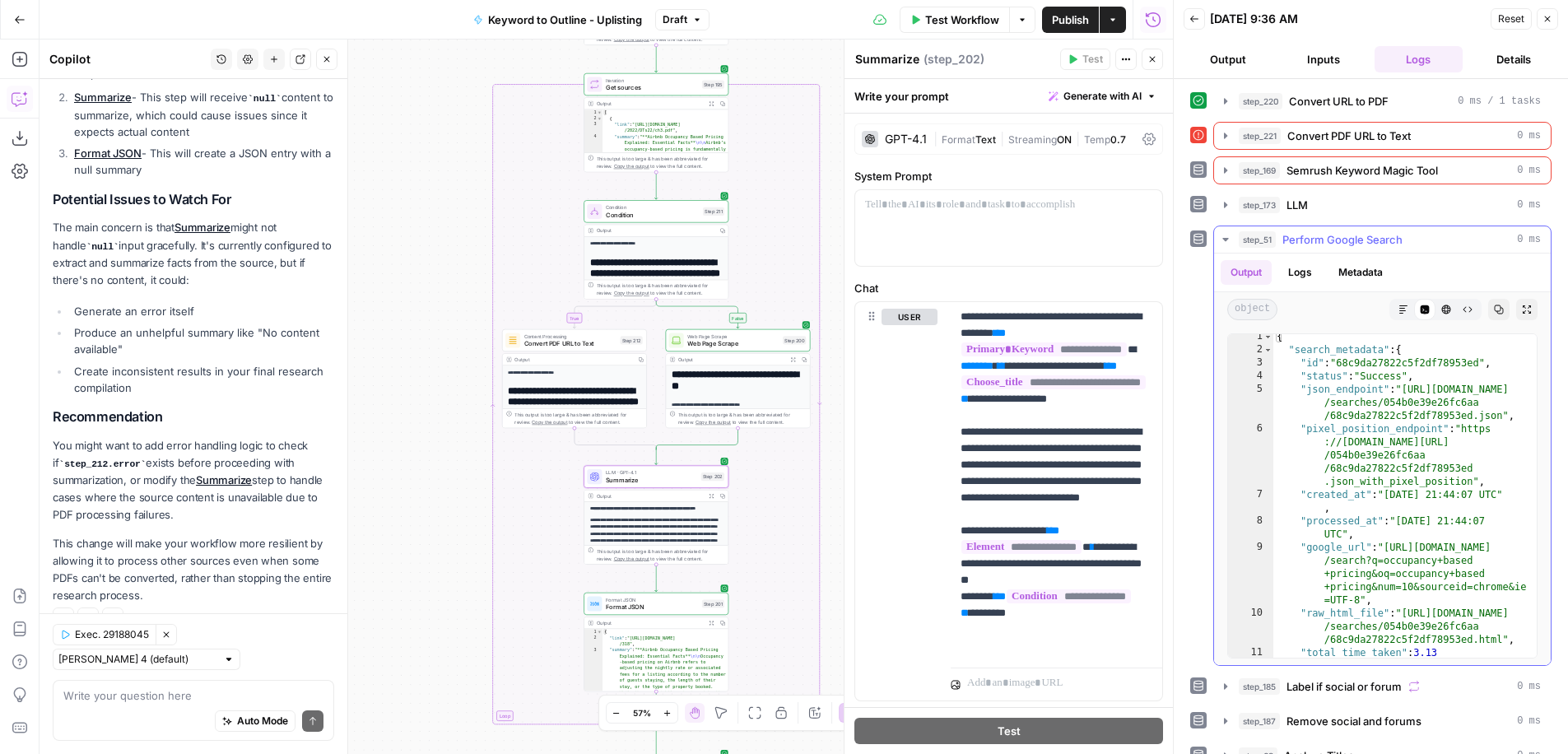
scroll to position [0, 0]
click at [1220, 241] on icon "button" at bounding box center [1226, 240] width 13 height 13
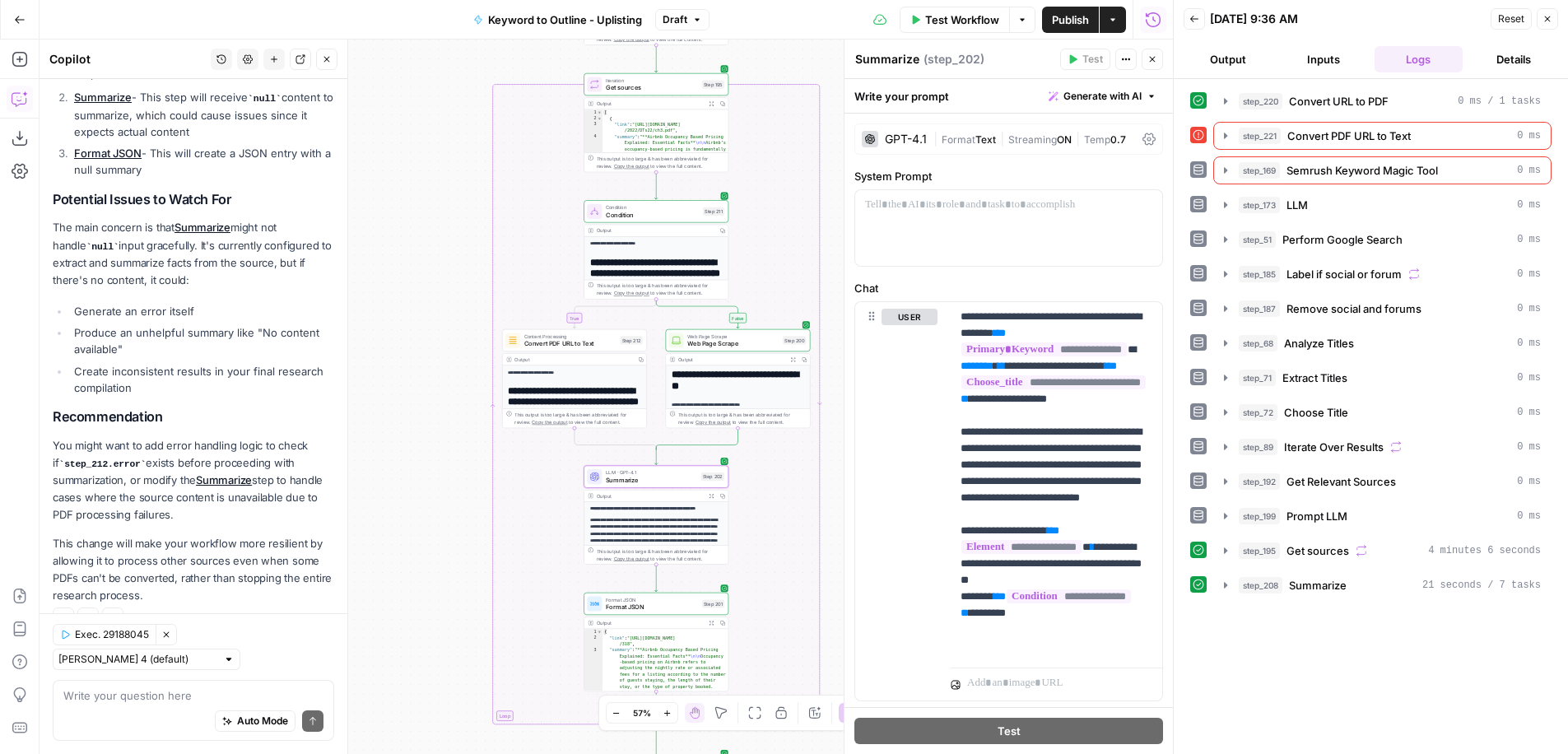
click at [1136, 52] on button "Actions" at bounding box center [1126, 59] width 21 height 21
click at [1150, 57] on icon "button" at bounding box center [1152, 60] width 10 height 10
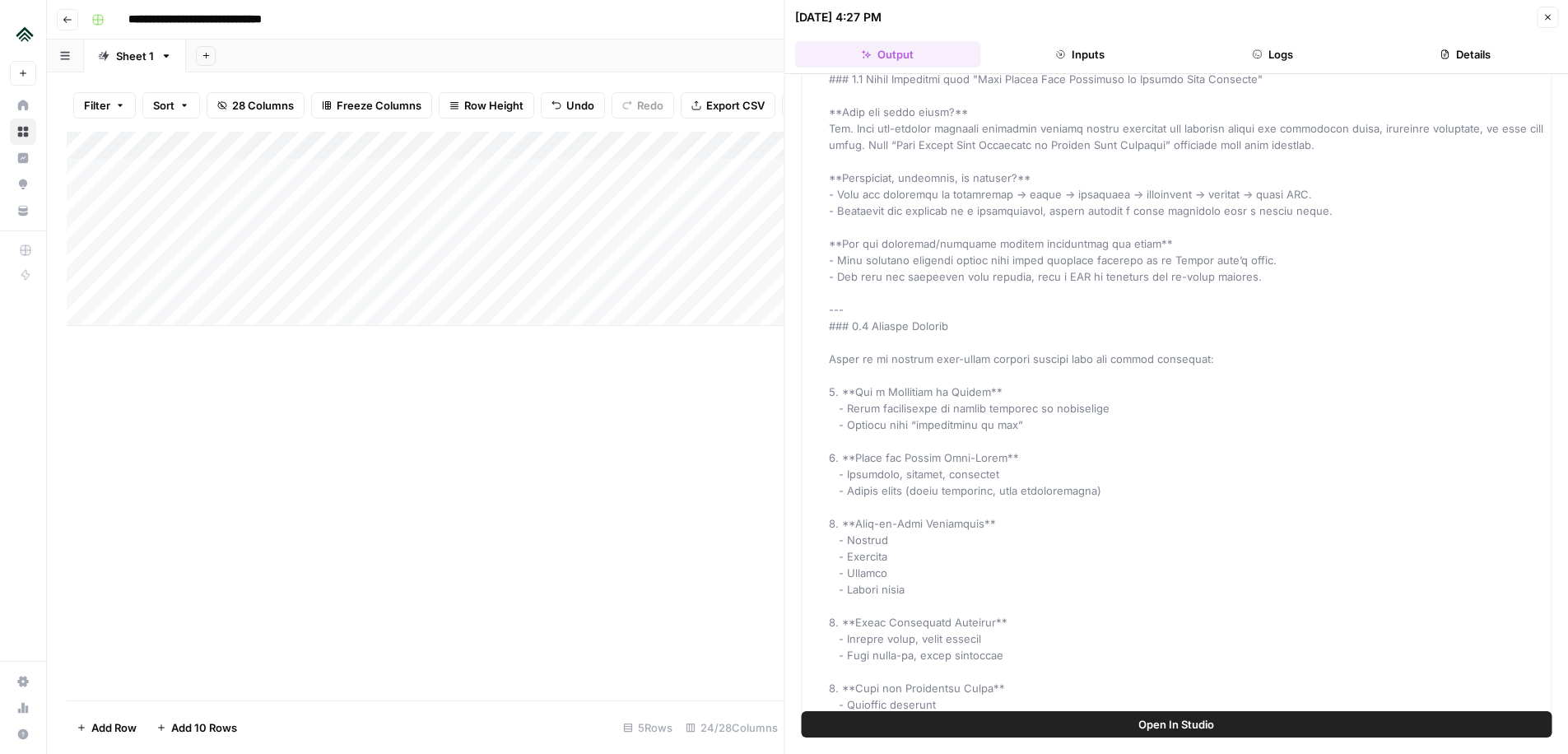
scroll to position [5116, 0]
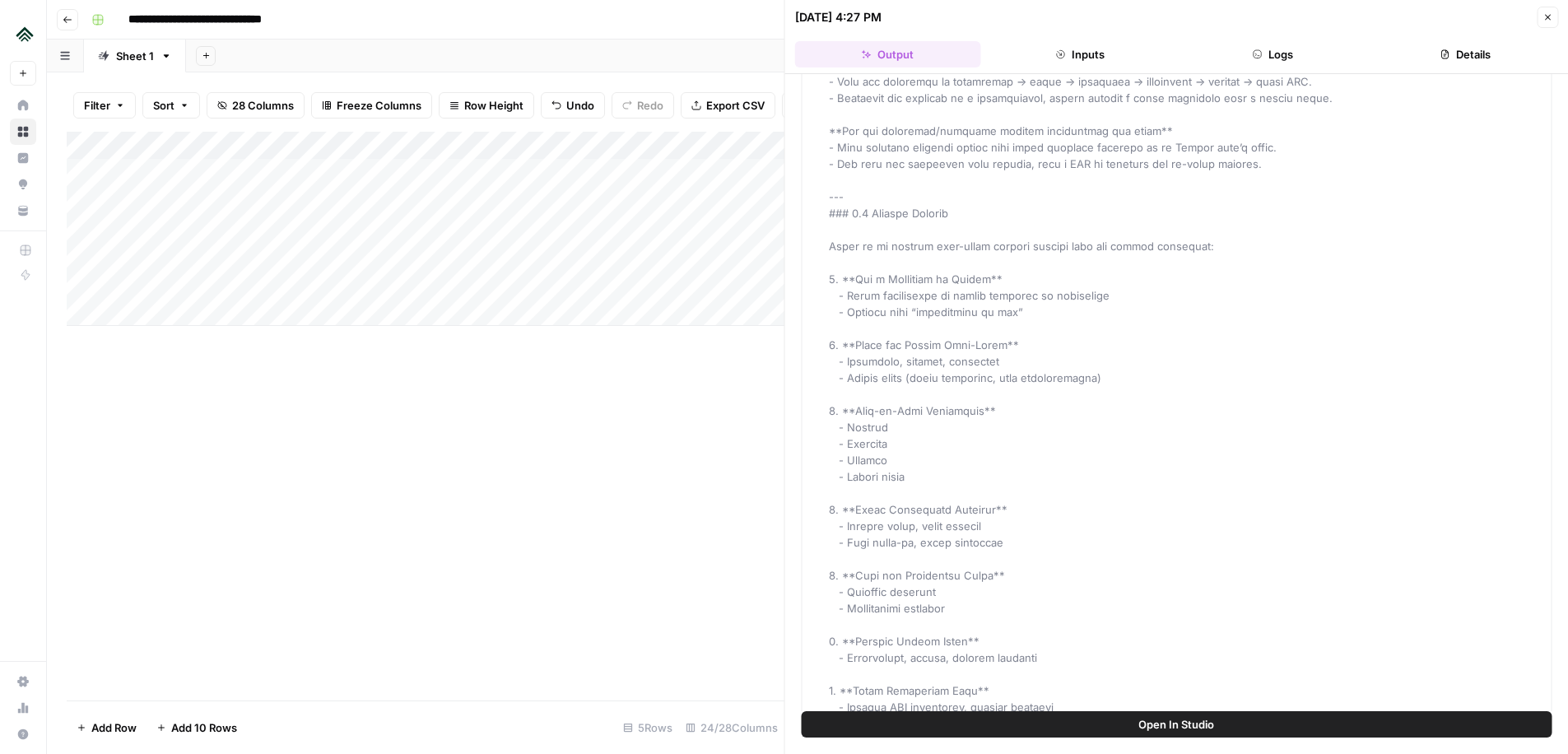
click at [1554, 14] on button "Close" at bounding box center [1547, 17] width 21 height 21
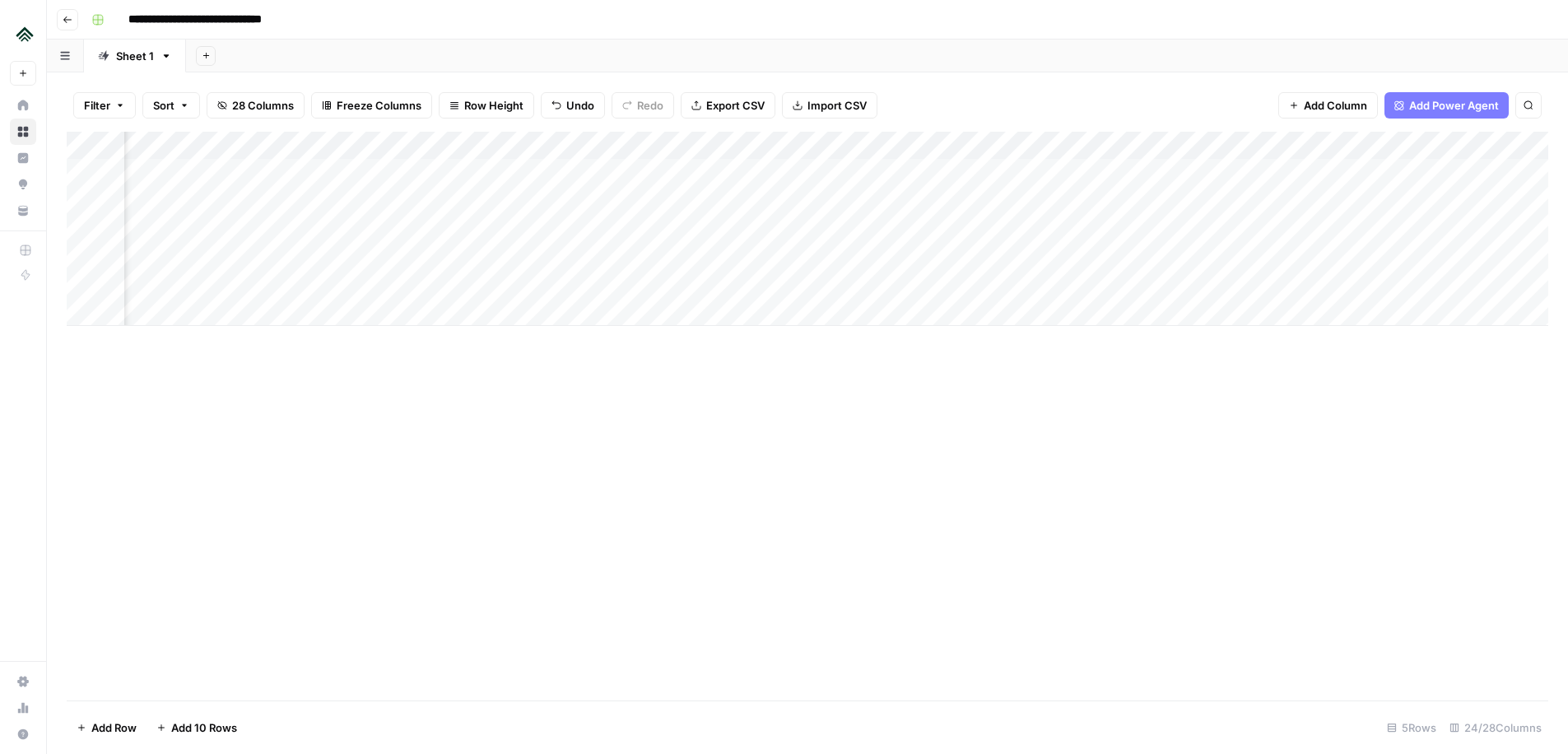
scroll to position [0, 310]
click at [1005, 200] on div "Add Column" at bounding box center [807, 229] width 1481 height 194
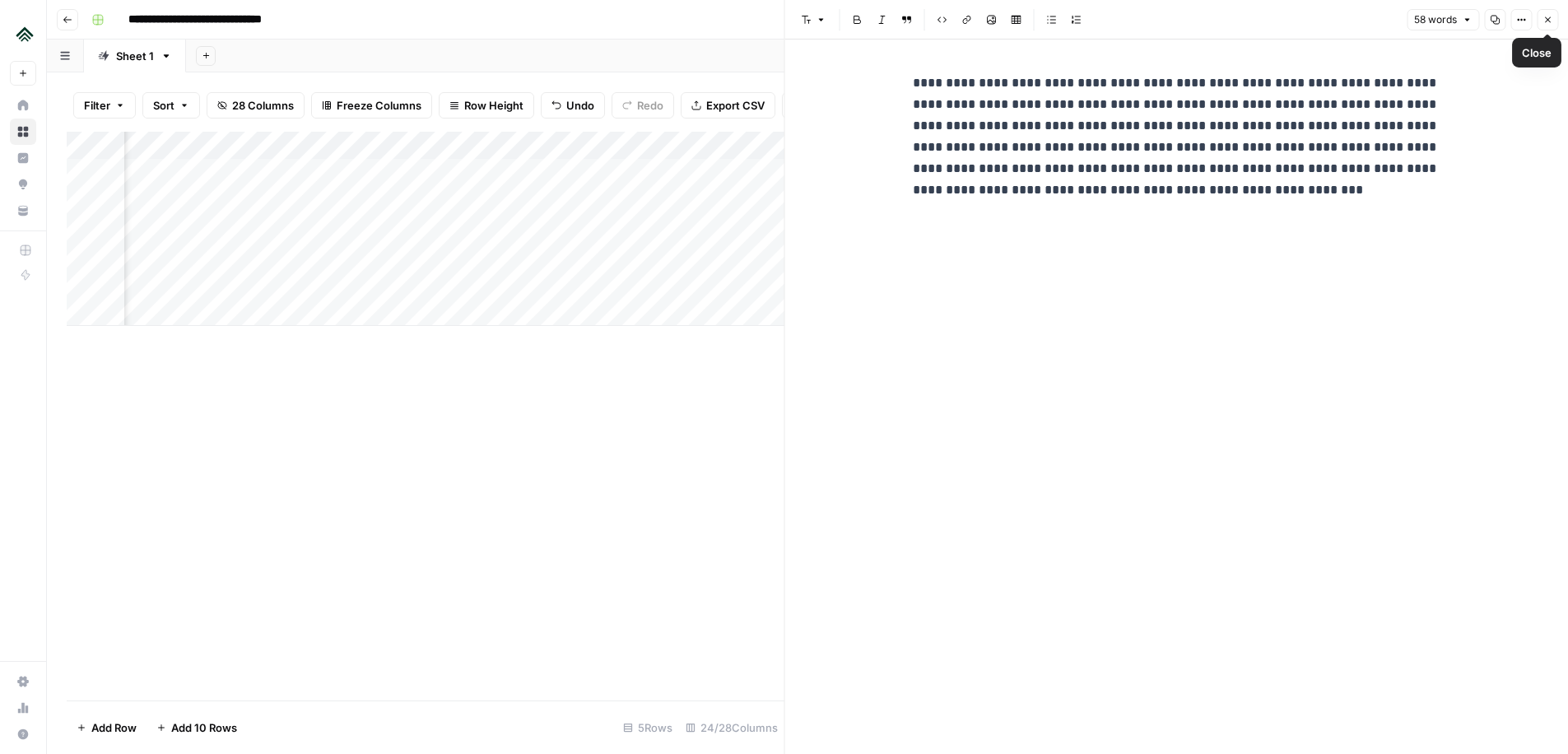
click at [1544, 21] on icon "button" at bounding box center [1548, 20] width 10 height 10
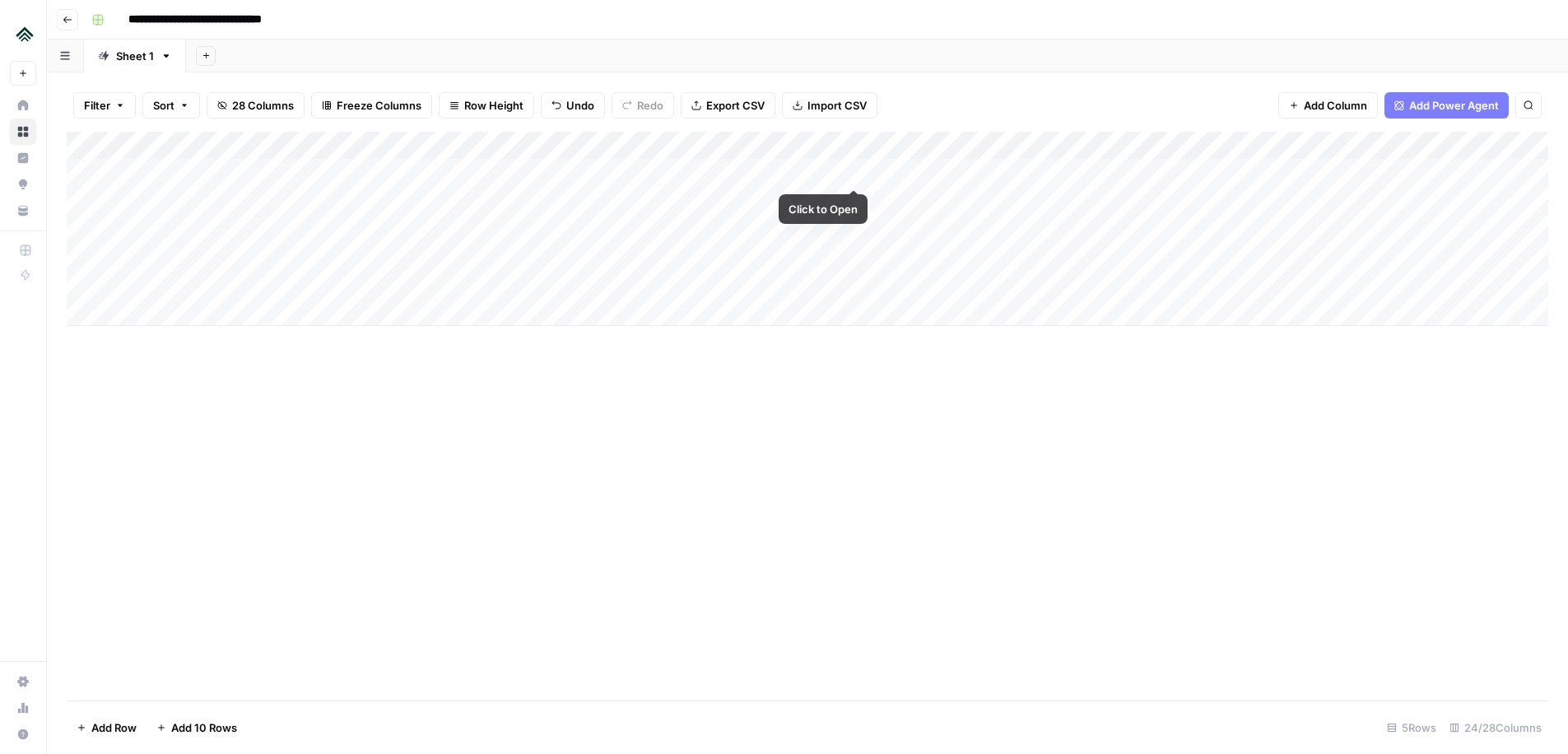
click at [853, 173] on div "Add Column" at bounding box center [807, 229] width 1481 height 194
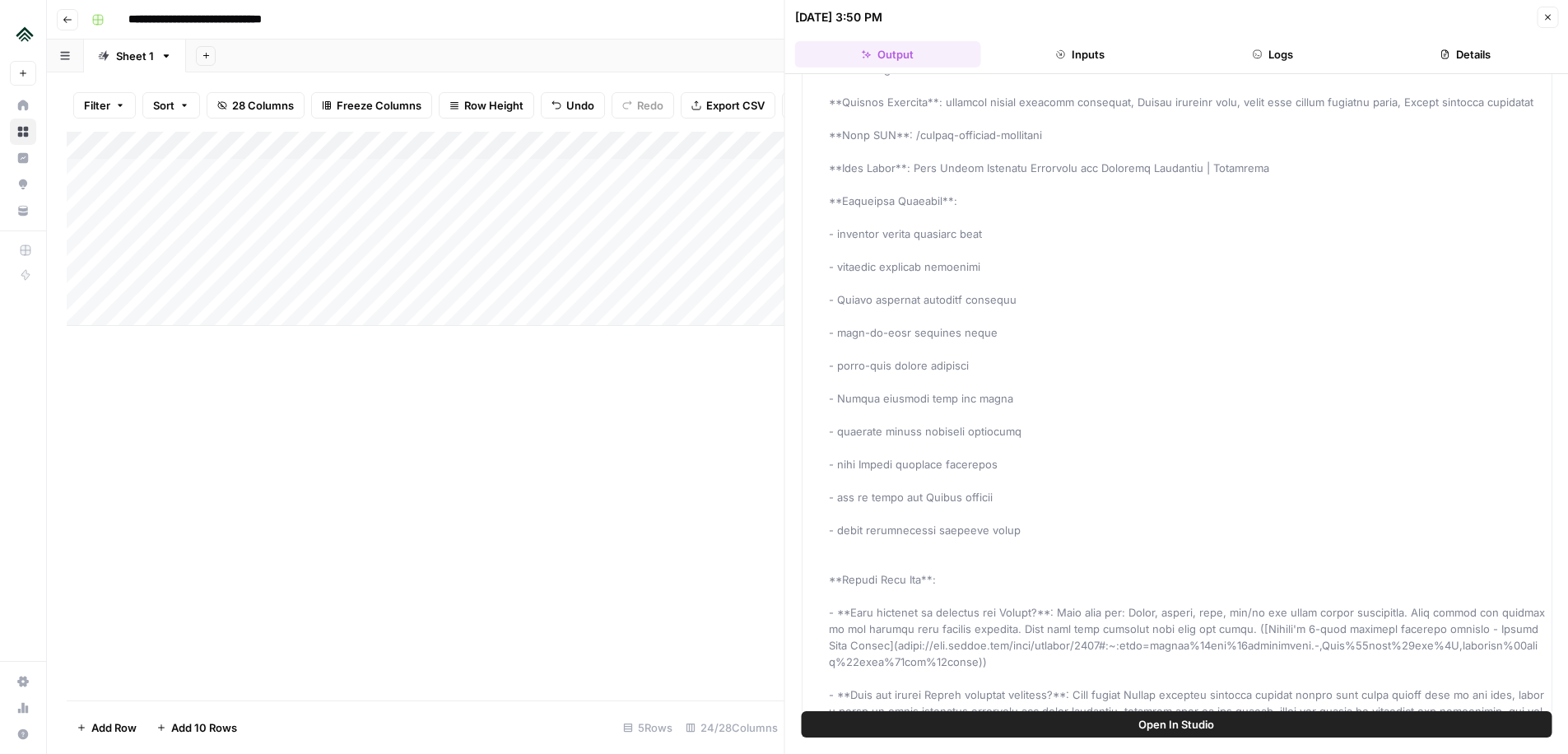
scroll to position [354, 0]
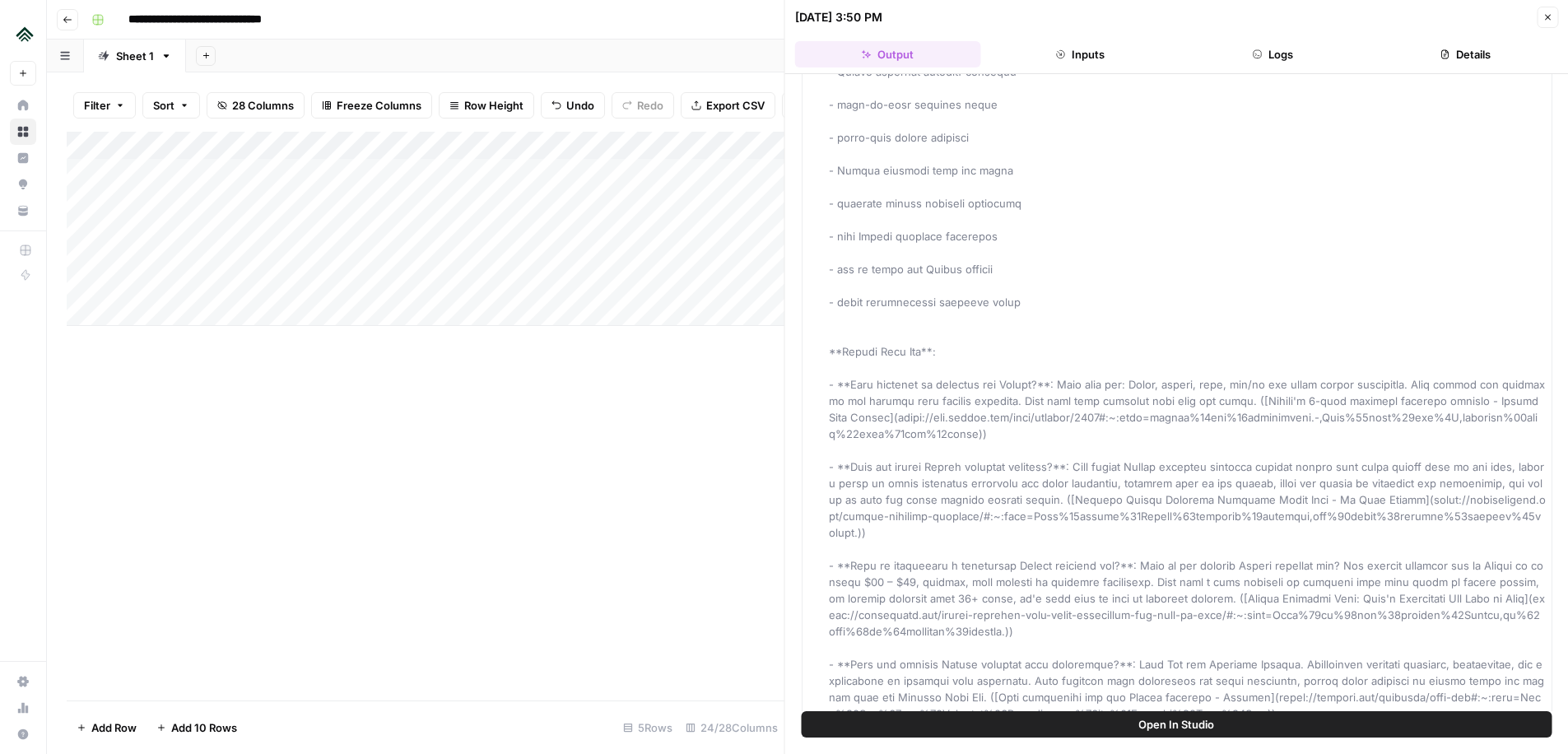
click at [1137, 727] on button "Open In Studio" at bounding box center [1177, 724] width 750 height 26
click at [426, 202] on div "Add Column" at bounding box center [425, 229] width 718 height 194
click at [426, 202] on textarea "**********" at bounding box center [492, 201] width 263 height 23
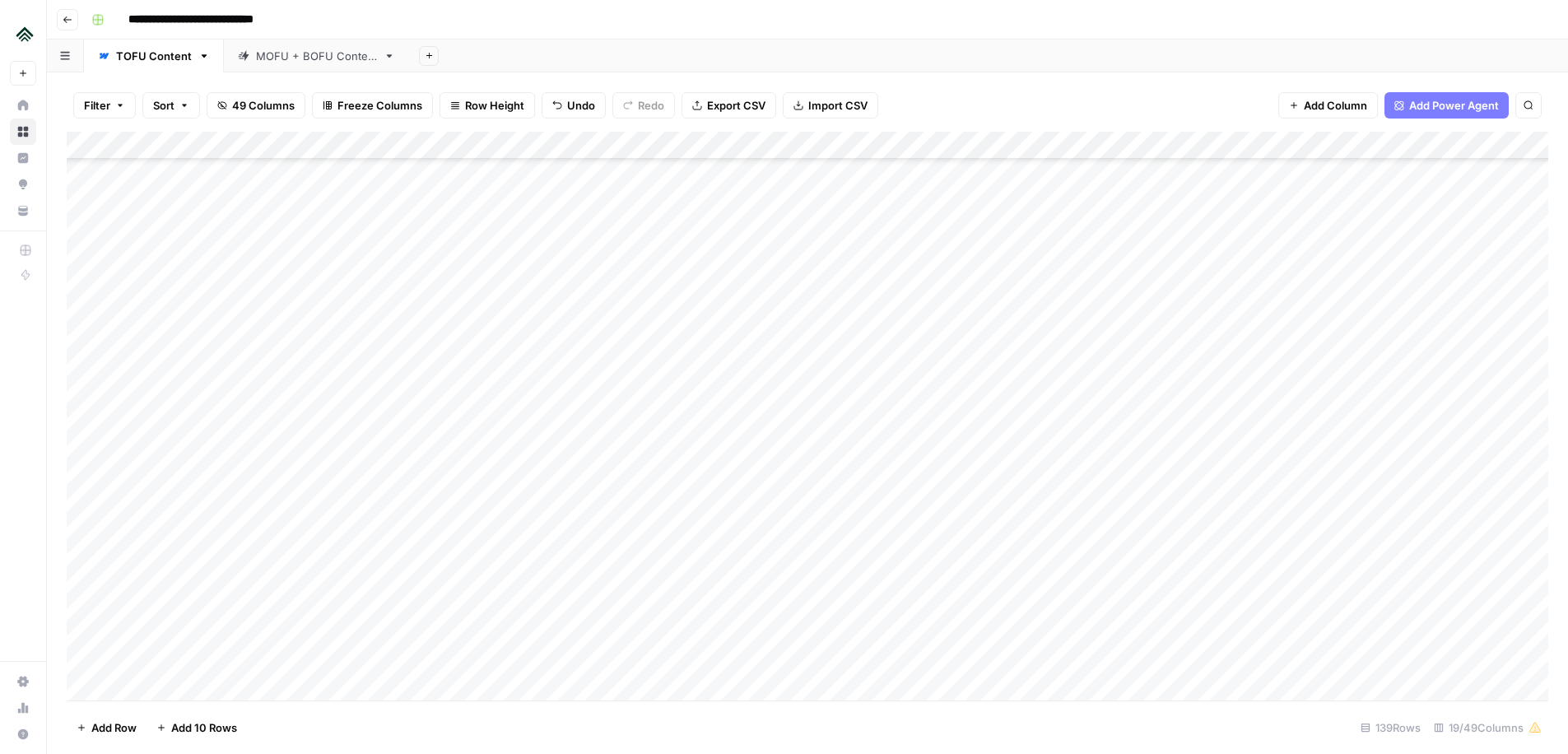
scroll to position [3004, 0]
click at [591, 469] on div "Add Column" at bounding box center [807, 417] width 1481 height 569
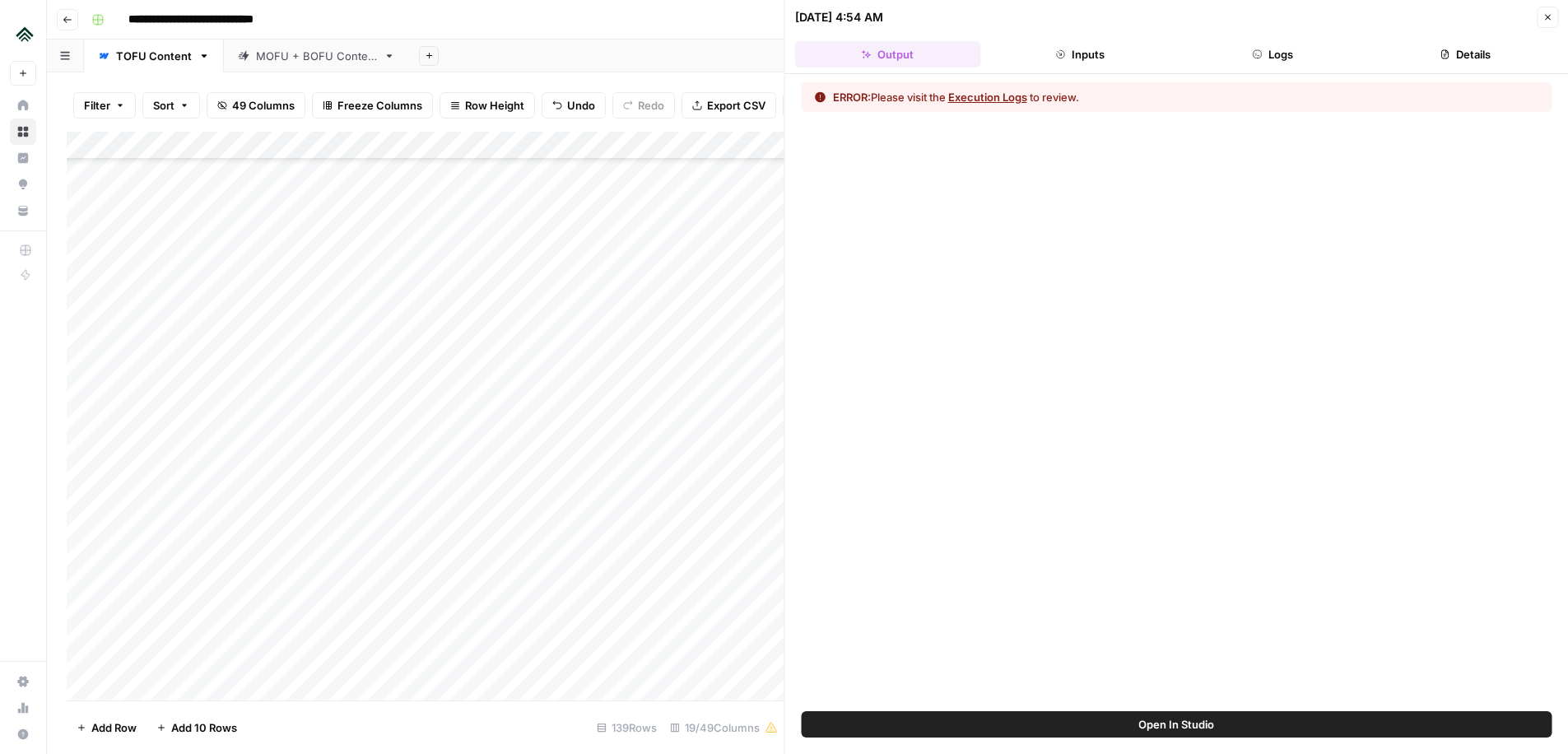
click at [1286, 60] on button "Logs" at bounding box center [1272, 54] width 186 height 26
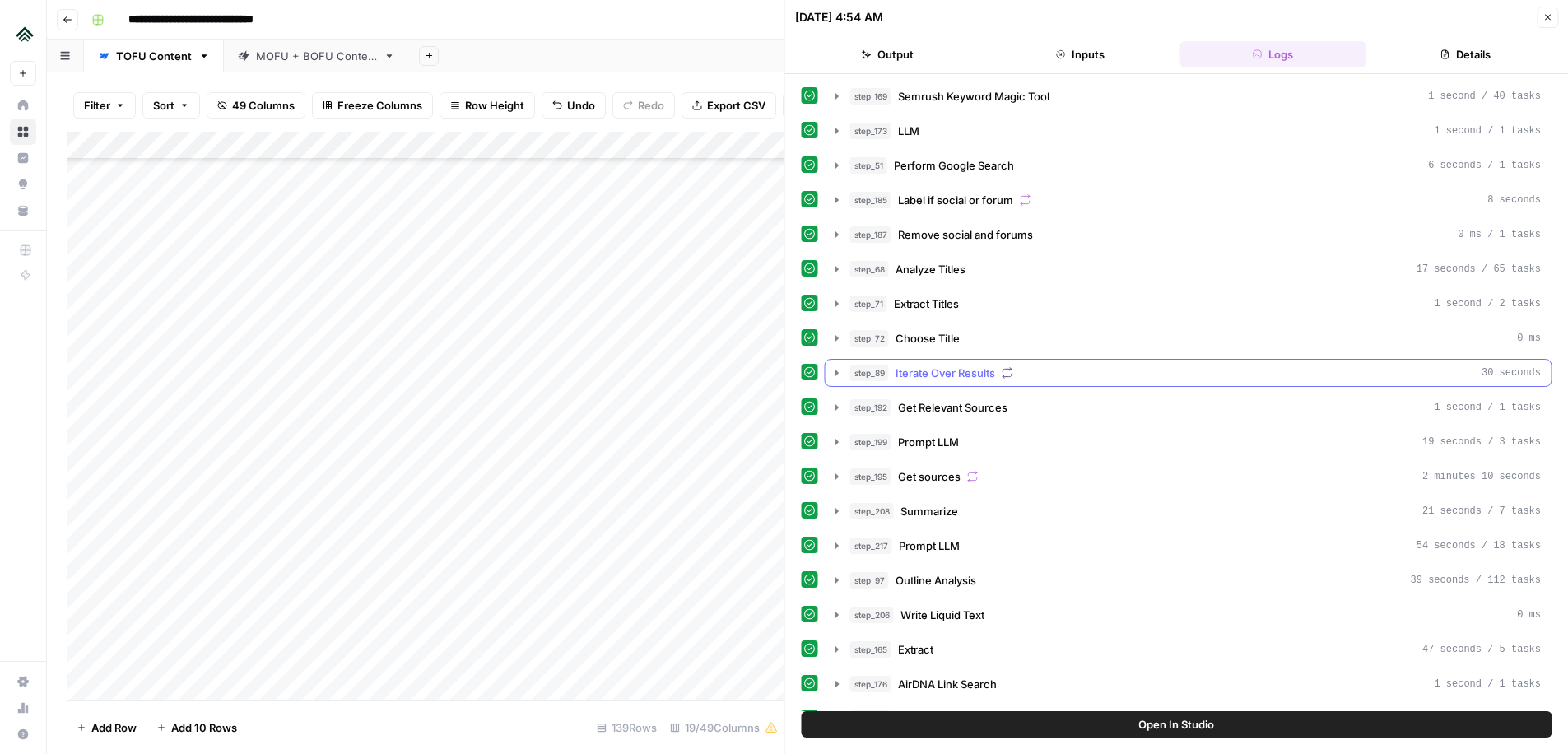
scroll to position [306, 0]
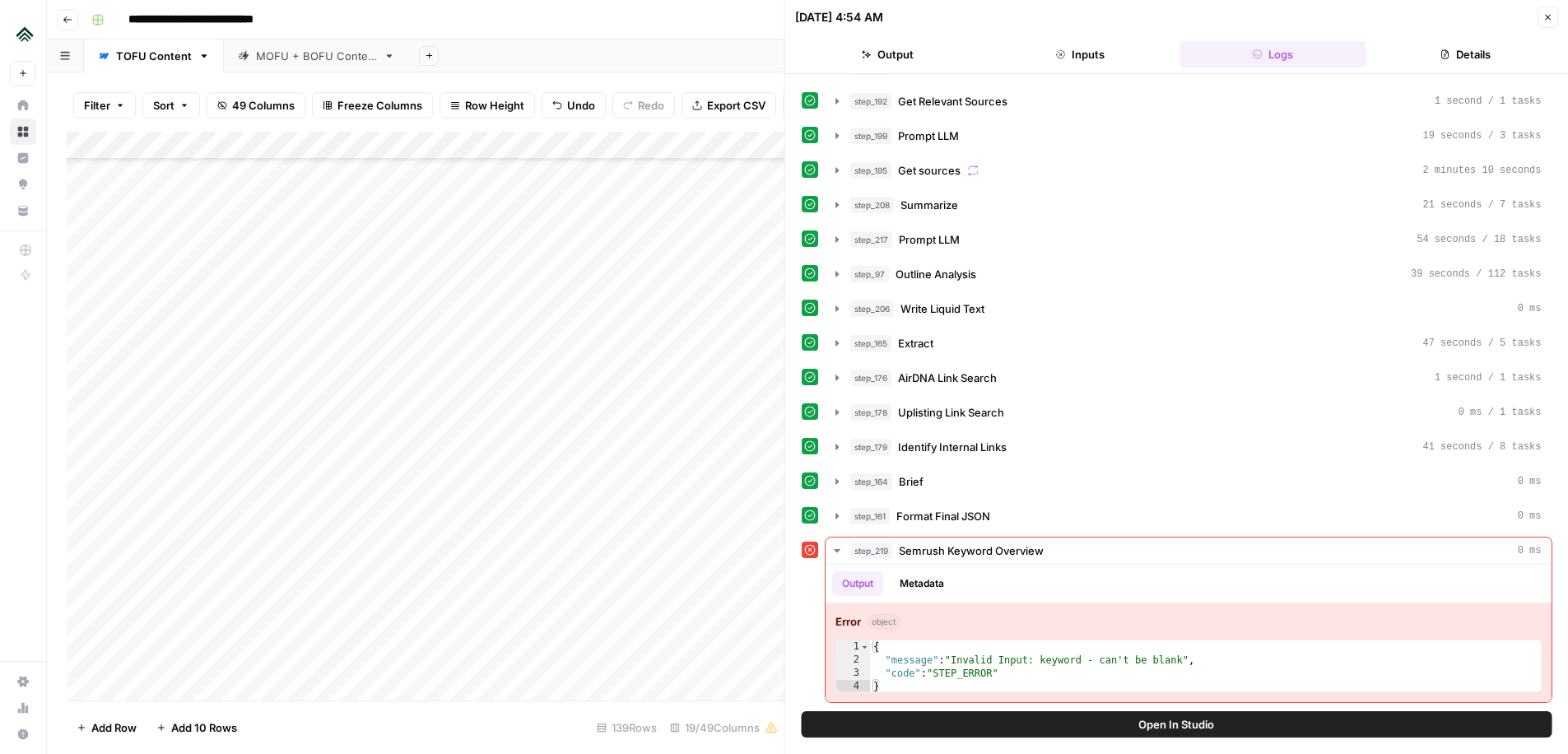
click at [777, 732] on div at bounding box center [786, 377] width 17 height 754
click at [1269, 723] on button "Open In Studio" at bounding box center [1176, 724] width 750 height 26
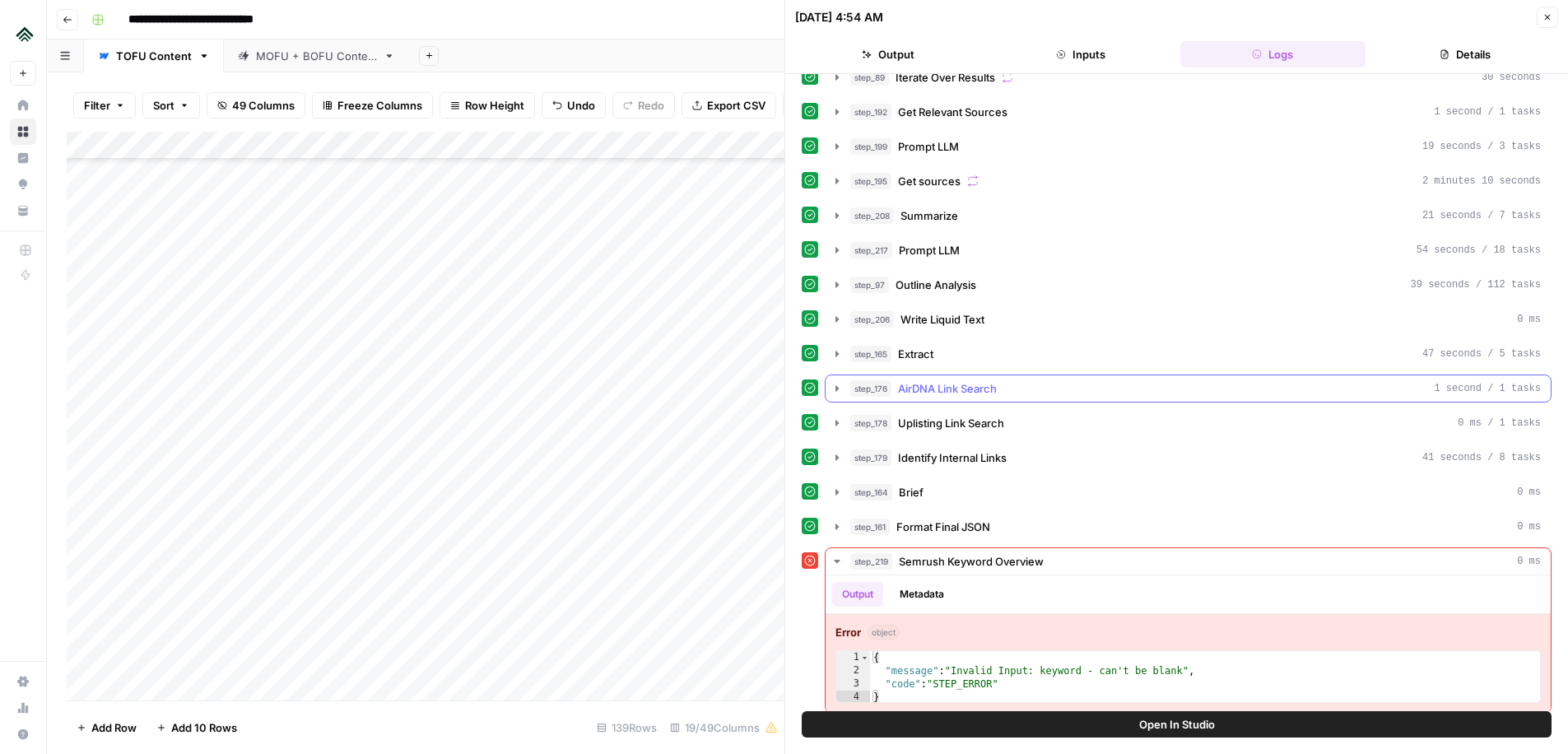
scroll to position [299, 0]
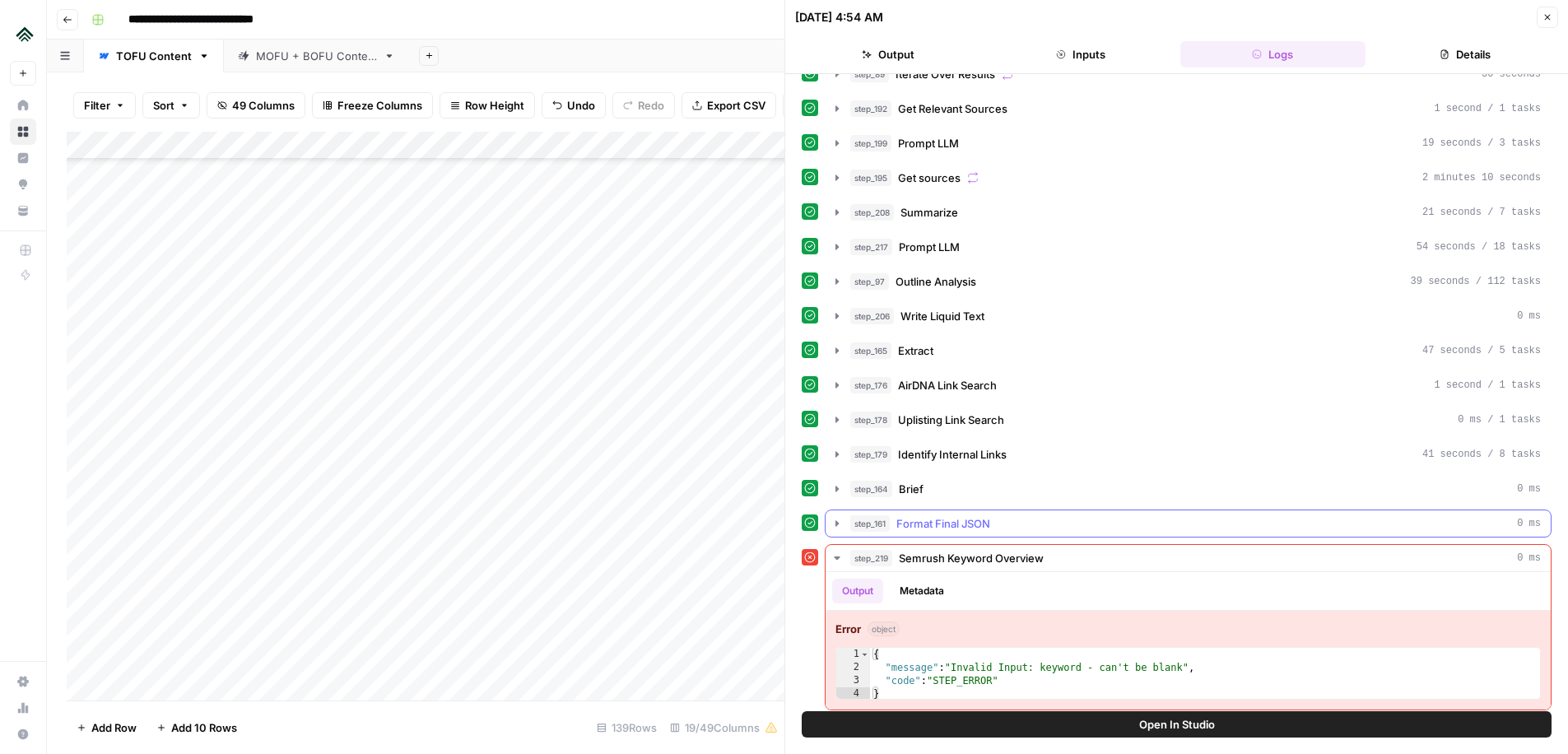
click at [840, 518] on icon "button" at bounding box center [837, 524] width 13 height 13
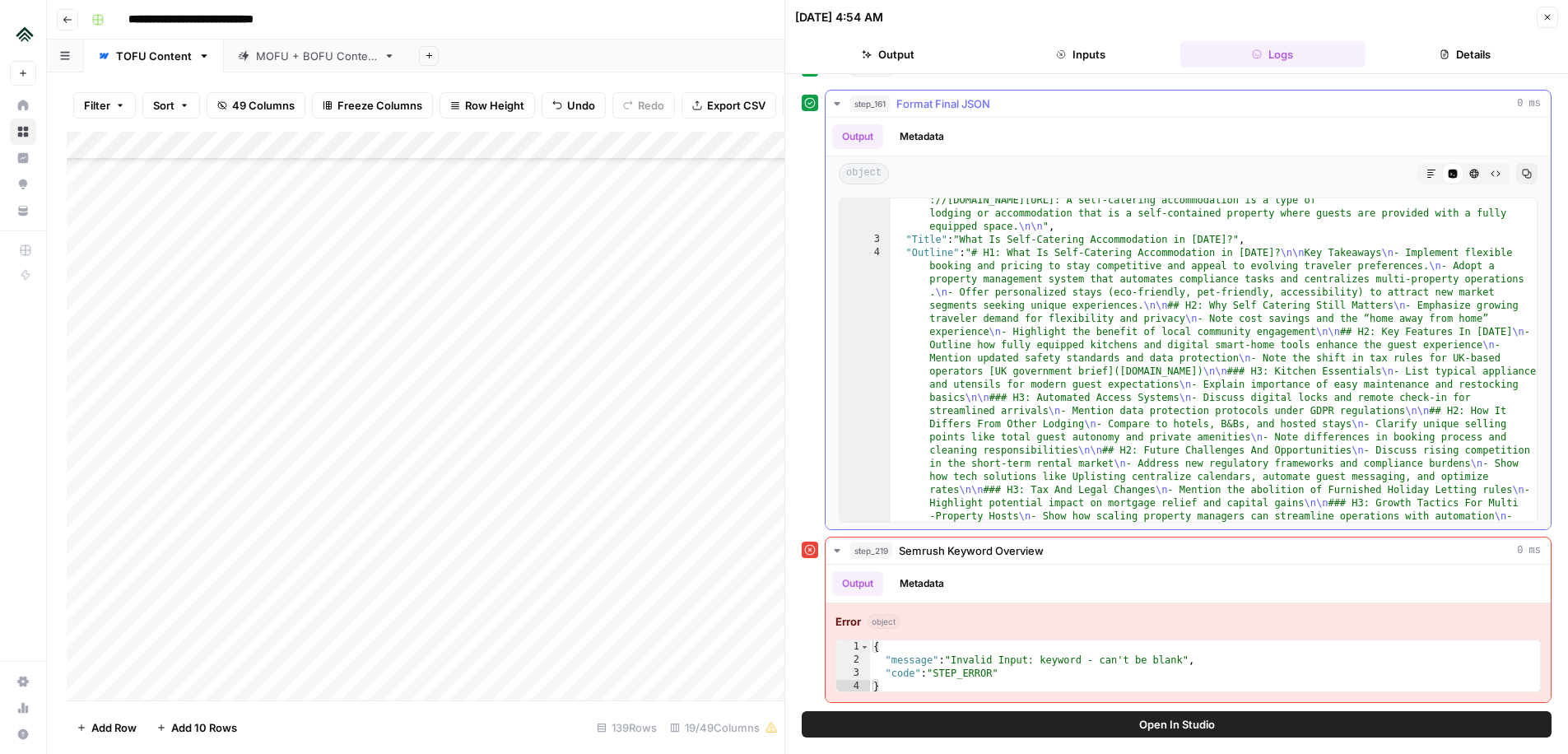
scroll to position [0, 0]
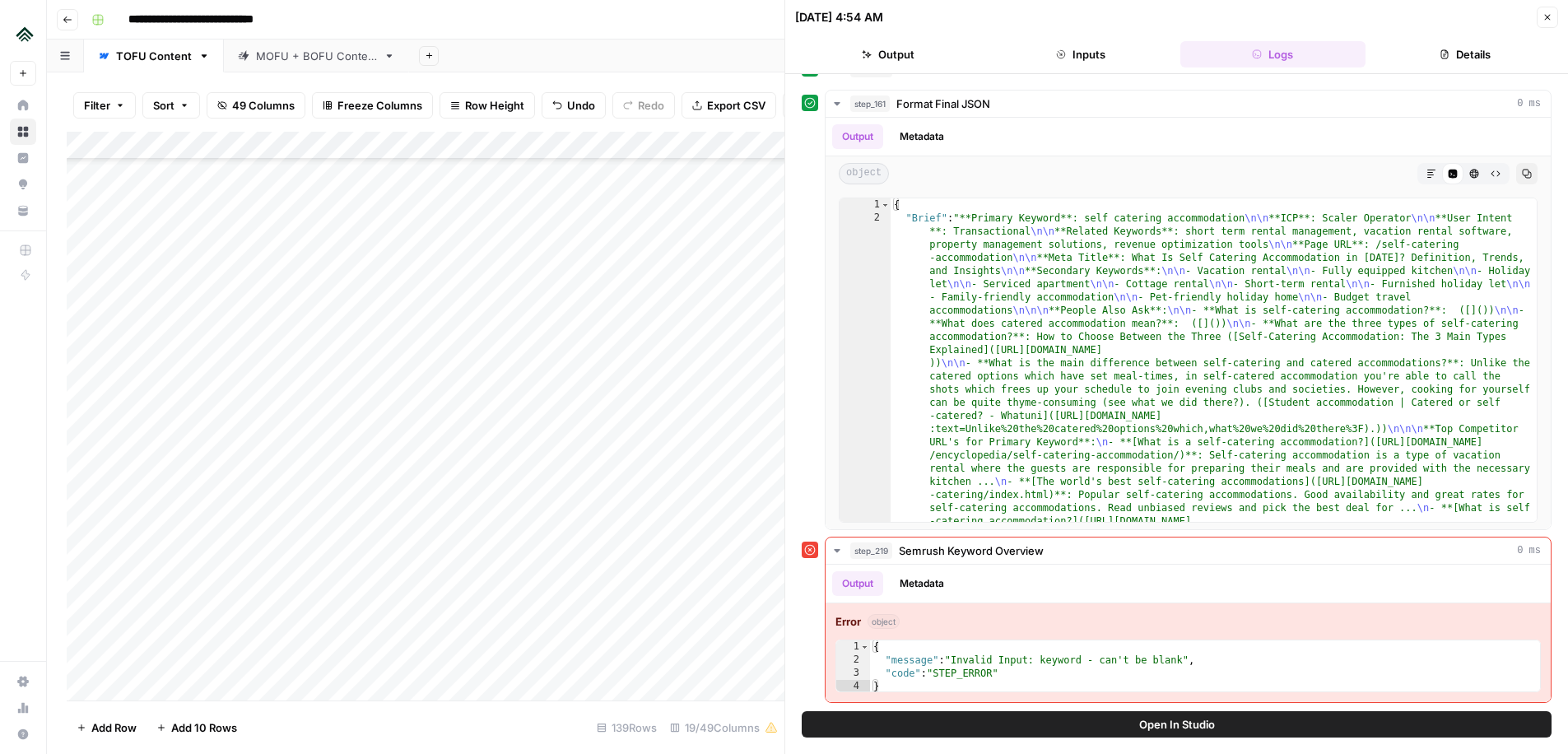
click at [1549, 9] on button "Close" at bounding box center [1547, 17] width 21 height 21
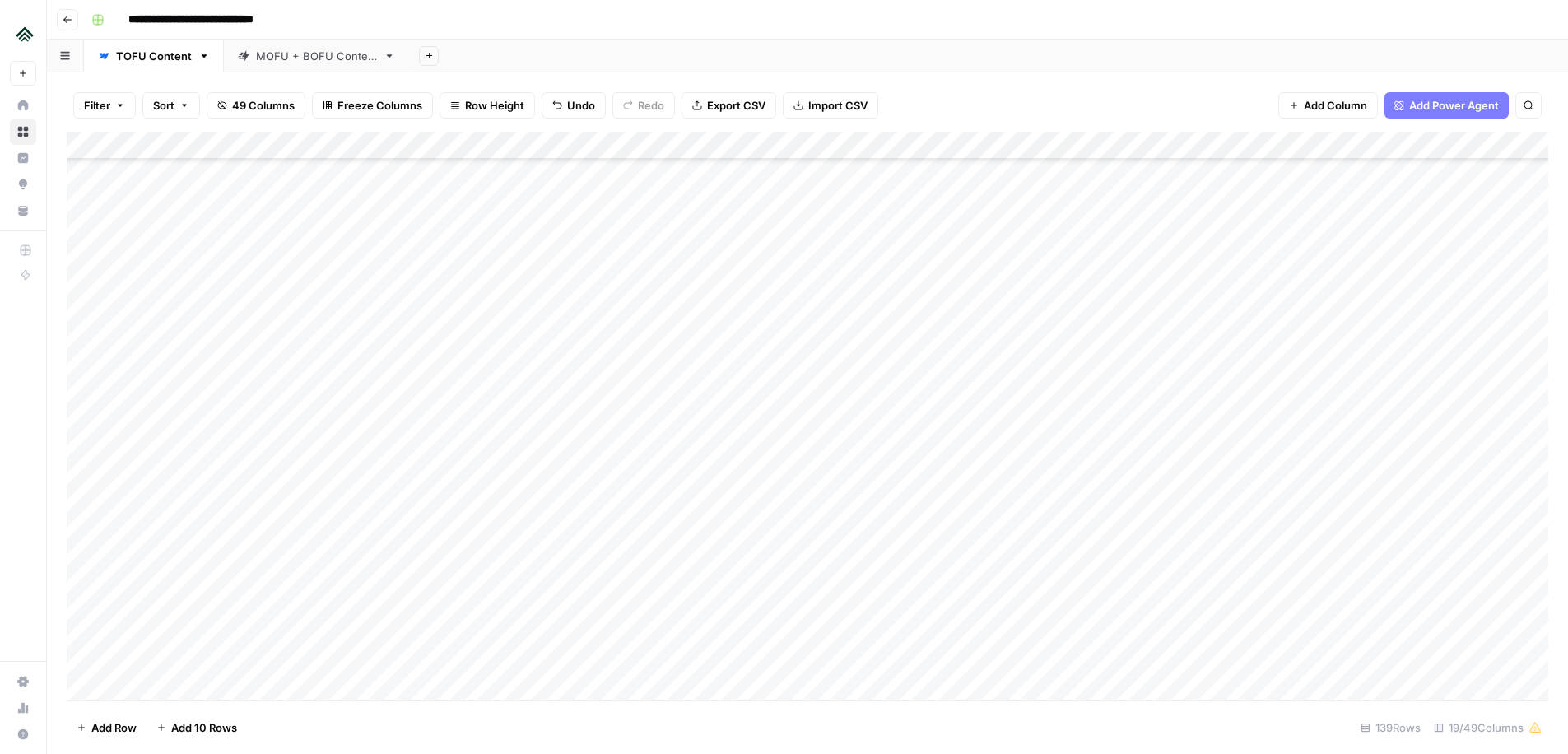
click at [596, 474] on div "Add Column" at bounding box center [807, 417] width 1481 height 569
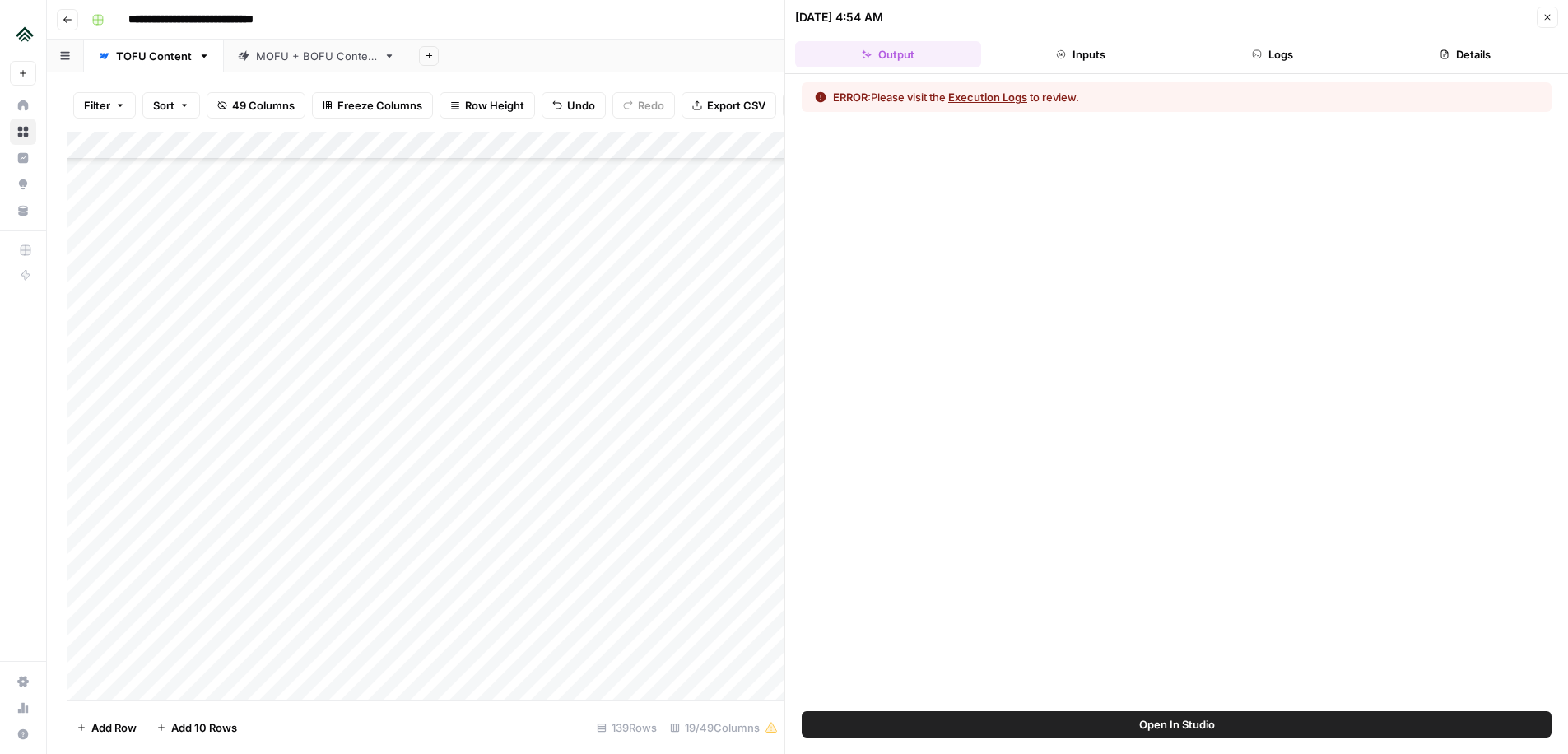
click at [1316, 40] on header "[DATE] 4:54 AM Close Output Inputs Logs Details" at bounding box center [1177, 37] width 783 height 74
click at [1295, 50] on button "Logs" at bounding box center [1273, 54] width 186 height 26
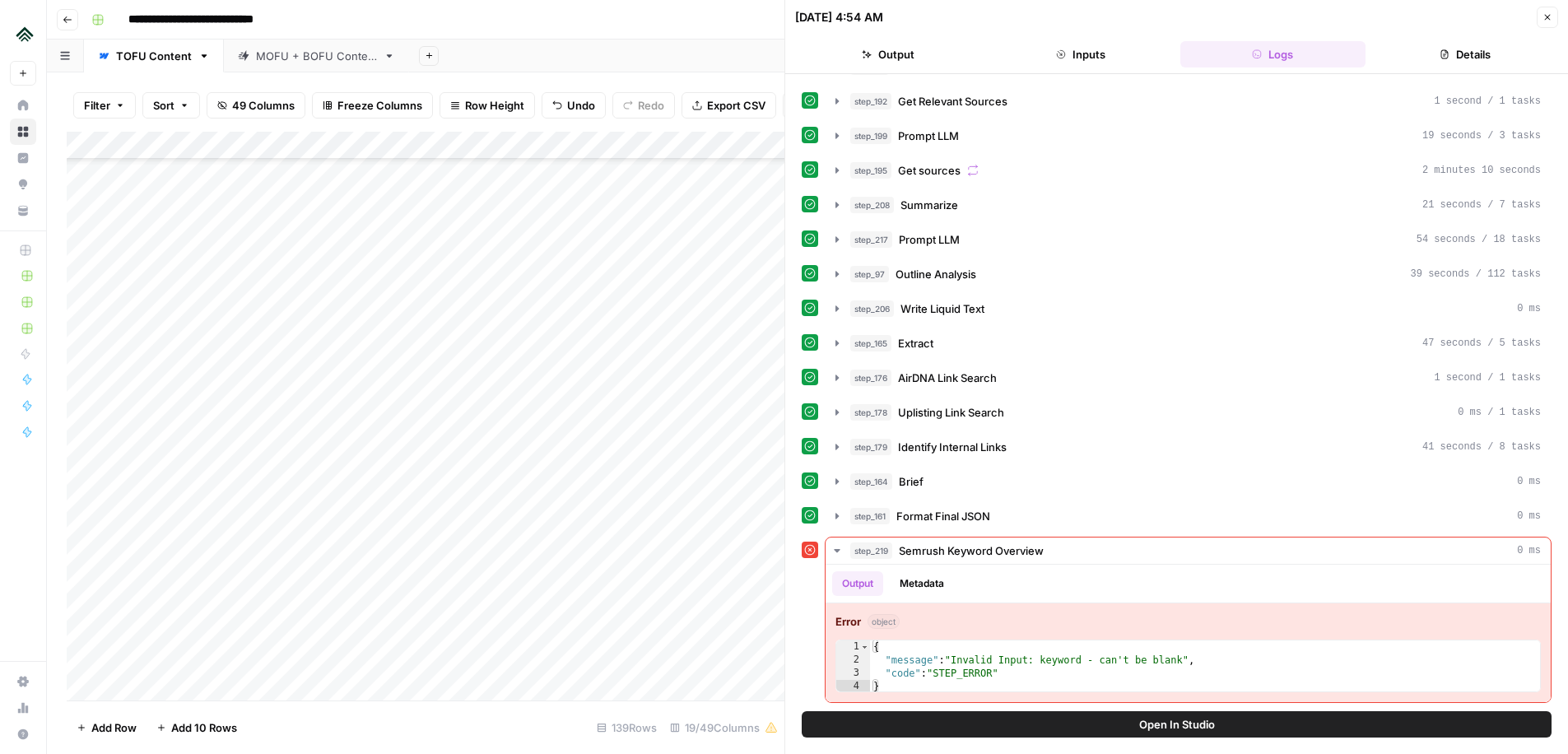
scroll to position [2987, 0]
click at [595, 459] on div "Add Column" at bounding box center [425, 417] width 718 height 569
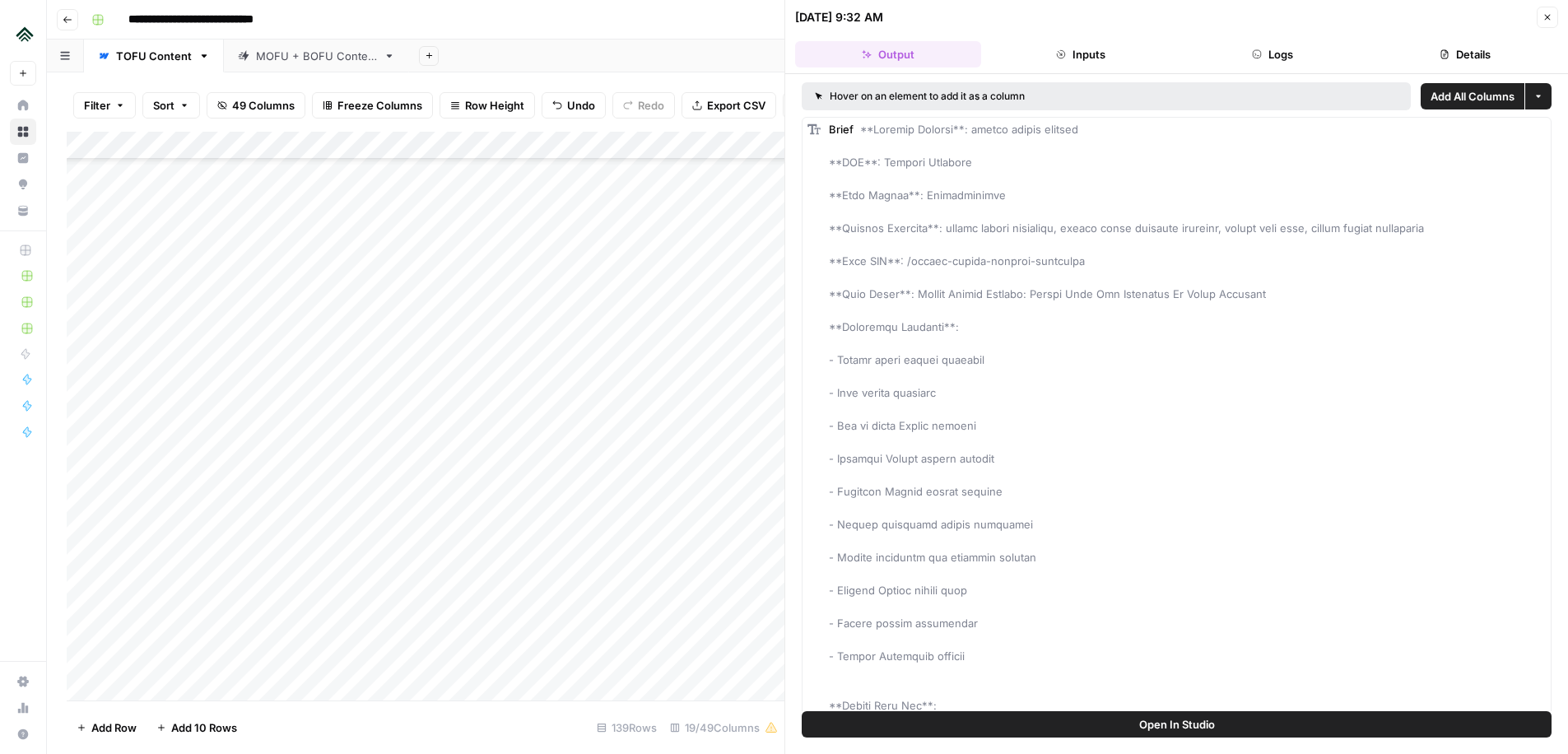
click at [1262, 44] on button "Logs" at bounding box center [1273, 54] width 186 height 26
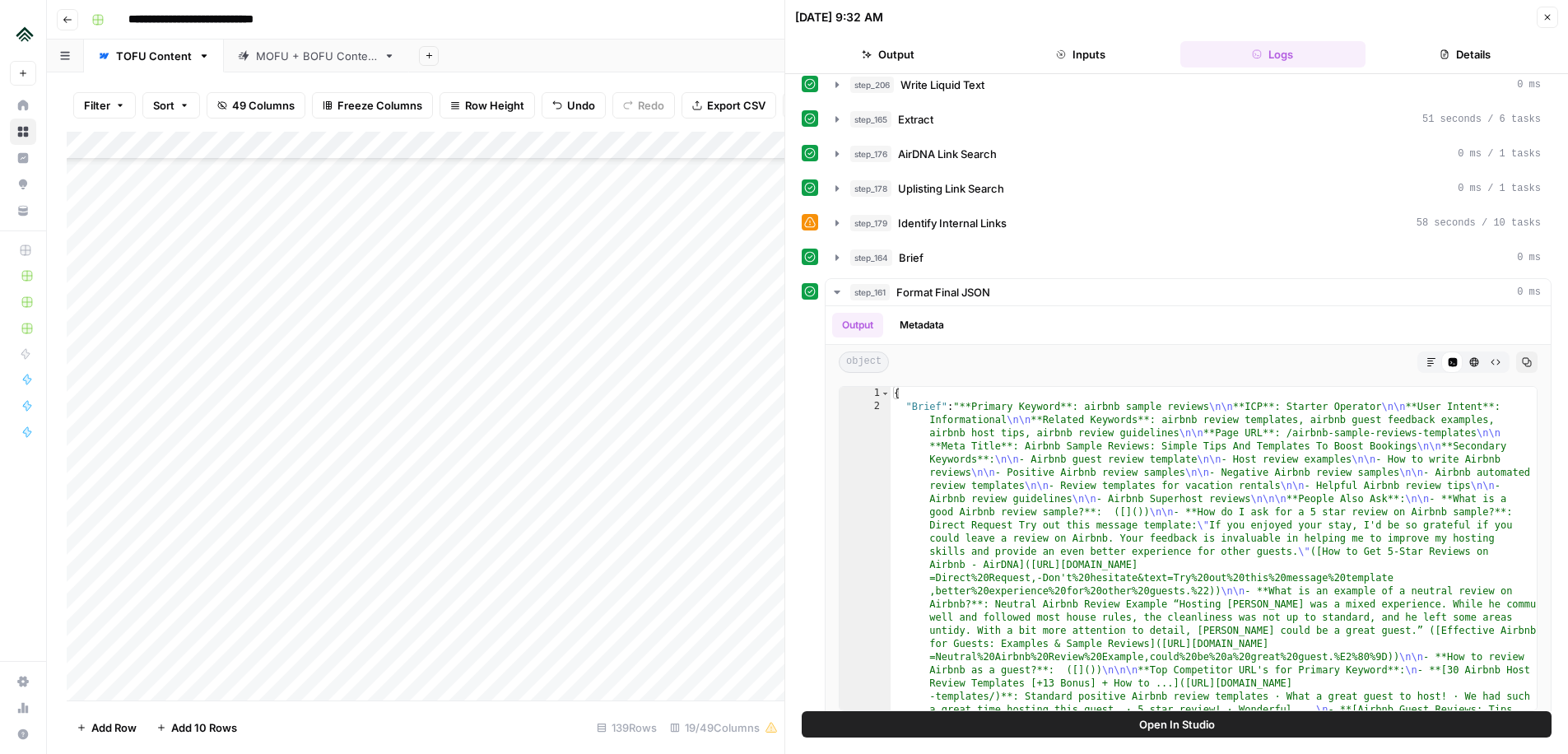
scroll to position [615, 0]
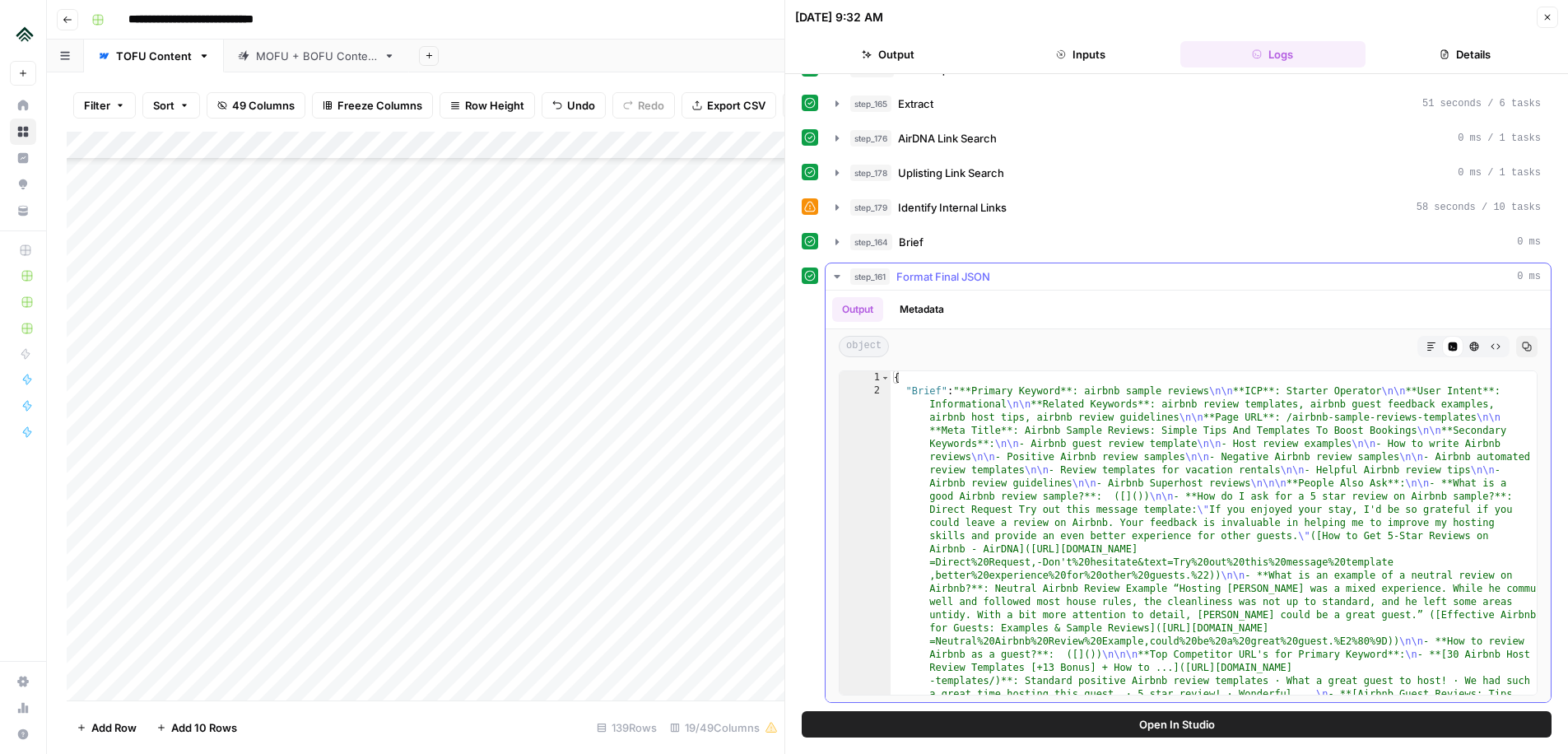
click at [835, 273] on icon "button" at bounding box center [837, 277] width 13 height 13
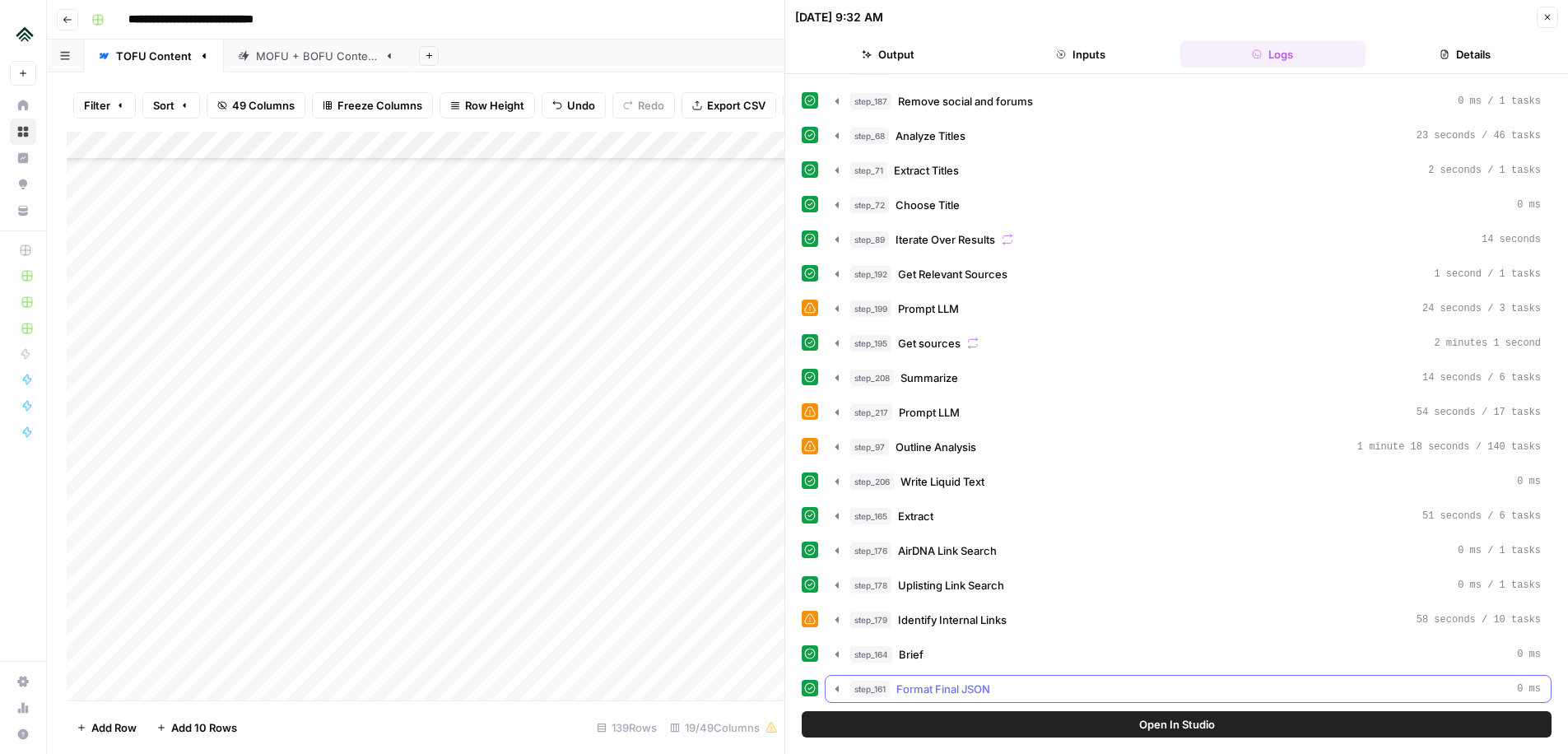
scroll to position [203, 0]
click at [592, 487] on div "Add Column" at bounding box center [425, 417] width 718 height 569
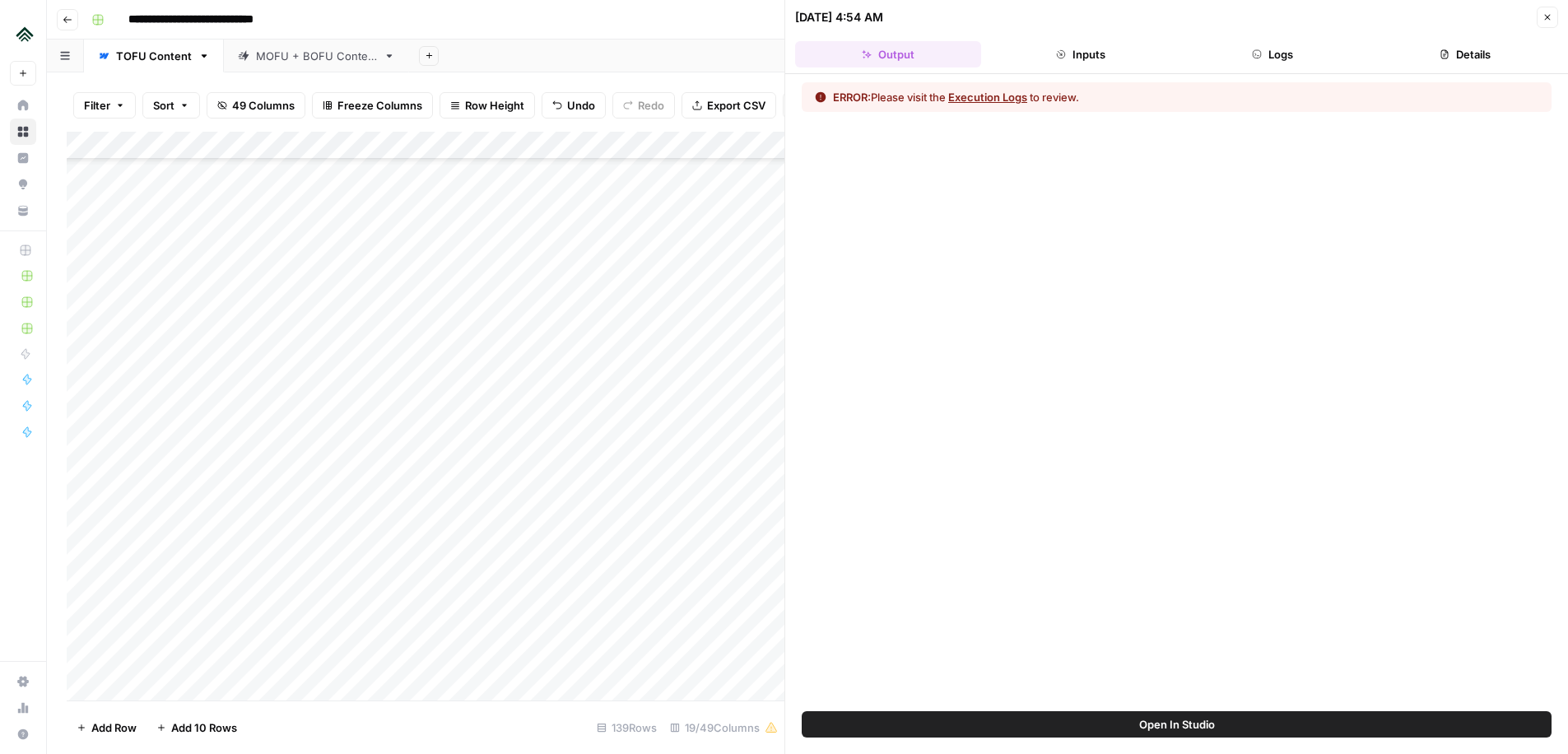
click at [1253, 62] on button "Logs" at bounding box center [1273, 54] width 186 height 26
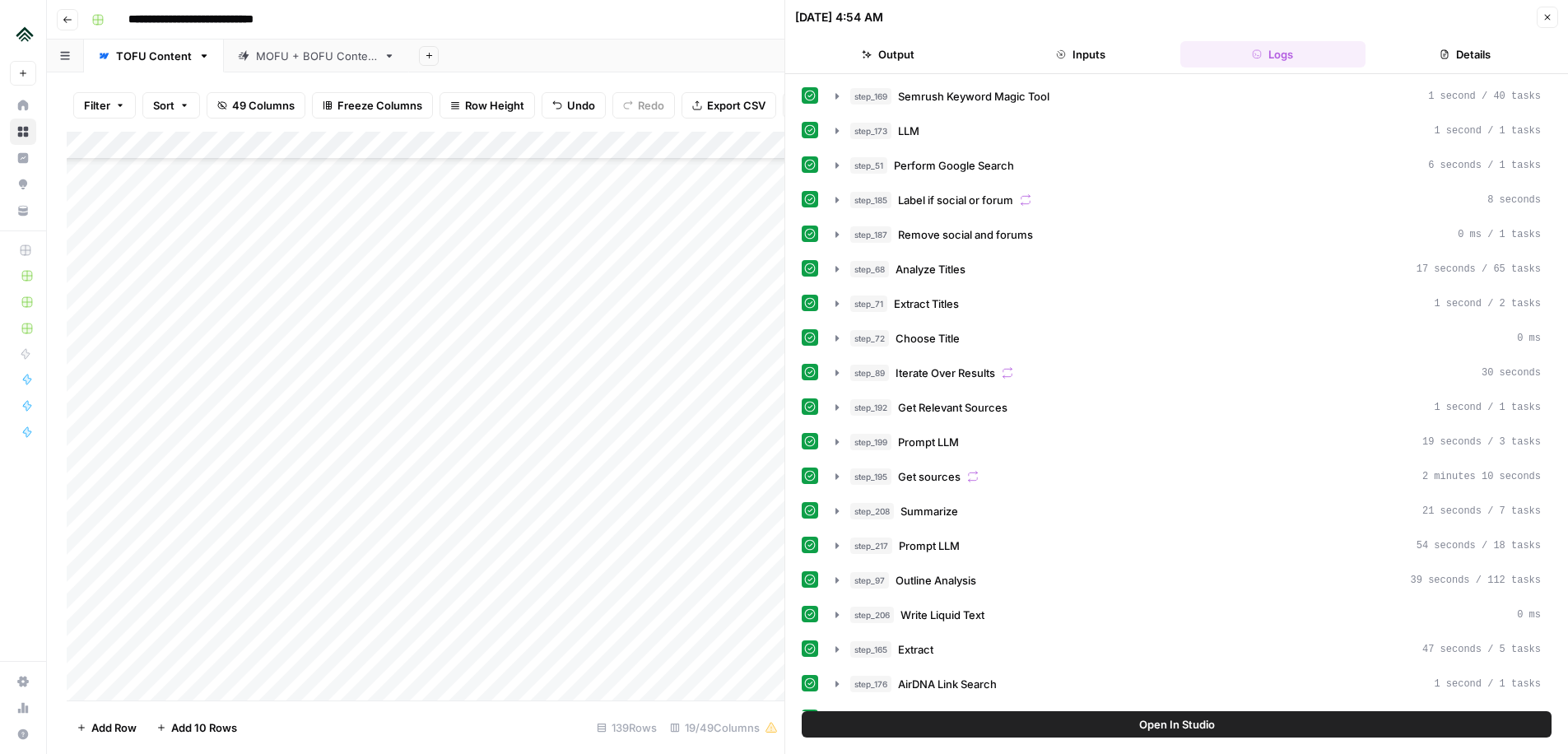
click at [1544, 13] on icon "button" at bounding box center [1548, 18] width 10 height 10
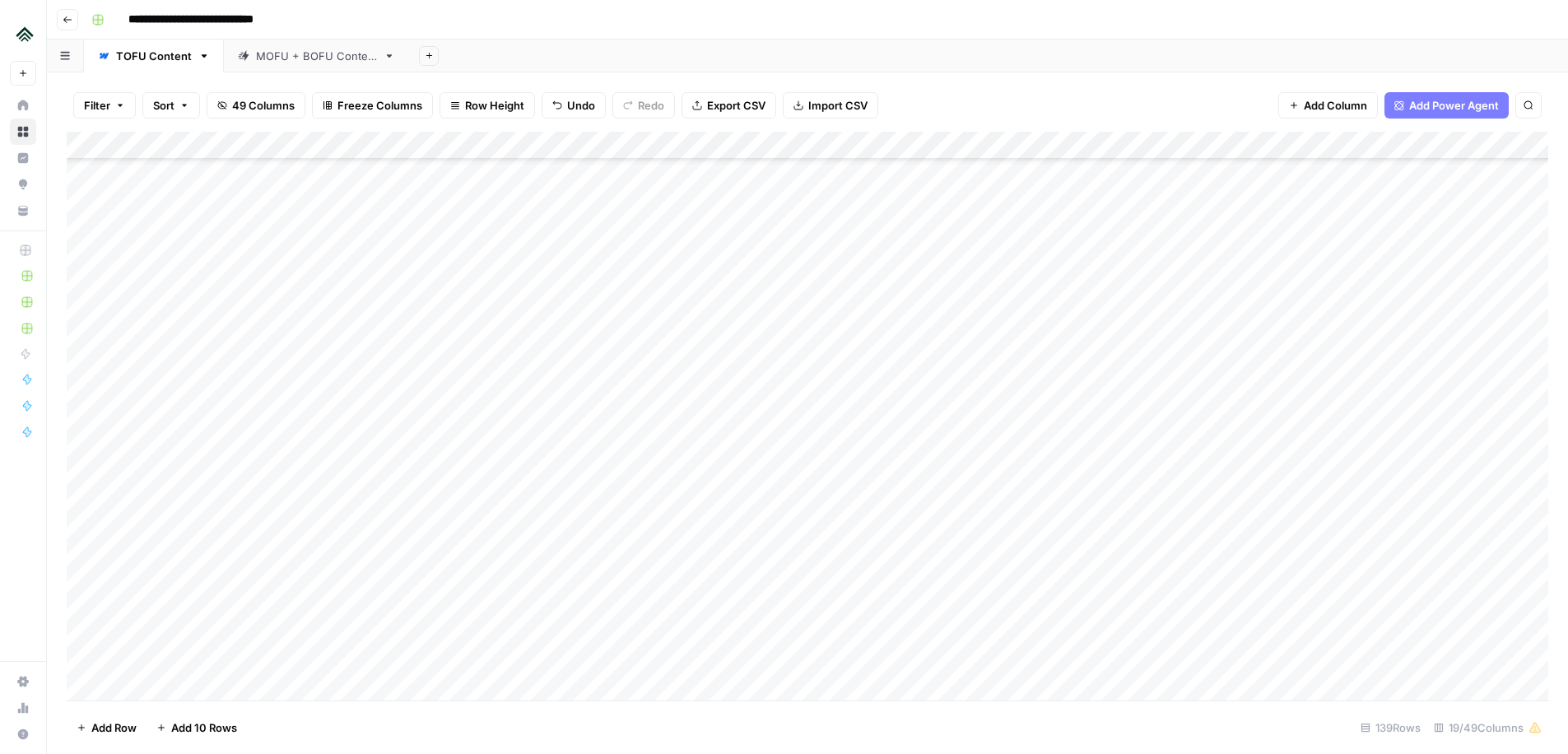
scroll to position [3051, 0]
click at [591, 341] on div "Add Column" at bounding box center [807, 417] width 1481 height 569
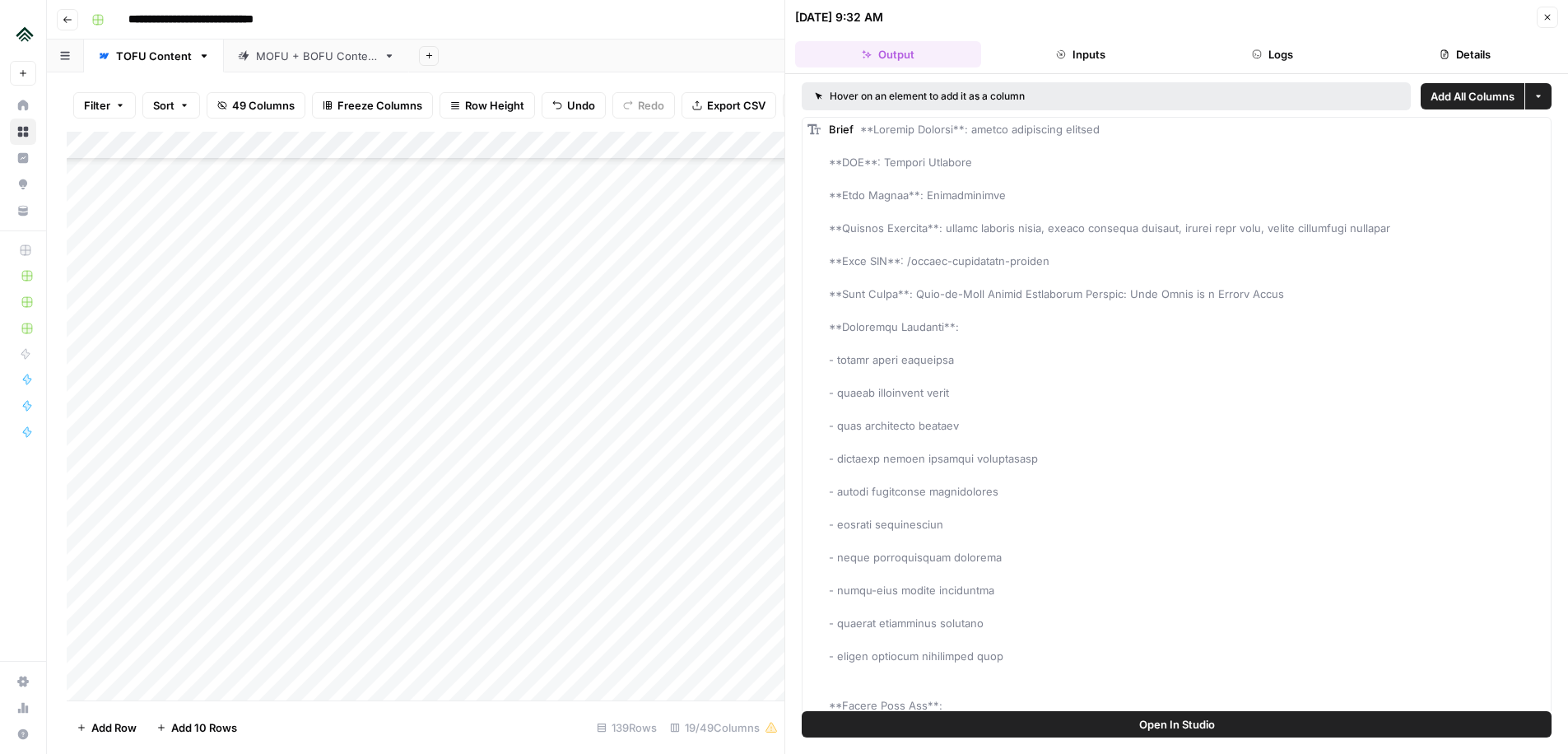
click at [1544, 7] on button "Close" at bounding box center [1547, 17] width 21 height 21
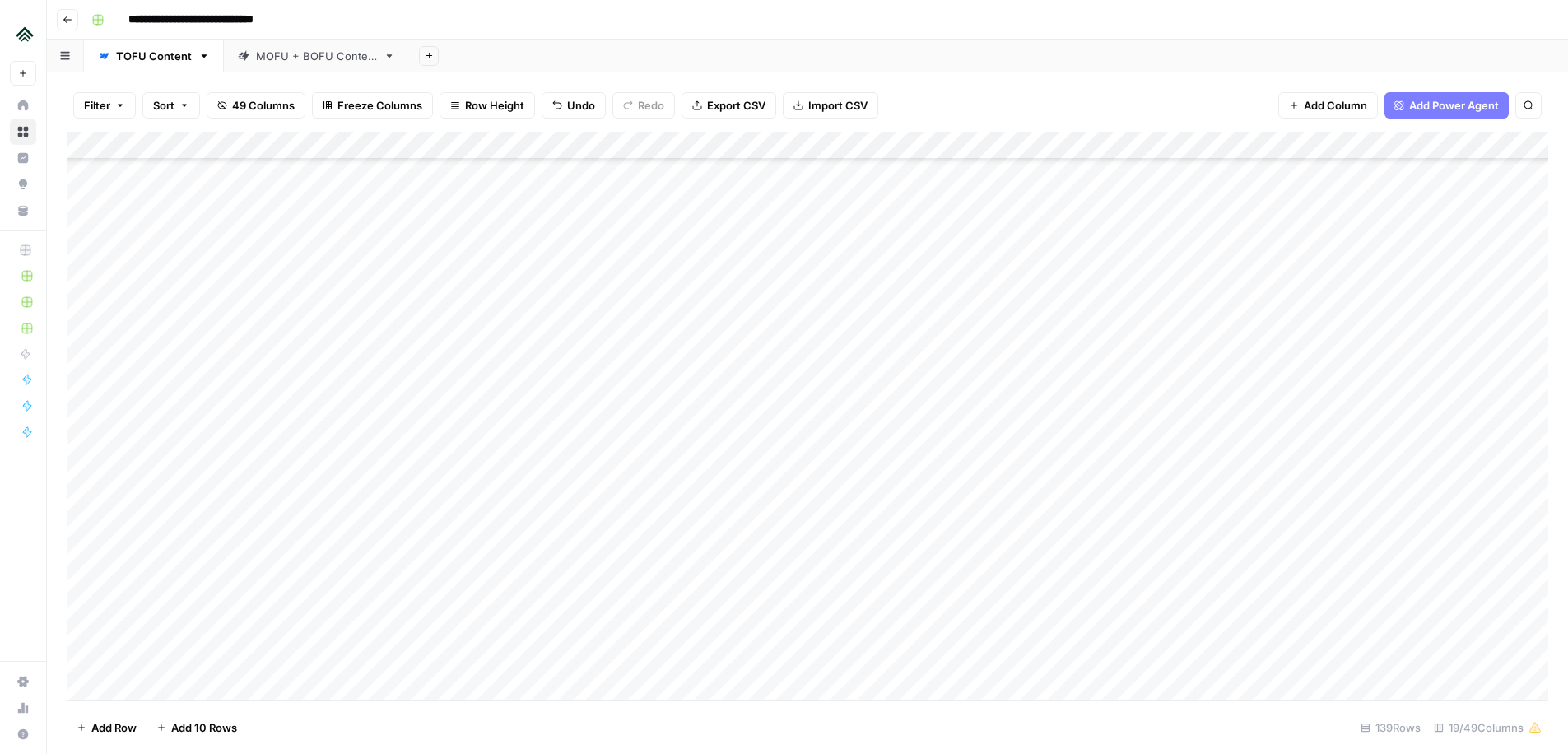
click at [389, 342] on div "Add Column" at bounding box center [807, 417] width 1481 height 569
click at [405, 401] on div "Add Column" at bounding box center [807, 417] width 1481 height 569
click at [416, 330] on div "Add Column" at bounding box center [807, 417] width 1481 height 569
click at [415, 395] on div "Add Column" at bounding box center [807, 417] width 1481 height 569
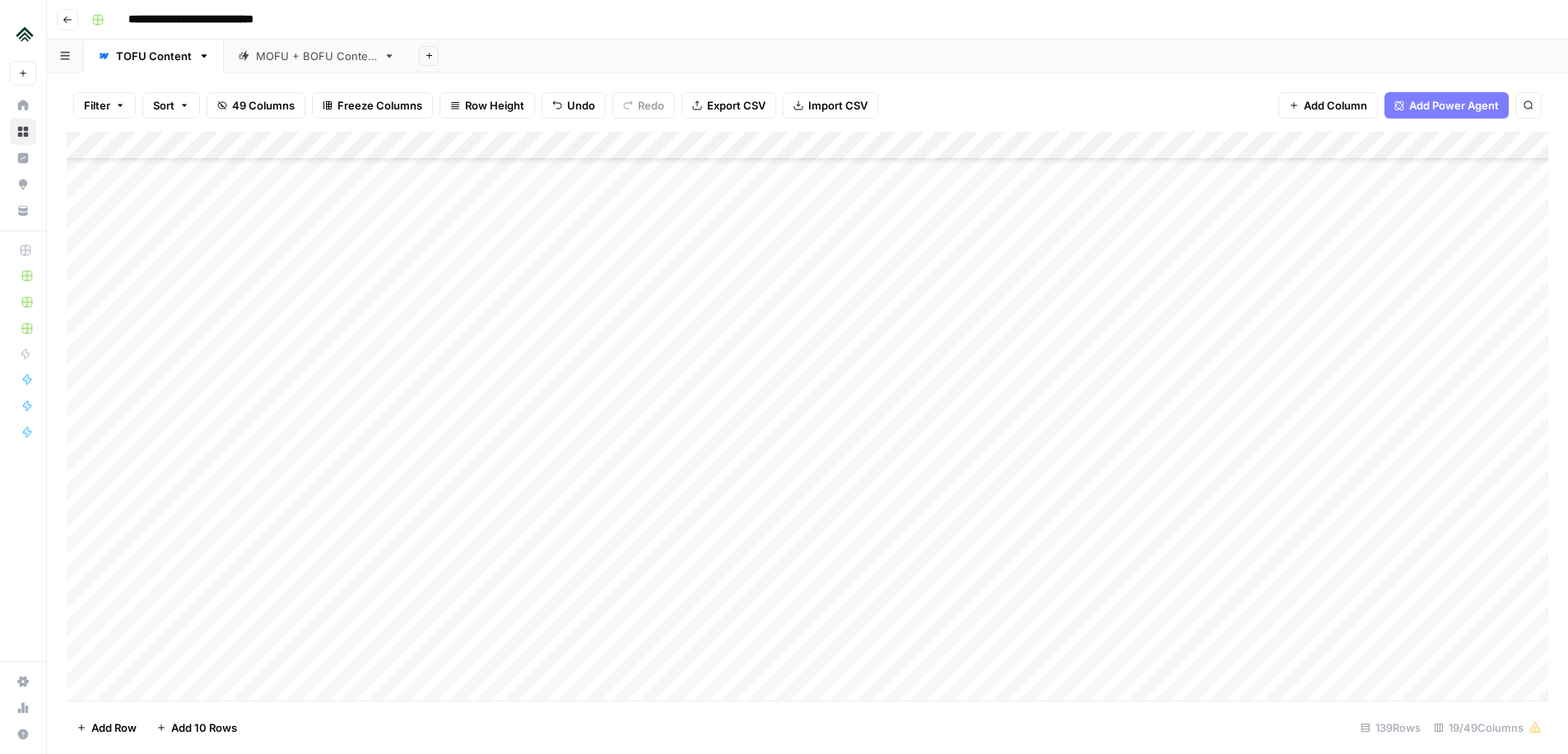
click at [590, 424] on div "Add Column" at bounding box center [807, 417] width 1481 height 569
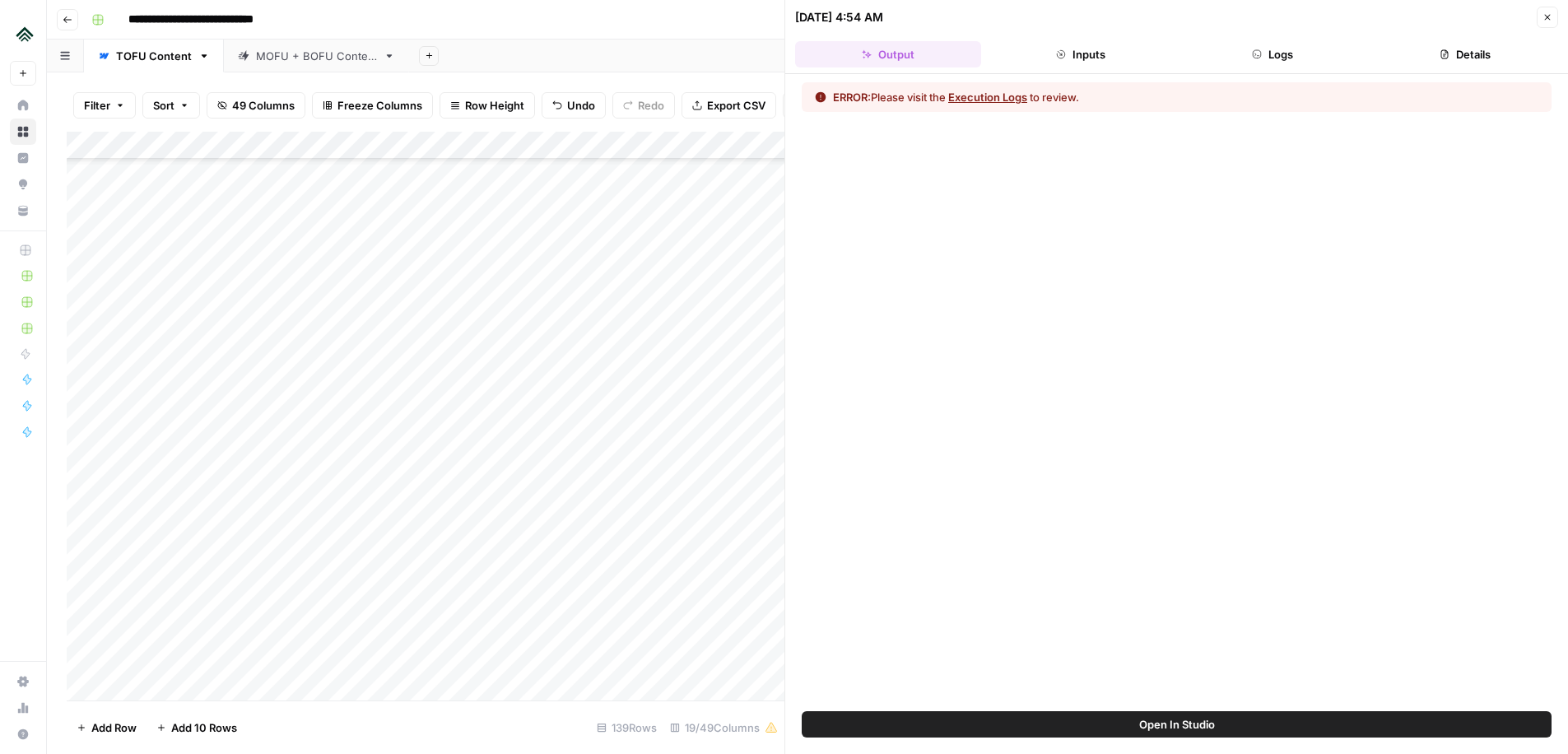
click at [1287, 46] on button "Logs" at bounding box center [1273, 54] width 186 height 26
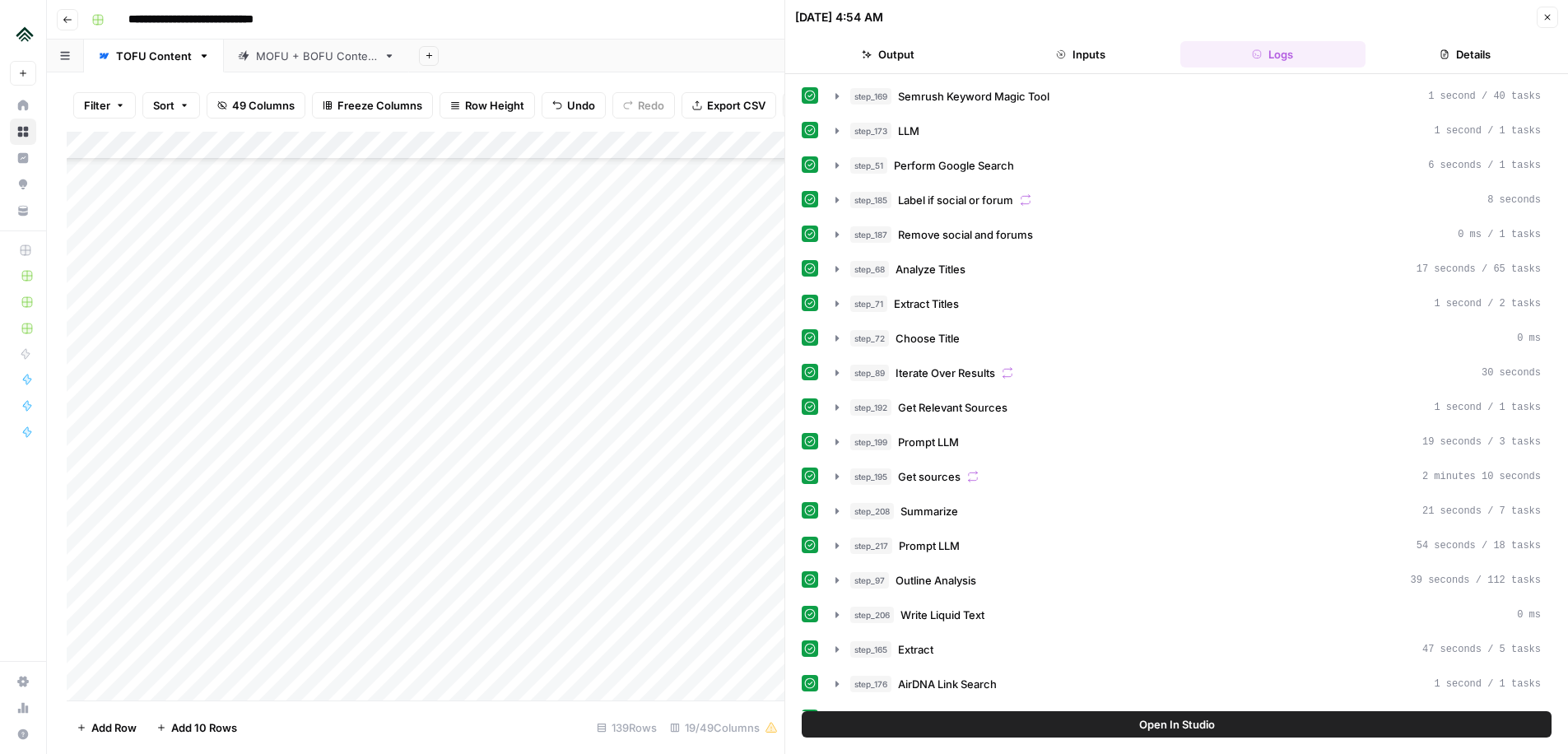
click at [1549, 15] on icon "button" at bounding box center [1548, 18] width 10 height 10
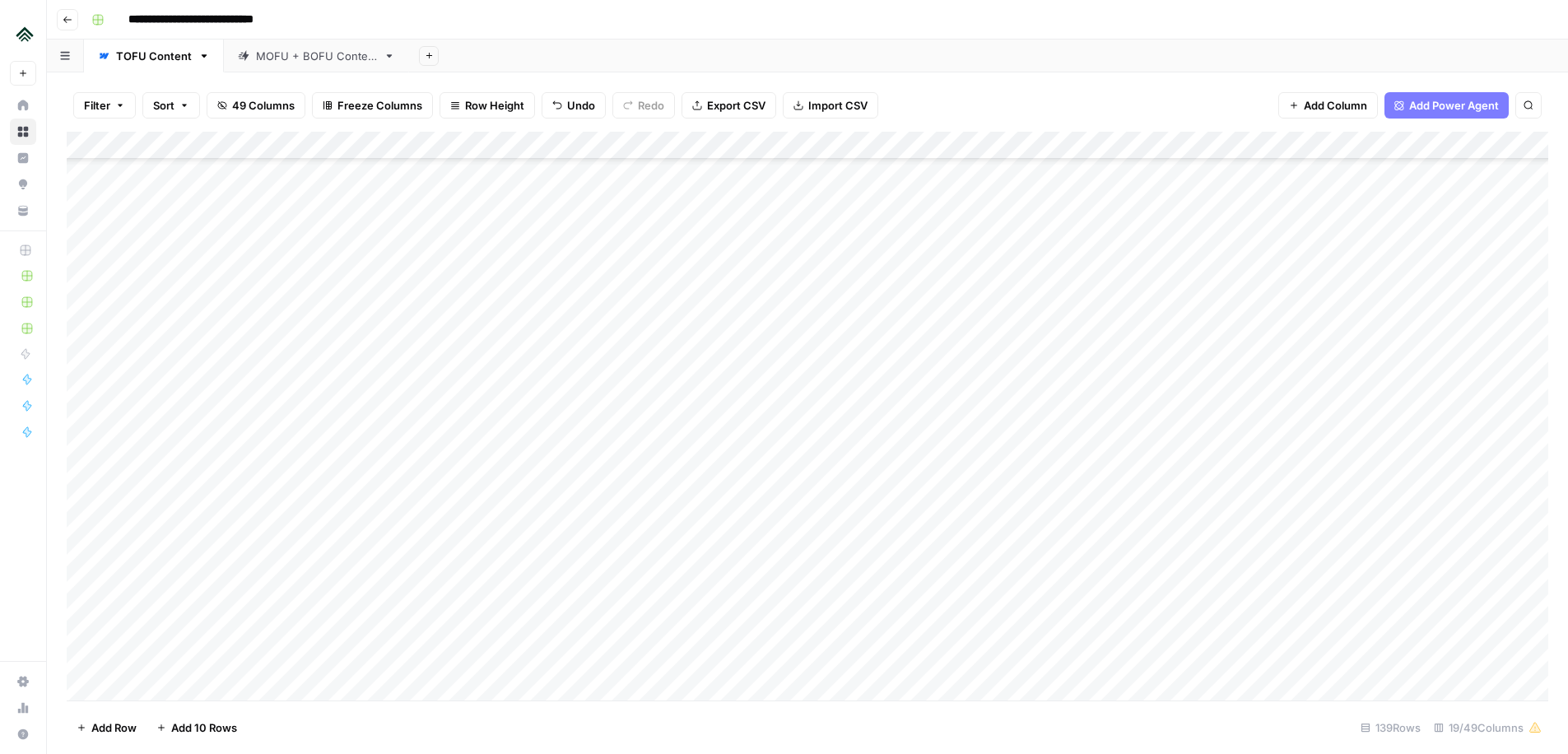
scroll to position [3051, 0]
click at [360, 429] on div "Add Column" at bounding box center [807, 417] width 1481 height 569
click at [377, 651] on div "Add Column" at bounding box center [807, 417] width 1481 height 569
click at [377, 631] on div "Add Column" at bounding box center [807, 417] width 1481 height 569
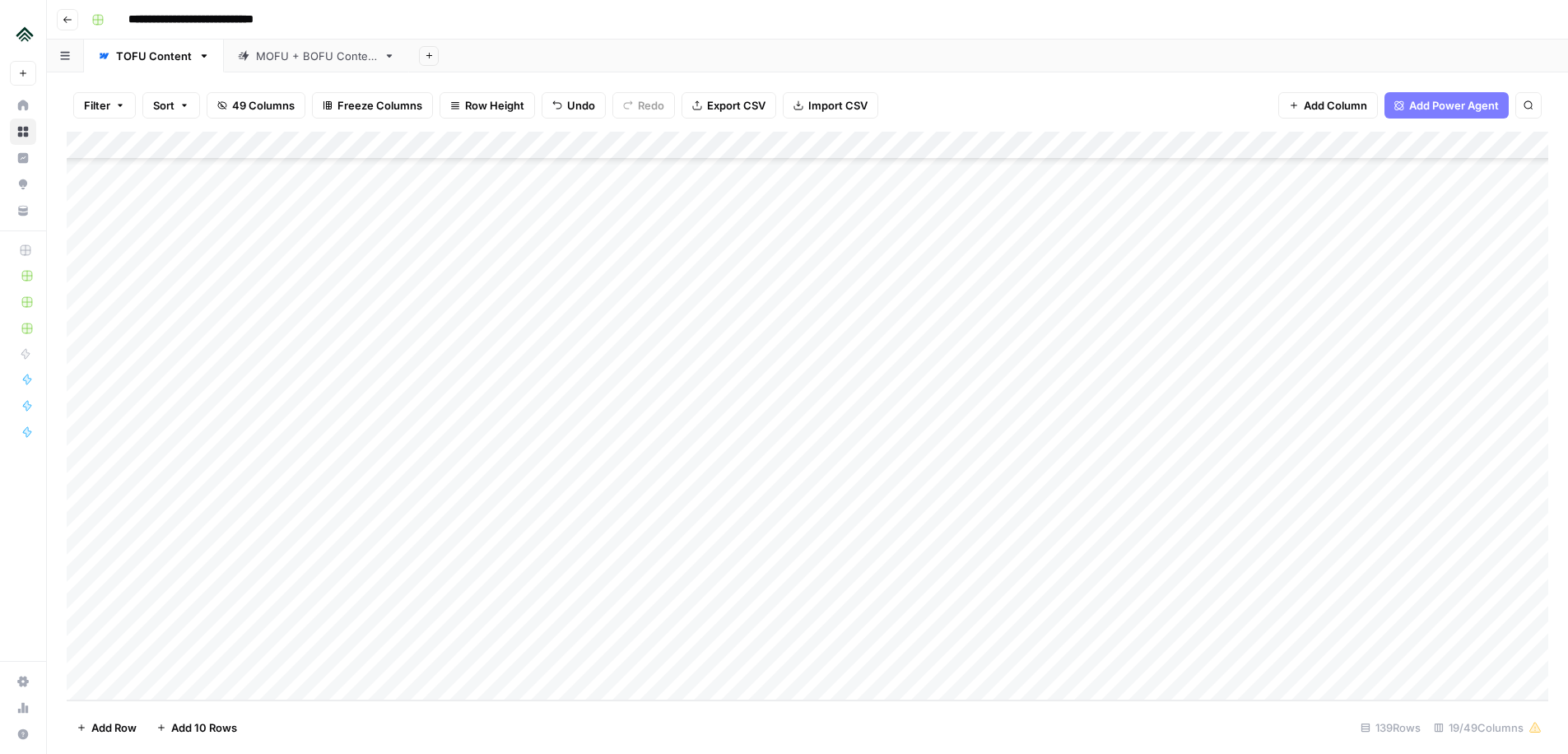
click at [545, 627] on div "Add Column" at bounding box center [807, 417] width 1481 height 569
click at [616, 634] on div "Add Column" at bounding box center [807, 417] width 1481 height 569
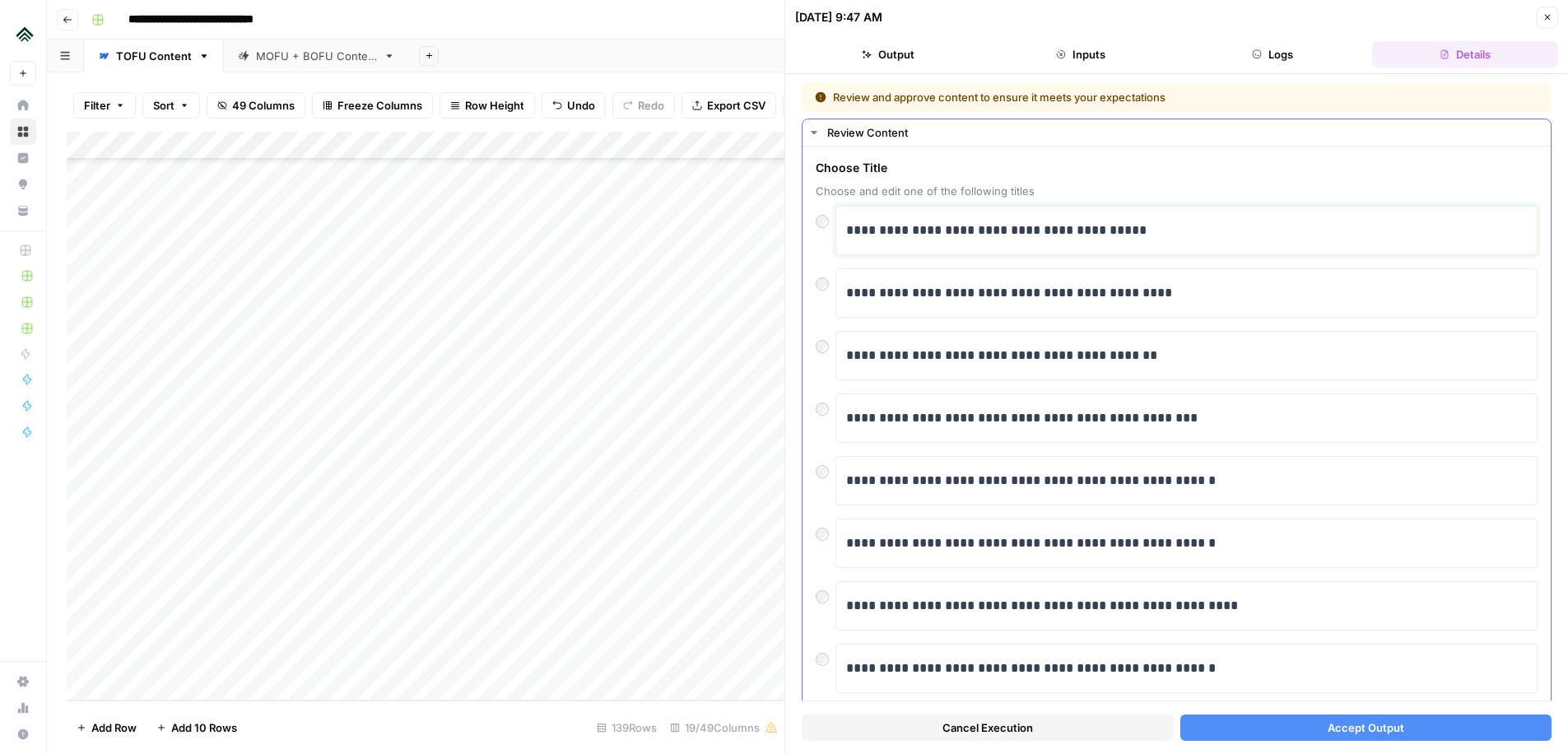
click at [887, 235] on p "**********" at bounding box center [1186, 230] width 681 height 21
click at [903, 233] on p "**********" at bounding box center [1186, 230] width 681 height 21
click at [930, 232] on p "**********" at bounding box center [1186, 230] width 681 height 21
click at [981, 234] on p "**********" at bounding box center [1186, 230] width 681 height 21
click at [1088, 232] on p "**********" at bounding box center [1186, 230] width 681 height 21
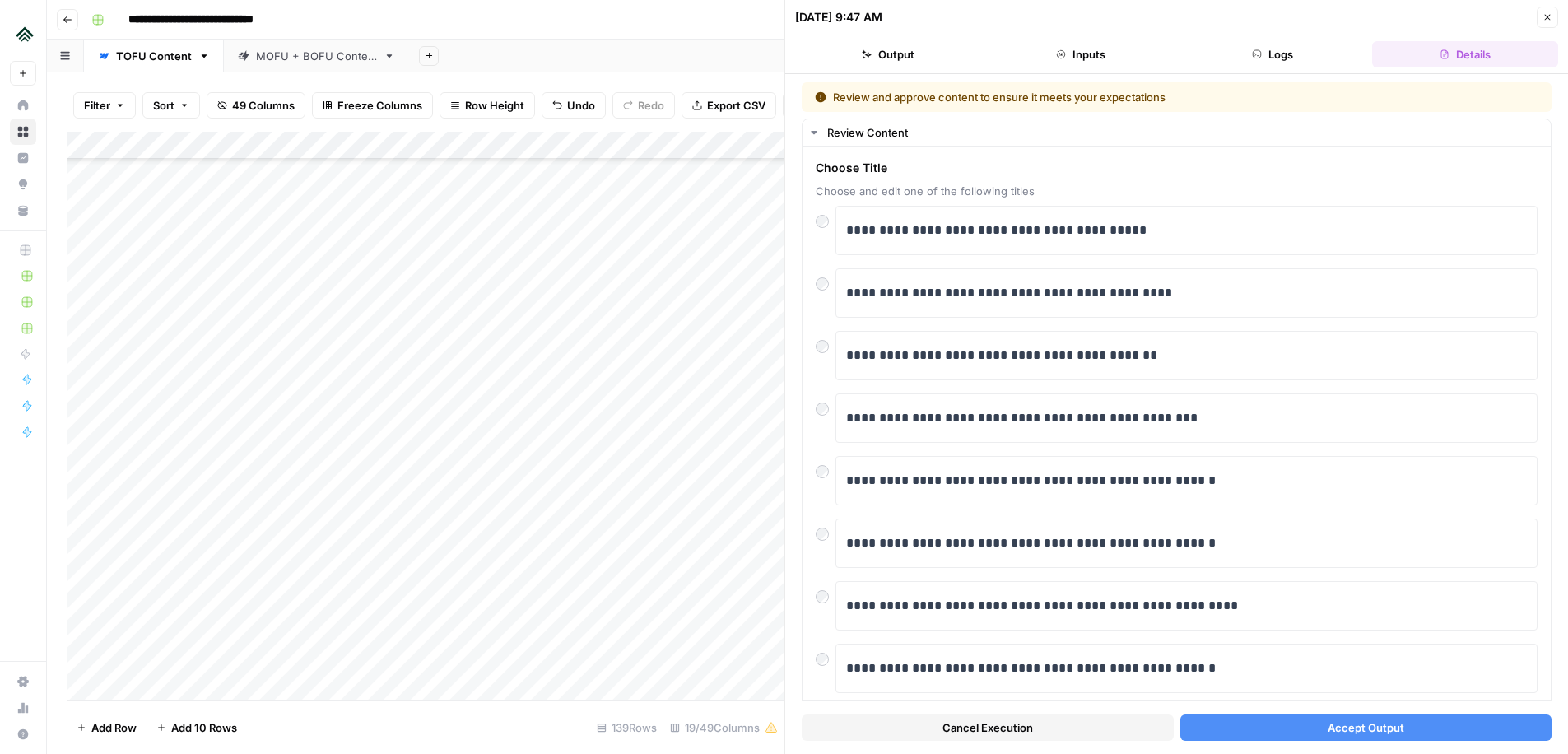
click at [1285, 717] on button "Accept Output" at bounding box center [1366, 727] width 372 height 26
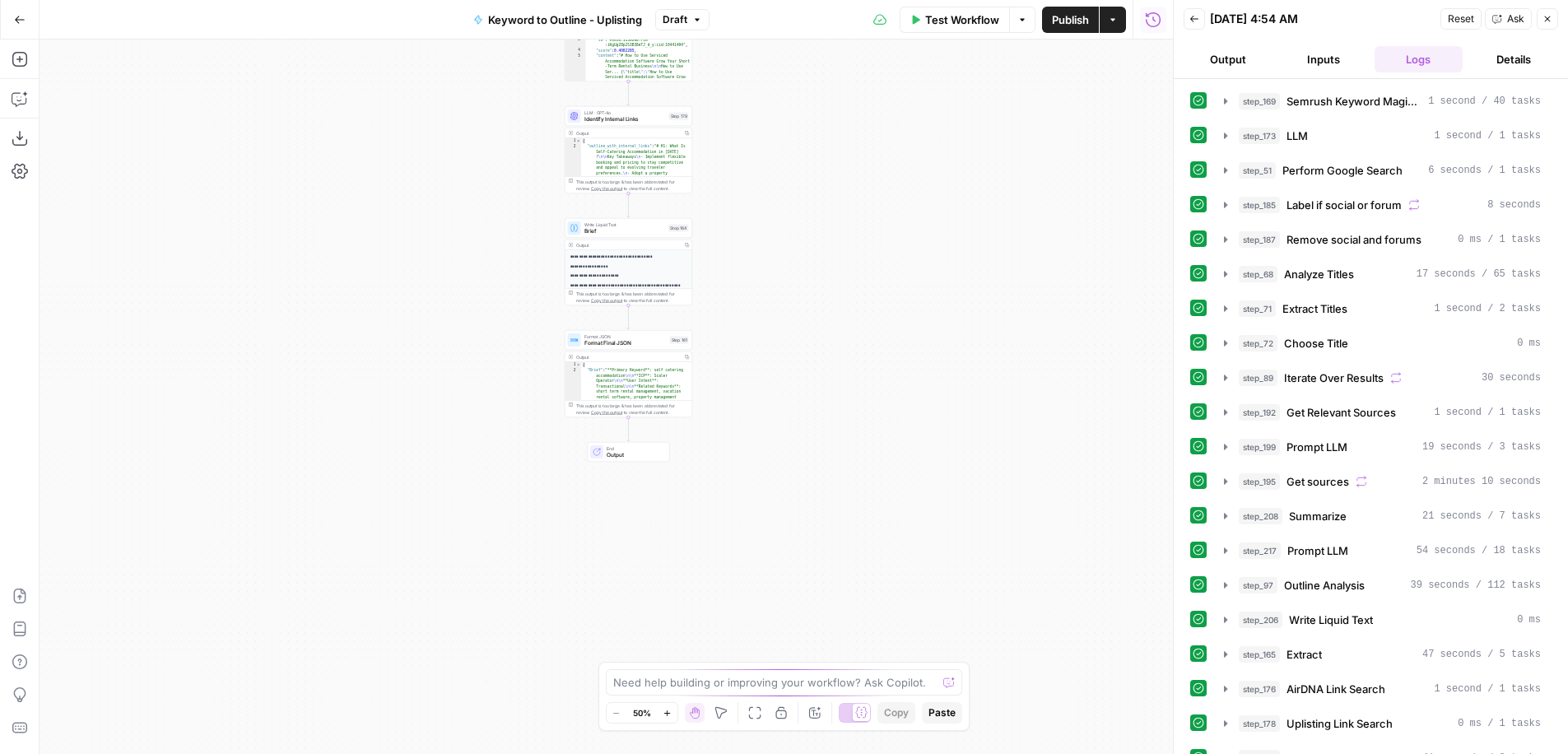
click at [689, 17] on button "Draft" at bounding box center [682, 19] width 55 height 21
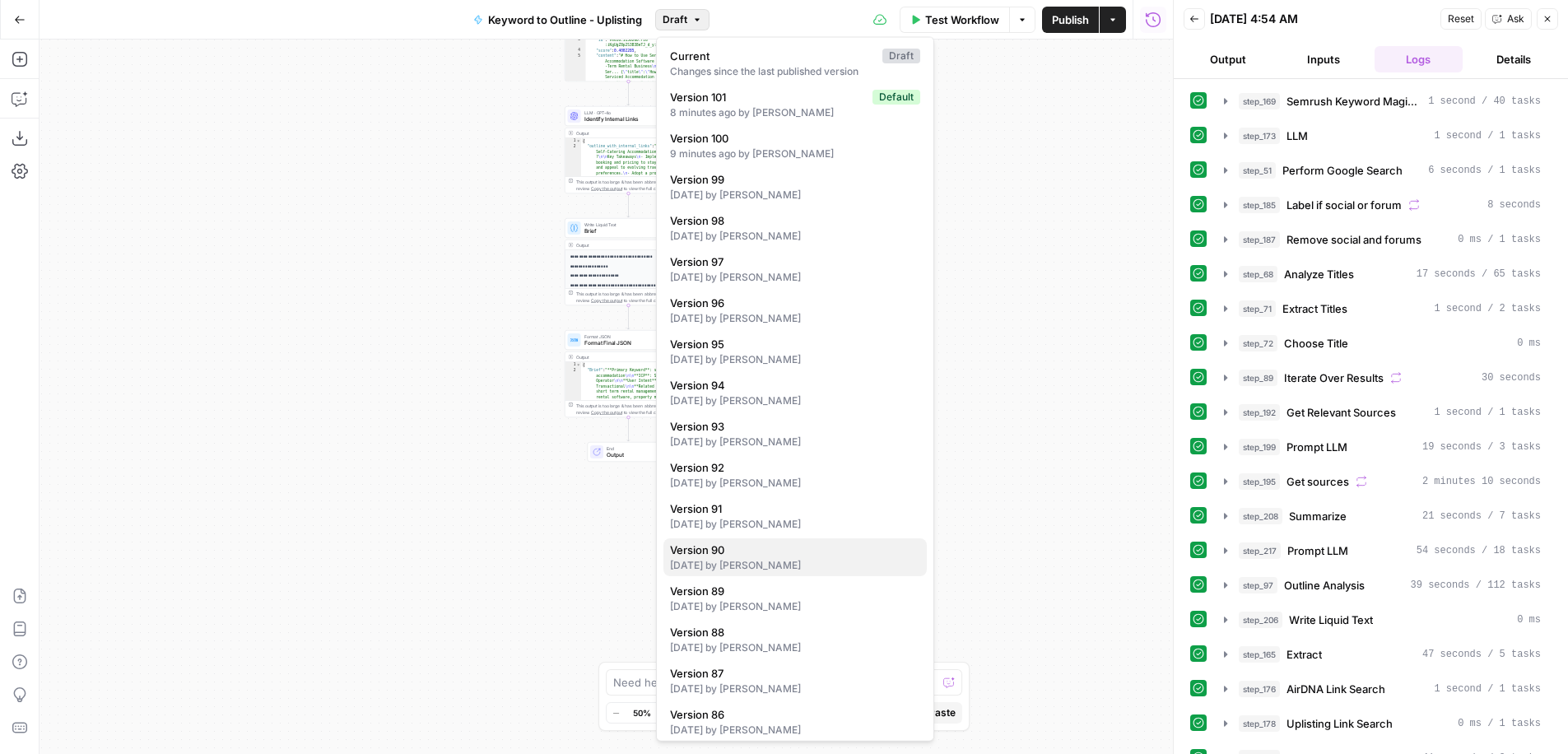
click at [785, 563] on div "[DATE] by [PERSON_NAME]" at bounding box center [795, 566] width 250 height 15
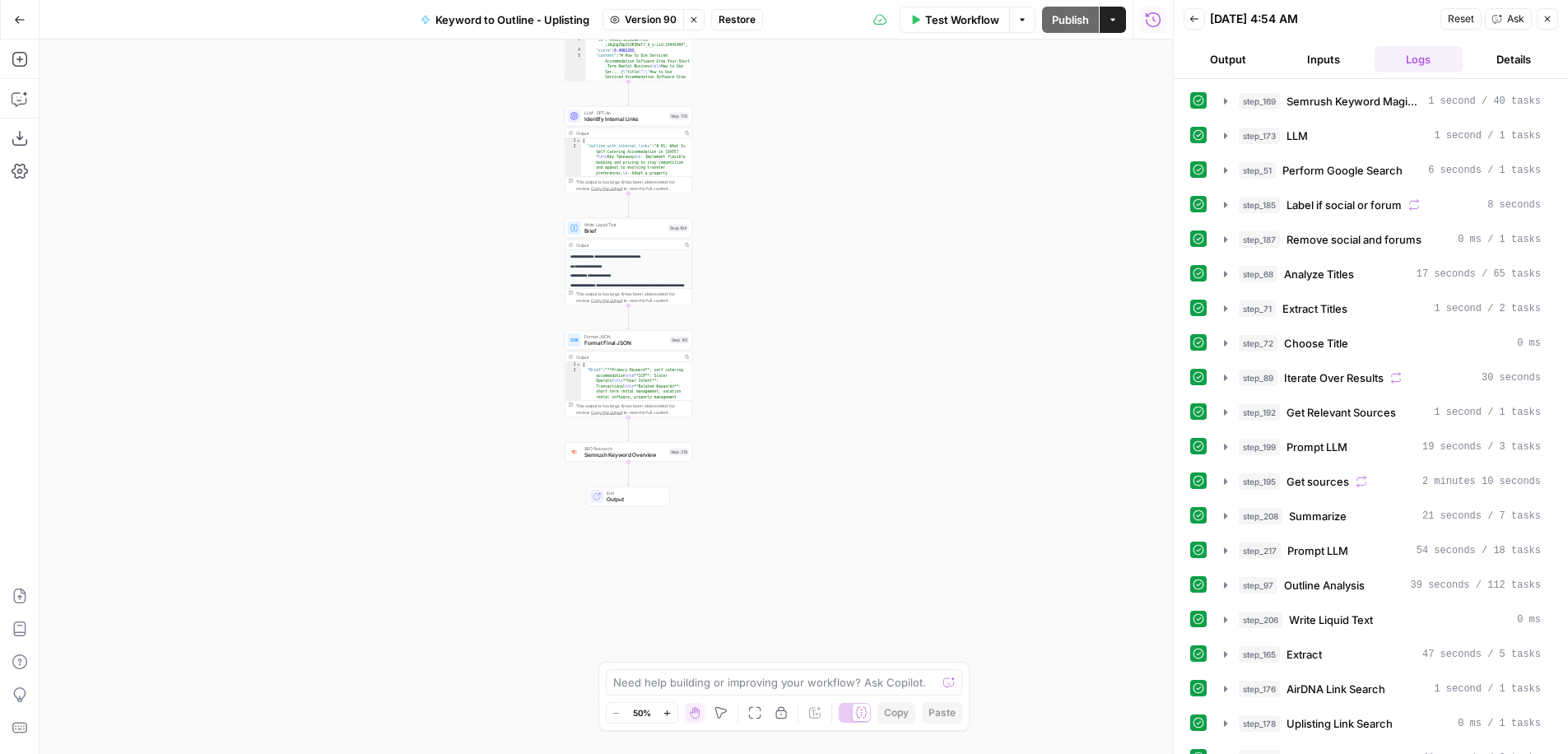
click at [649, 451] on span "Semrush Keyword Overview" at bounding box center [625, 455] width 82 height 8
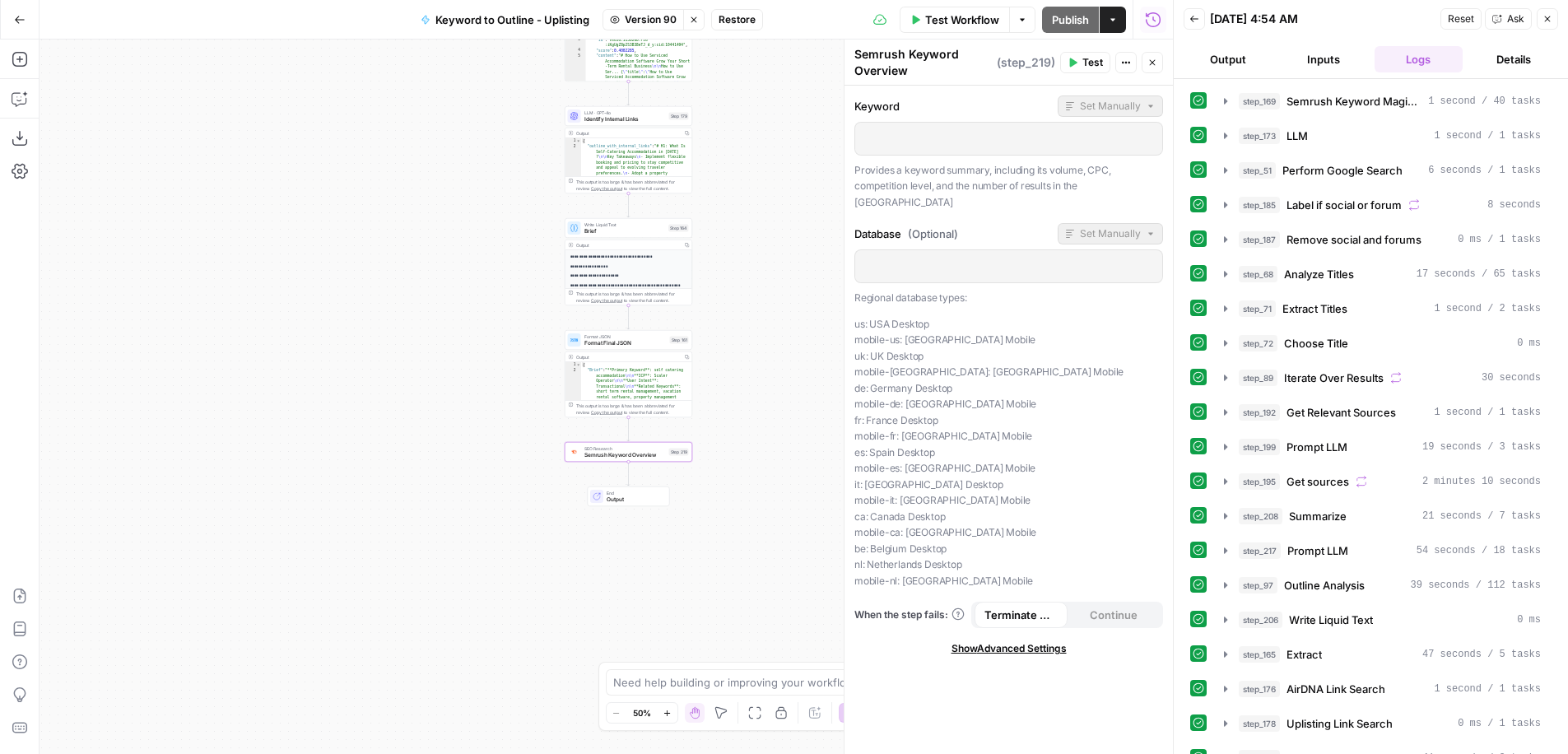
click at [1129, 613] on div "Keyword Set Manually Provides a keyword summary, including its volume, CPC, com…" at bounding box center [1009, 420] width 328 height 669
click at [691, 24] on icon "button" at bounding box center [694, 20] width 10 height 10
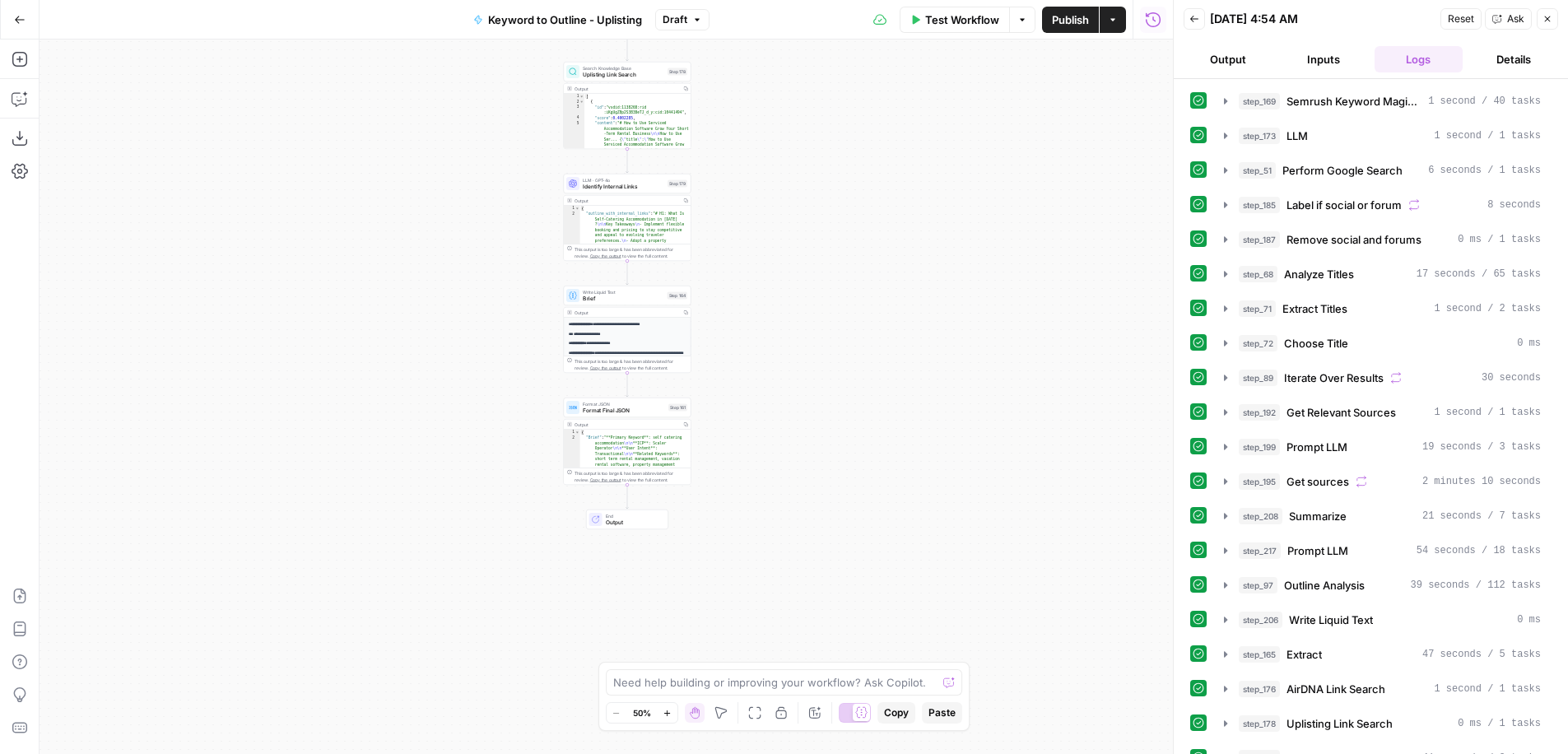
click at [697, 24] on button "Draft" at bounding box center [682, 19] width 55 height 21
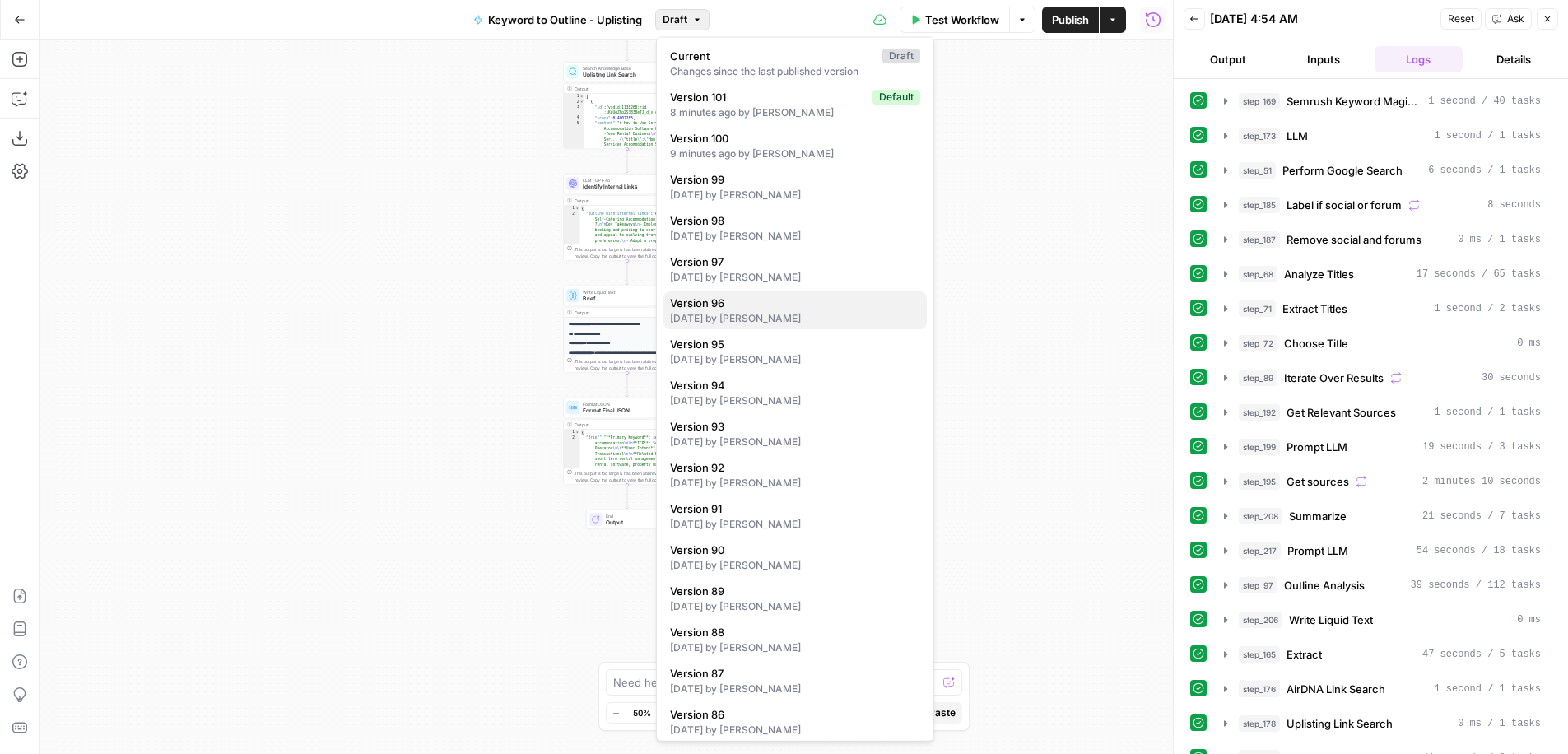
click at [755, 304] on span "Version 96" at bounding box center [792, 303] width 244 height 17
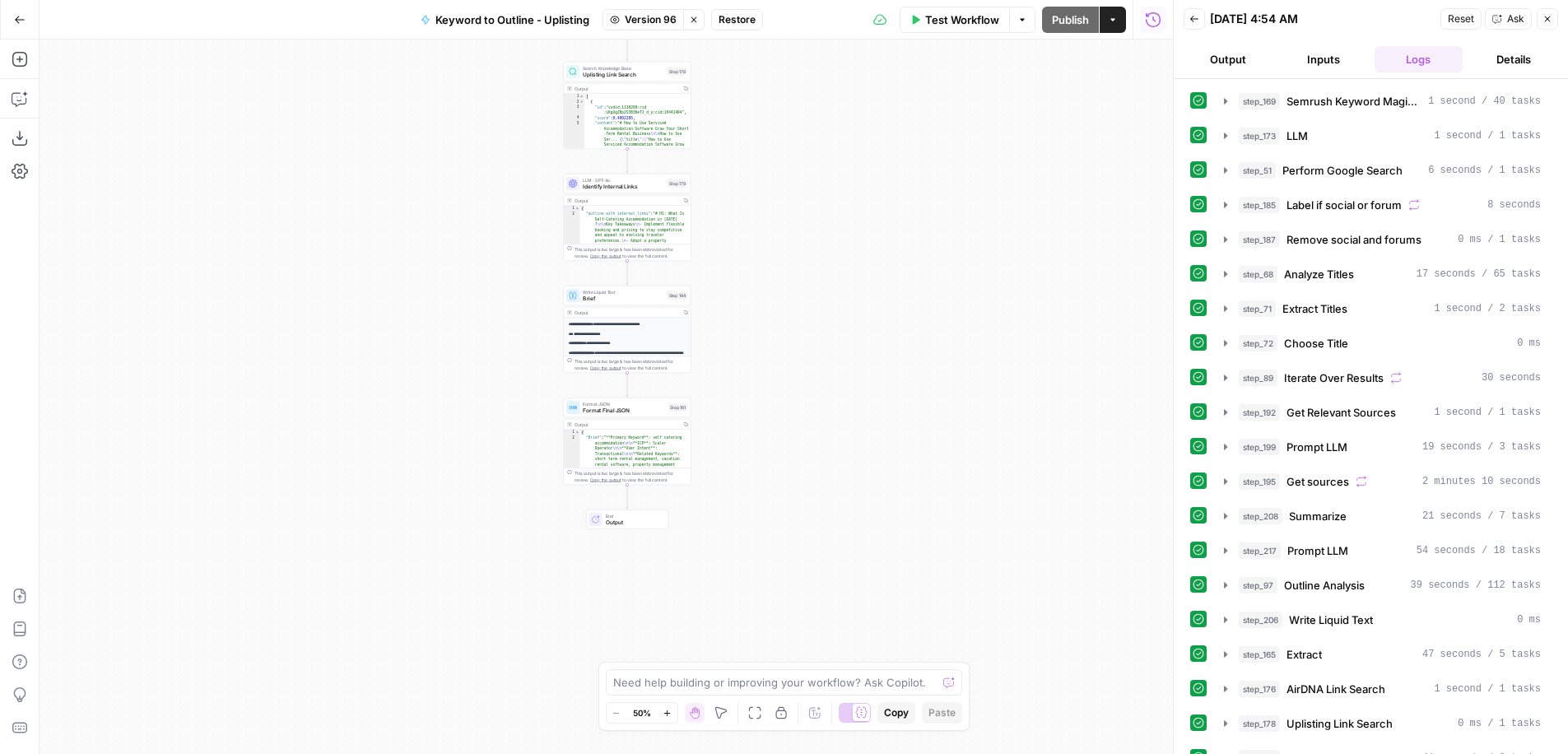
click at [692, 28] on button "Stop viewing" at bounding box center [693, 19] width 21 height 21
click at [692, 24] on button "Draft" at bounding box center [682, 19] width 55 height 21
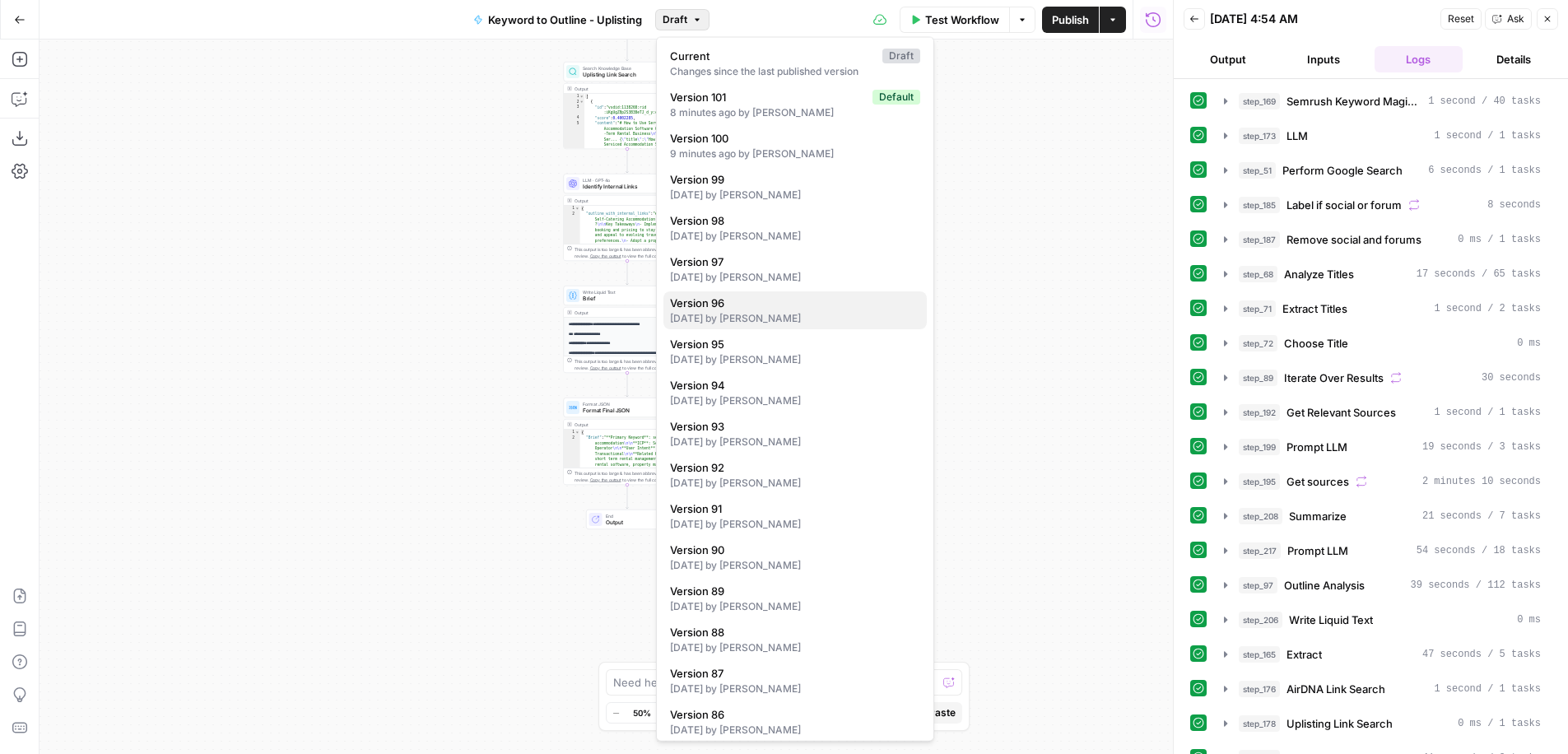
scroll to position [25, 0]
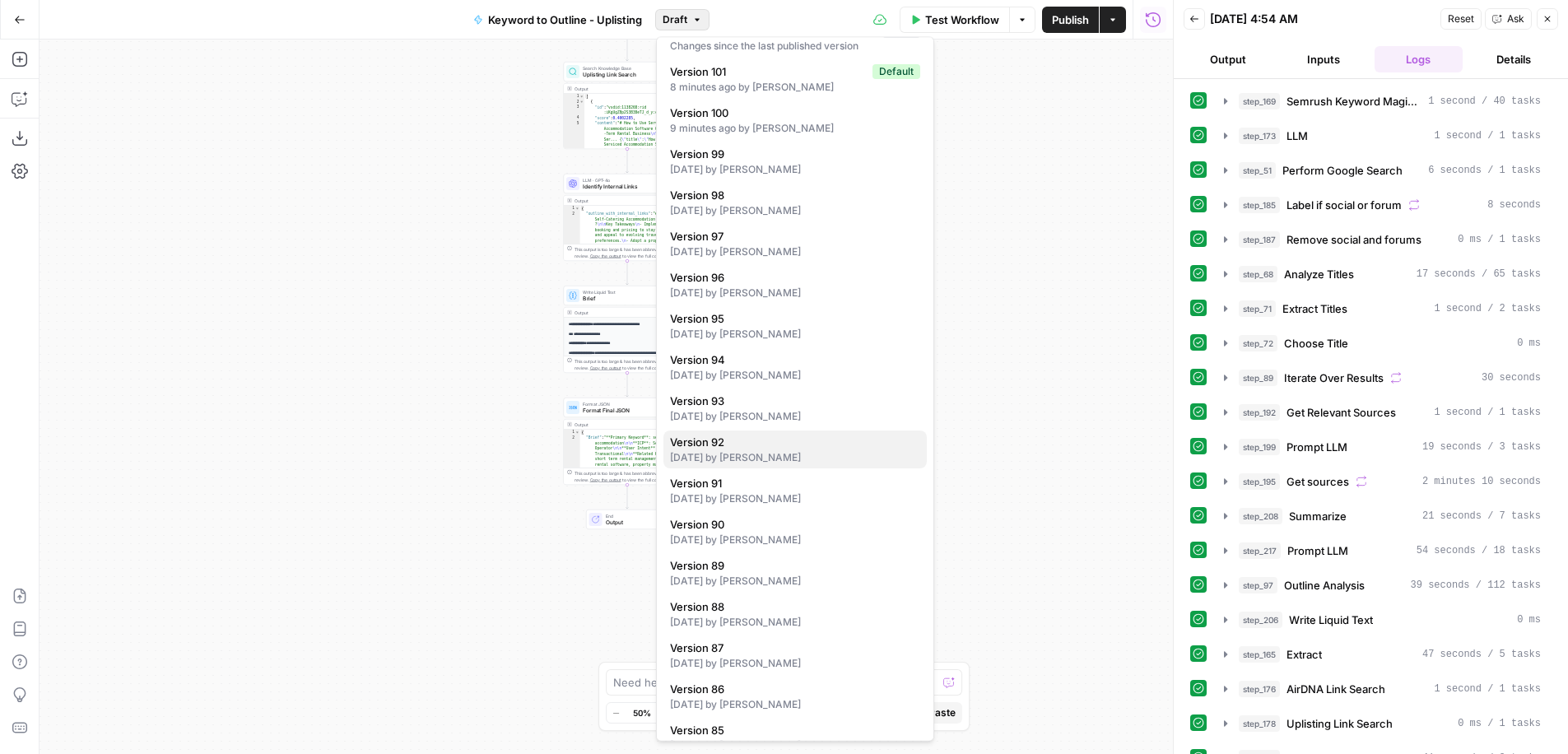
click at [761, 462] on div "[DATE] by [PERSON_NAME]" at bounding box center [795, 458] width 250 height 15
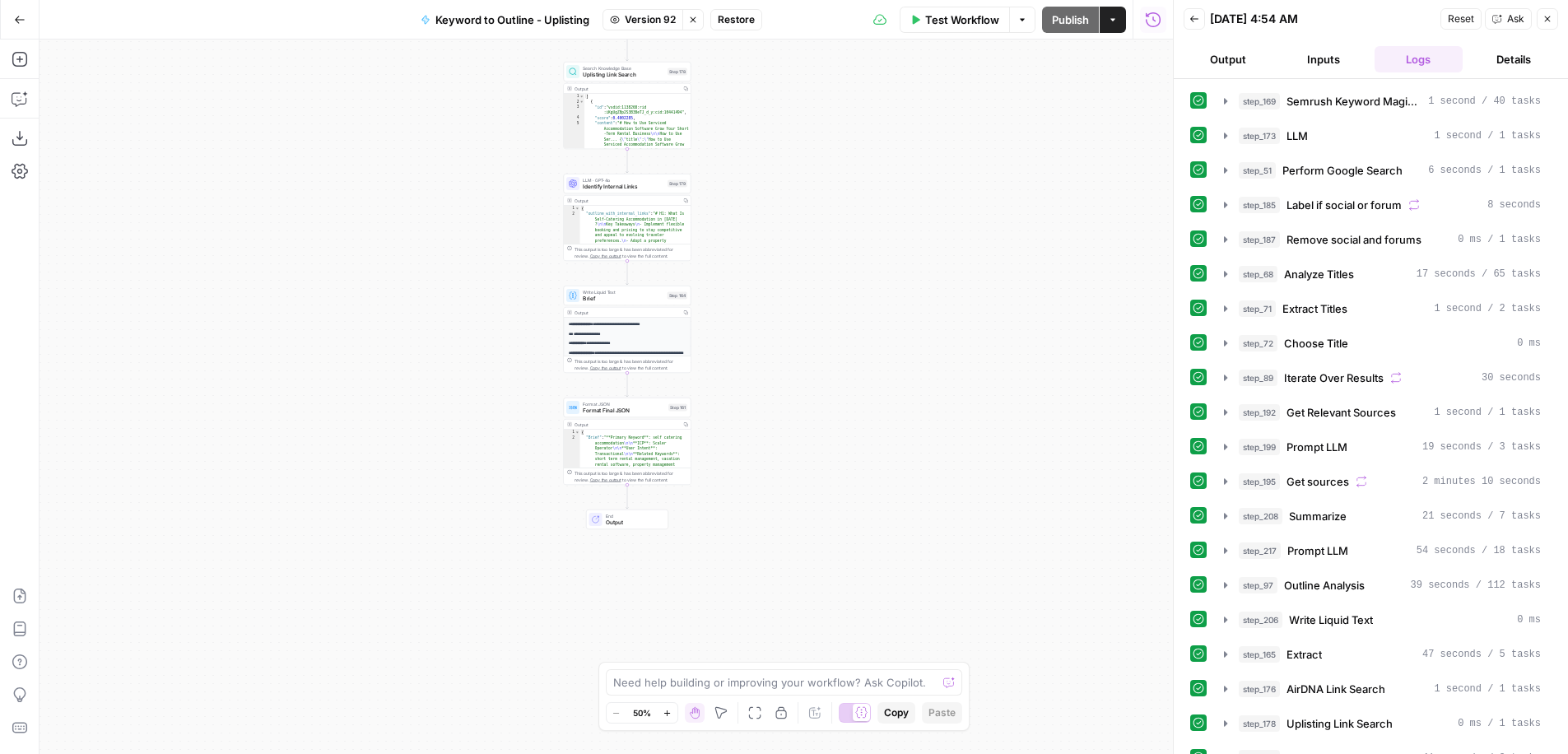
click at [694, 25] on button "Stop viewing" at bounding box center [692, 19] width 21 height 21
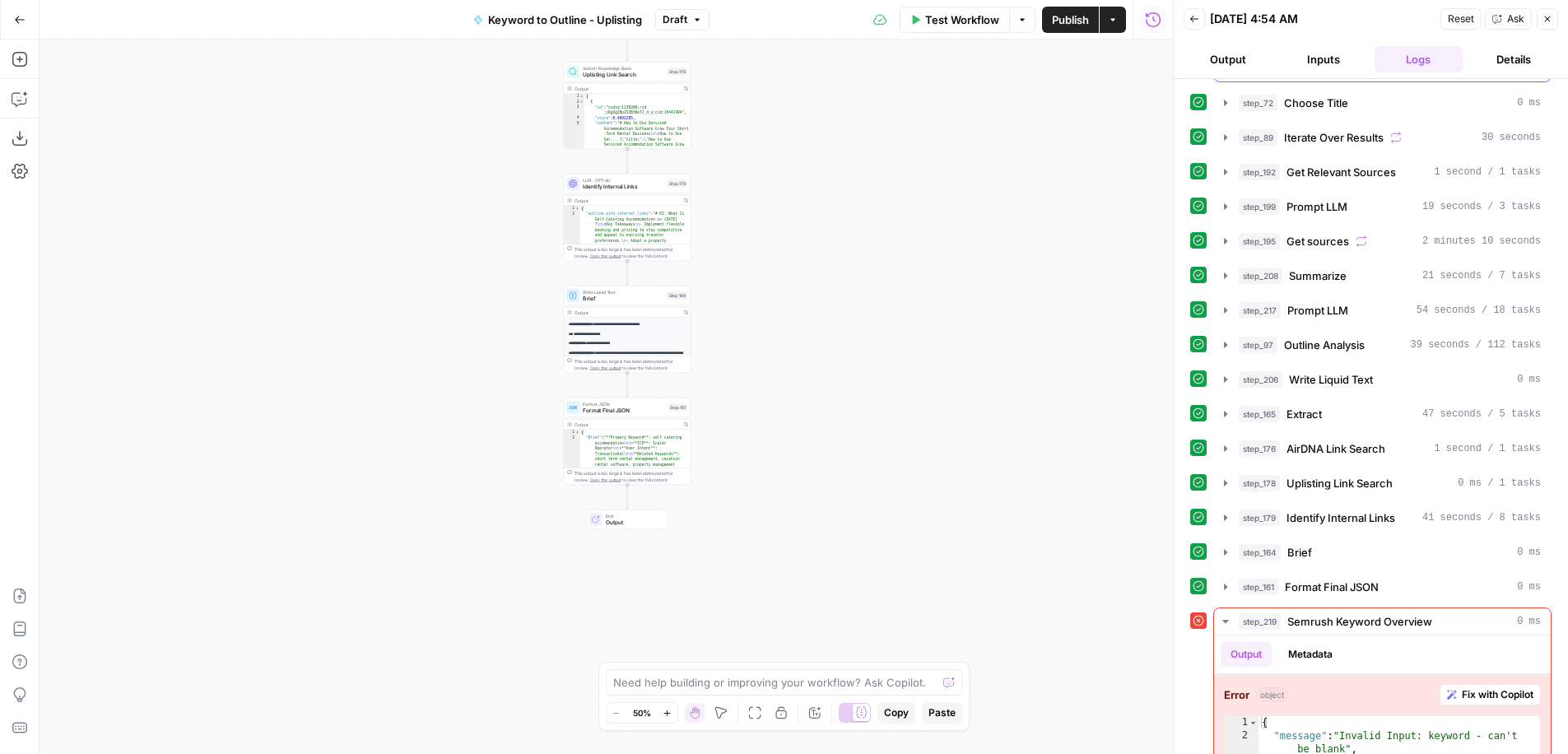
scroll to position [287, 0]
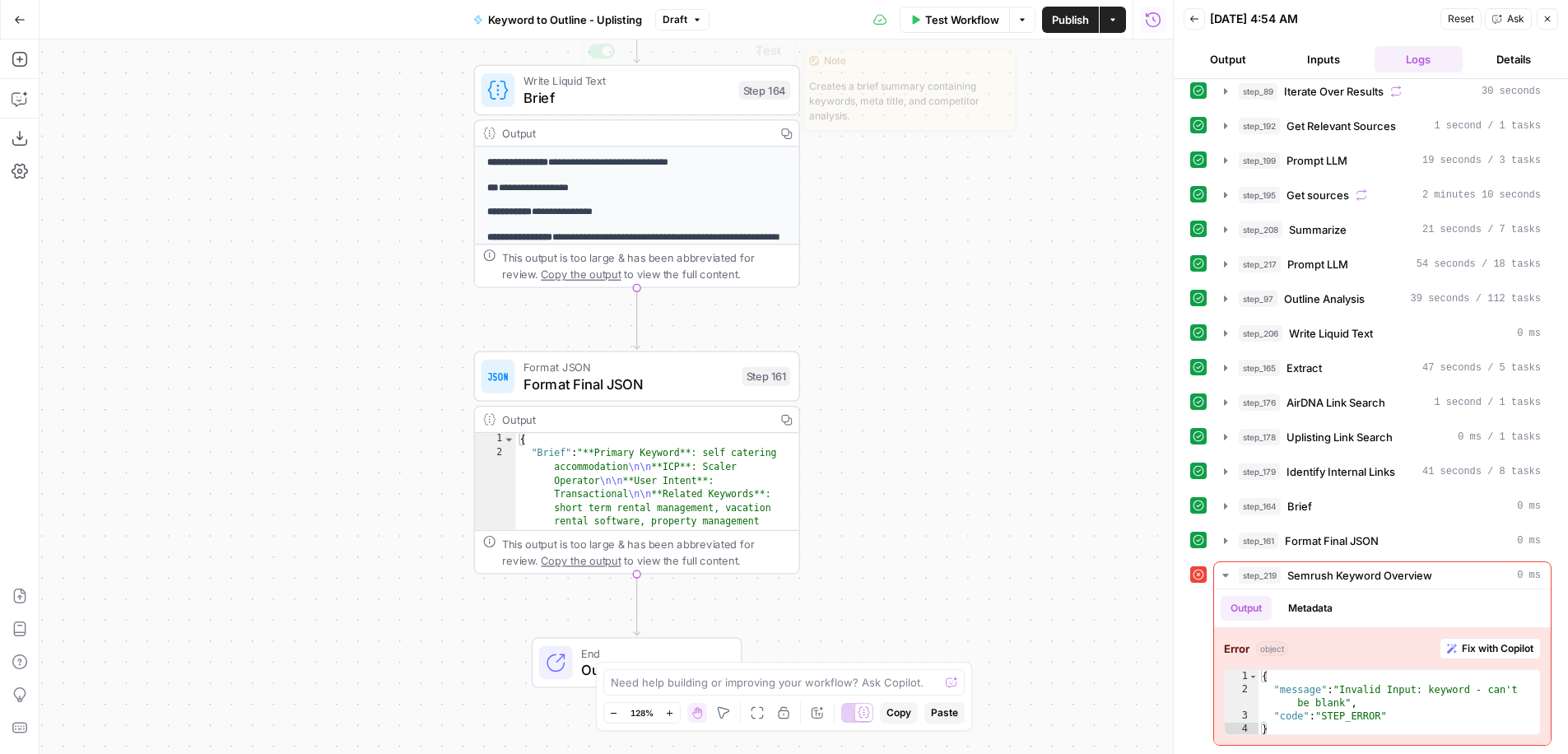
click at [686, 21] on span "Draft" at bounding box center [675, 20] width 24 height 15
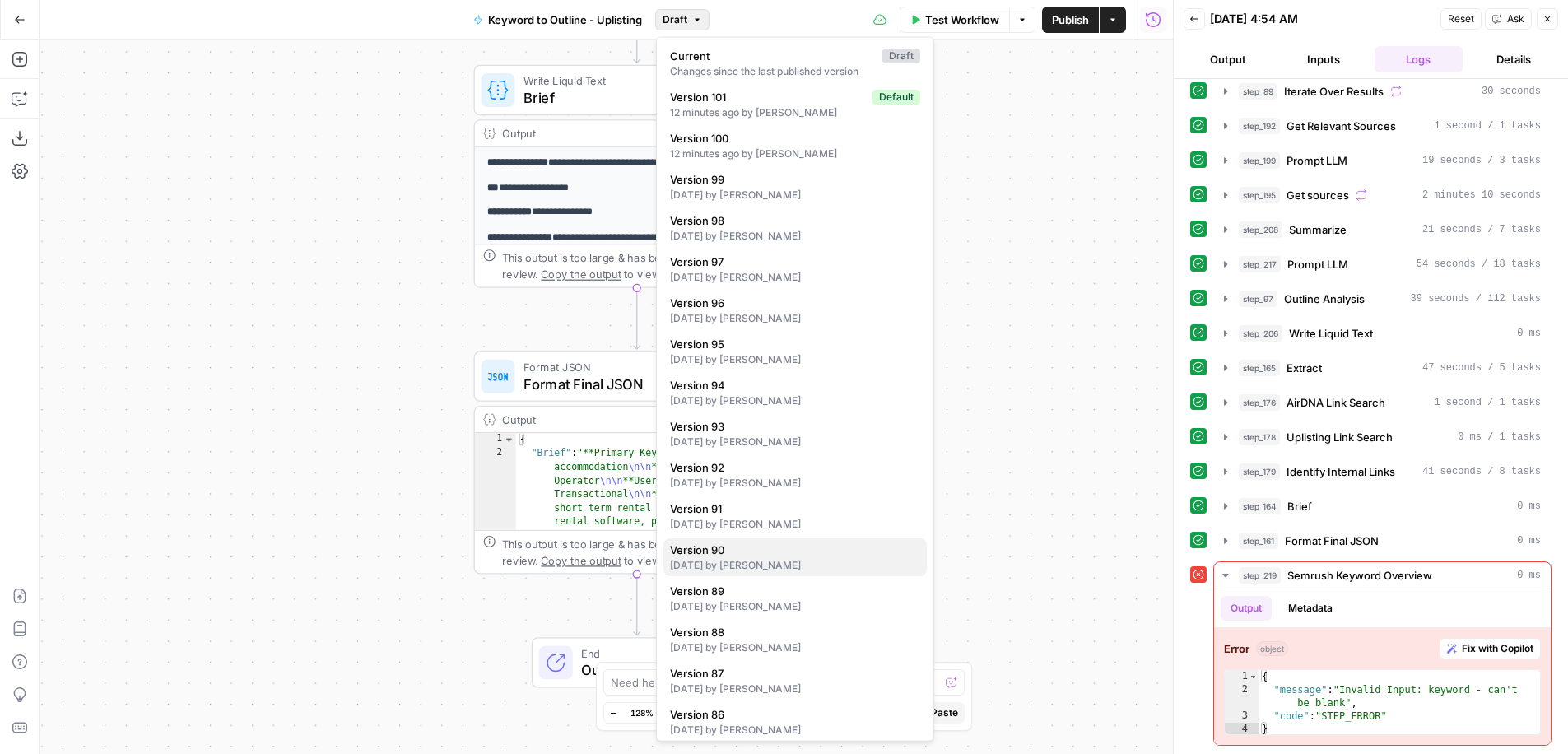
click at [746, 561] on div "[DATE] by [PERSON_NAME]" at bounding box center [795, 566] width 250 height 15
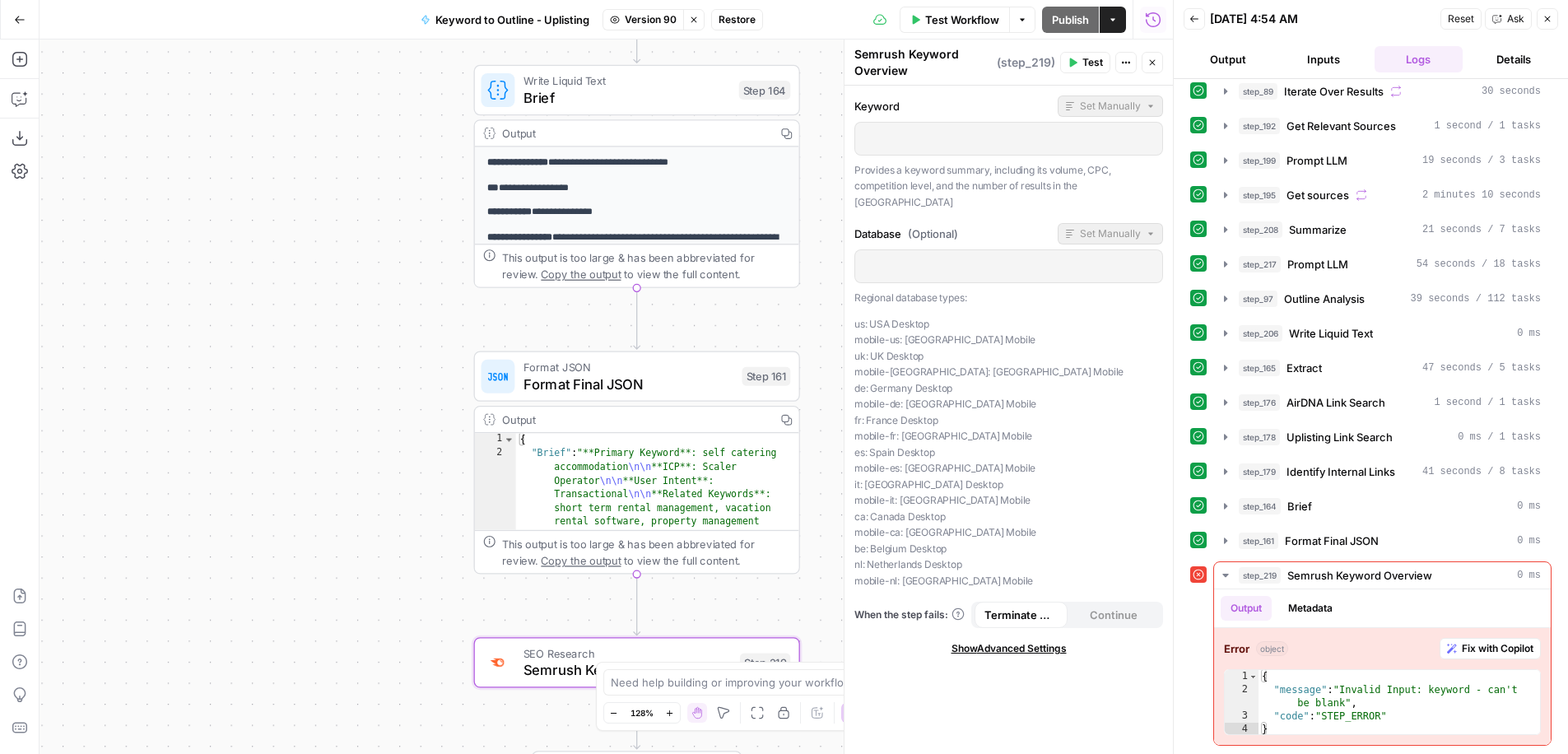
click at [692, 27] on button "Stop viewing" at bounding box center [693, 19] width 21 height 21
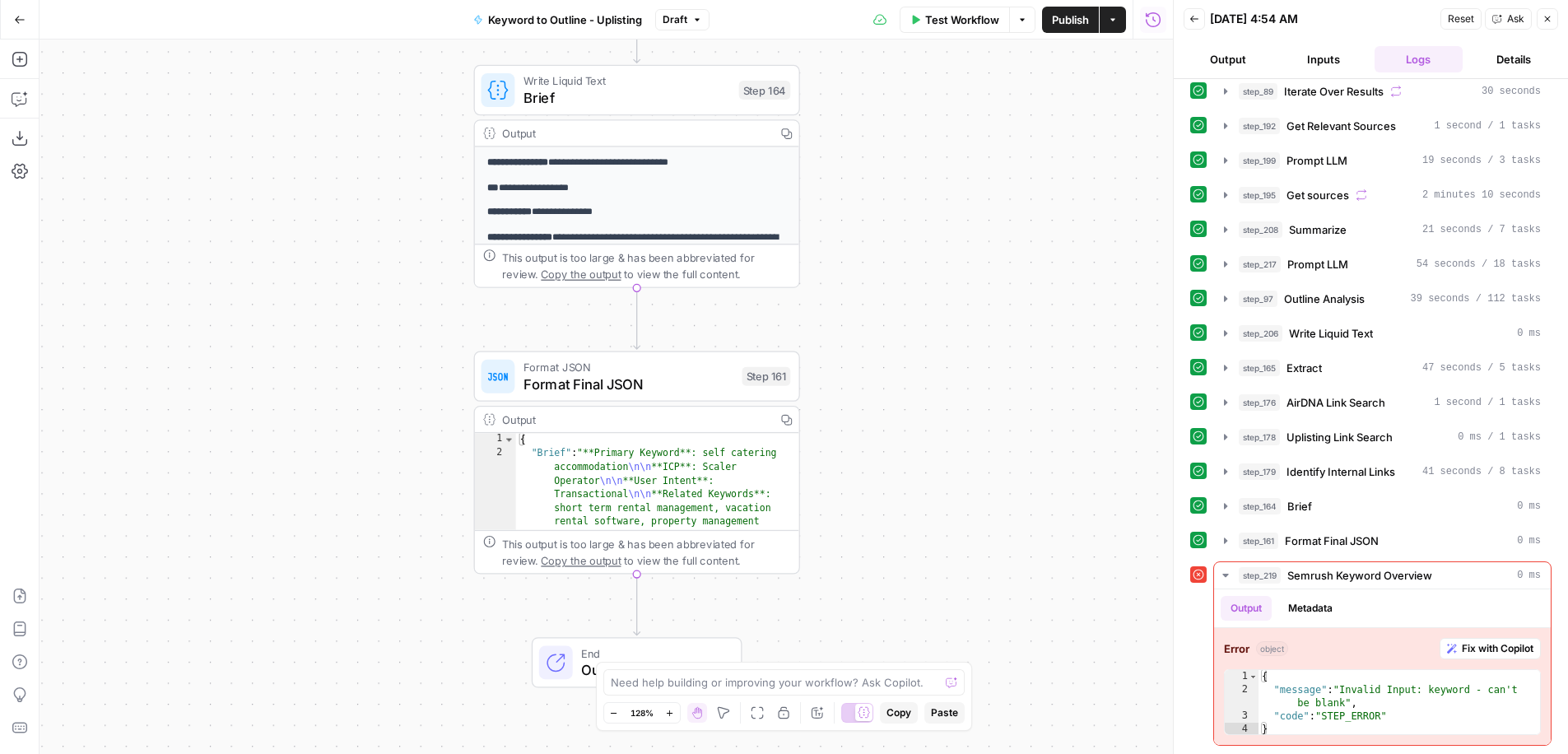
click at [691, 24] on button "Draft" at bounding box center [682, 19] width 55 height 21
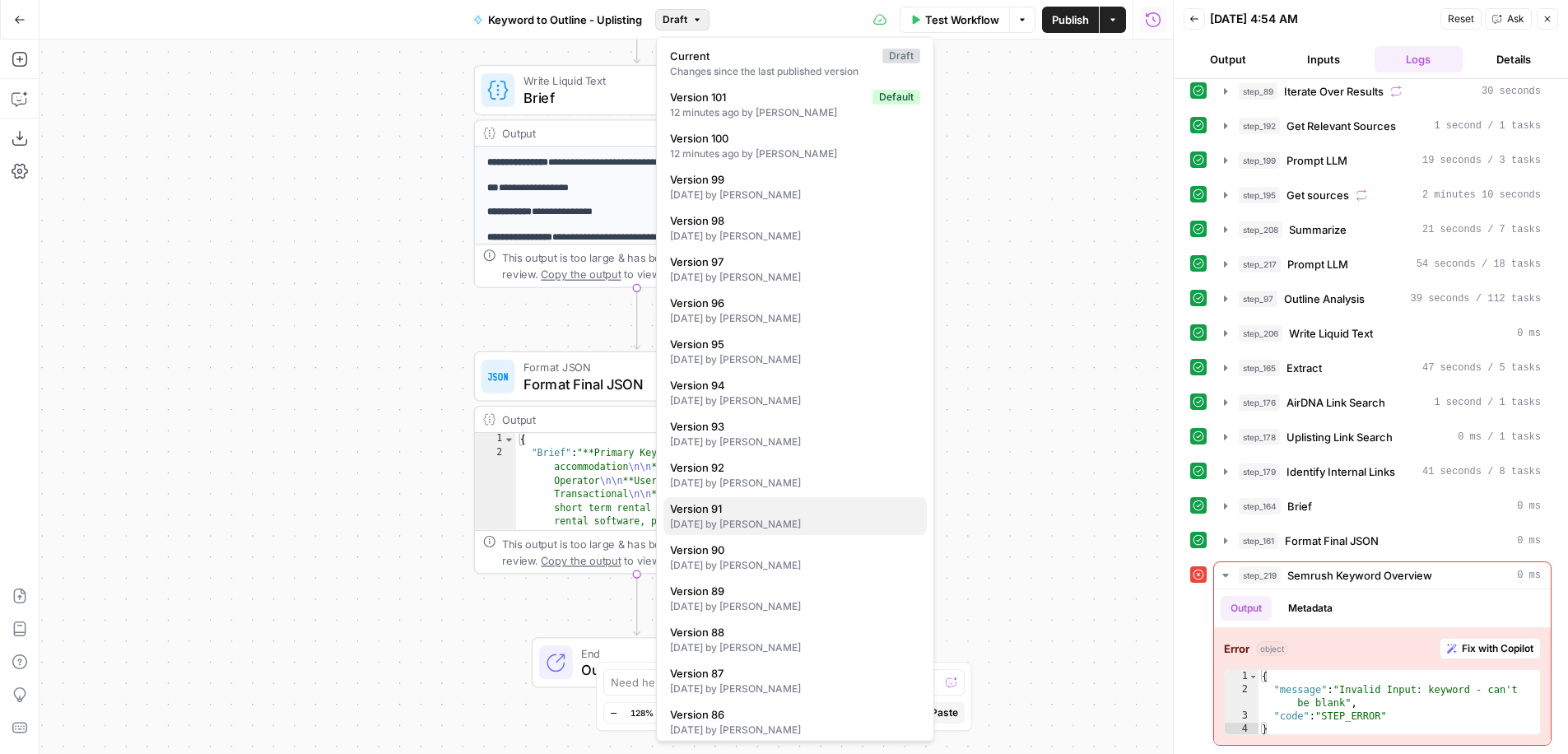
click at [776, 518] on div "[DATE] by [PERSON_NAME]" at bounding box center [795, 525] width 250 height 15
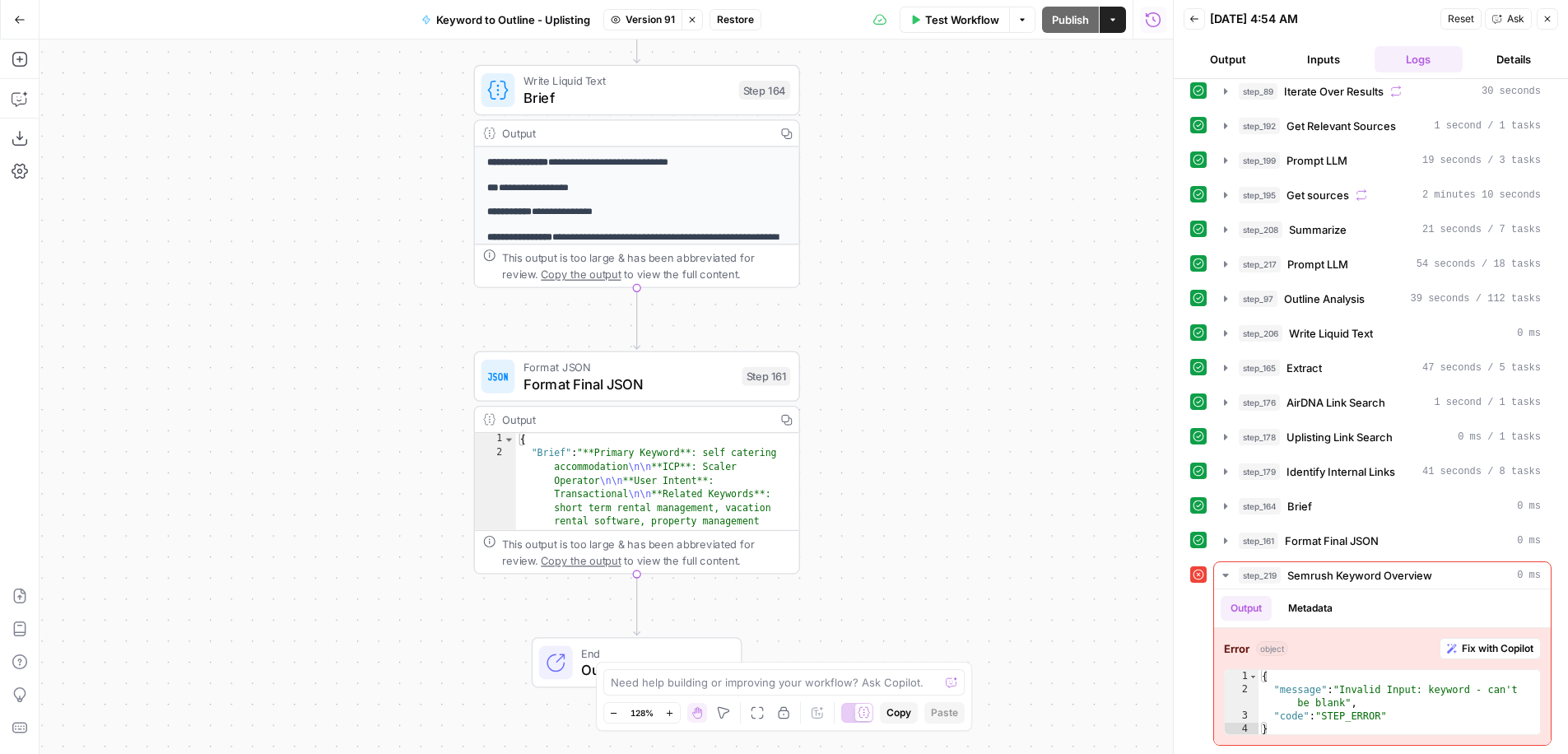
click at [697, 20] on icon "button" at bounding box center [692, 20] width 10 height 10
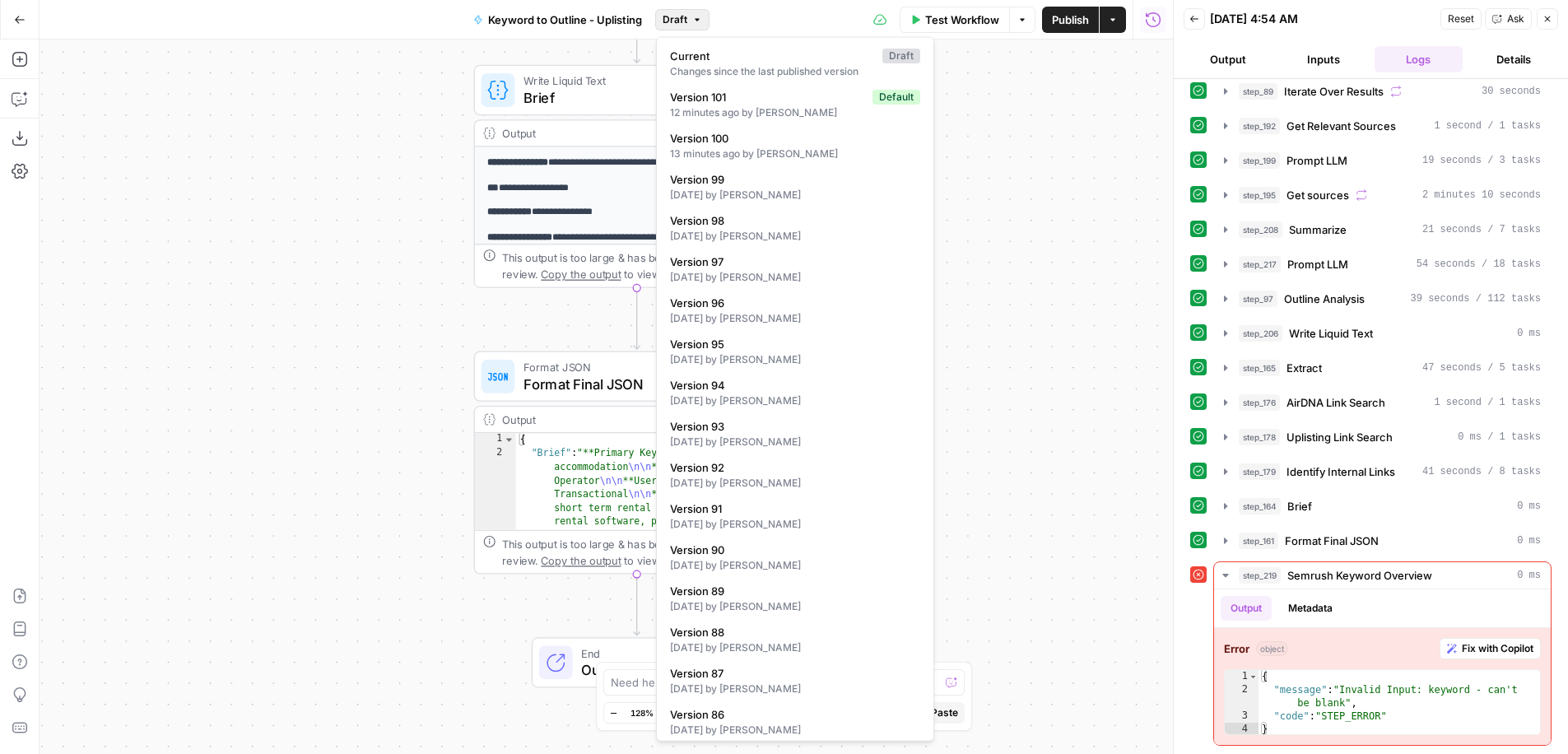
click at [702, 20] on button "Draft" at bounding box center [682, 19] width 55 height 21
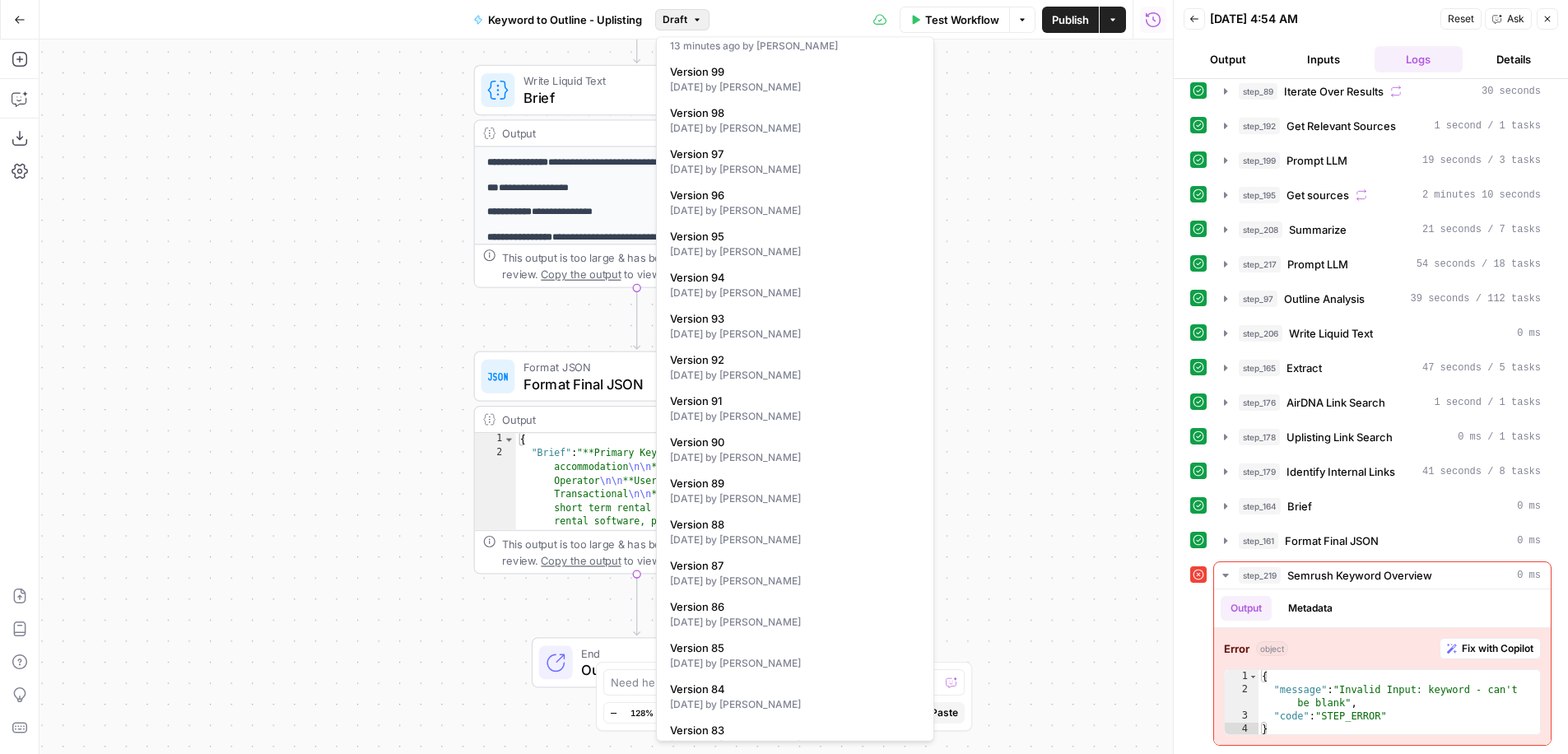
scroll to position [104, 0]
click at [739, 11] on div "Test Workflow Options Publish Actions Run History" at bounding box center [941, 19] width 464 height 39
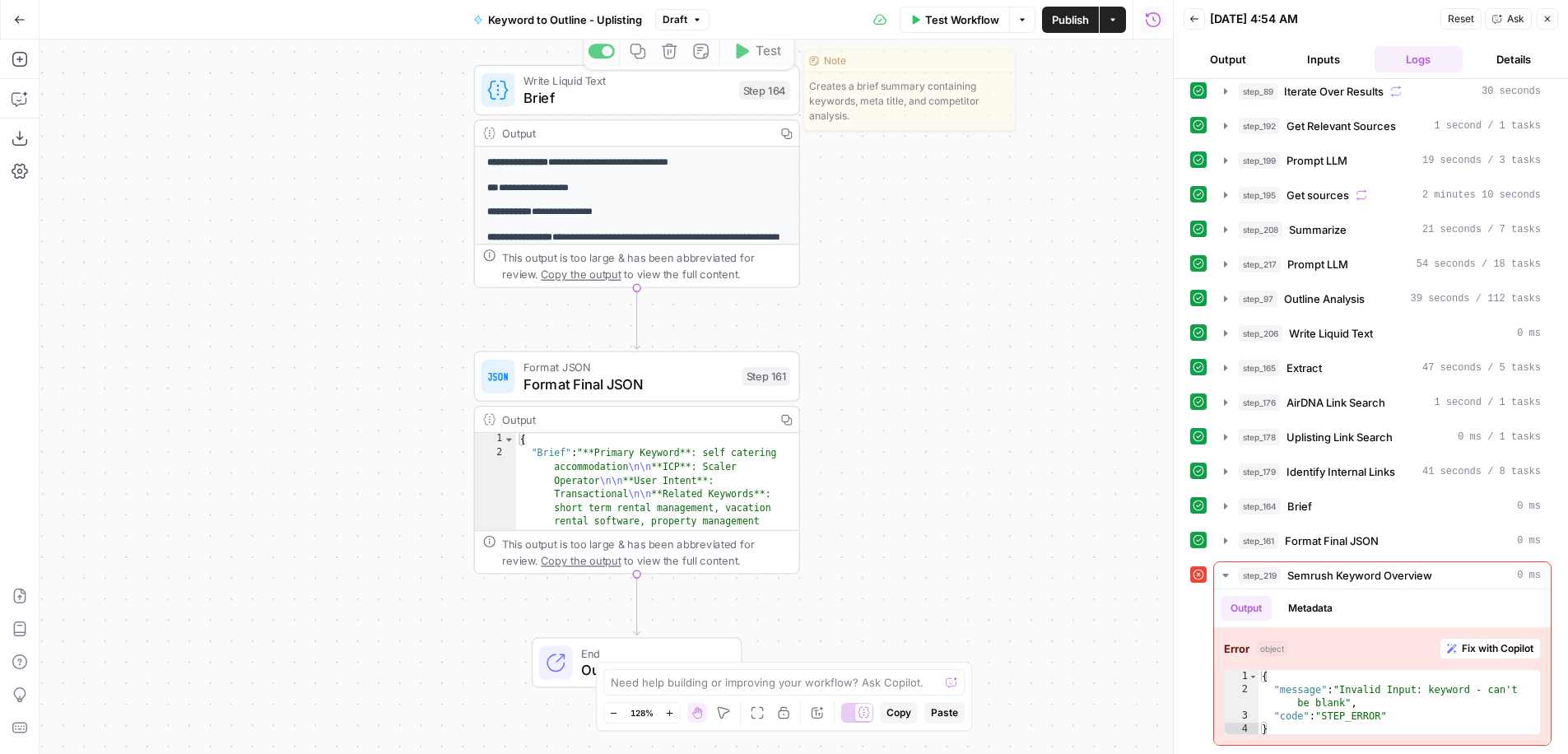
click at [696, 22] on icon "button" at bounding box center [697, 20] width 10 height 10
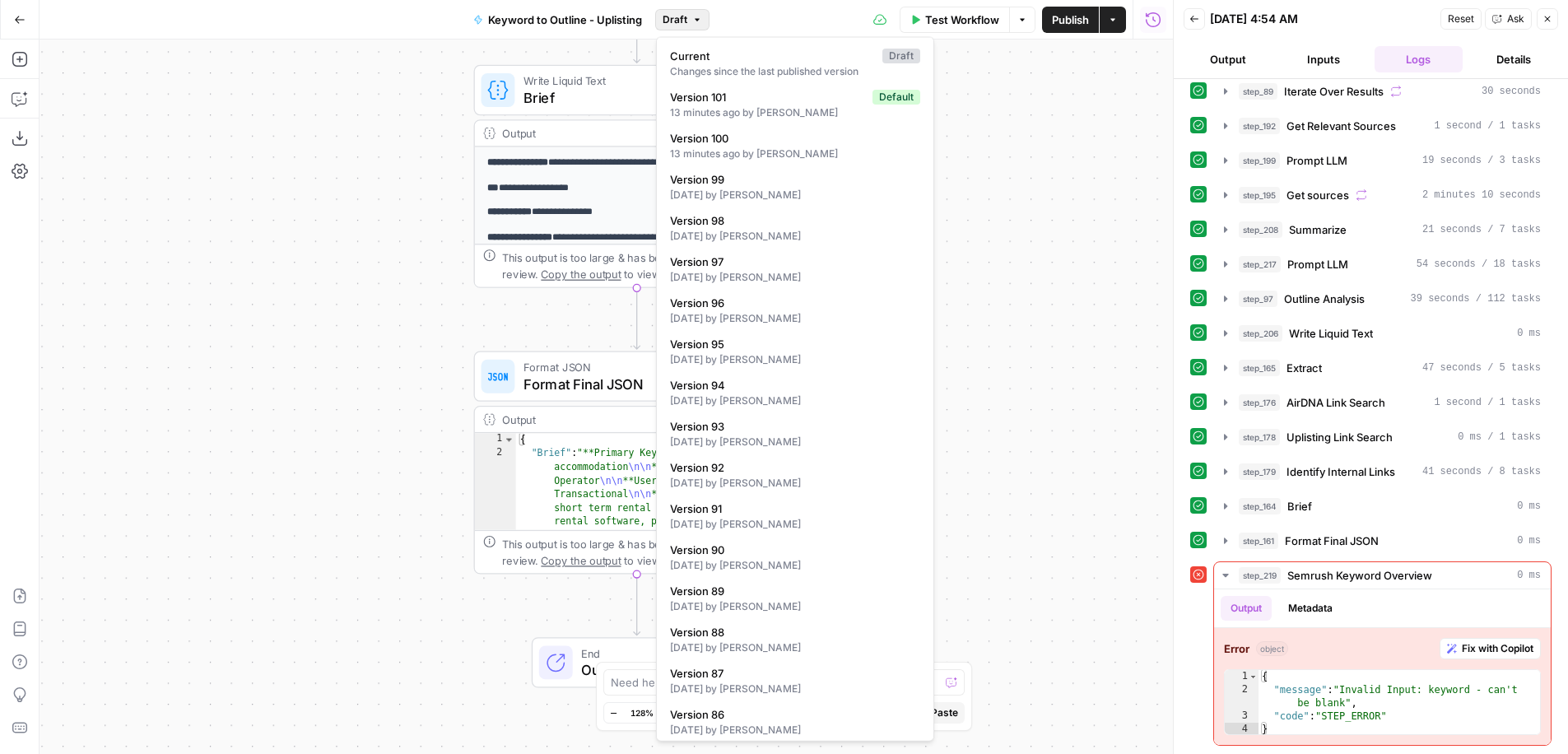
click at [1023, 184] on div "true false Workflow Set Inputs Inputs Run Code · Python Convert URL to PDF Step…" at bounding box center [606, 396] width 1133 height 714
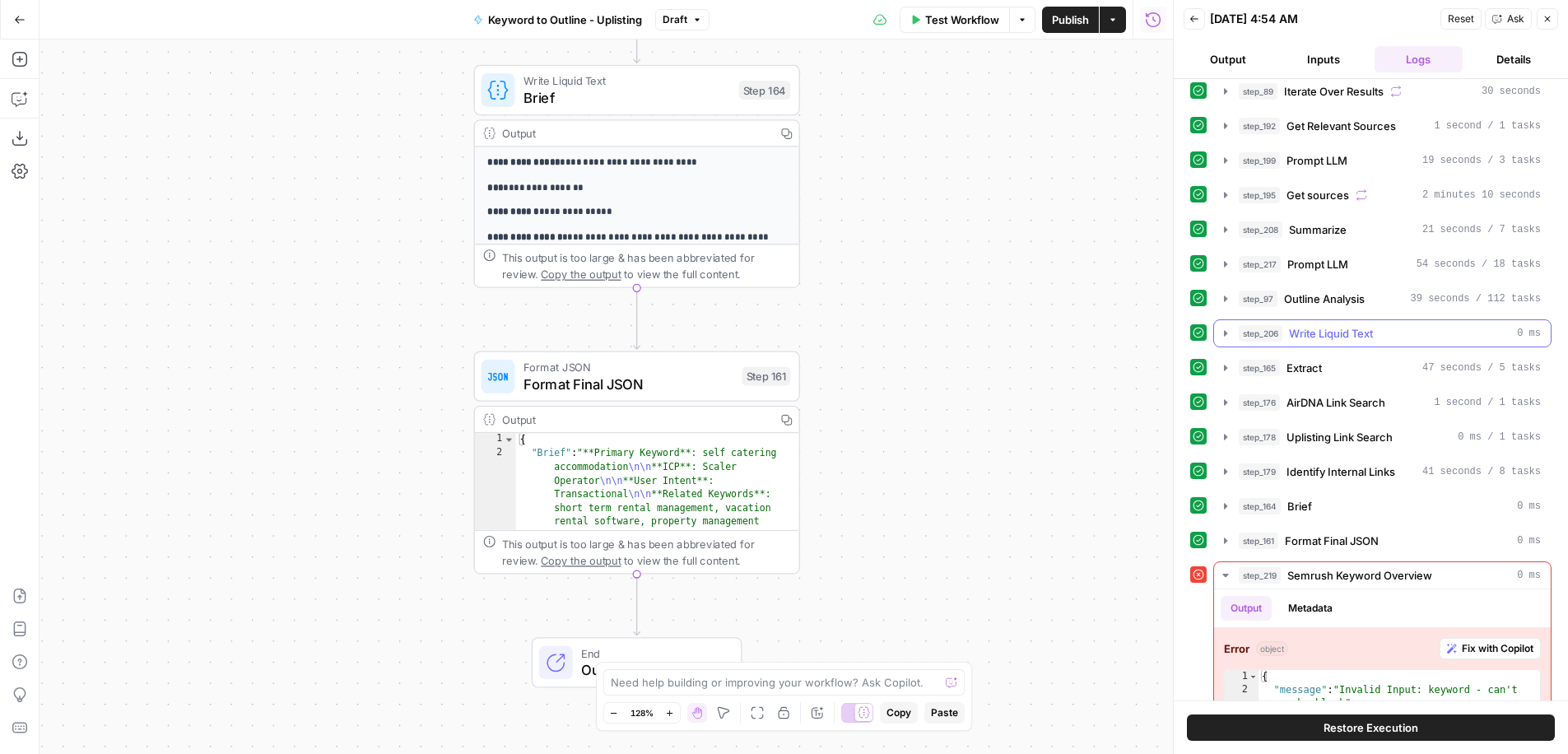
scroll to position [340, 0]
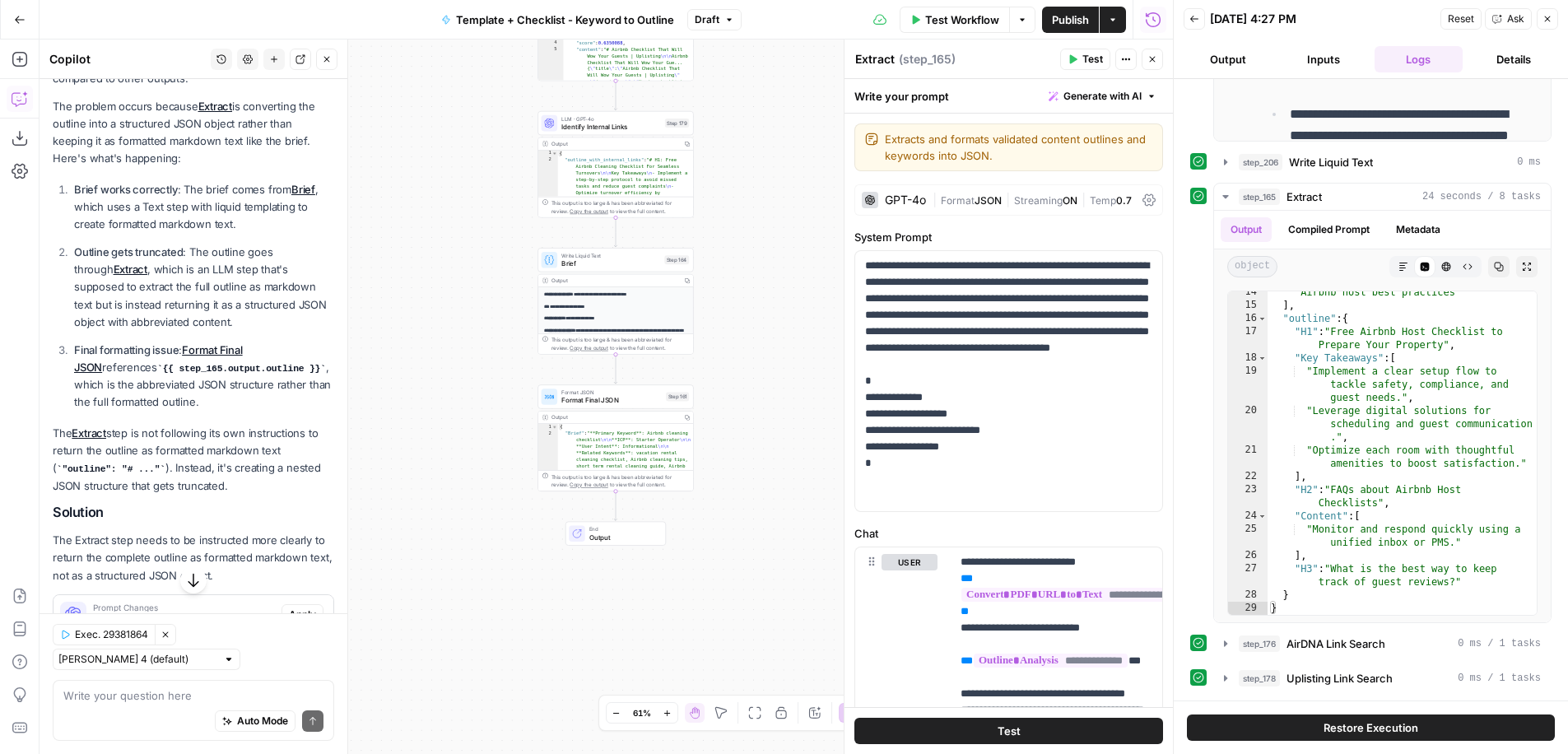
scroll to position [306, 0]
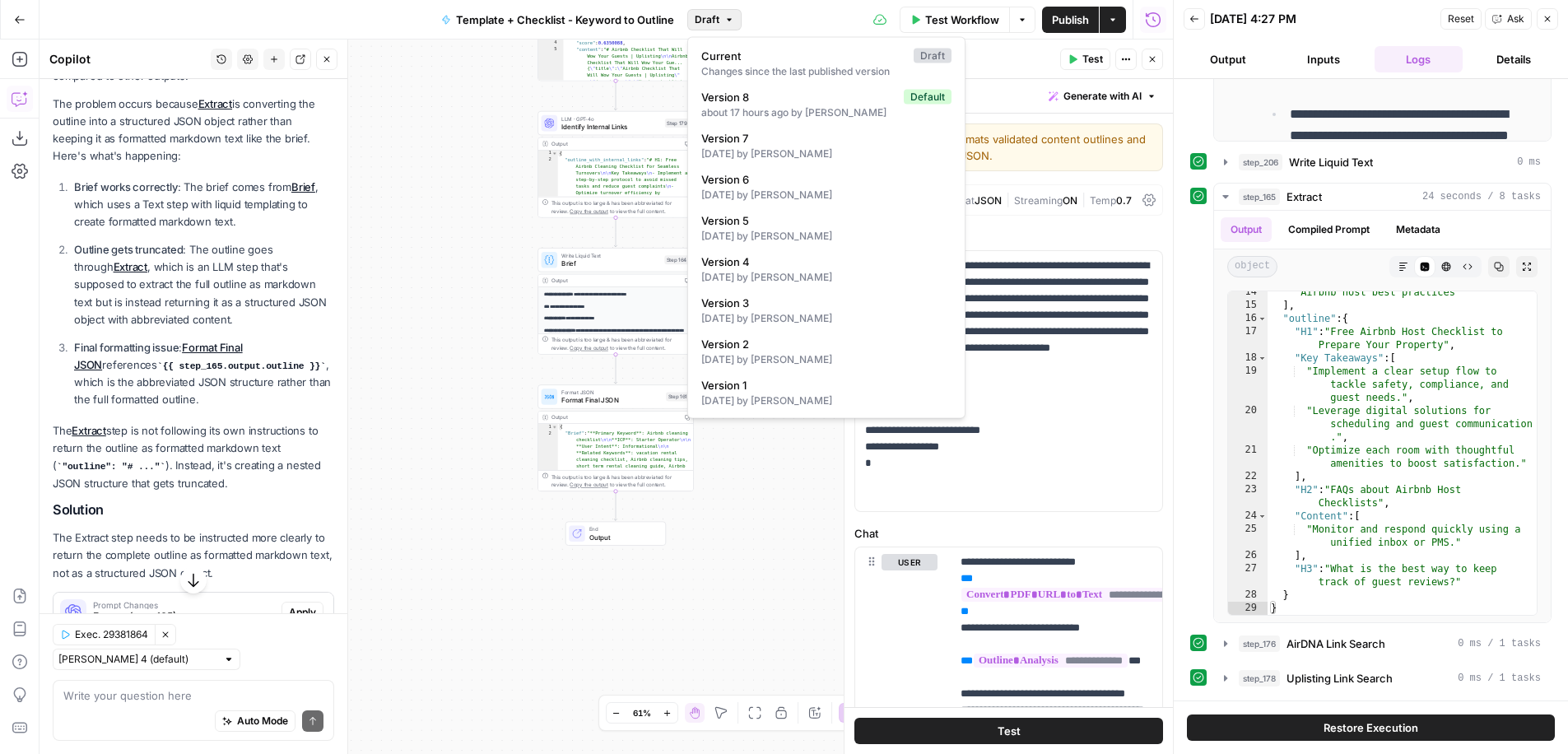
click at [729, 19] on icon "button" at bounding box center [729, 19] width 5 height 3
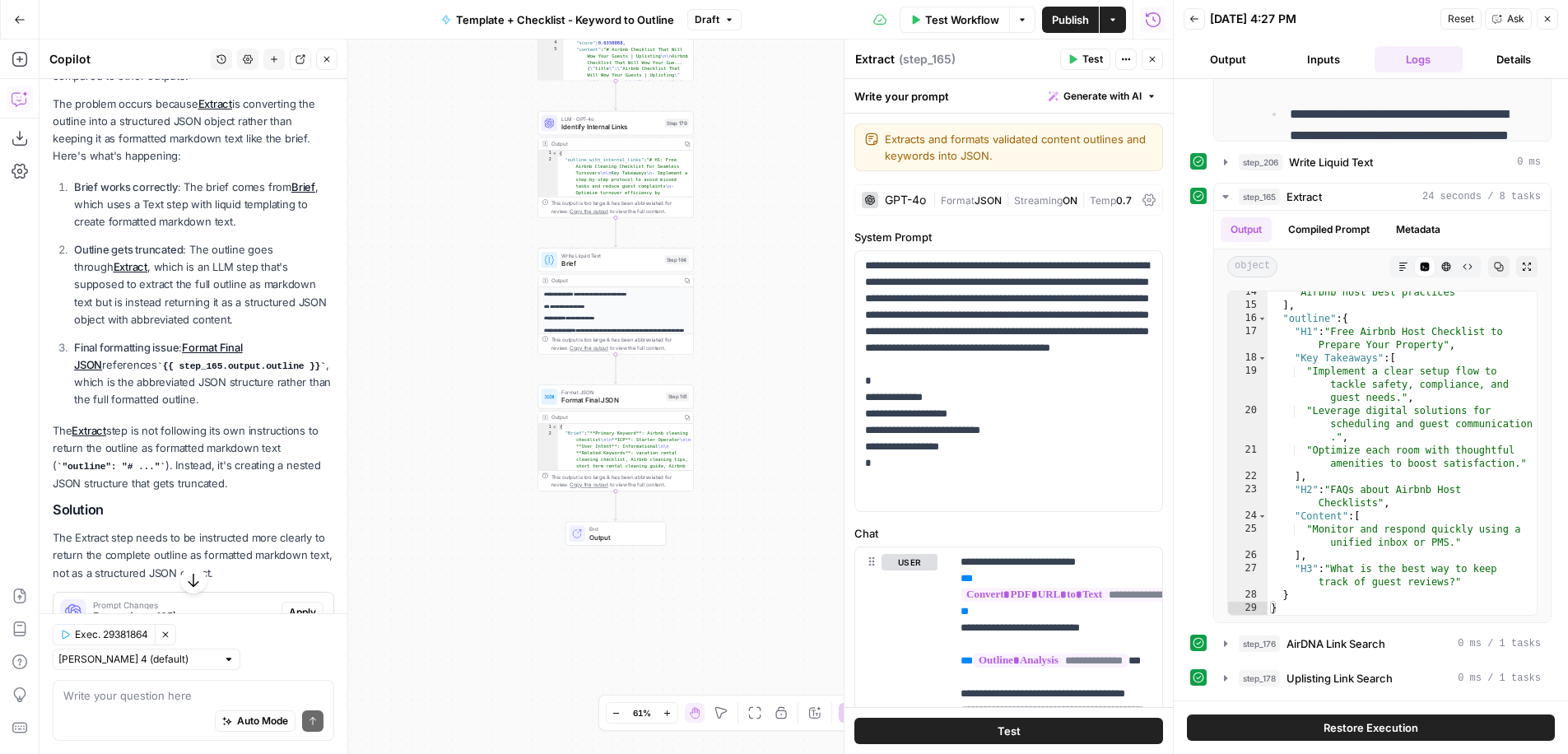
click at [729, 19] on icon "button" at bounding box center [729, 19] width 5 height 3
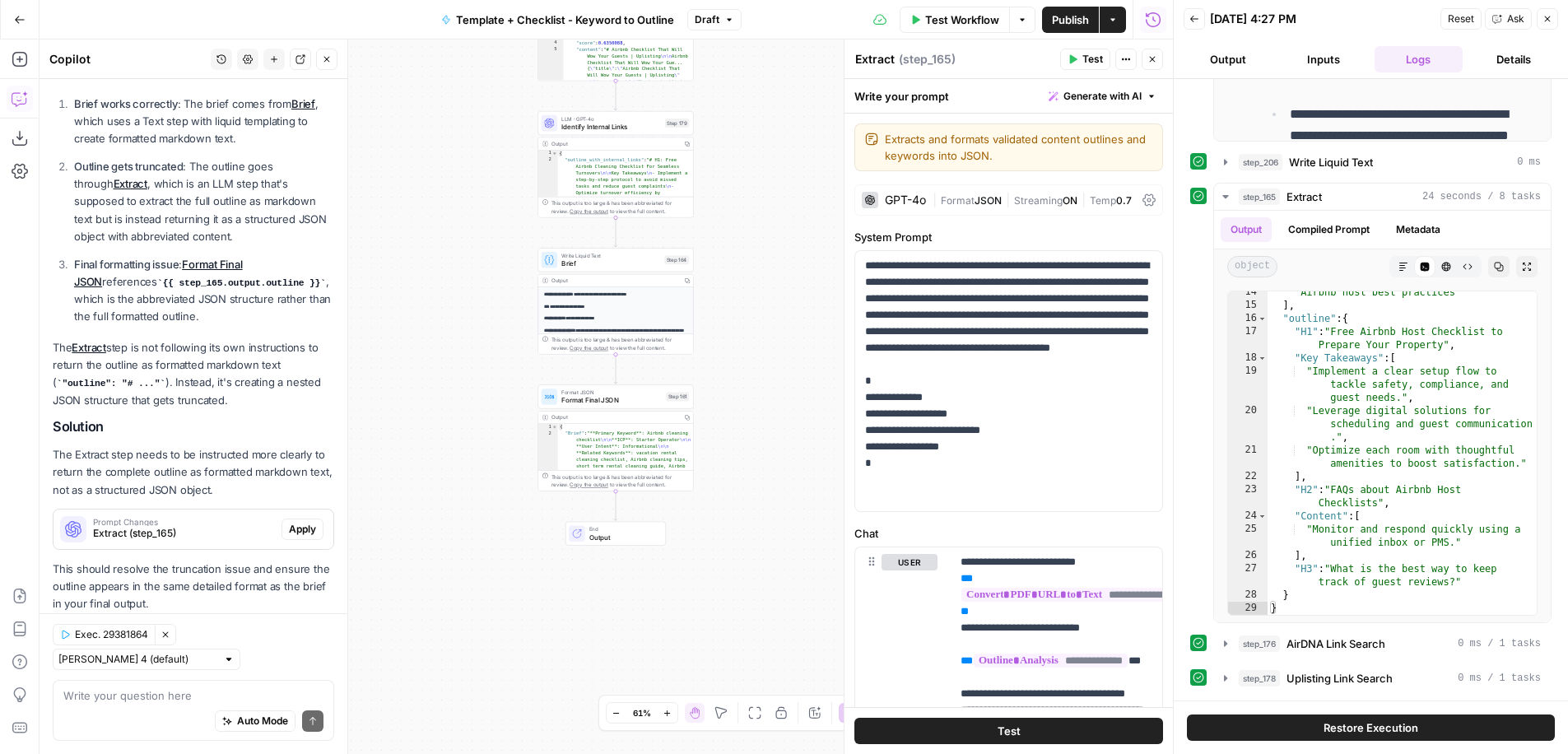
scroll to position [403, 0]
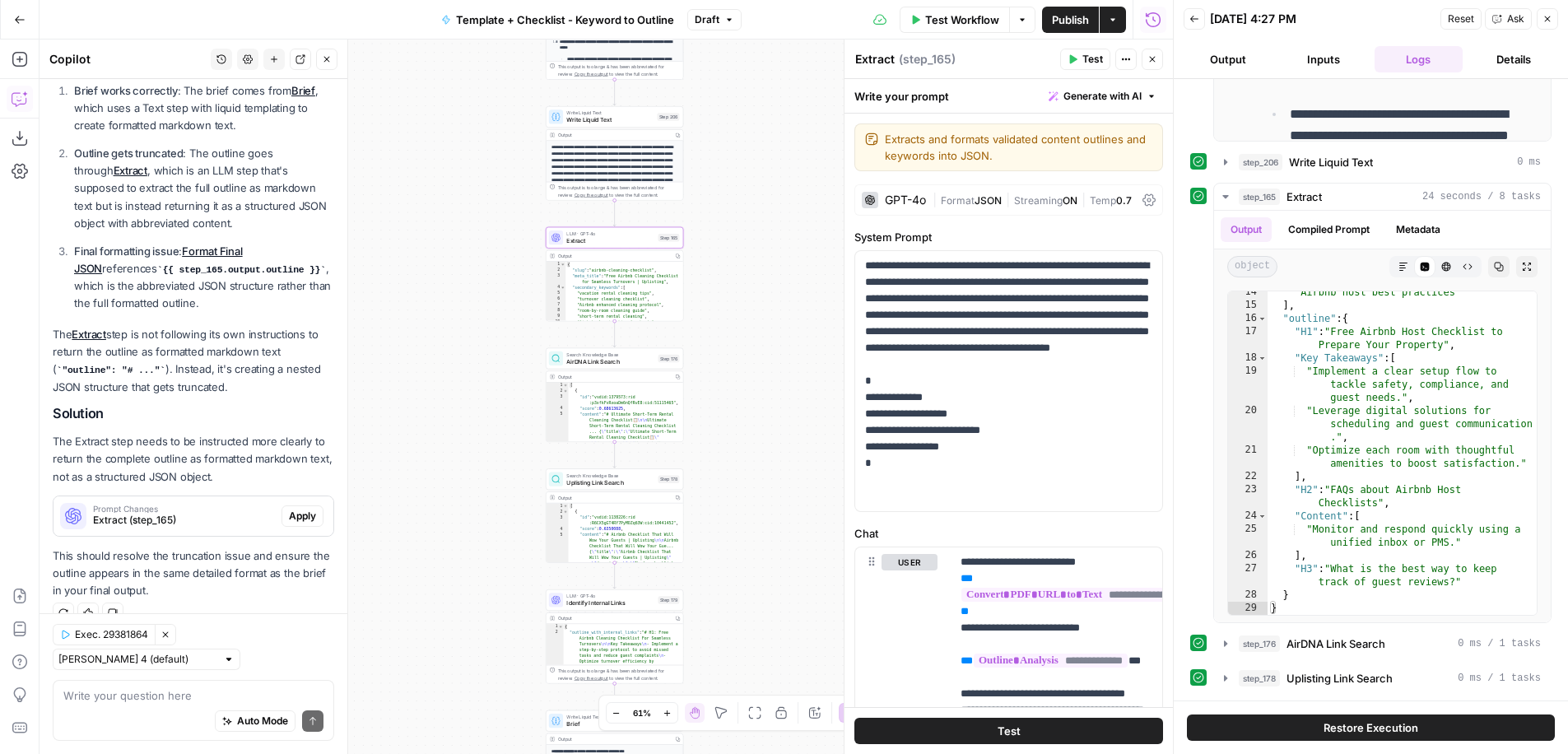
click at [296, 512] on span "Apply" at bounding box center [302, 517] width 27 height 15
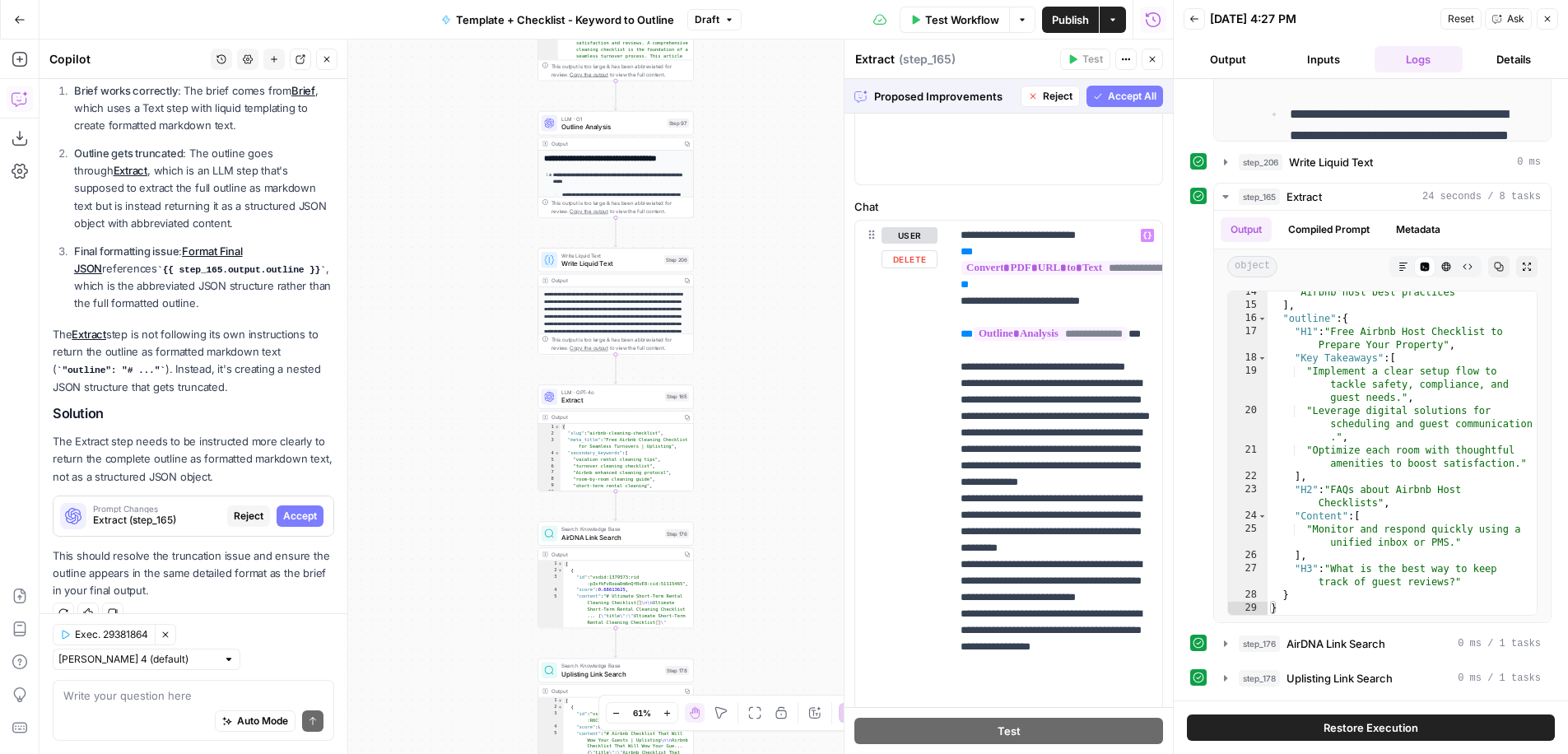
scroll to position [391, 0]
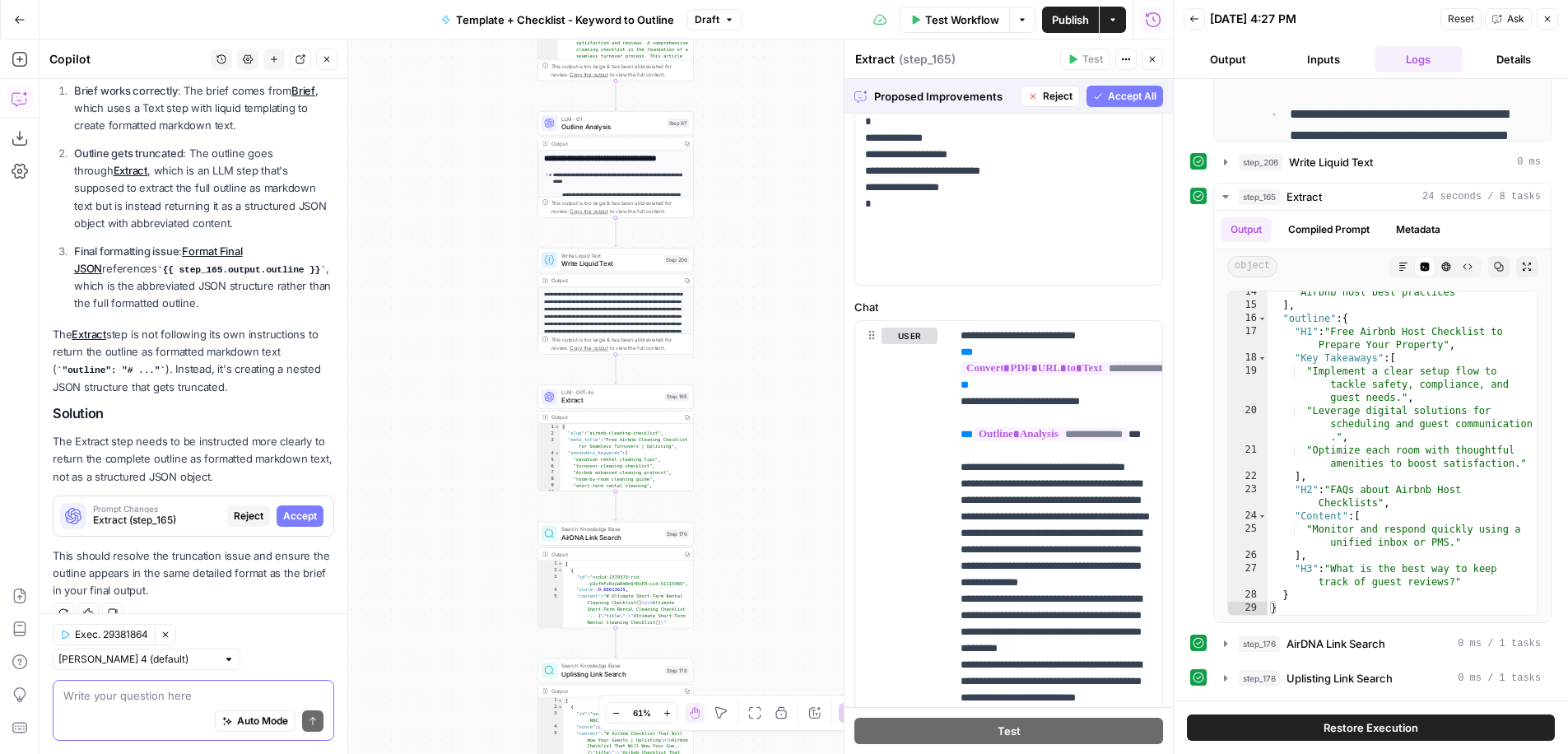
click at [128, 702] on textarea at bounding box center [193, 696] width 260 height 17
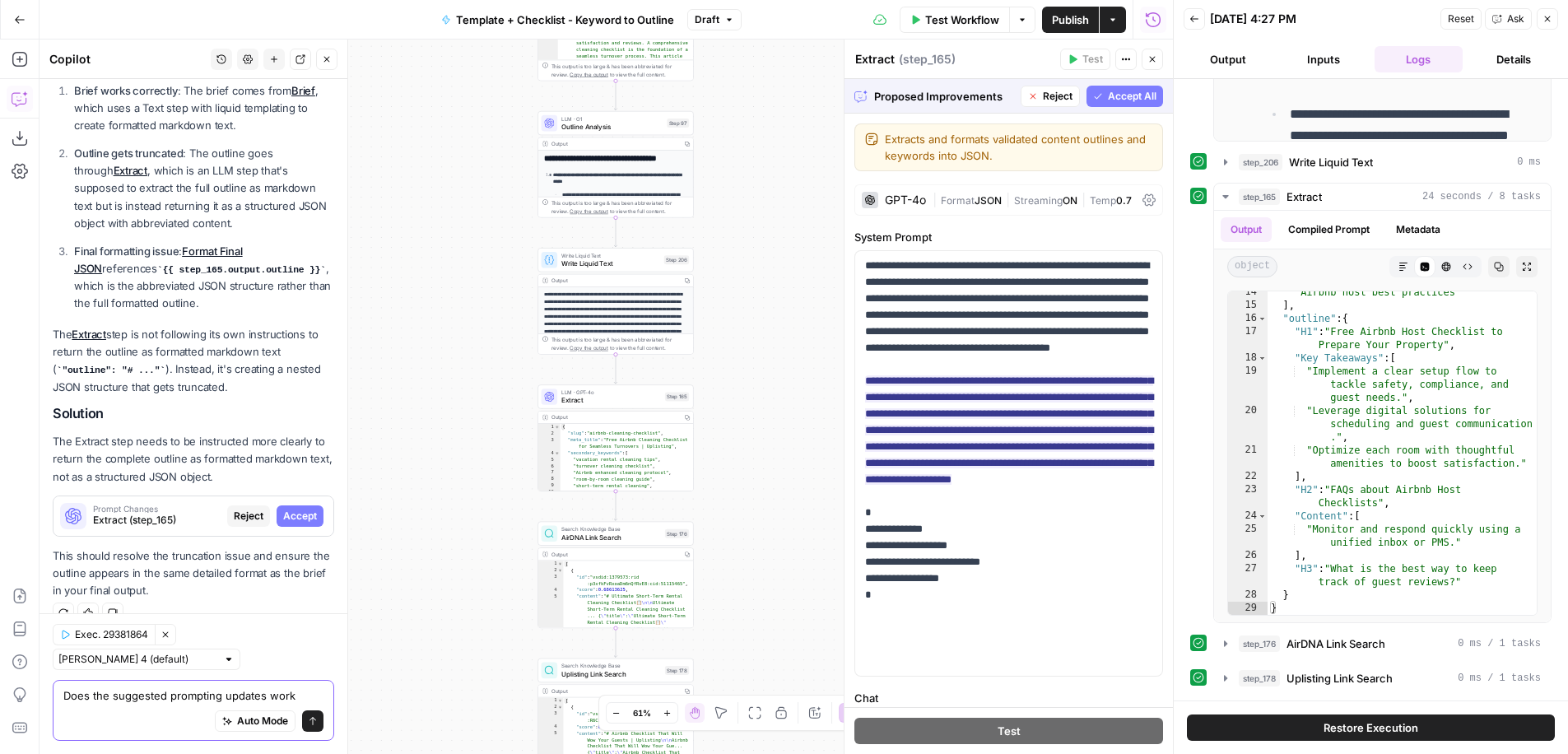
drag, startPoint x: 268, startPoint y: 700, endPoint x: 307, endPoint y: 700, distance: 39.0
click at [306, 700] on textarea "Does the suggested prompting updates work" at bounding box center [193, 696] width 260 height 17
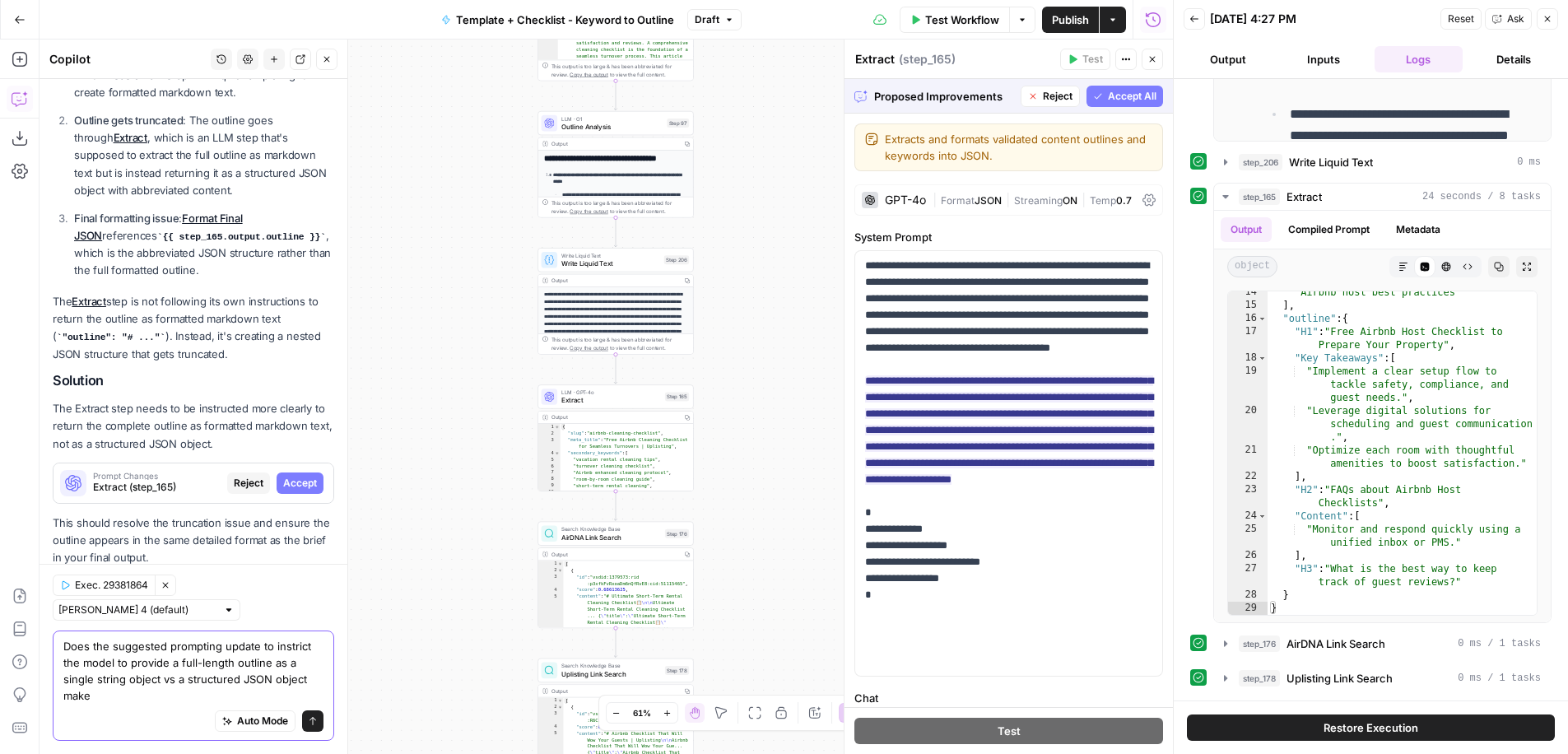
scroll to position [426, 0]
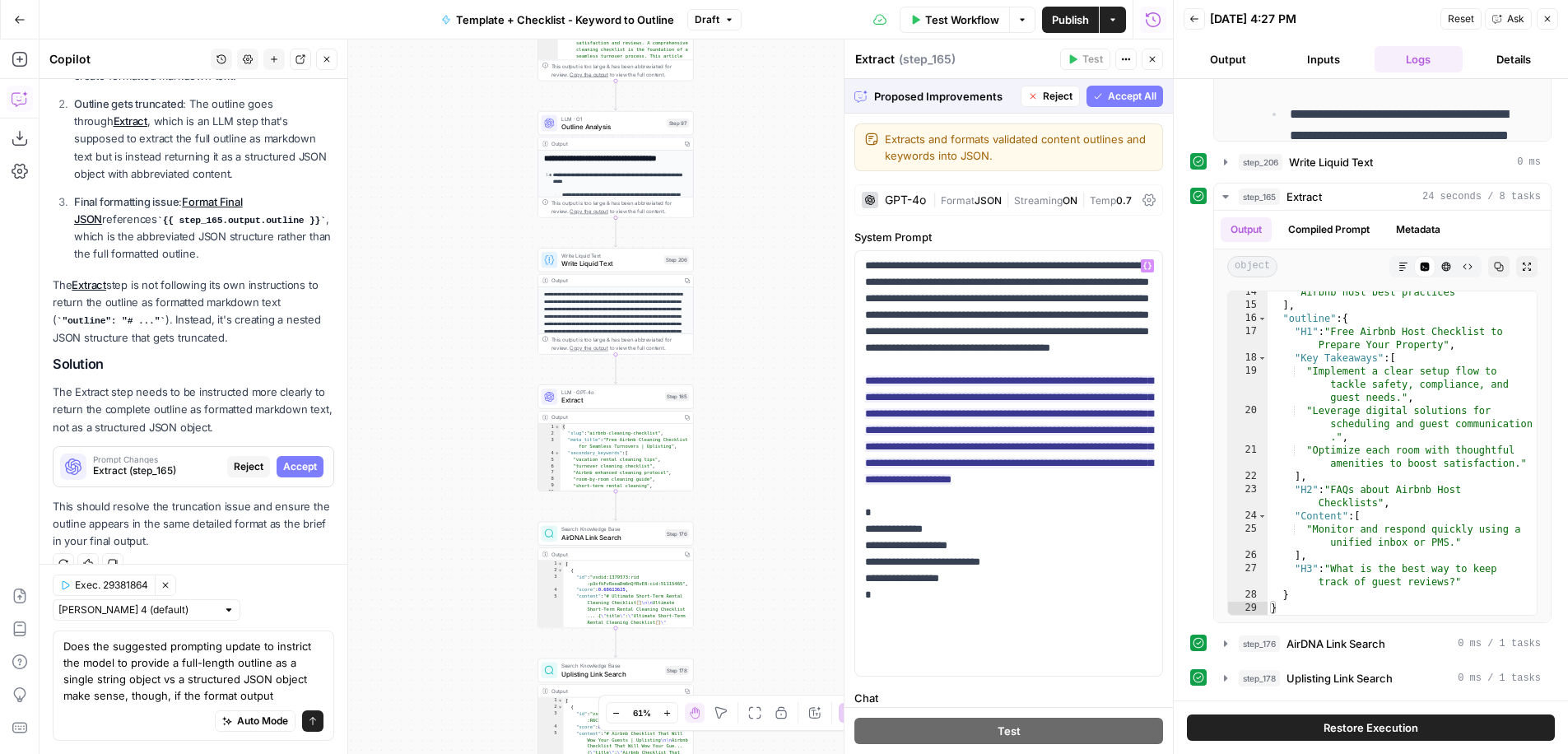
click at [983, 199] on span "JSON" at bounding box center [988, 200] width 27 height 13
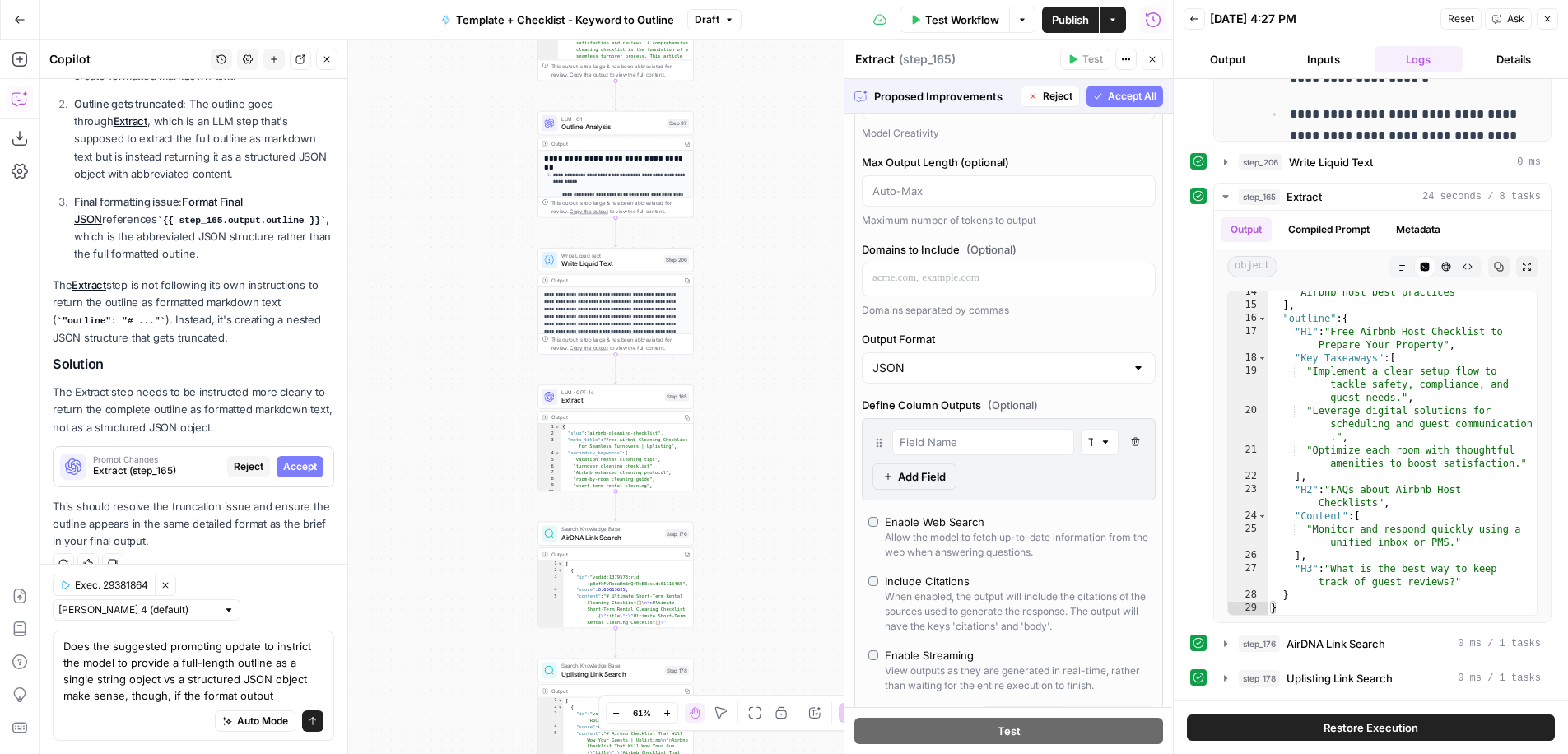
scroll to position [309, 0]
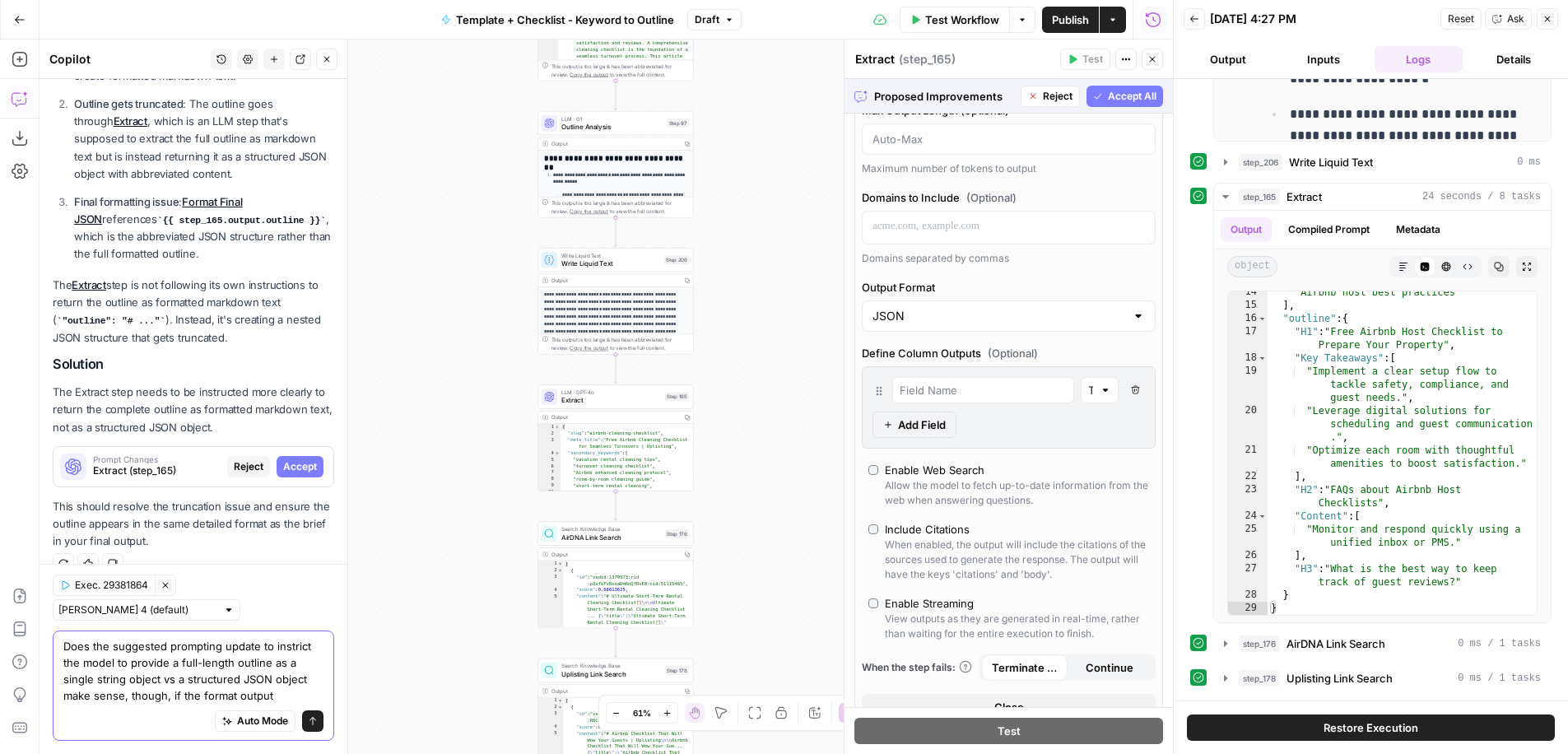
drag, startPoint x: 200, startPoint y: 693, endPoint x: 359, endPoint y: 698, distance: 159.1
click at [358, 698] on body "**********" at bounding box center [784, 377] width 1568 height 754
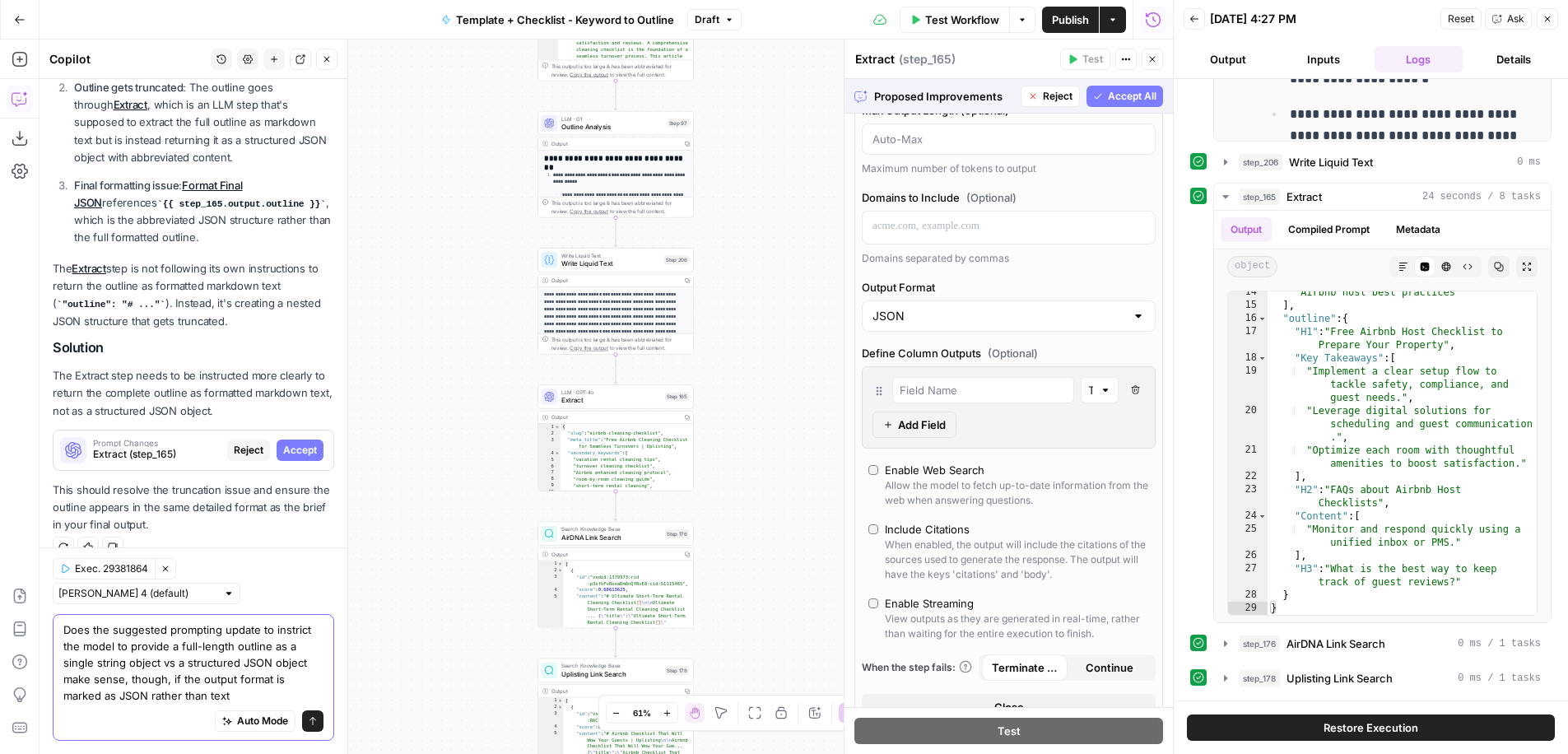
type textarea "Does the suggested prompting update to instrict the model to provide a full-len…"
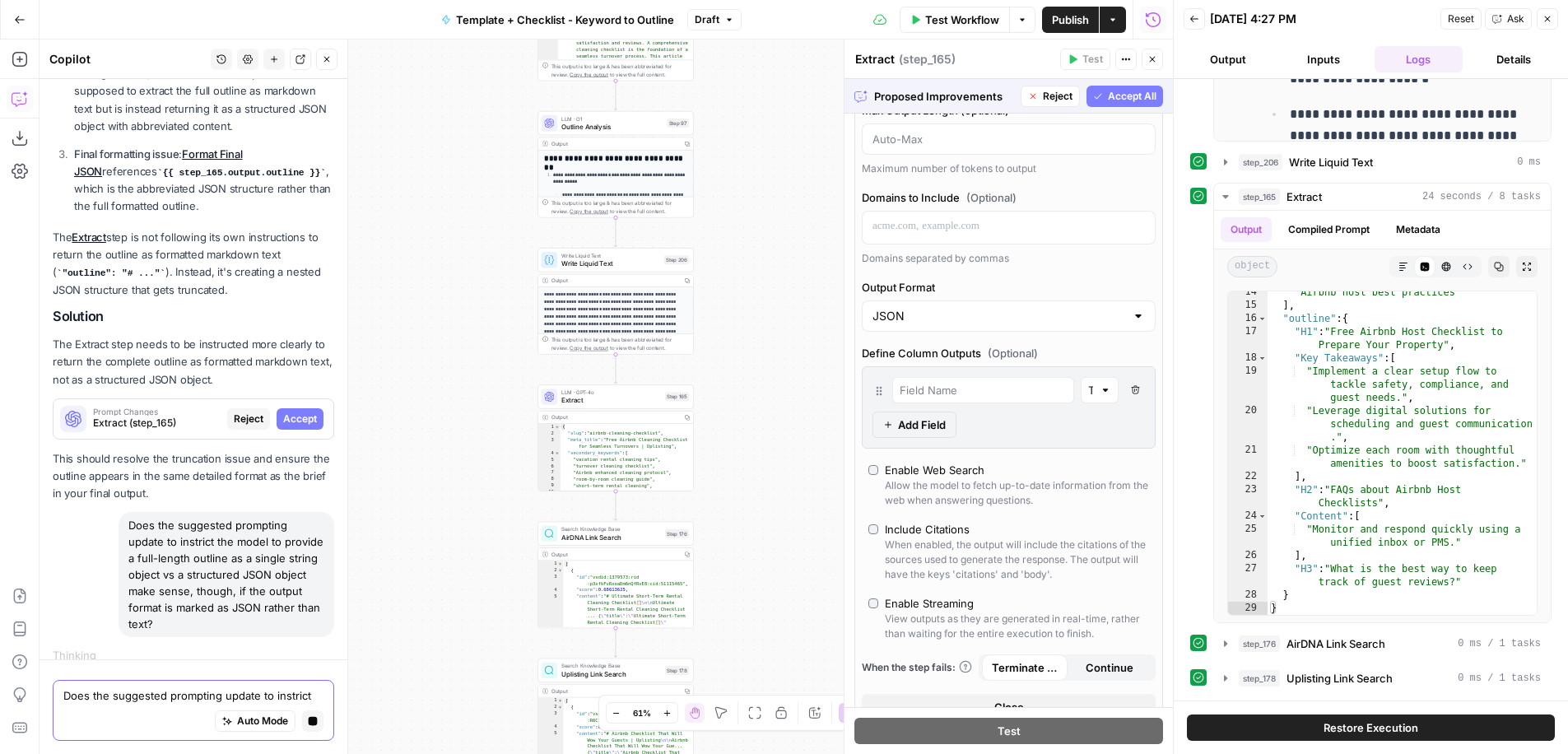
scroll to position [0, 0]
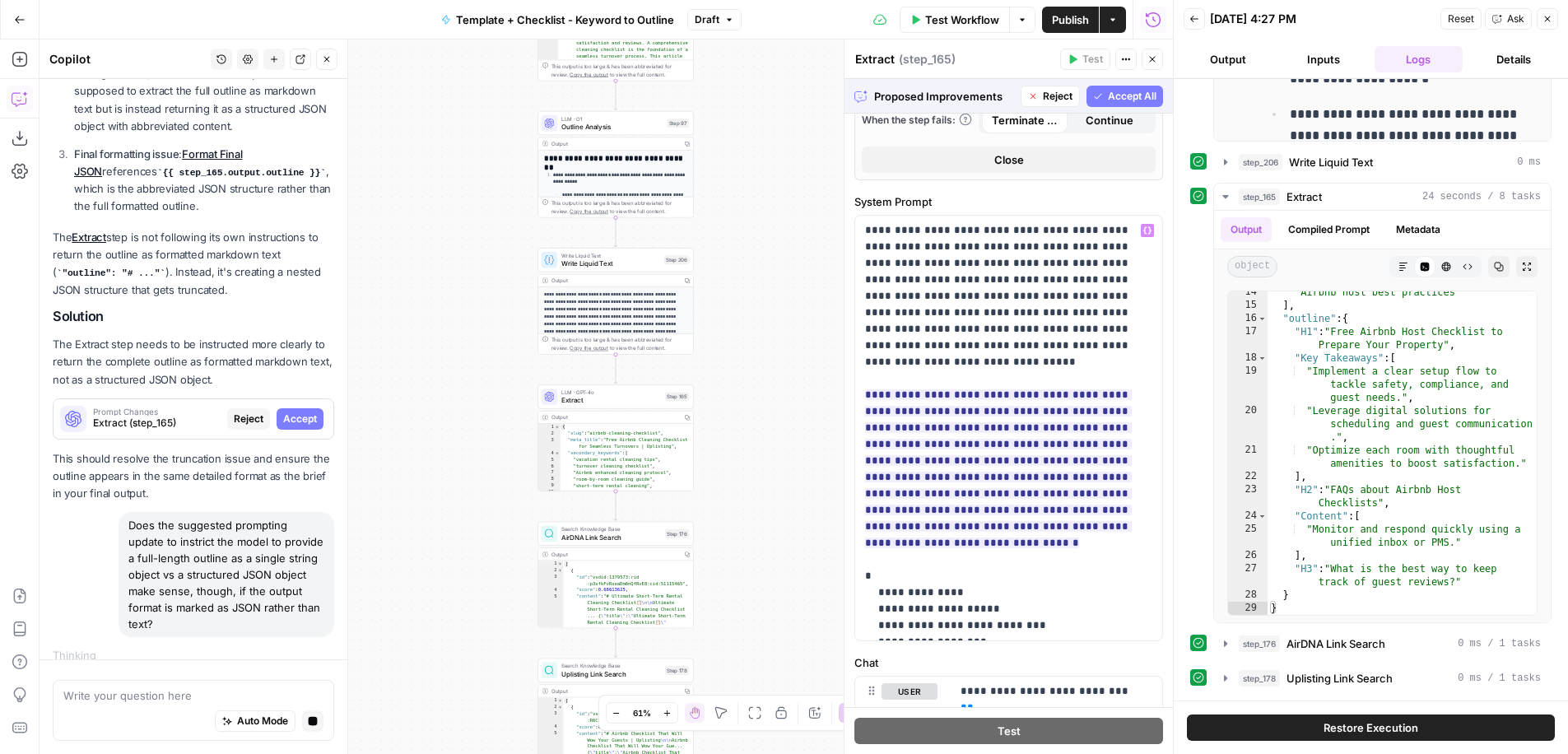
click at [1036, 162] on button "Close" at bounding box center [1009, 159] width 294 height 26
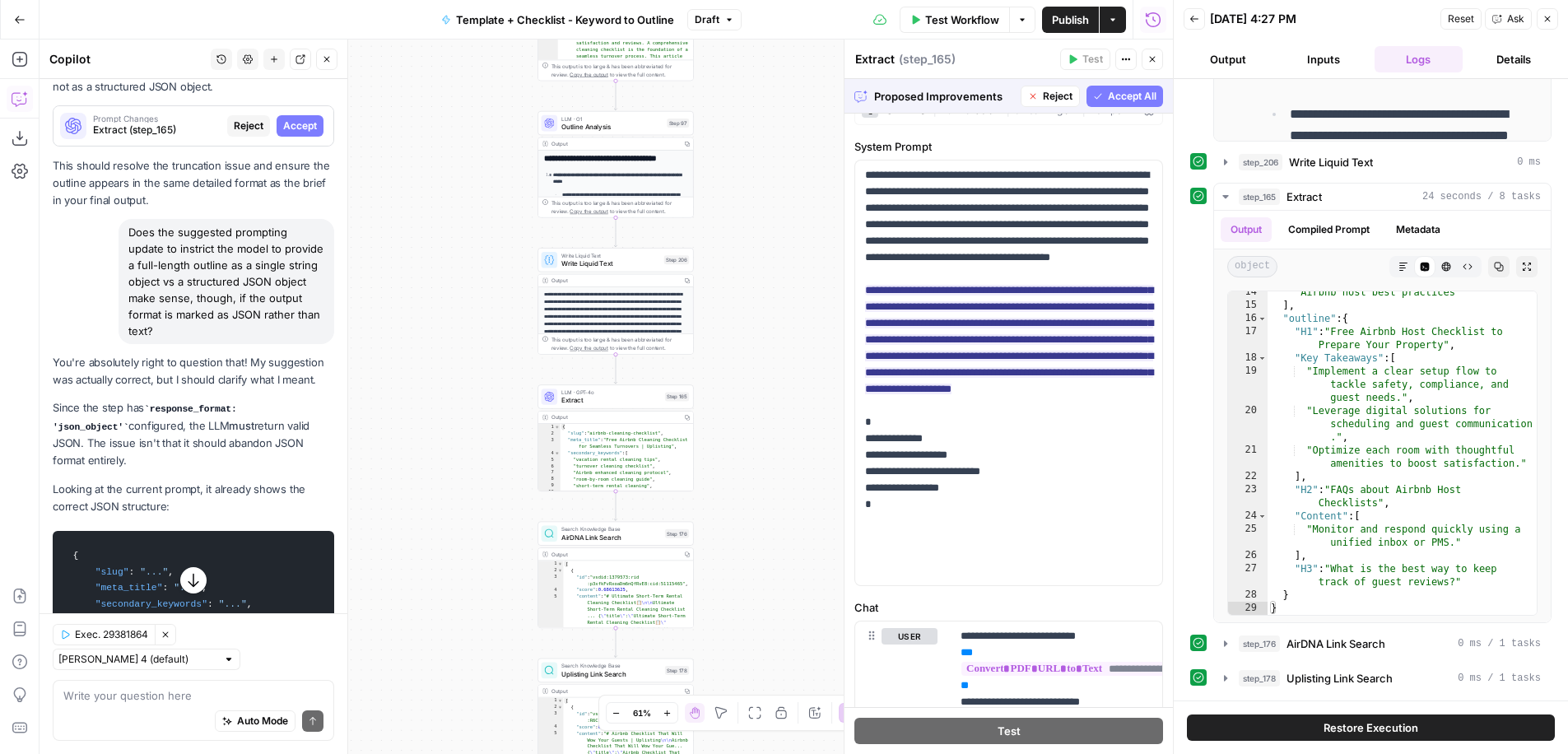
scroll to position [698, 0]
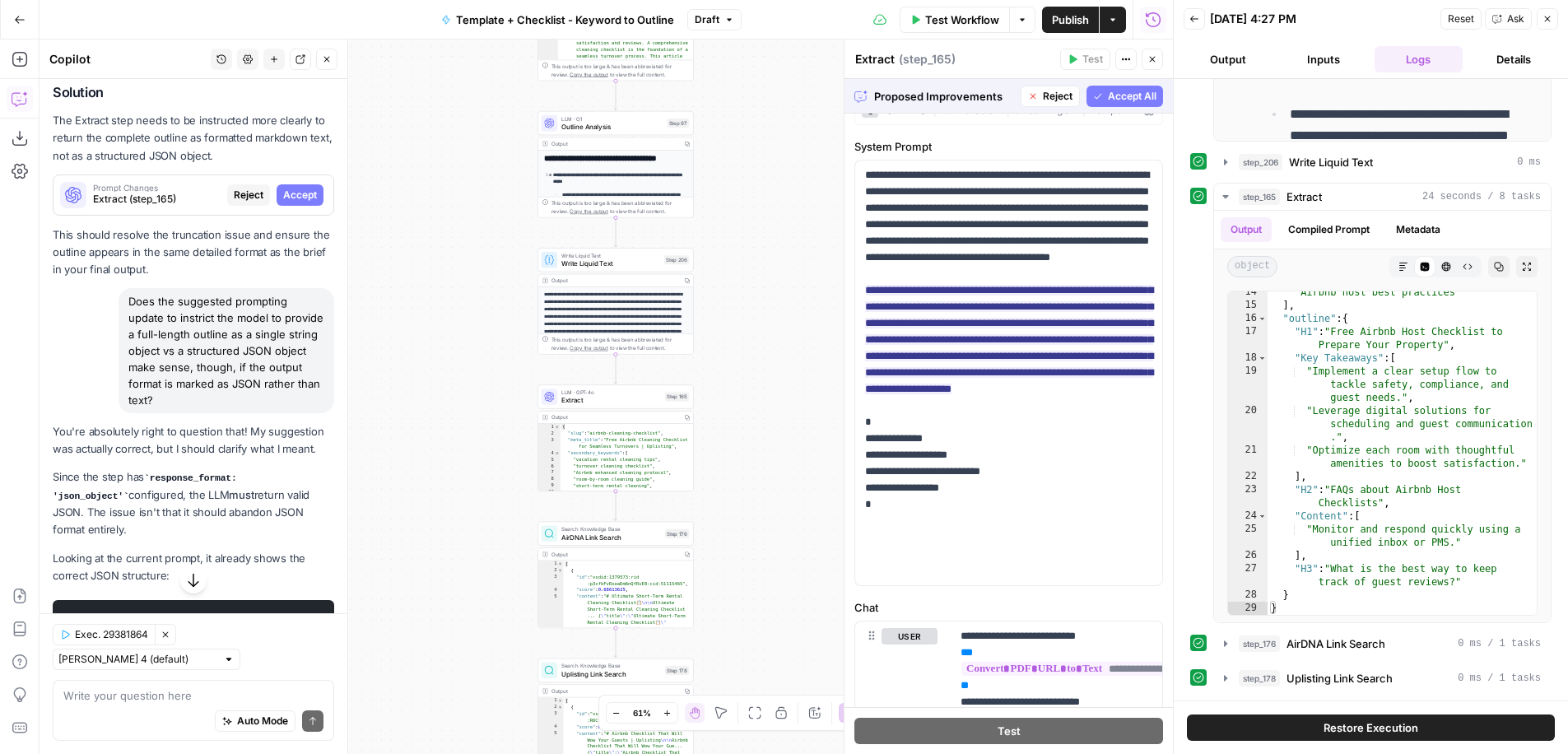
click at [1106, 92] on button "Accept All" at bounding box center [1125, 96] width 77 height 21
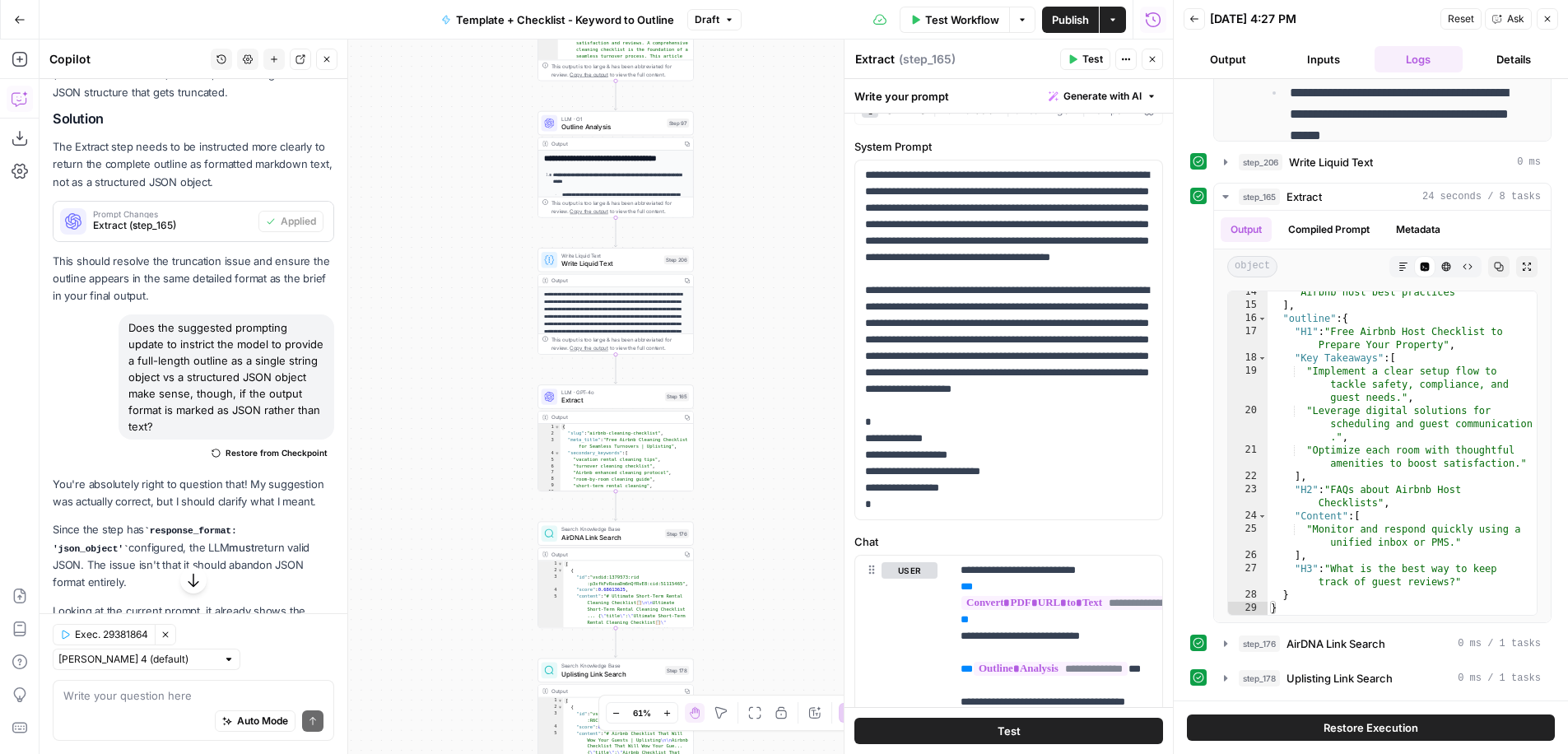
scroll to position [0, 0]
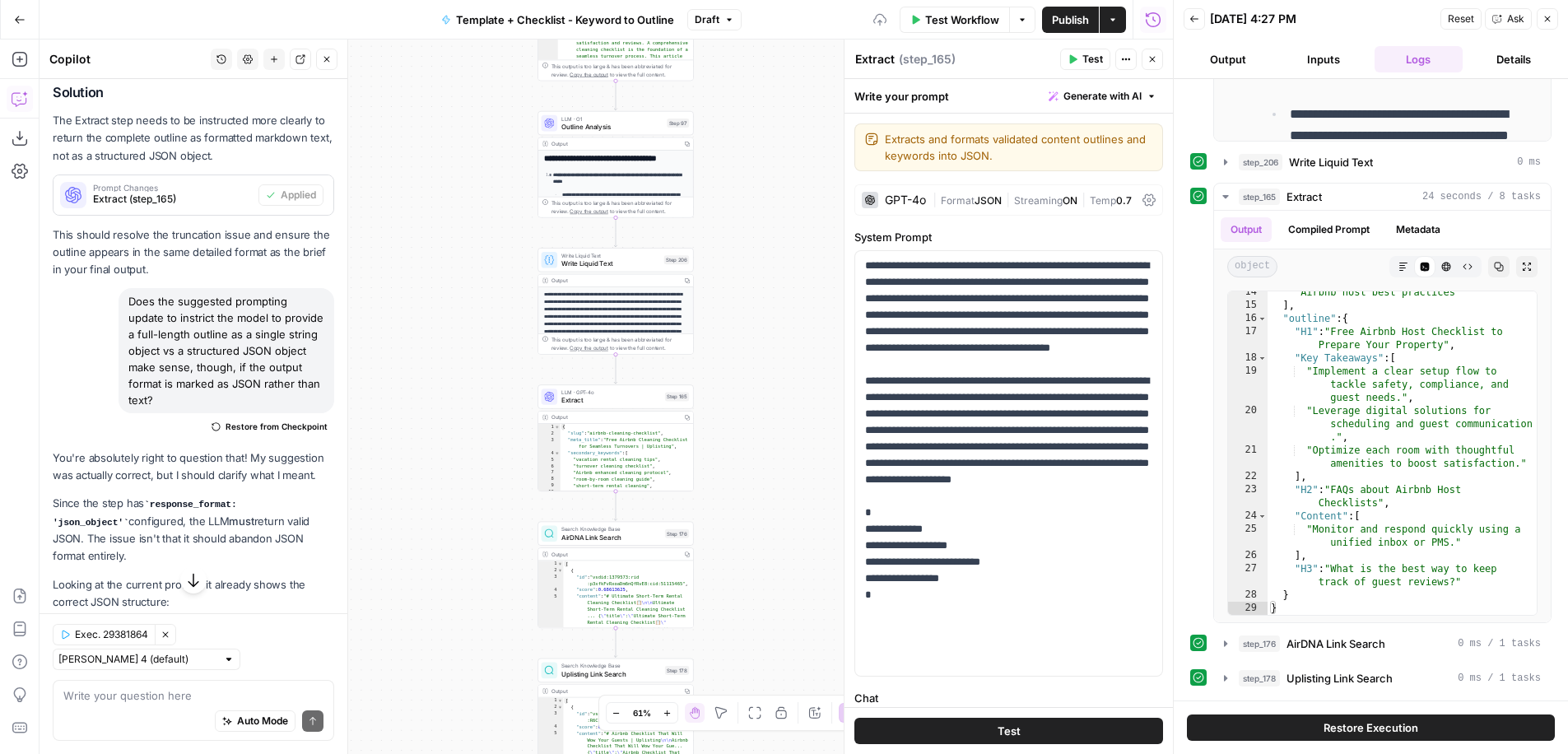
click at [1076, 10] on button "Publish" at bounding box center [1071, 19] width 57 height 26
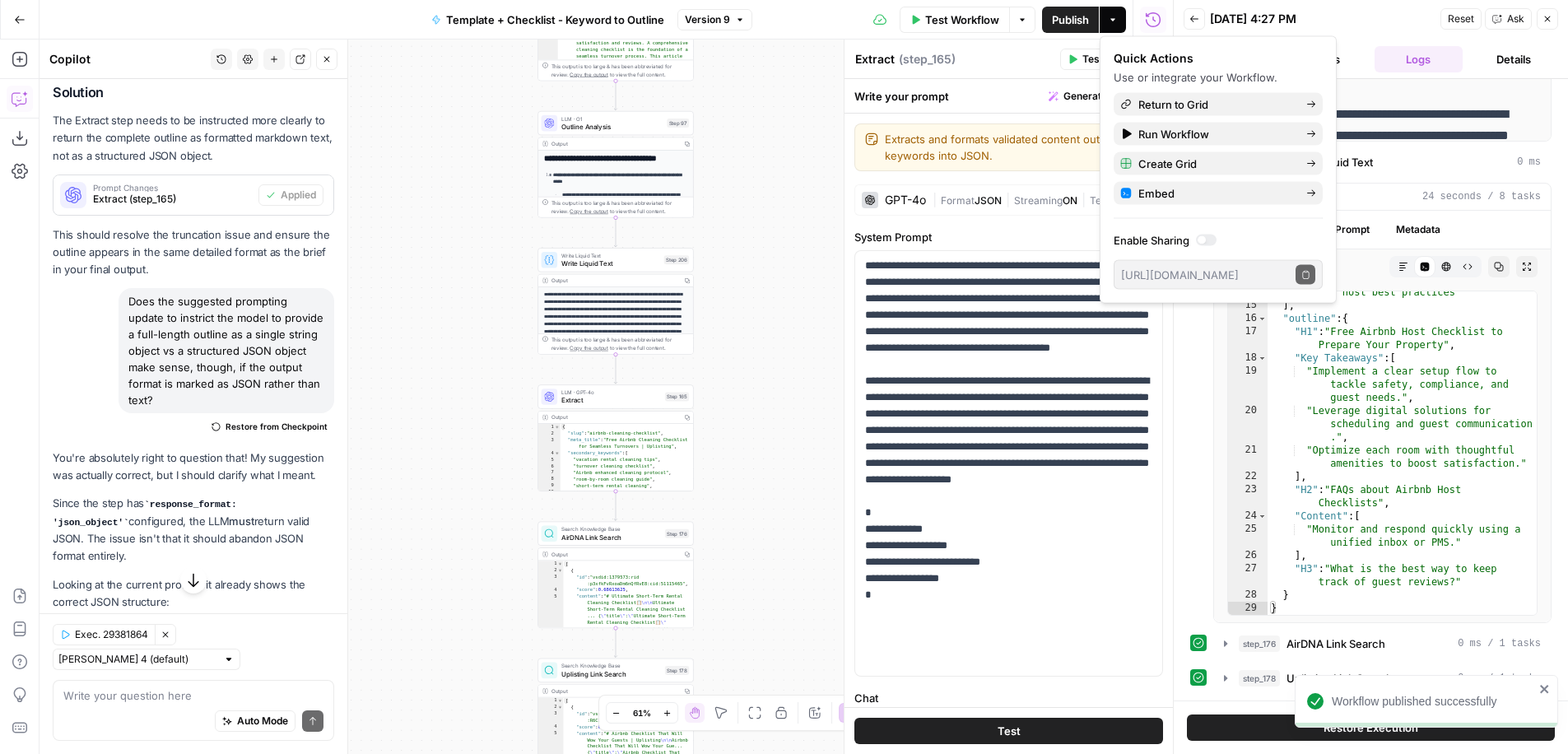
click at [1075, 52] on button "Test" at bounding box center [1085, 59] width 50 height 21
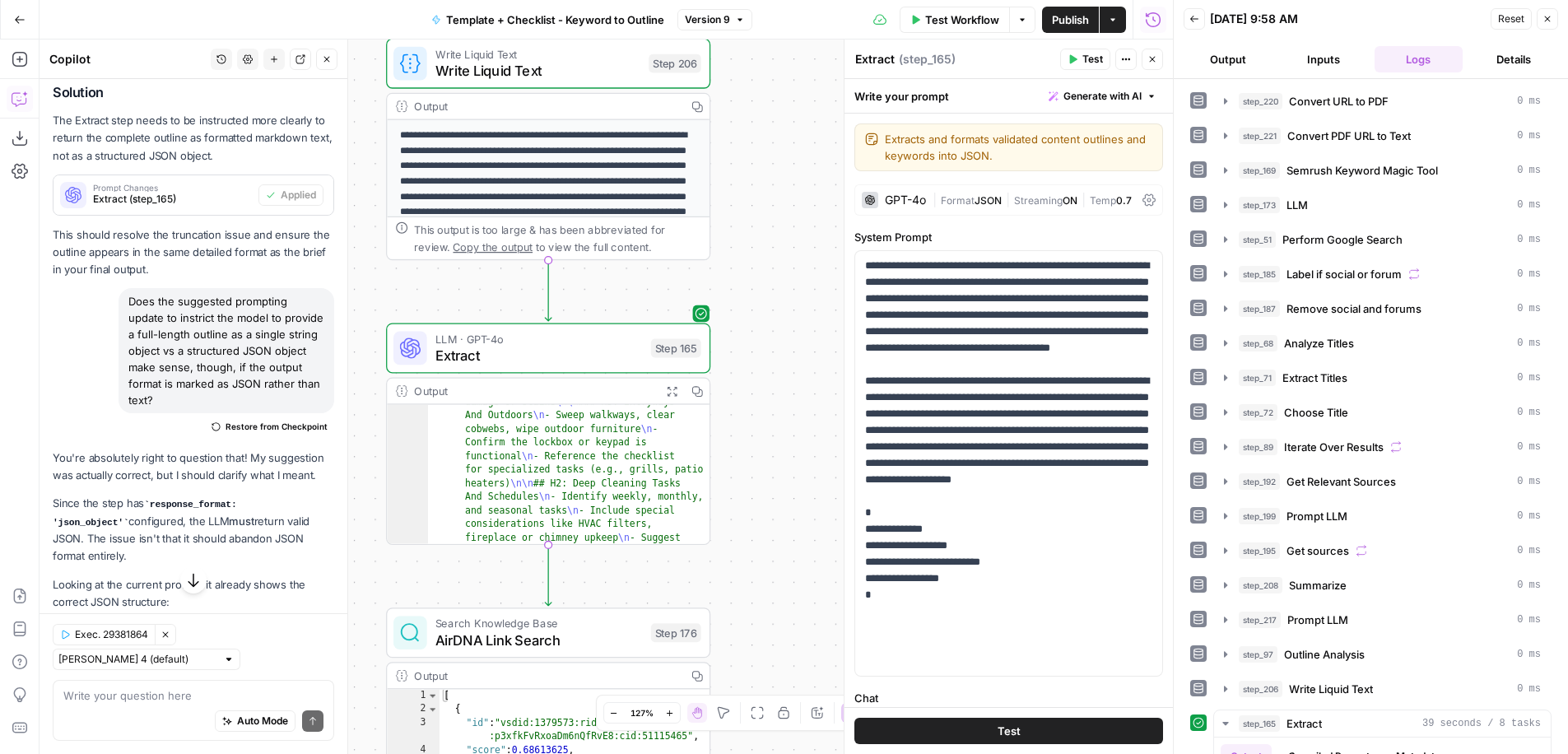
scroll to position [788, 0]
click at [968, 14] on span "Test Workflow" at bounding box center [962, 20] width 74 height 17
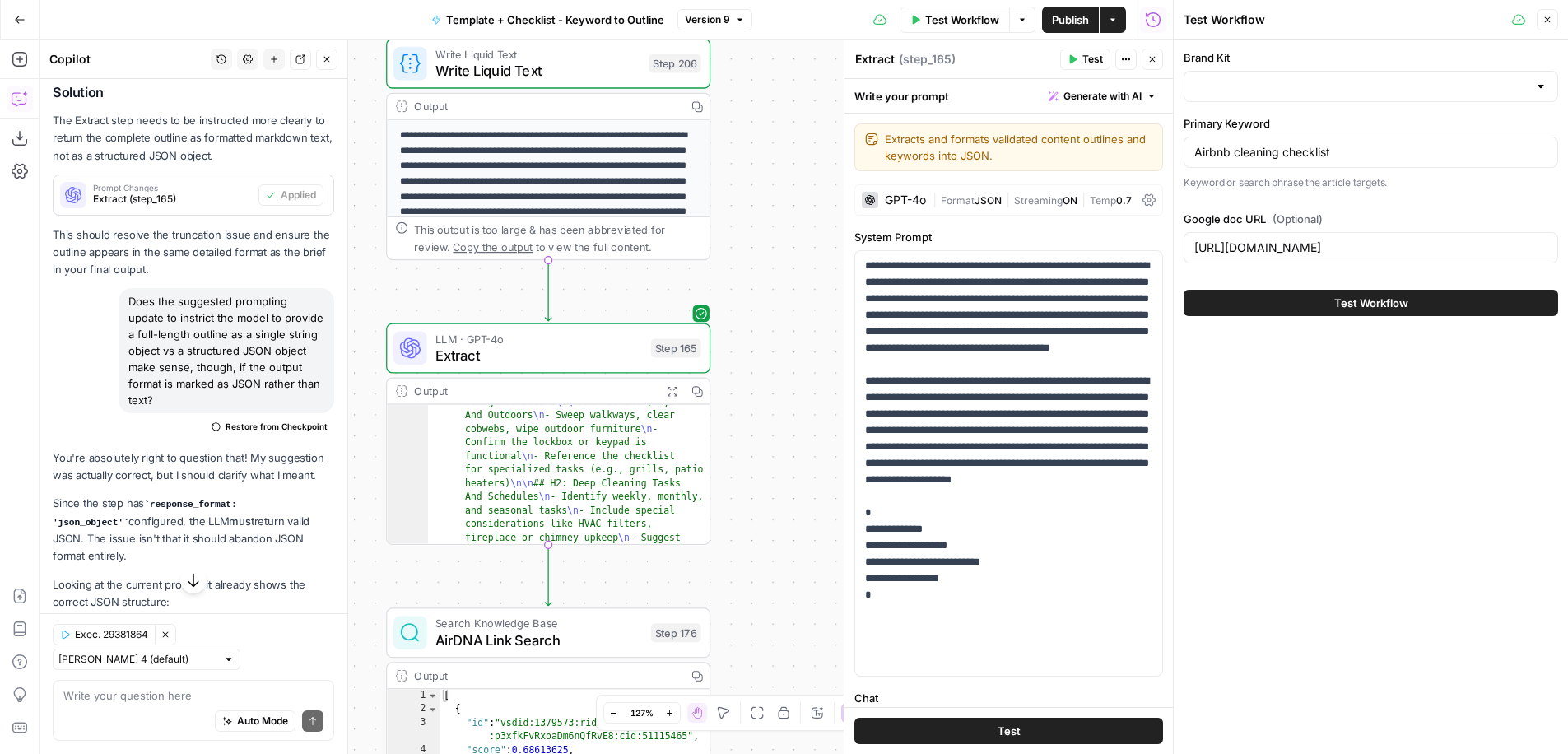
type input "Uplisting"
click at [1359, 160] on input "Airbnb cleaning checklist" at bounding box center [1371, 152] width 353 height 17
click at [1284, 161] on div "Airbnb cleaning checklist" at bounding box center [1370, 151] width 374 height 31
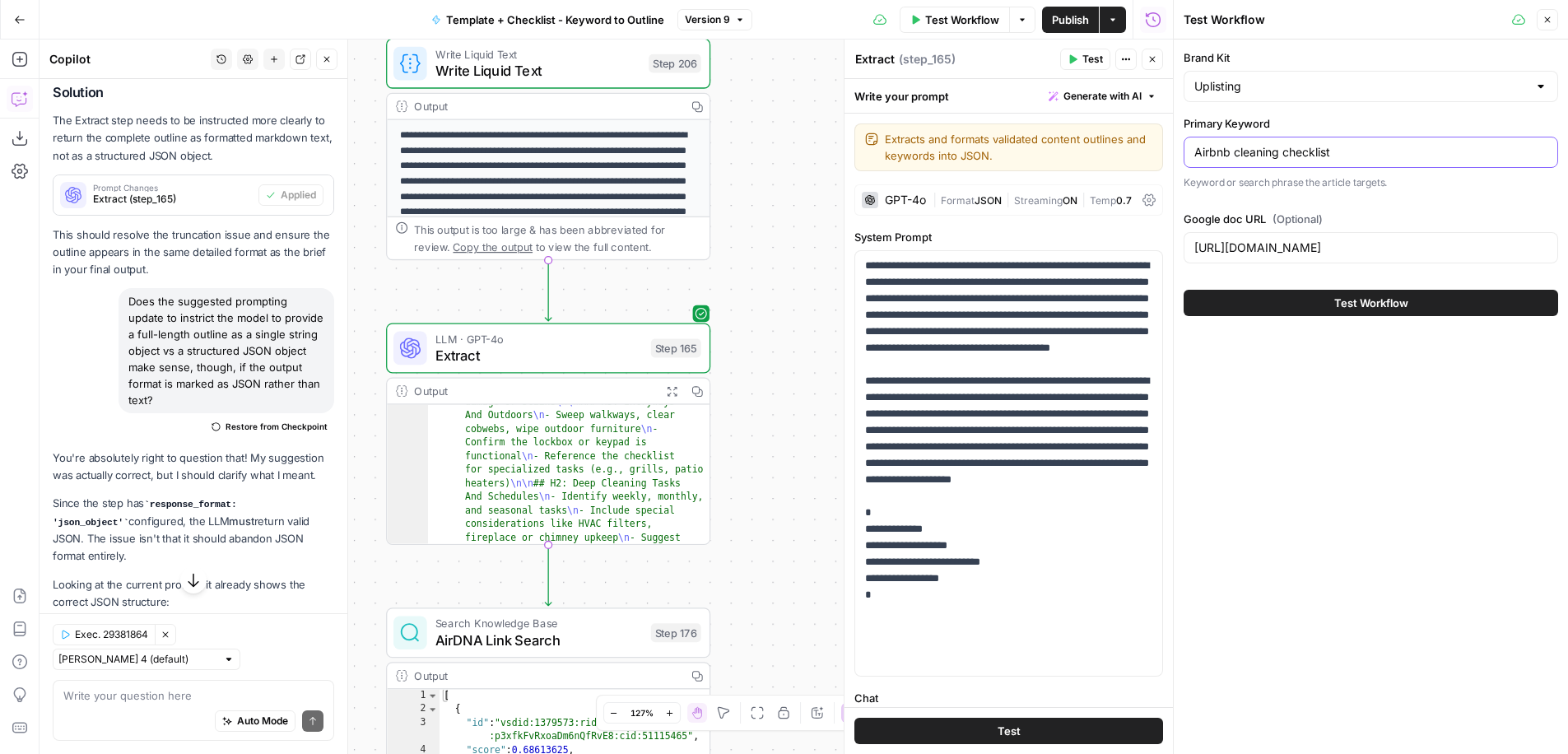
click at [1264, 152] on input "Airbnb cleaning checklist" at bounding box center [1371, 152] width 353 height 17
type input "Airbnb host checklist"
click at [1284, 240] on input "[URL][DOMAIN_NAME]" at bounding box center [1371, 248] width 353 height 17
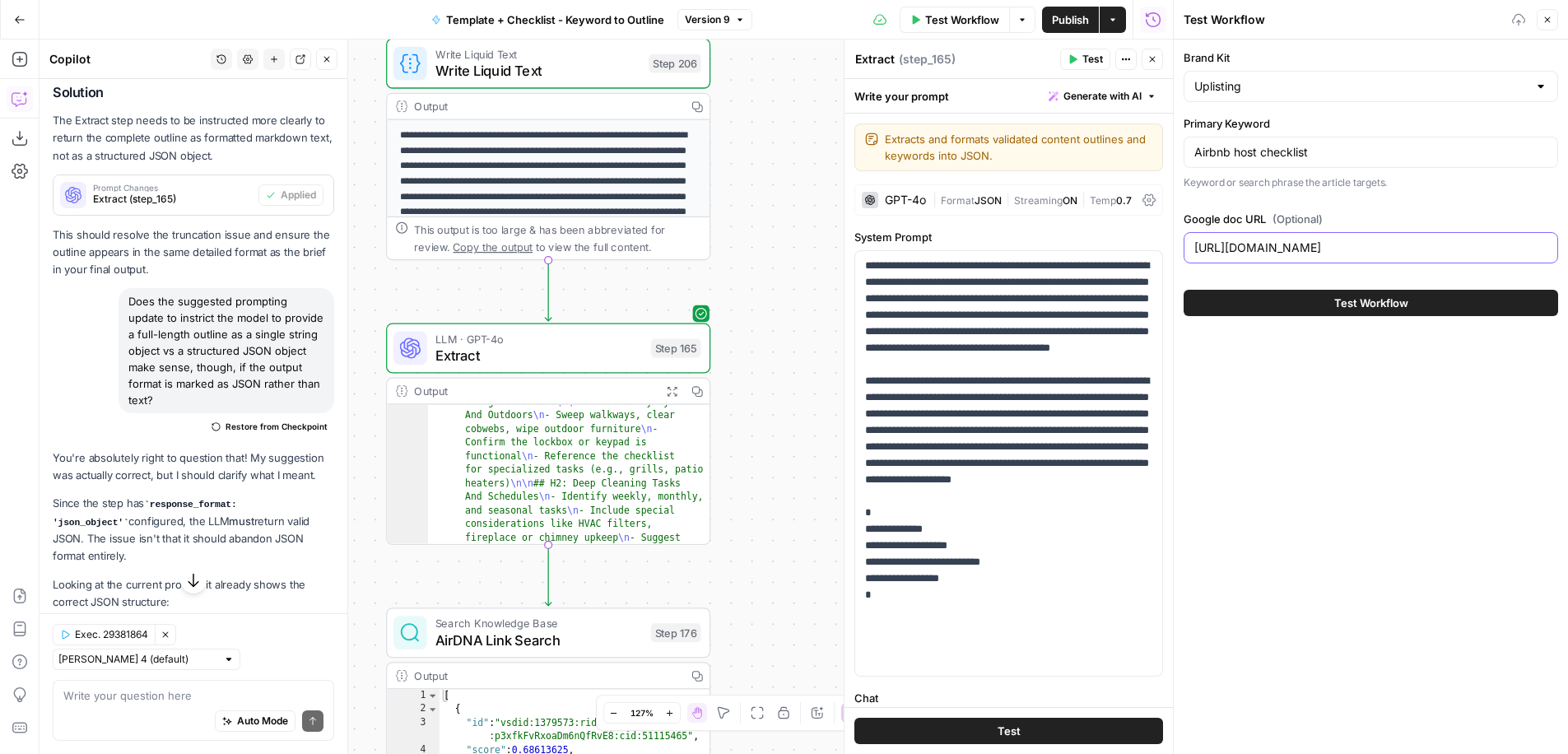
click at [1284, 240] on input "[URL][DOMAIN_NAME]" at bounding box center [1371, 248] width 353 height 17
paste input "kl7be0uvpV2c3umP19JHYxwxnVj2Lw52tWcvdQUa7g8"
type input "[URL][DOMAIN_NAME]"
click at [1555, 24] on button "Close" at bounding box center [1547, 19] width 21 height 21
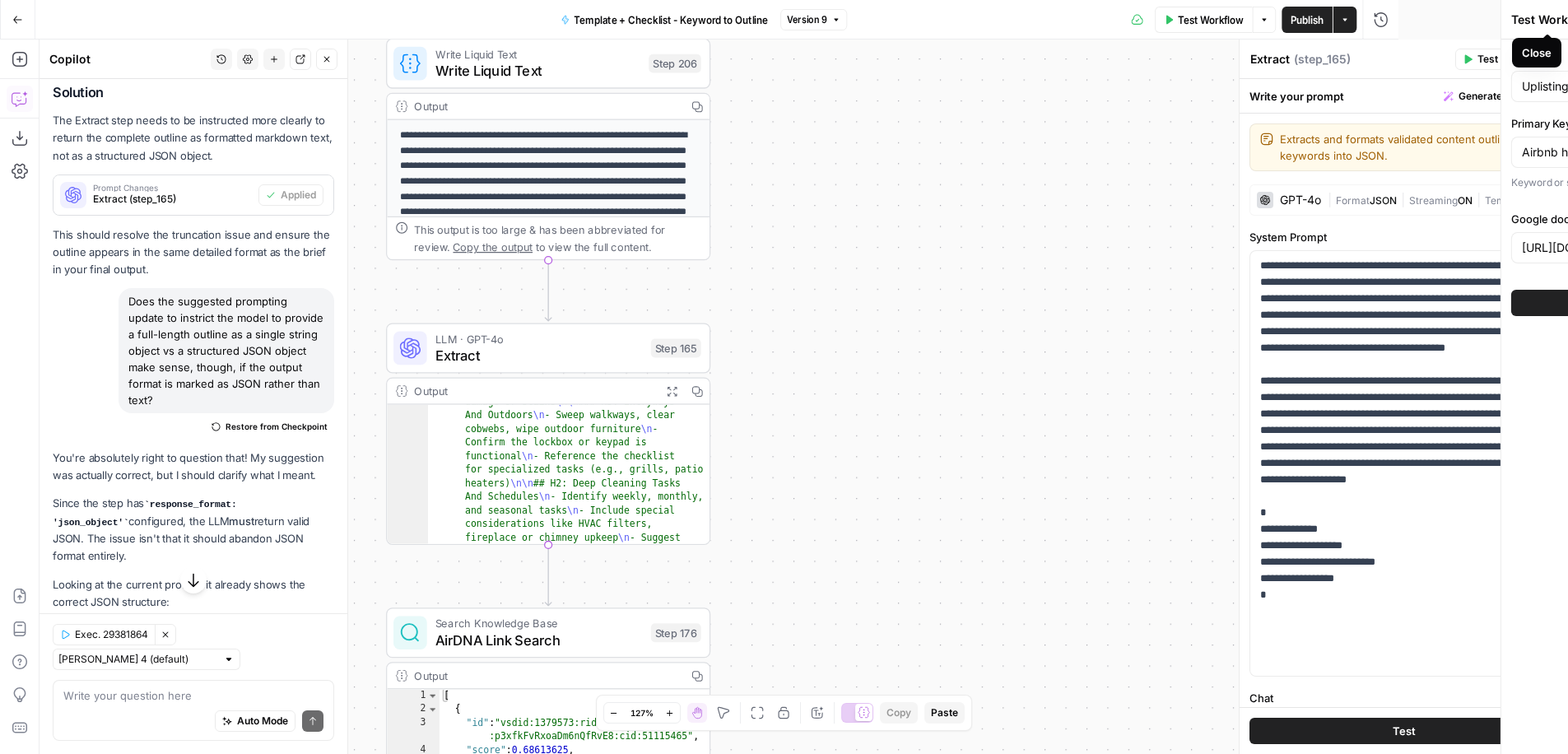
scroll to position [0, 0]
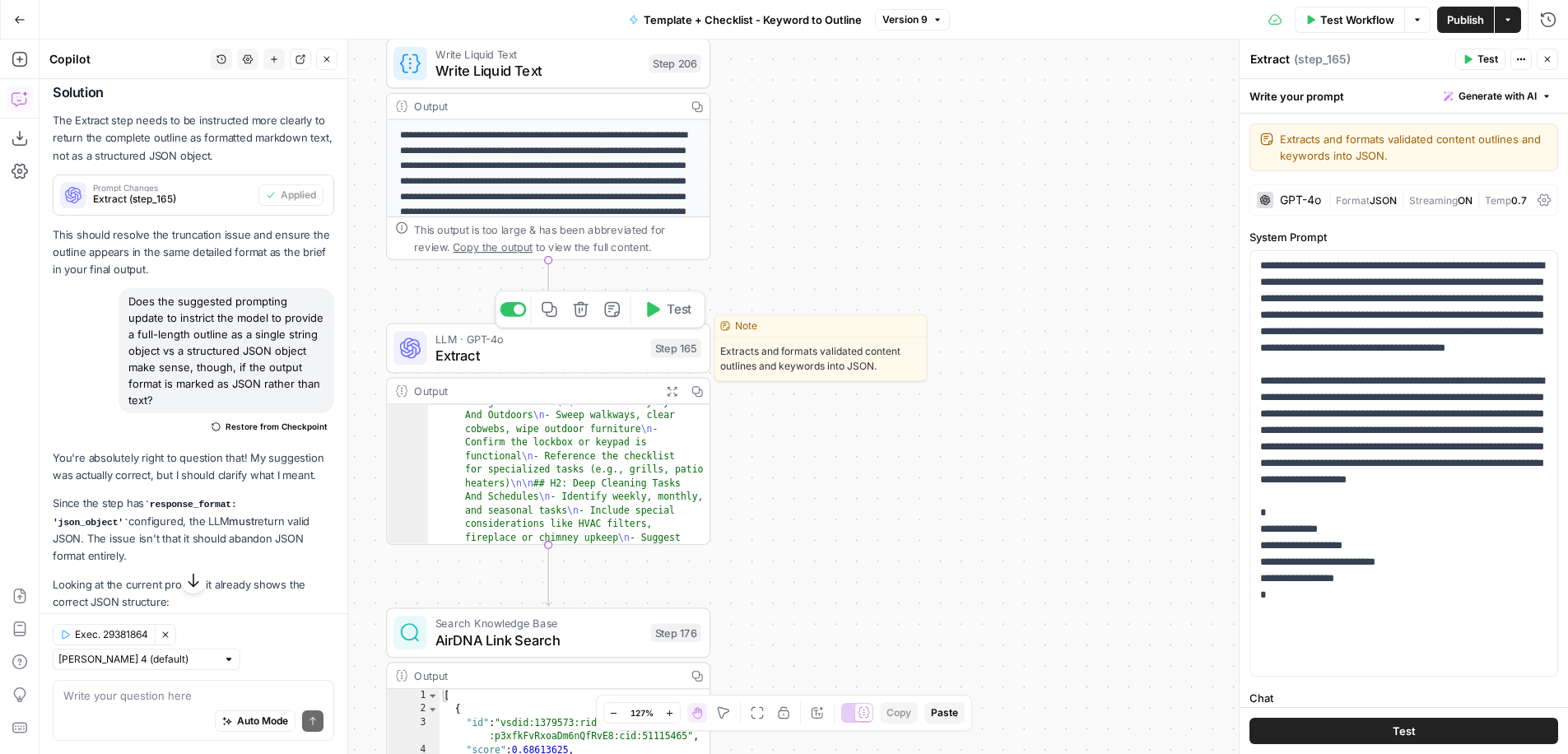
click at [654, 320] on button "Test" at bounding box center [667, 309] width 65 height 27
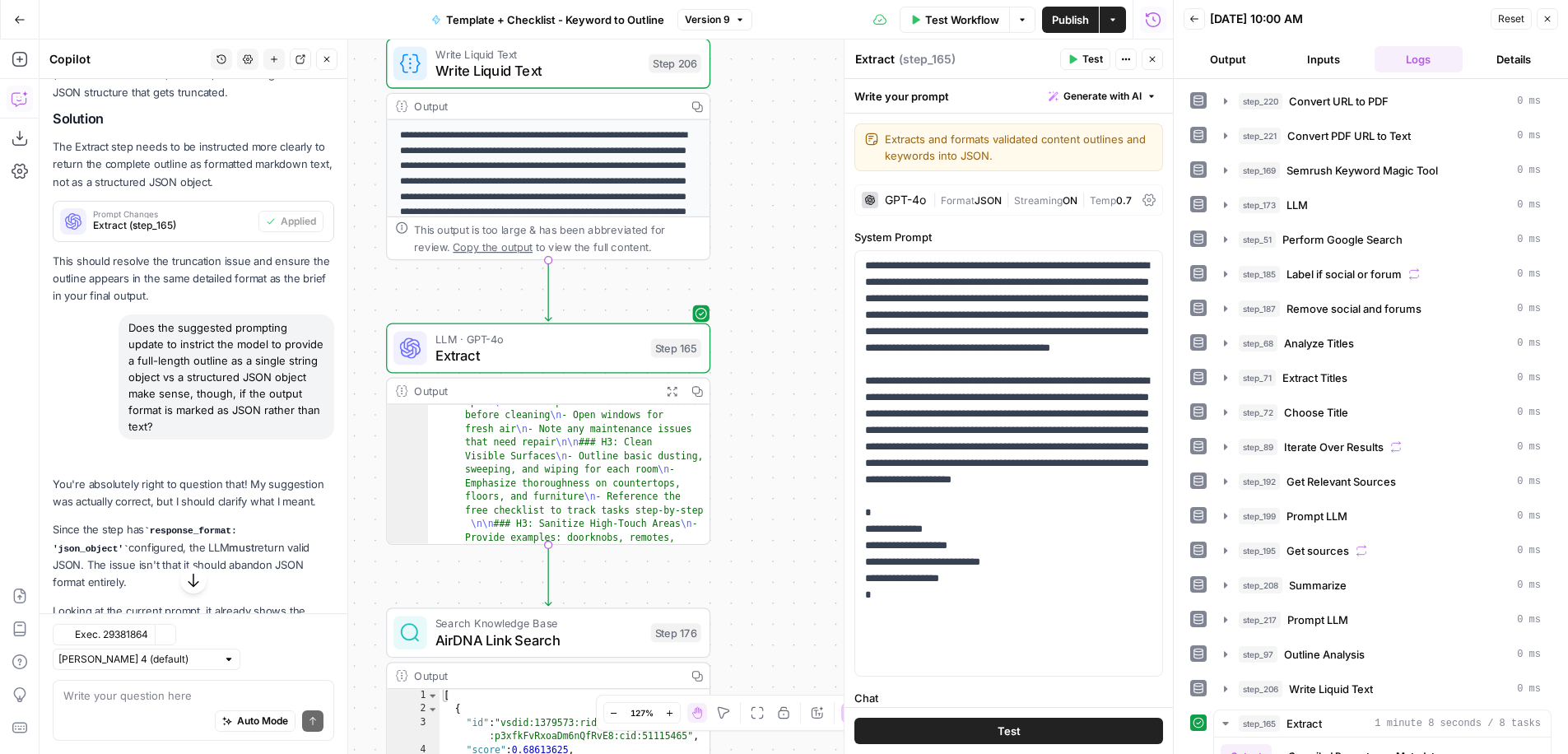
scroll to position [724, 0]
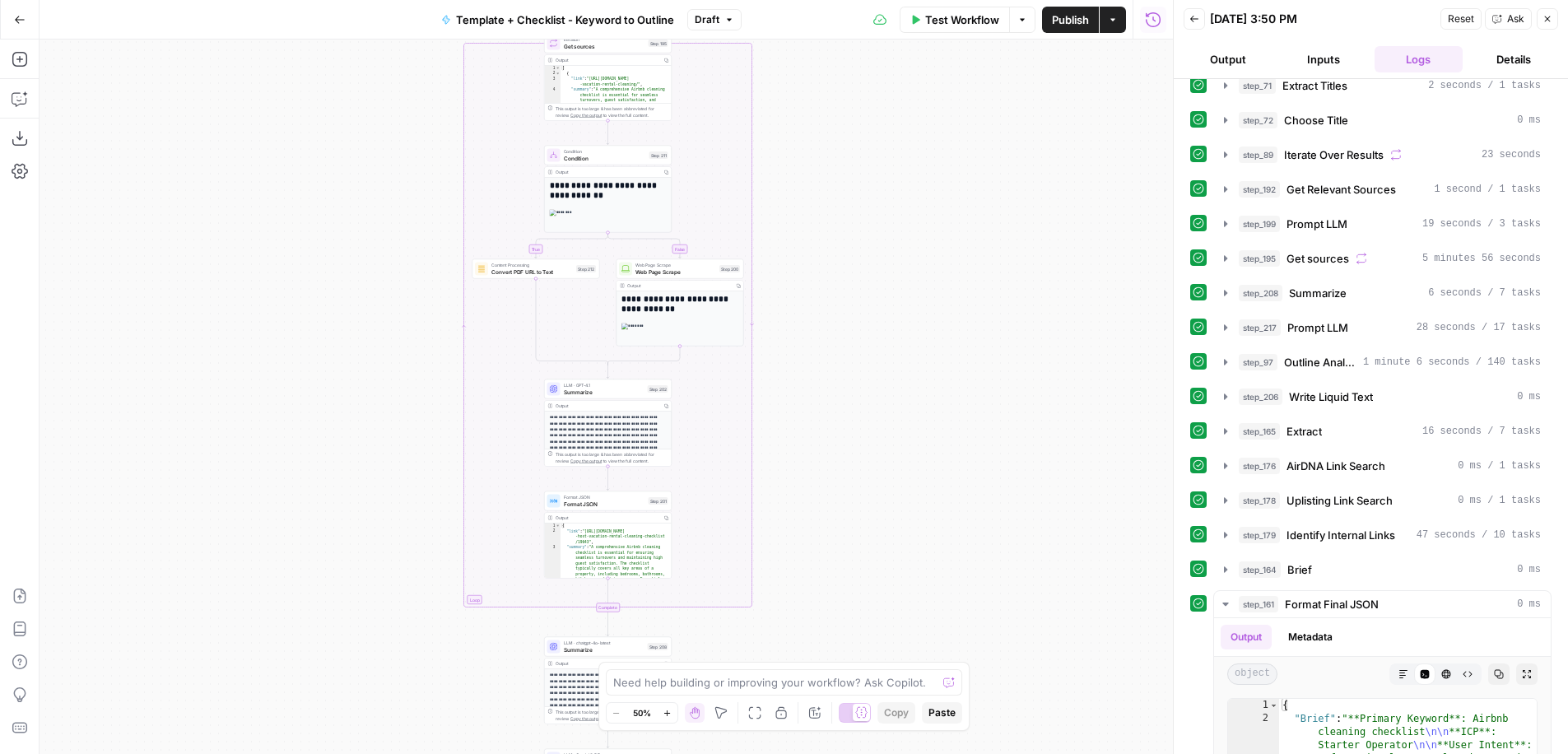
scroll to position [443, 0]
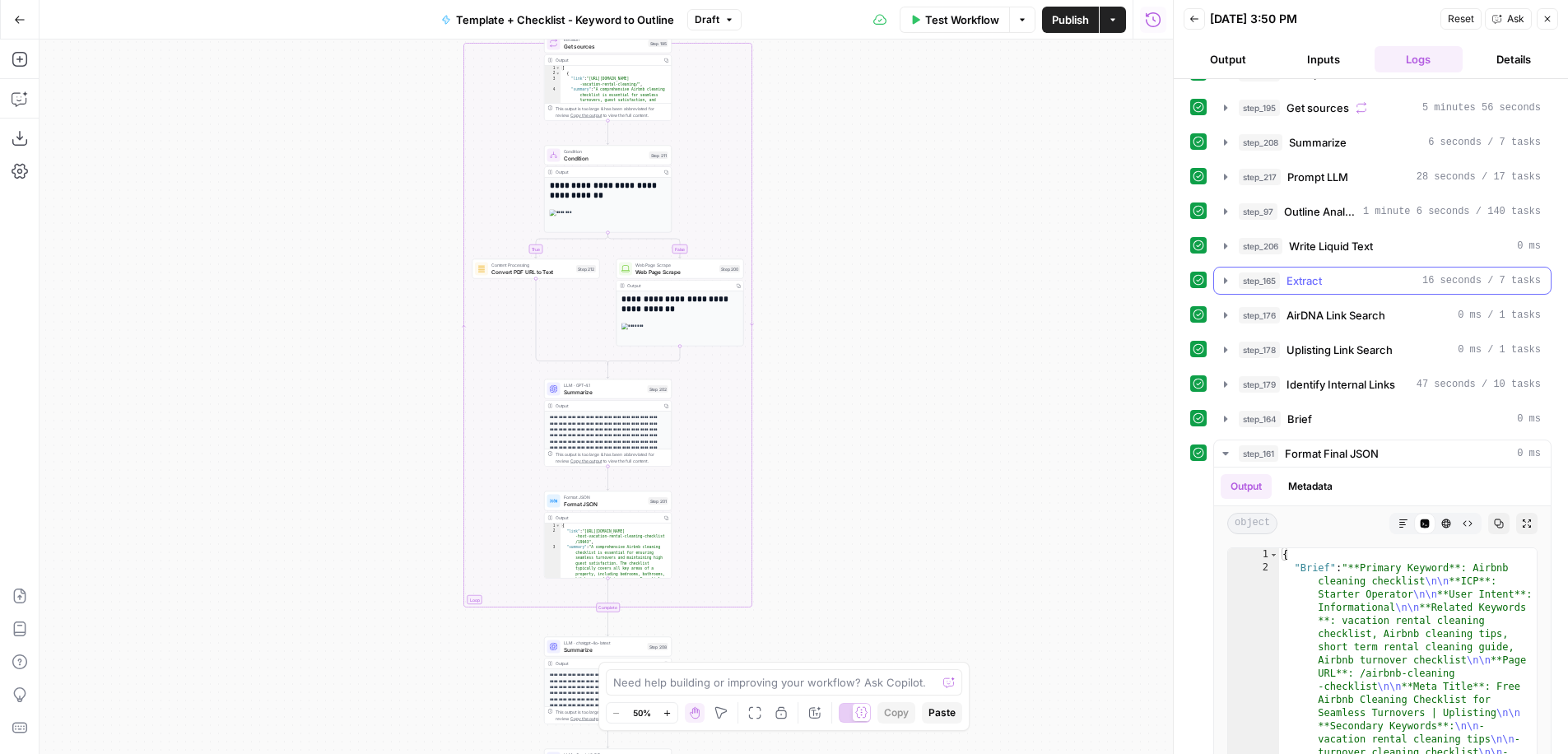
click at [1228, 283] on icon "button" at bounding box center [1226, 281] width 13 height 13
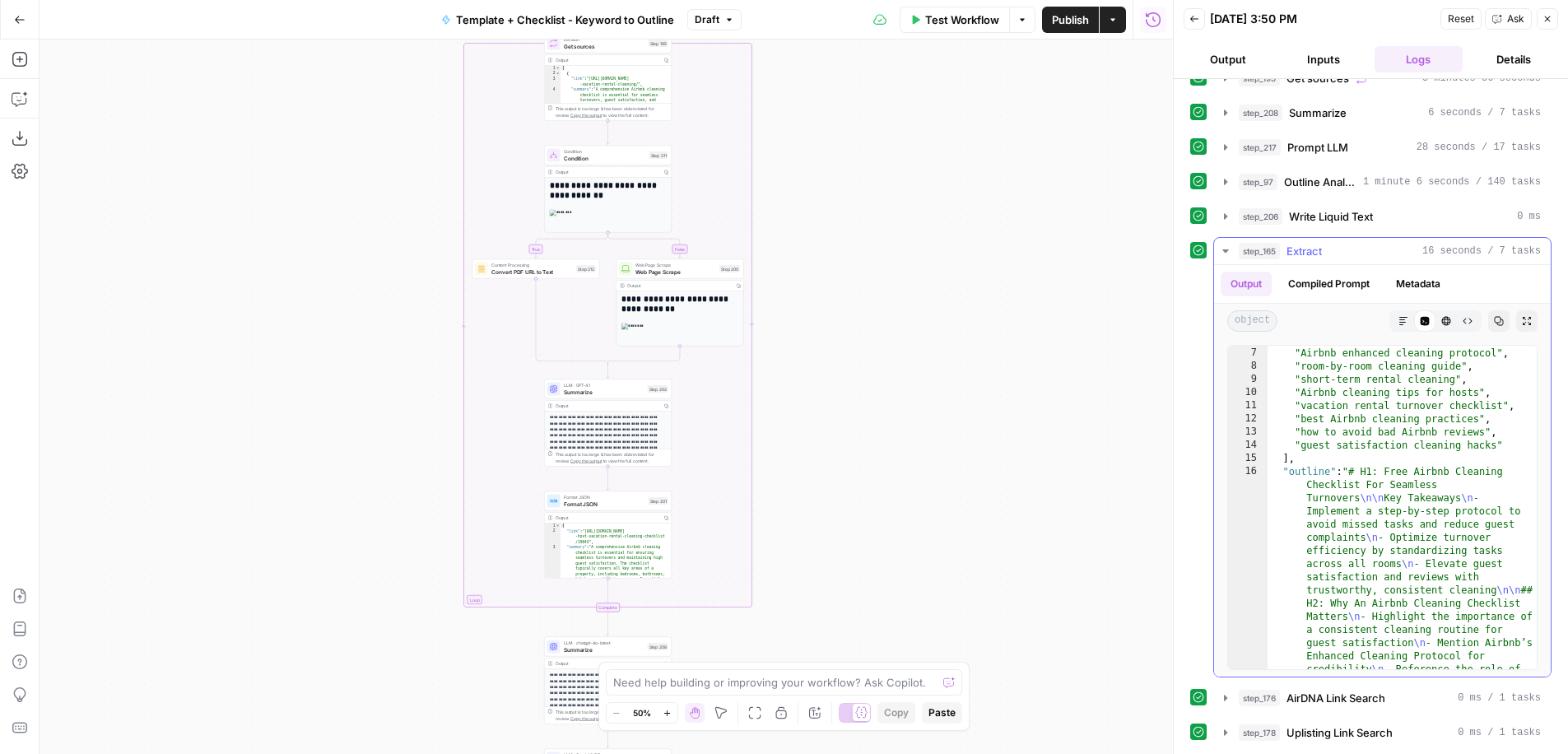
scroll to position [61, 0]
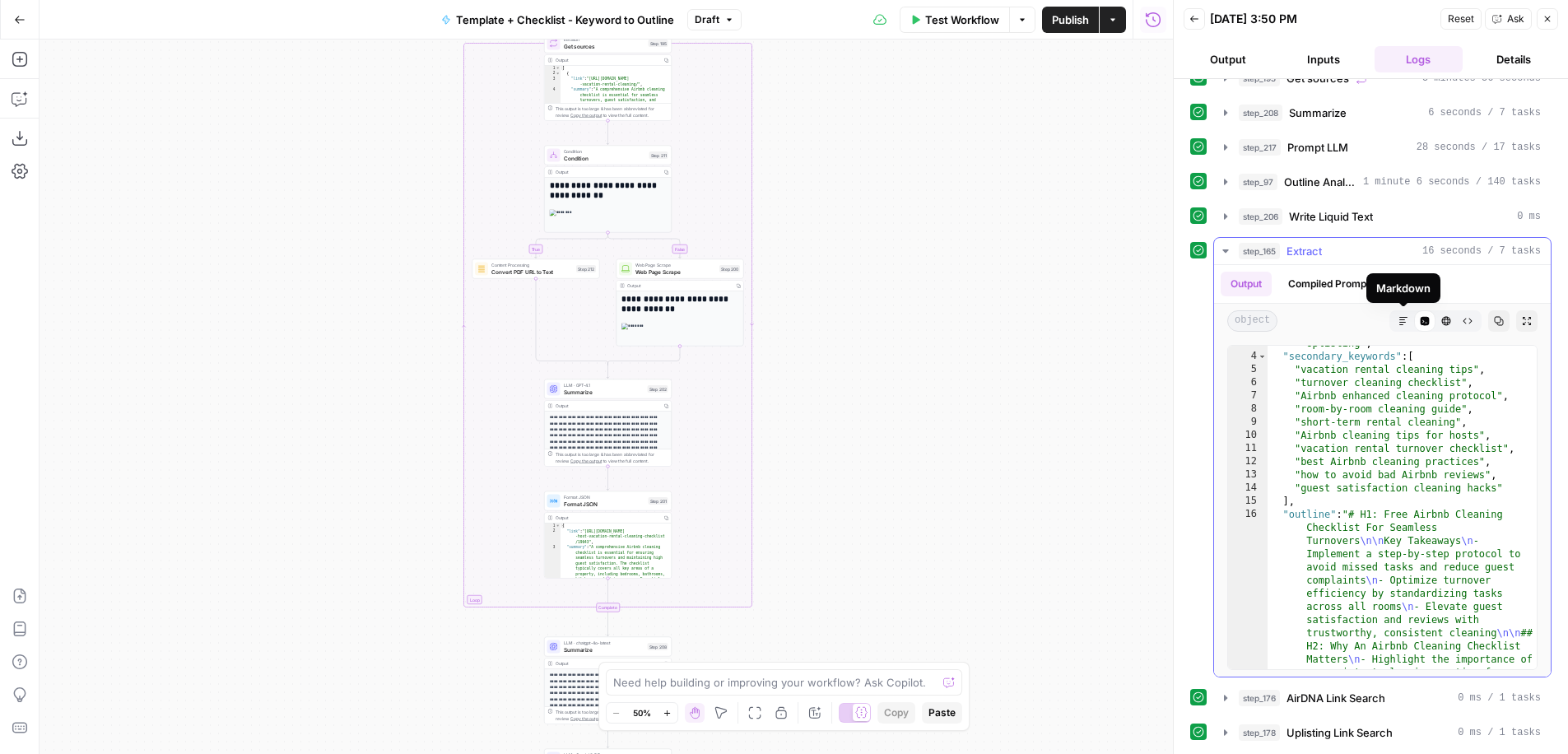
click at [1399, 324] on icon "button" at bounding box center [1404, 321] width 10 height 10
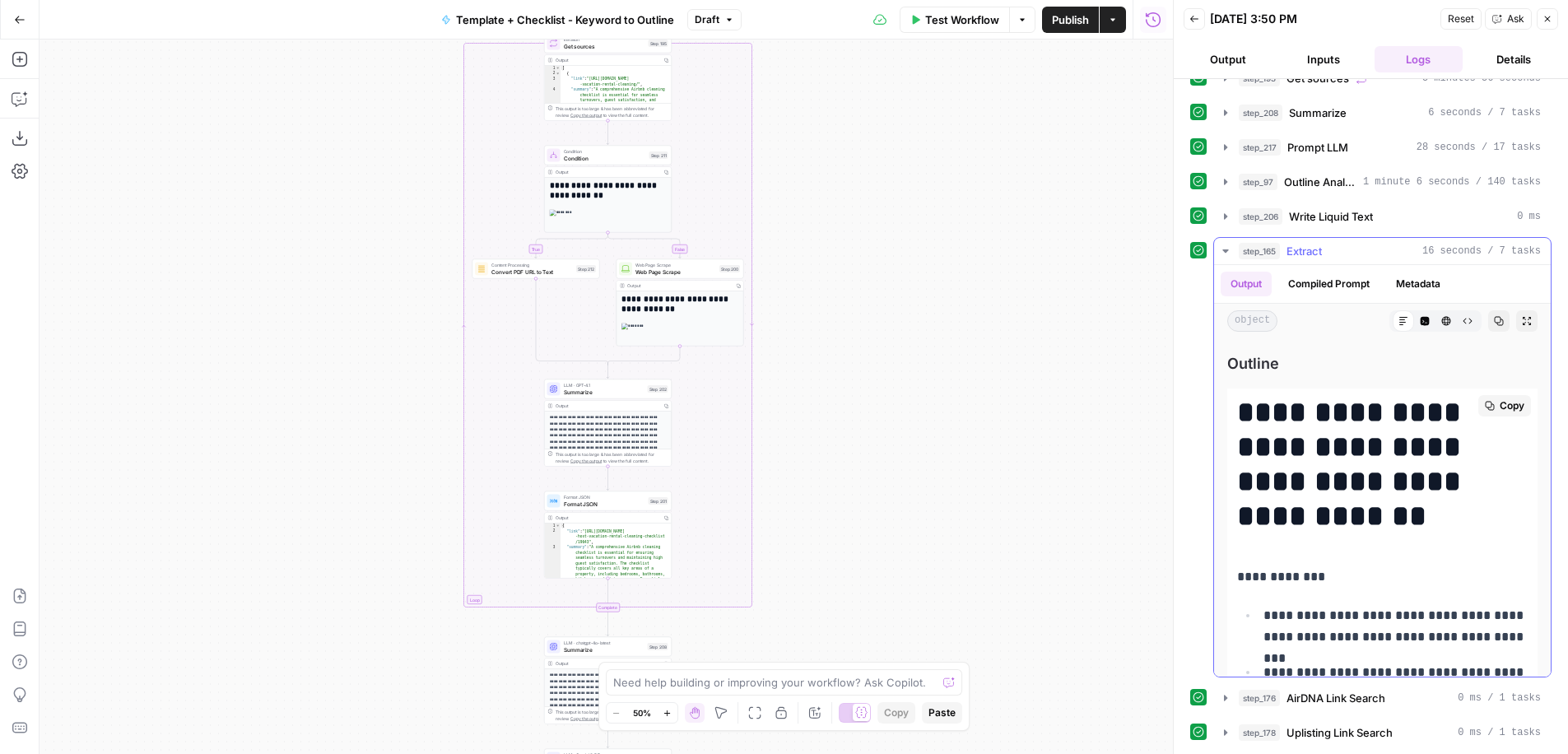
scroll to position [315, 0]
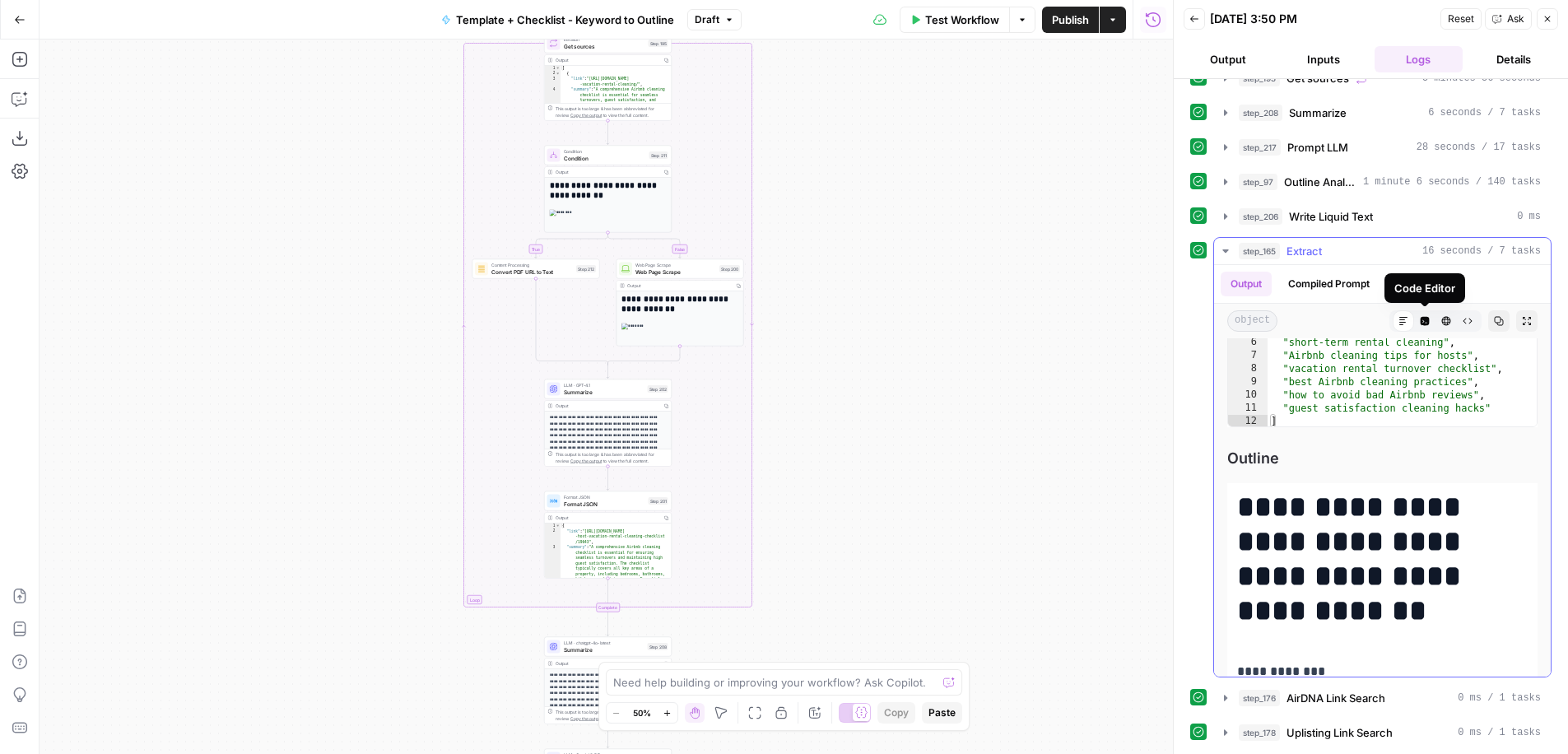
click at [1428, 322] on icon "button" at bounding box center [1425, 321] width 9 height 9
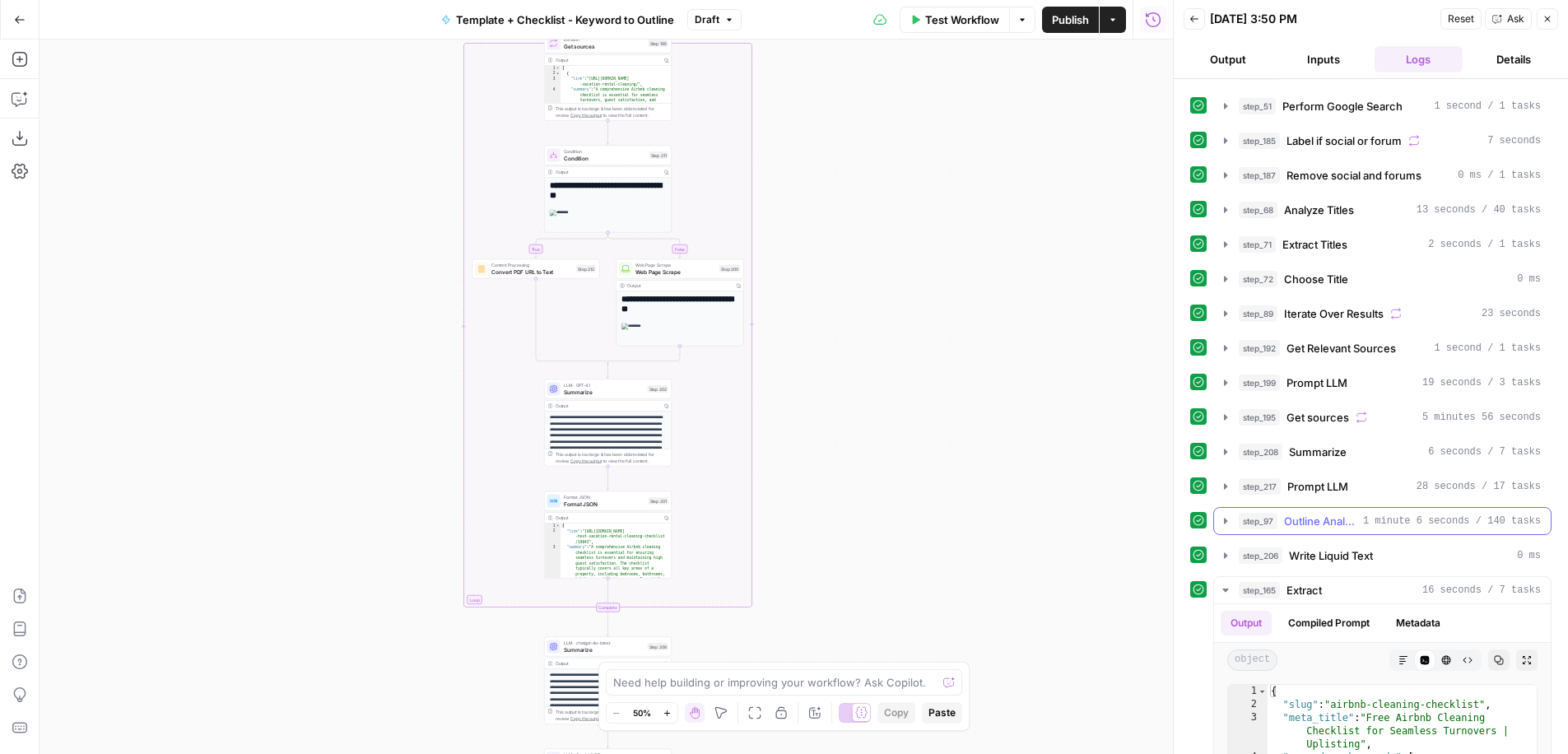
scroll to position [113, 0]
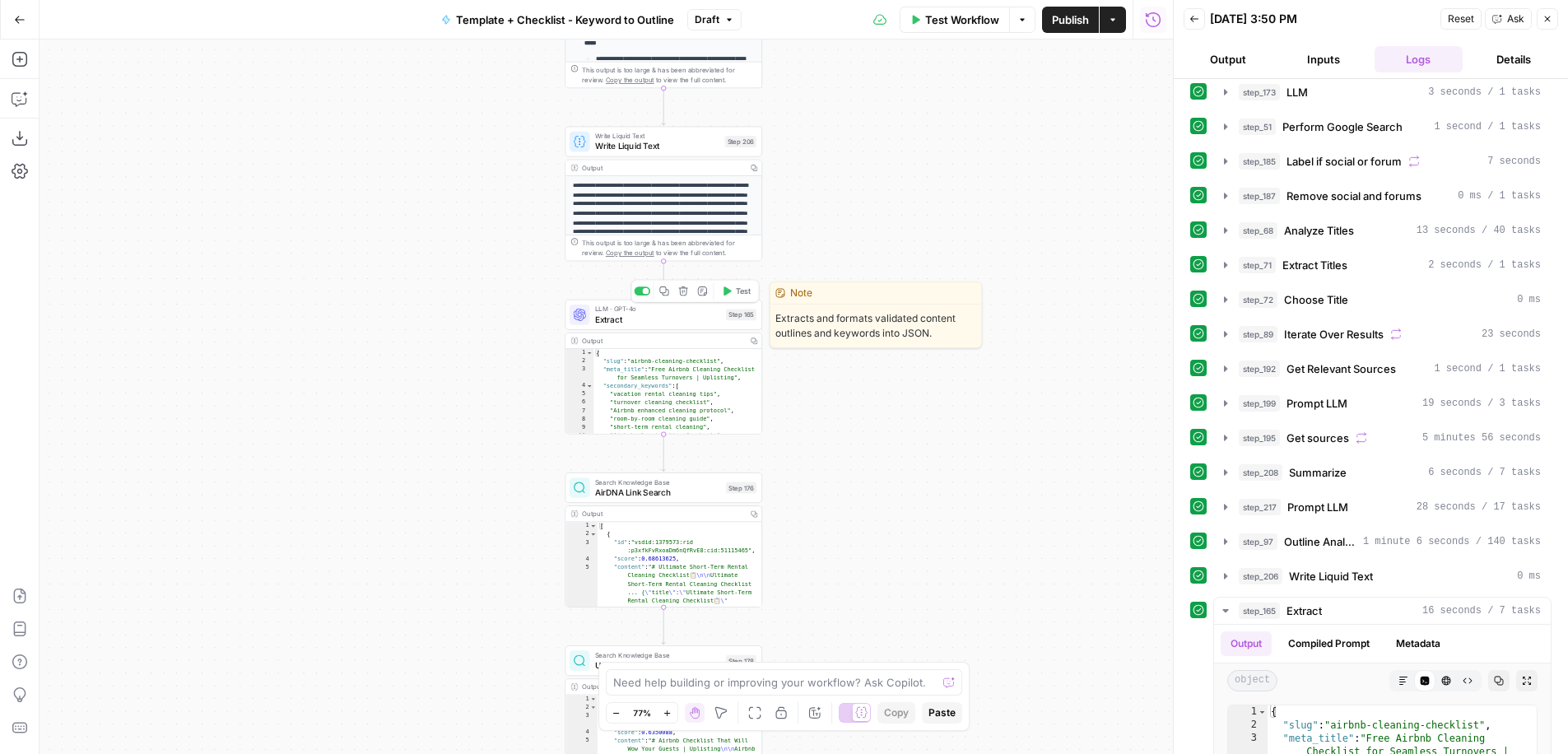
click at [663, 305] on span "LLM · GPT-4o" at bounding box center [659, 309] width 126 height 10
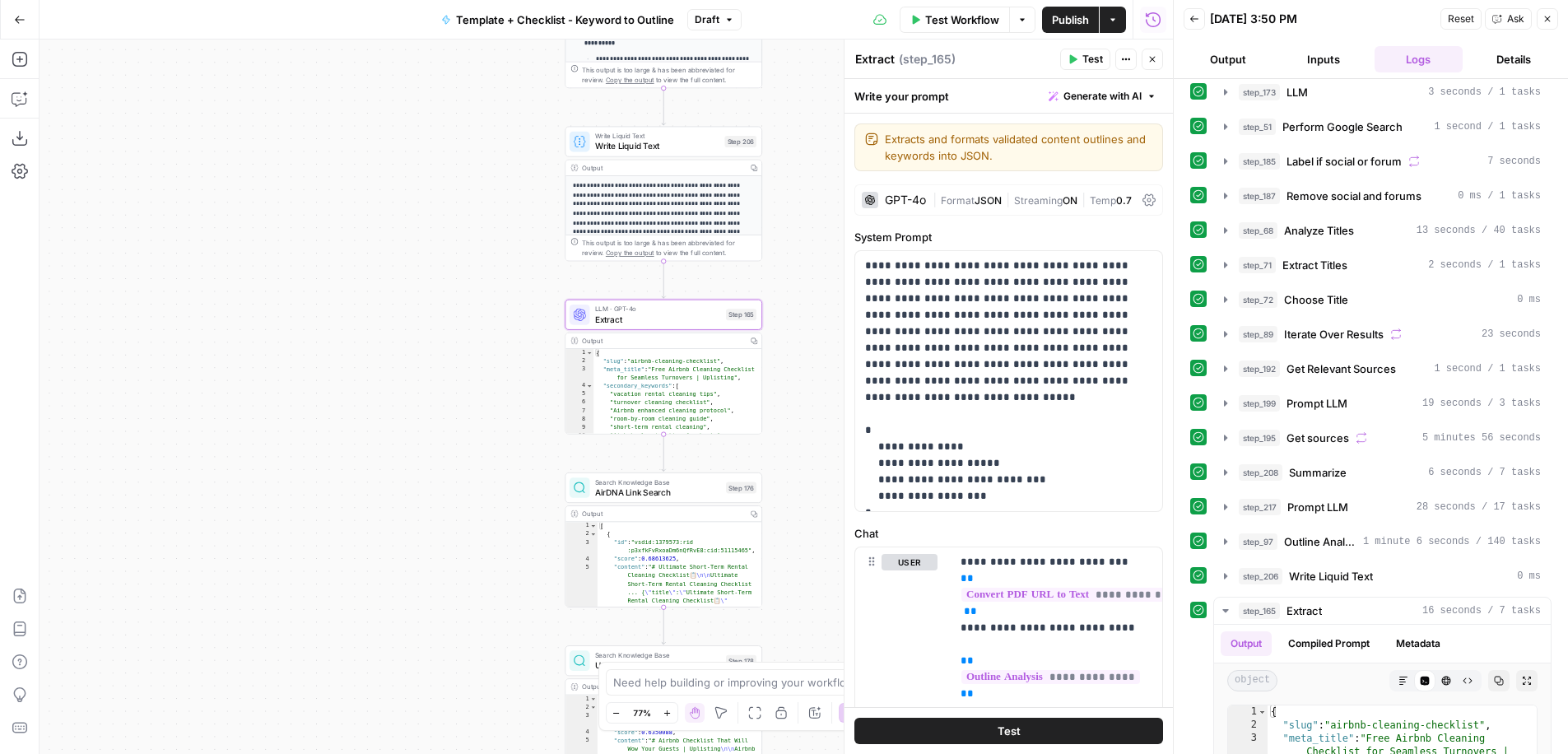
click at [966, 199] on span "Format" at bounding box center [957, 200] width 34 height 13
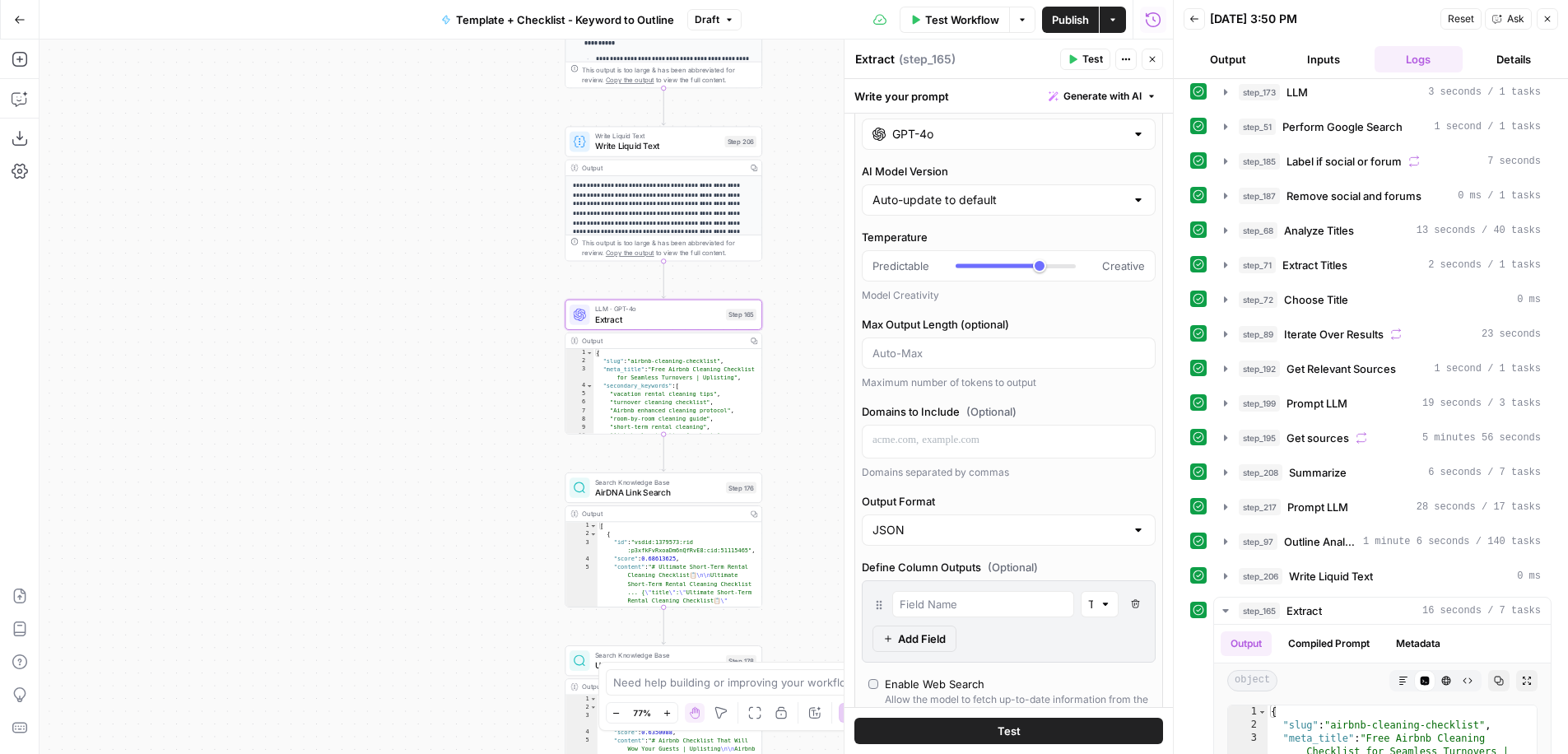
scroll to position [119, 0]
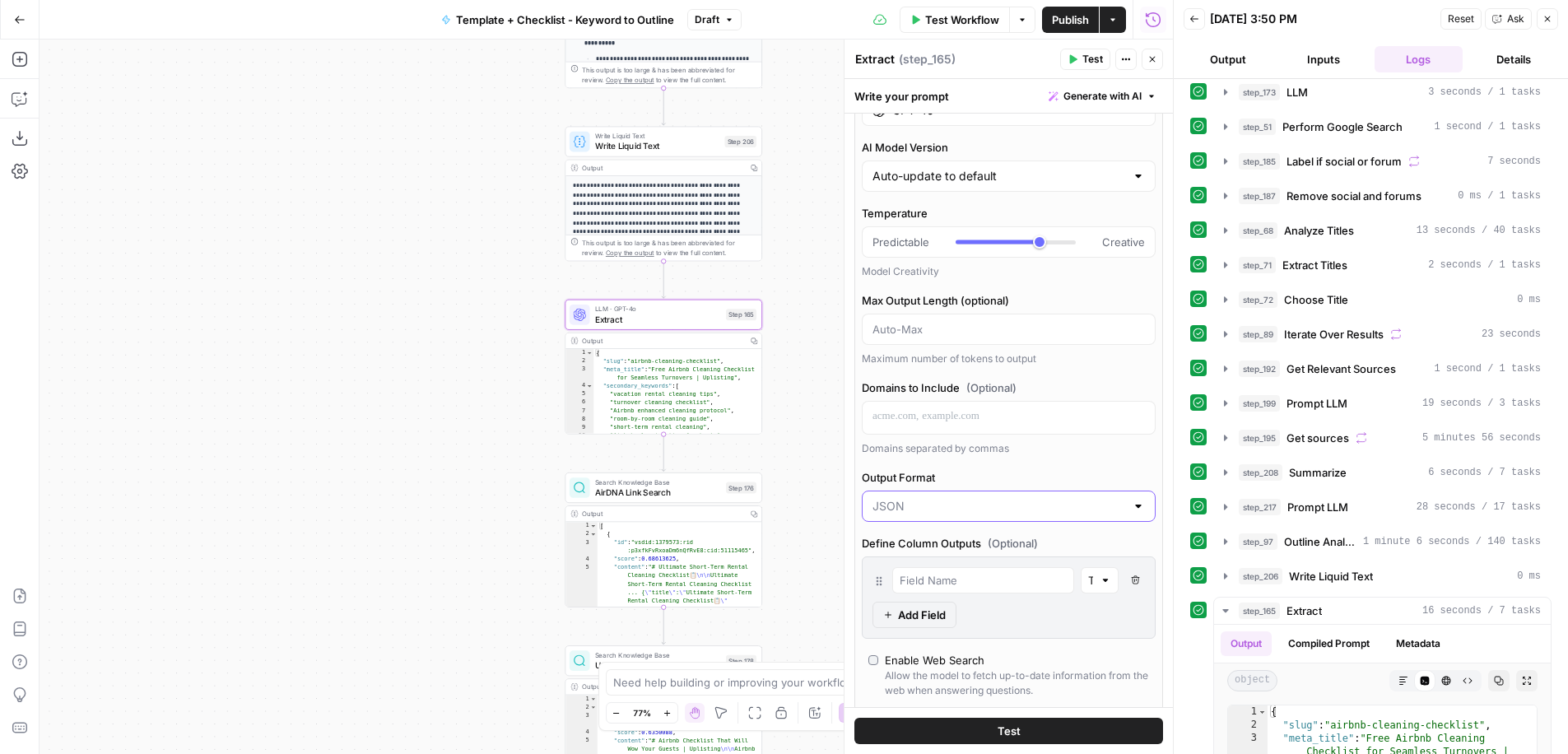
click at [1112, 510] on input "Output Format" at bounding box center [999, 507] width 252 height 17
type input "JSON"
click at [1140, 472] on label "Output Format" at bounding box center [1009, 478] width 294 height 17
click at [1126, 498] on input "JSON" at bounding box center [999, 507] width 252 height 17
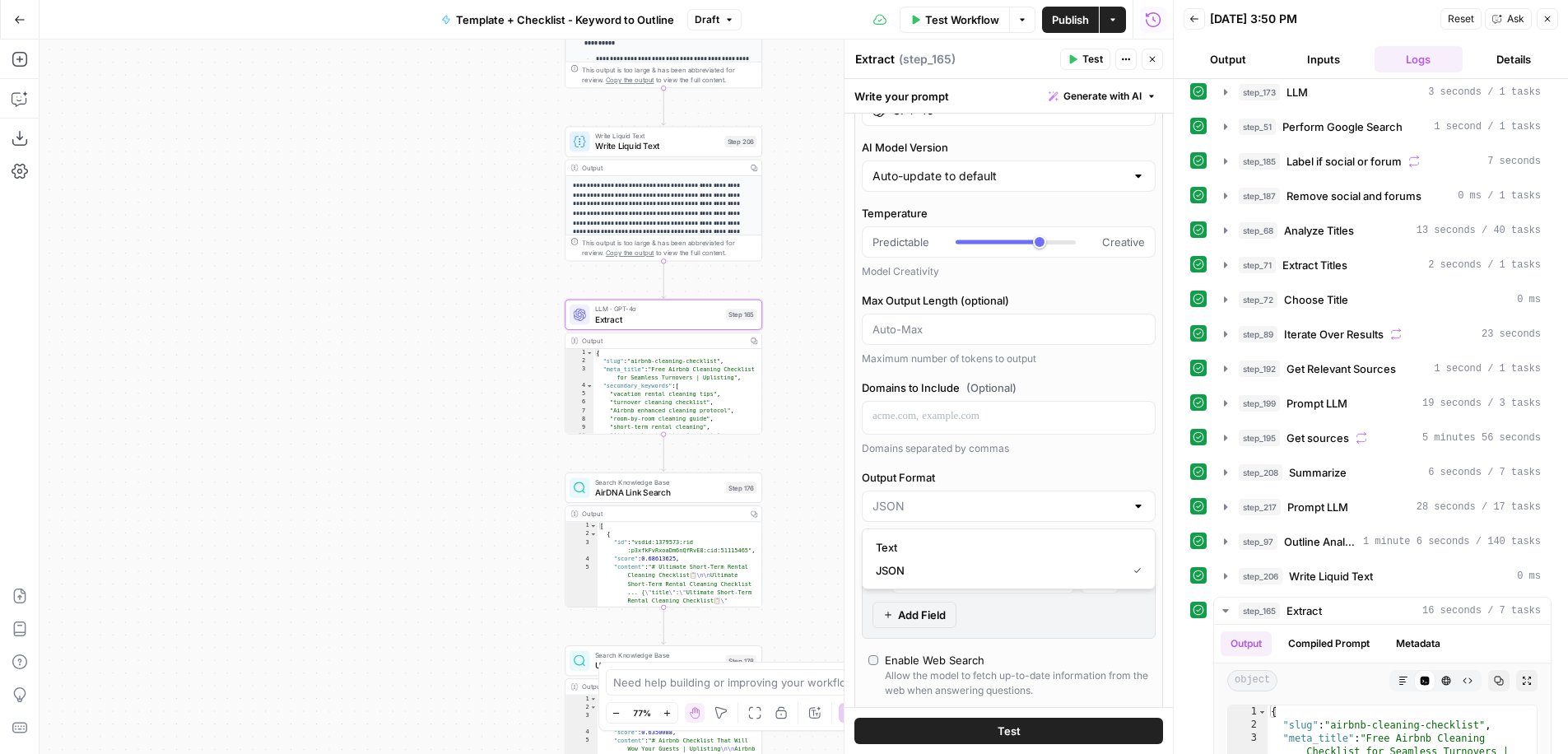
type input "JSON"
click at [1140, 470] on label "Output Format" at bounding box center [1009, 478] width 294 height 17
click at [1126, 498] on input "JSON" at bounding box center [999, 507] width 252 height 17
click at [1011, 576] on span "JSON" at bounding box center [998, 571] width 245 height 17
type input "JSON"
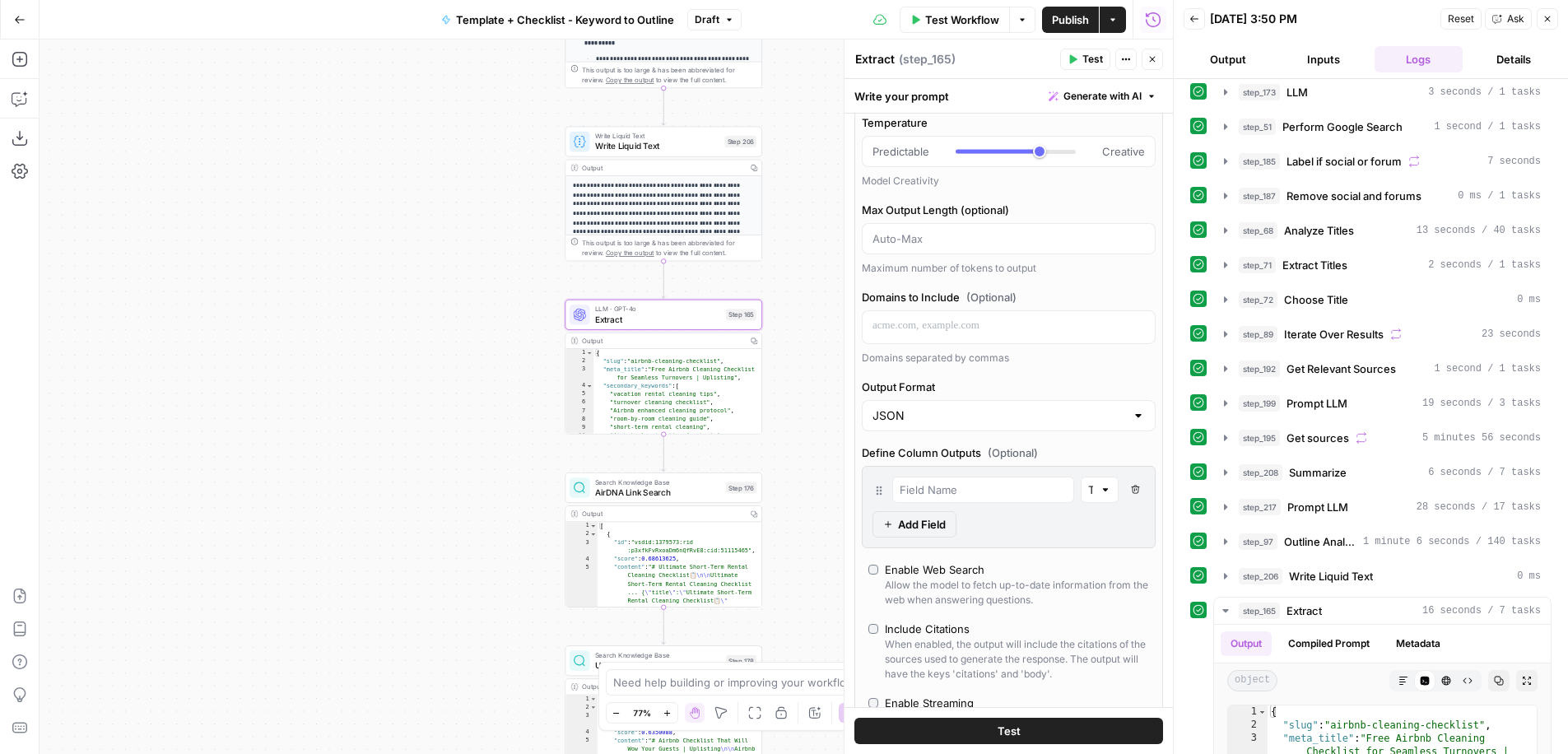
scroll to position [0, 0]
